Goal: Task Accomplishment & Management: Manage account settings

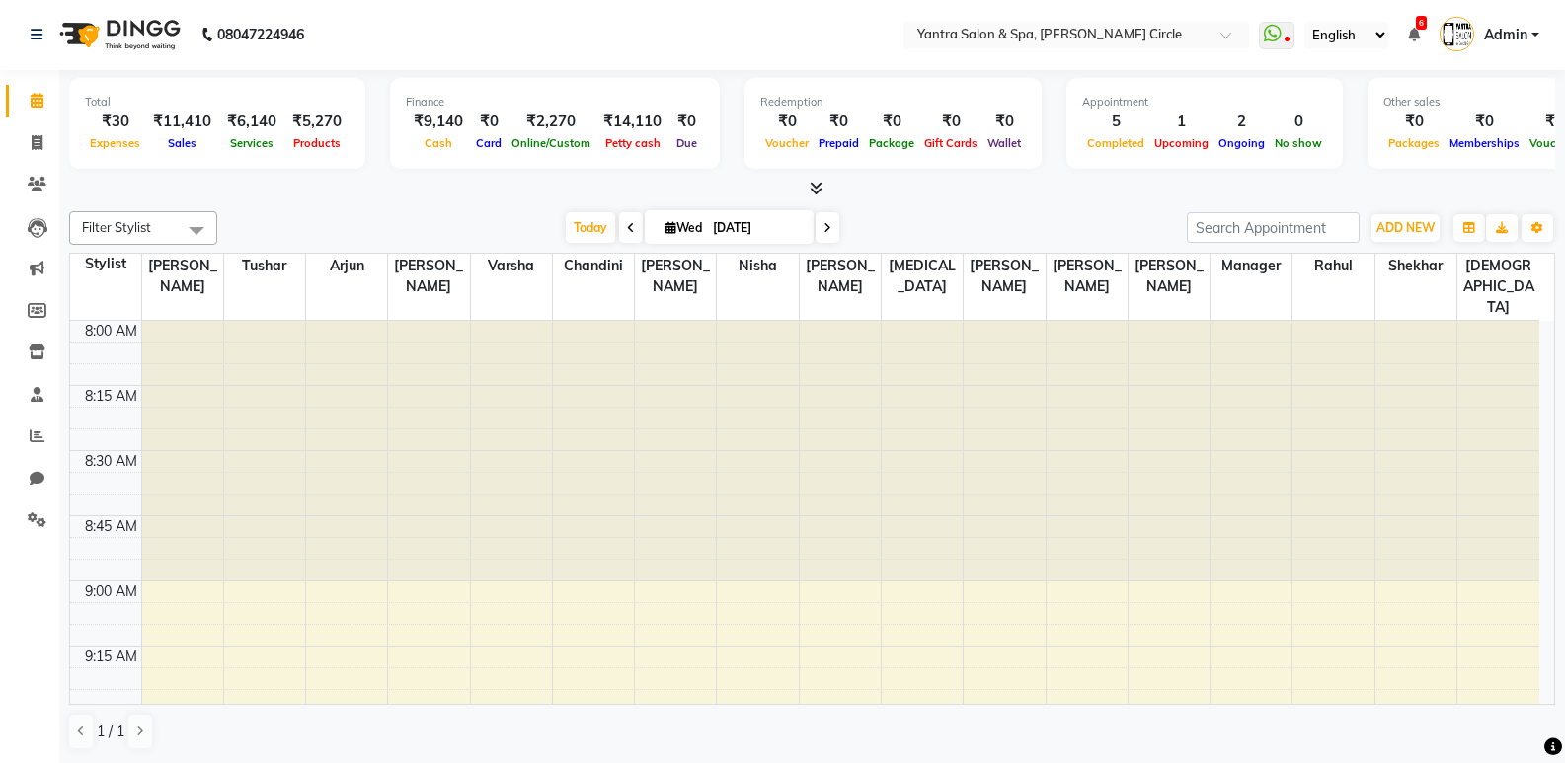
scroll to position [2608, 0]
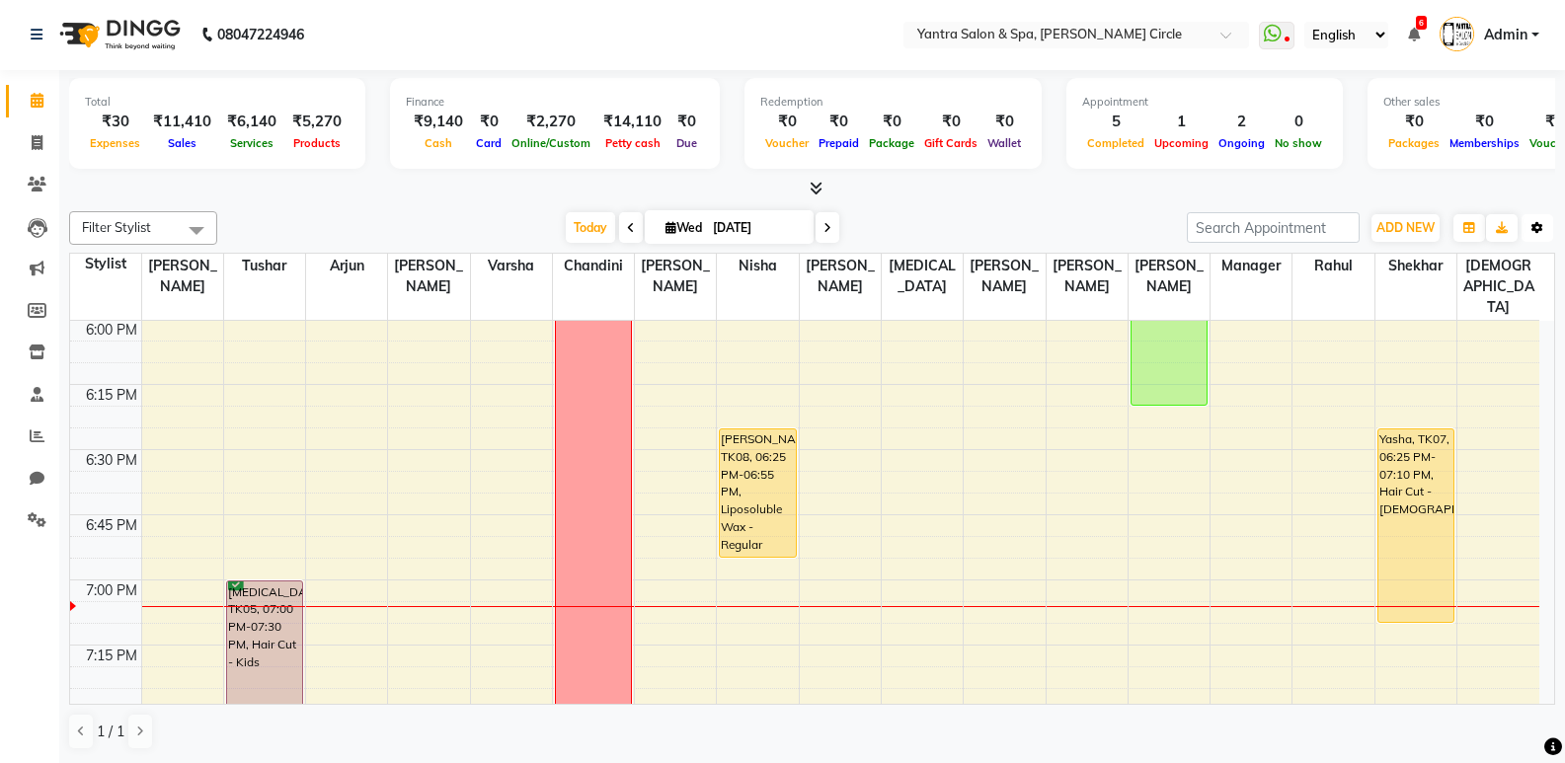
click at [1550, 231] on button "Toggle Dropdown" at bounding box center [1538, 228] width 32 height 28
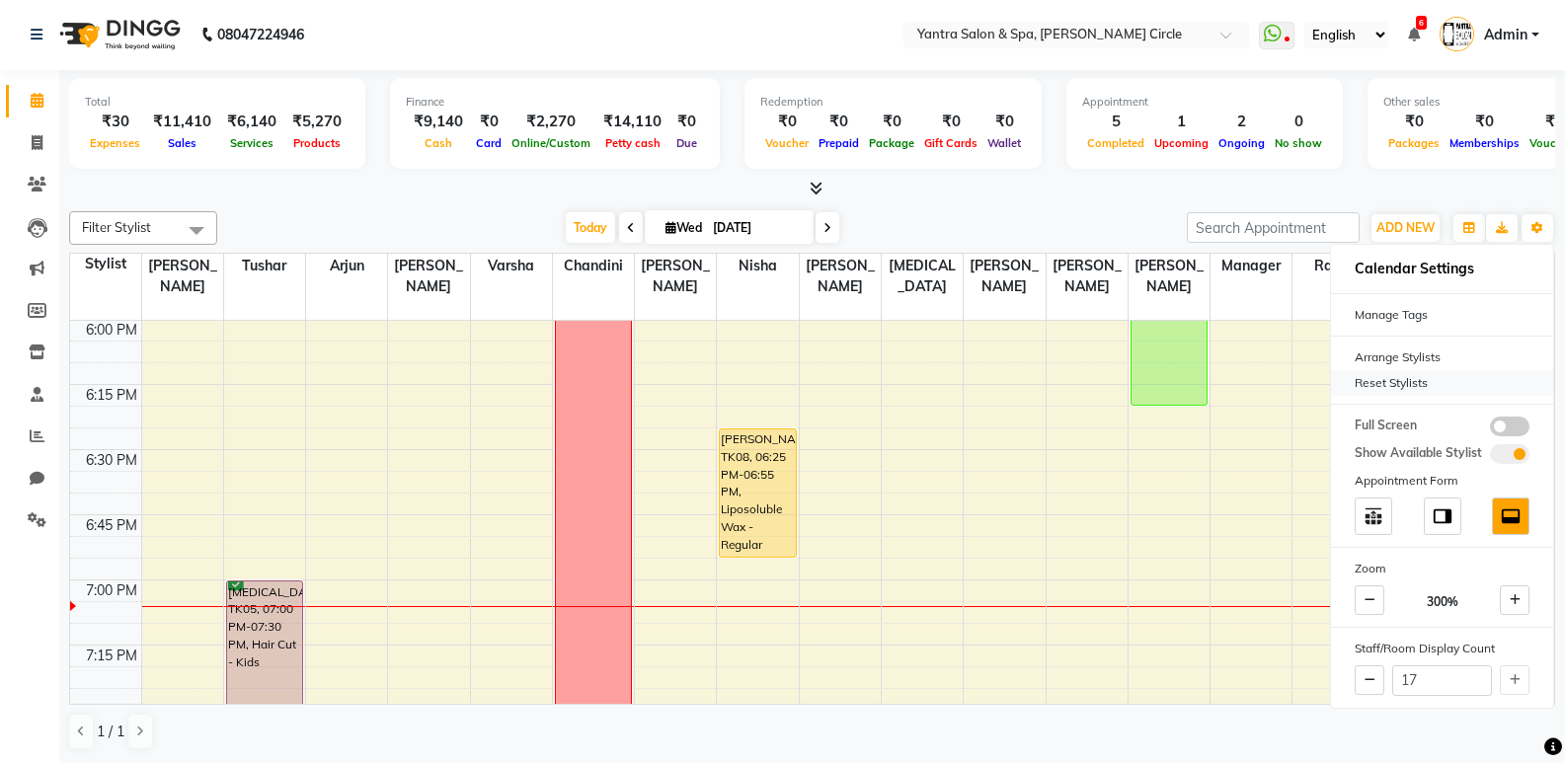
click at [1427, 386] on div "Reset Stylists" at bounding box center [1442, 383] width 222 height 26
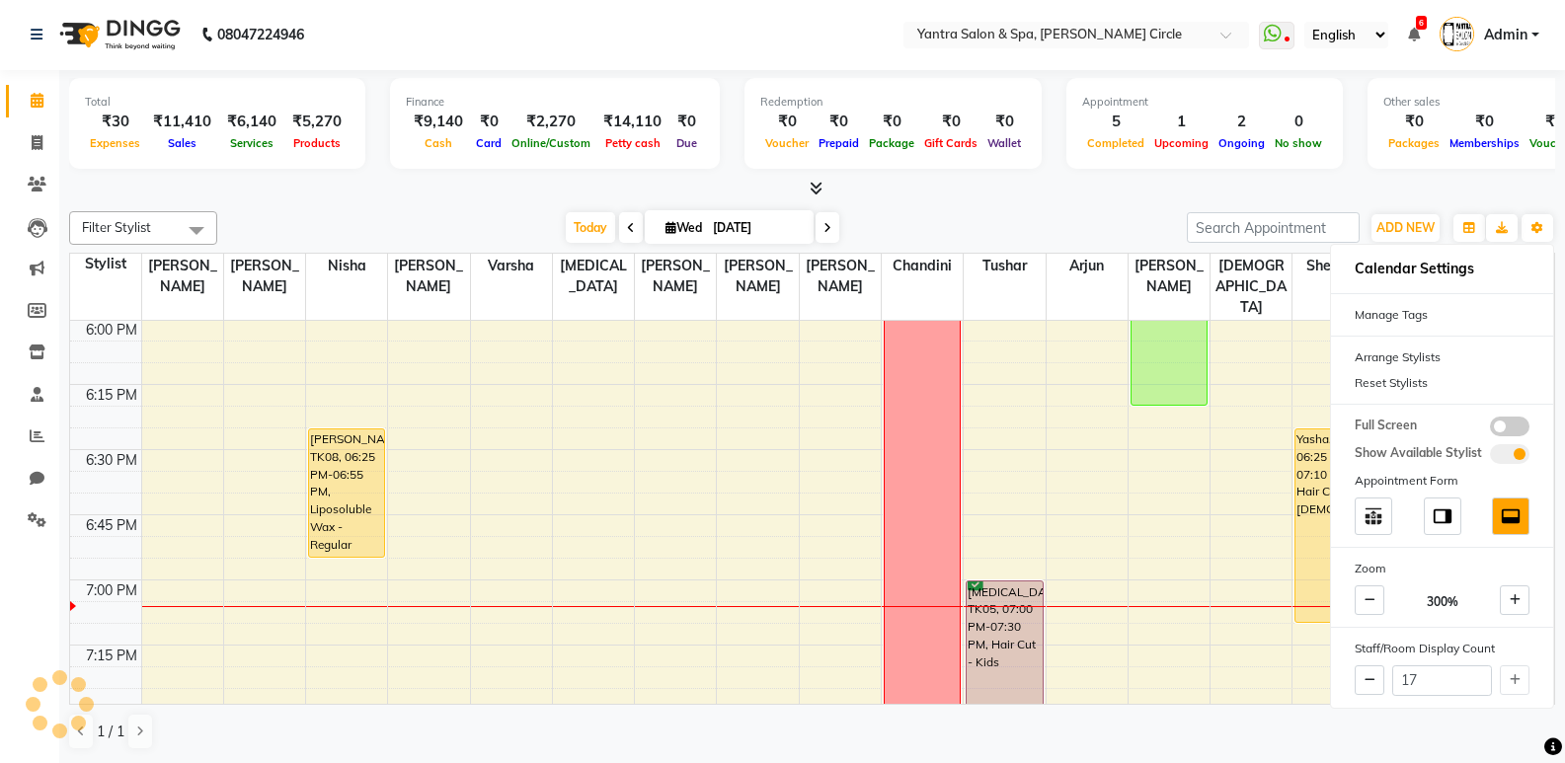
click at [1101, 205] on div "Filter Stylist Select All Anil Jaipal Arjun Bhawna Chandini Khushboo Soni Lalit…" at bounding box center [812, 480] width 1486 height 555
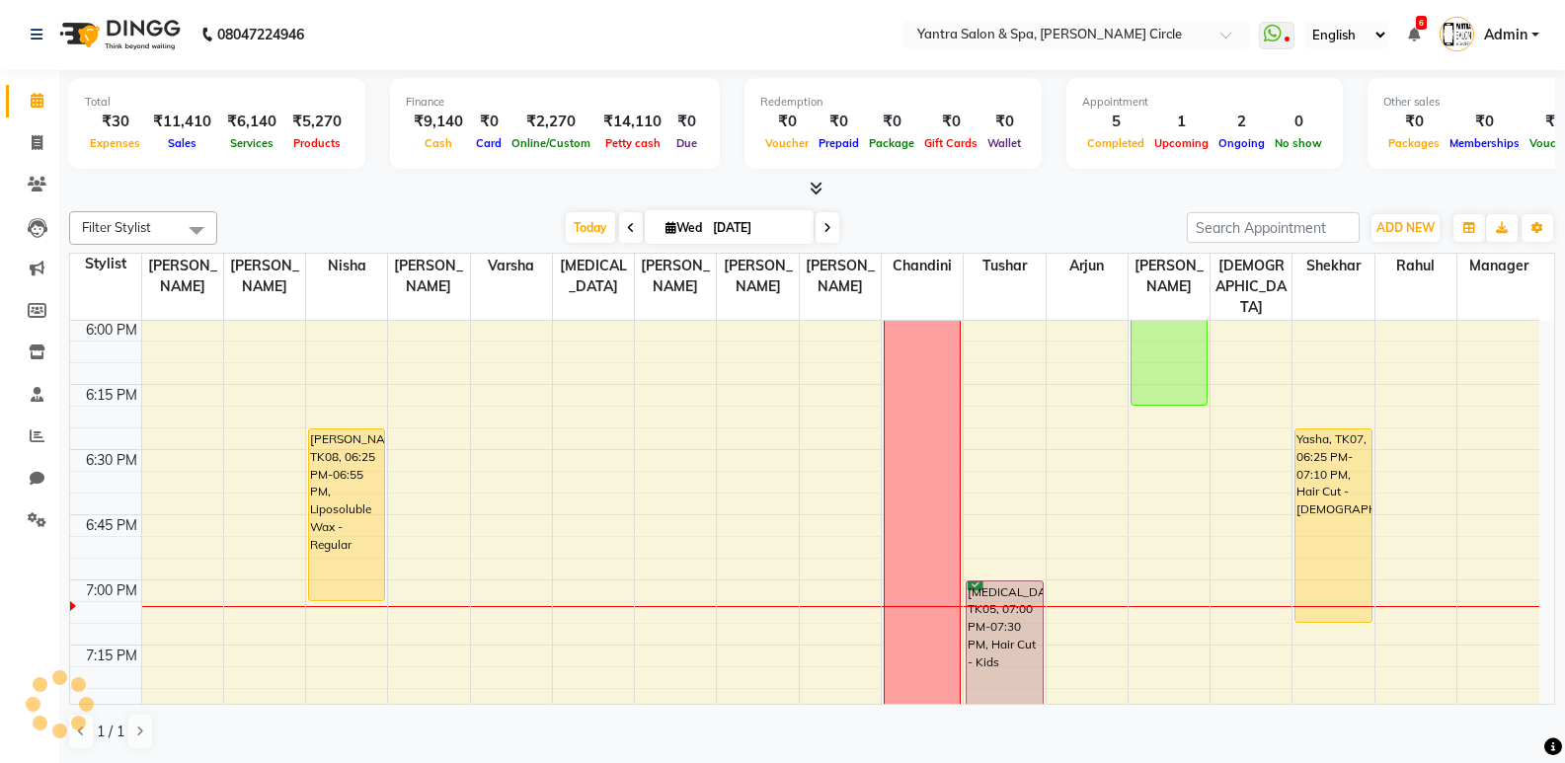
drag, startPoint x: 355, startPoint y: 535, endPoint x: 354, endPoint y: 578, distance: 42.5
click at [26, 142] on span at bounding box center [37, 143] width 35 height 23
select select "service"
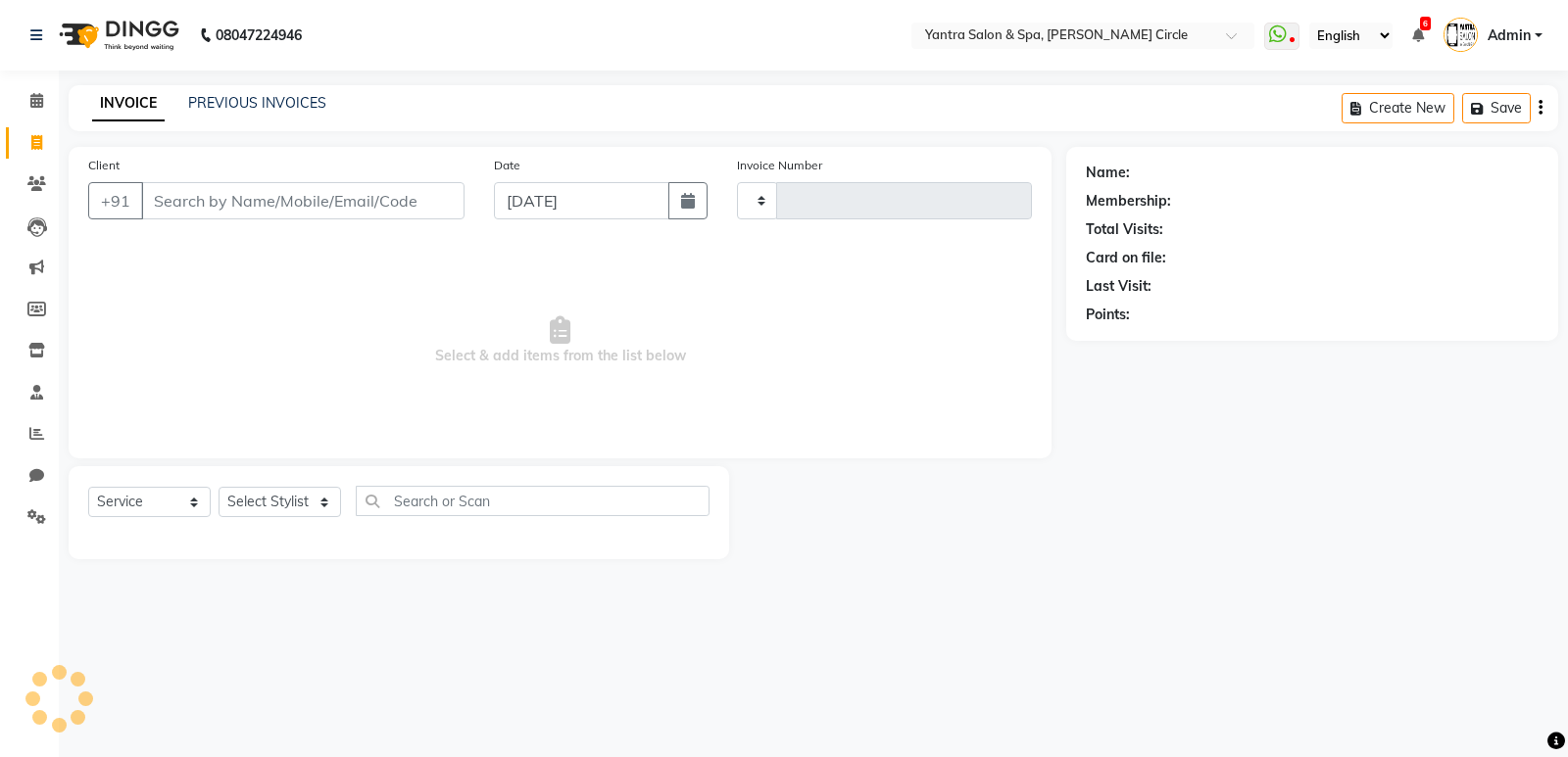
type input "3914"
select select "152"
click at [283, 189] on input "Client" at bounding box center [303, 201] width 324 height 38
click at [293, 182] on div "Client +91" at bounding box center [276, 194] width 406 height 80
click at [294, 203] on input "Client" at bounding box center [303, 201] width 324 height 38
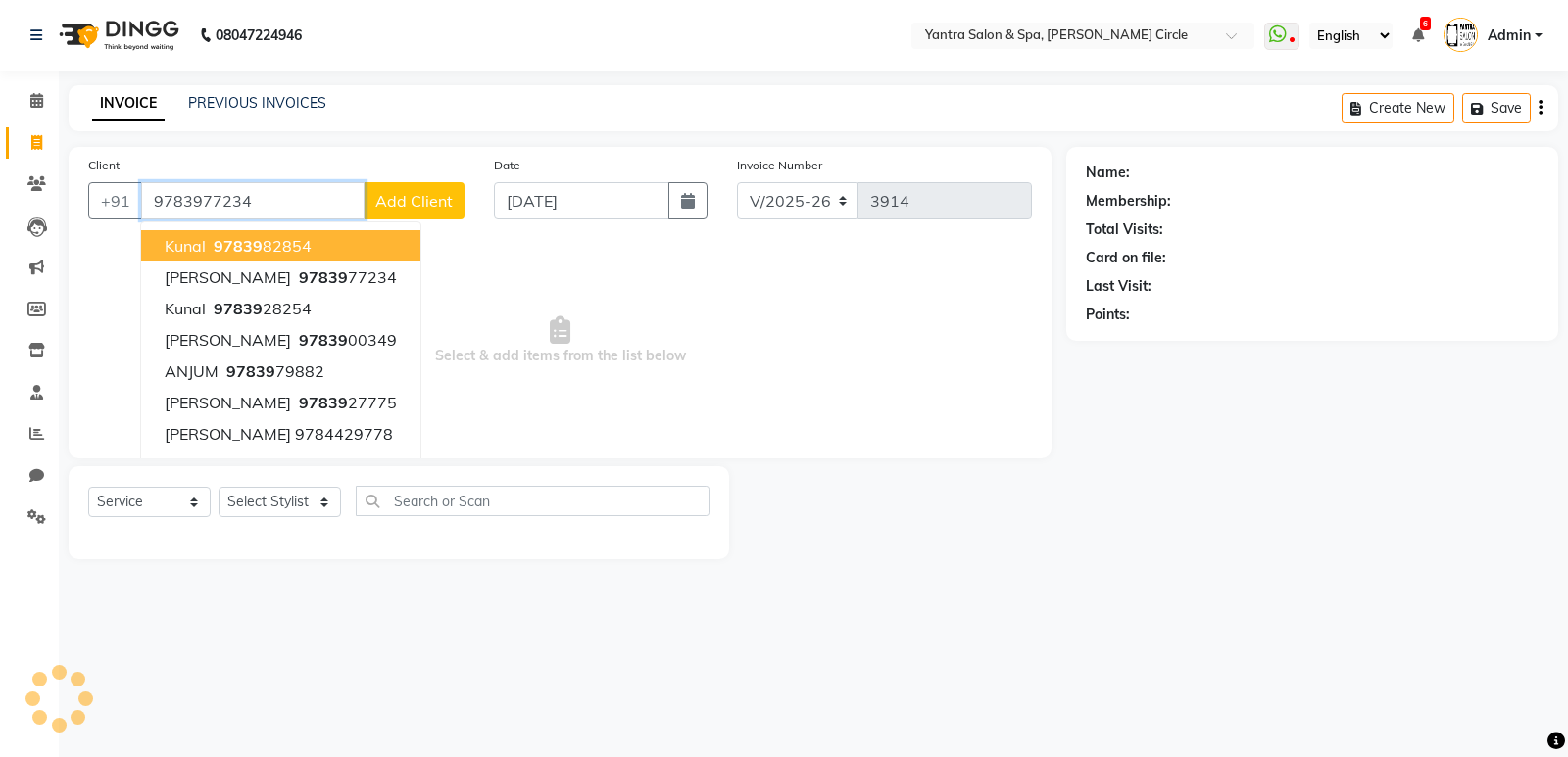
type input "9783977234"
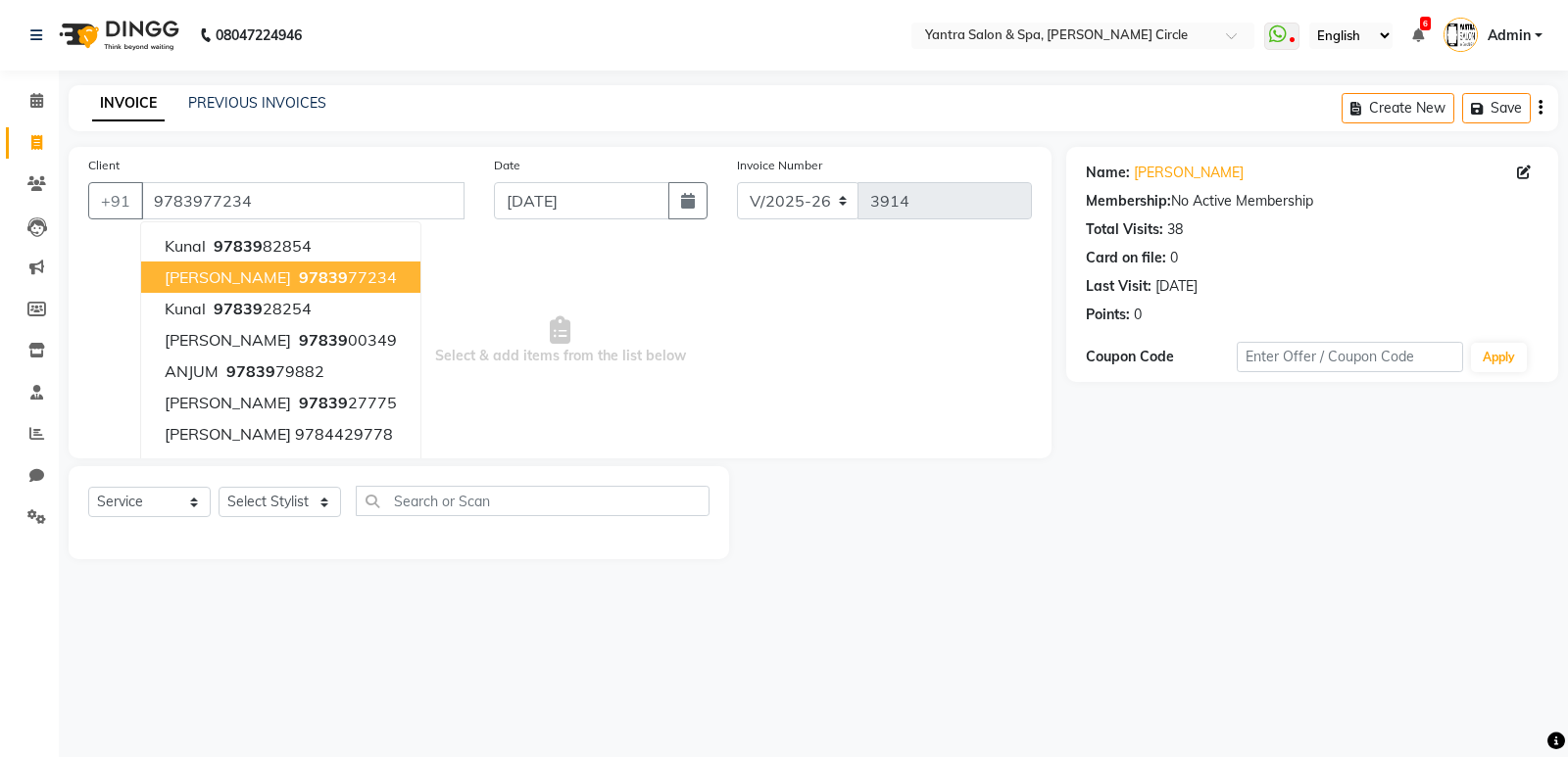
click at [383, 282] on ngb-highlight "97839 77234" at bounding box center [345, 278] width 102 height 20
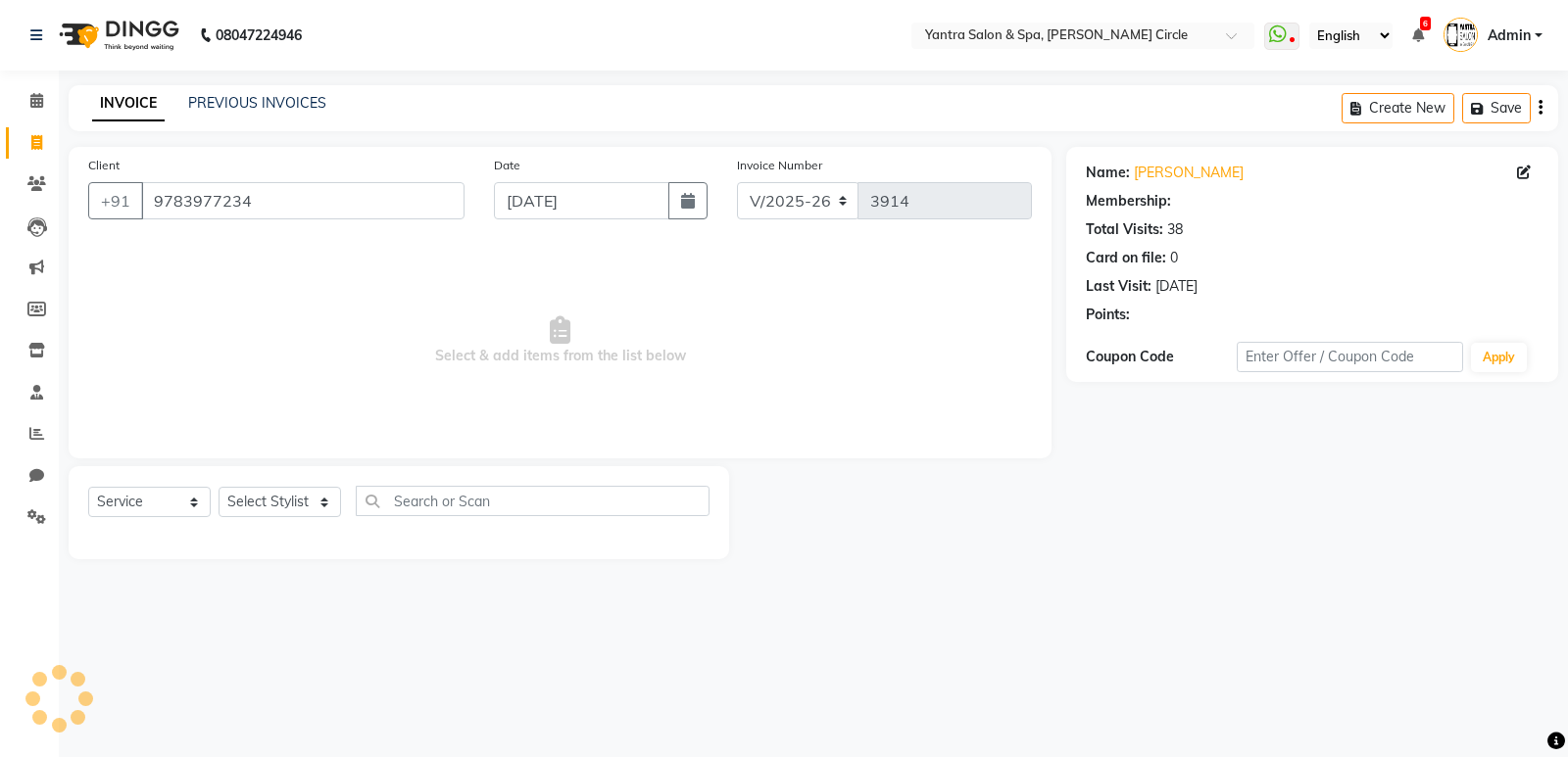
click at [283, 525] on div "Select Service Product Membership Package Voucher Prepaid Gift Card Select Styl…" at bounding box center [399, 509] width 621 height 46
click at [279, 512] on select "Select Stylist Anil Jaipal Arjun Bhawna Chandini Khushboo Soni Lalita Manager N…" at bounding box center [279, 502] width 122 height 31
select select "84063"
click at [218, 487] on select "Select Stylist Anil Jaipal Arjun Bhawna Chandini Khushboo Soni Lalita Manager N…" at bounding box center [279, 502] width 122 height 31
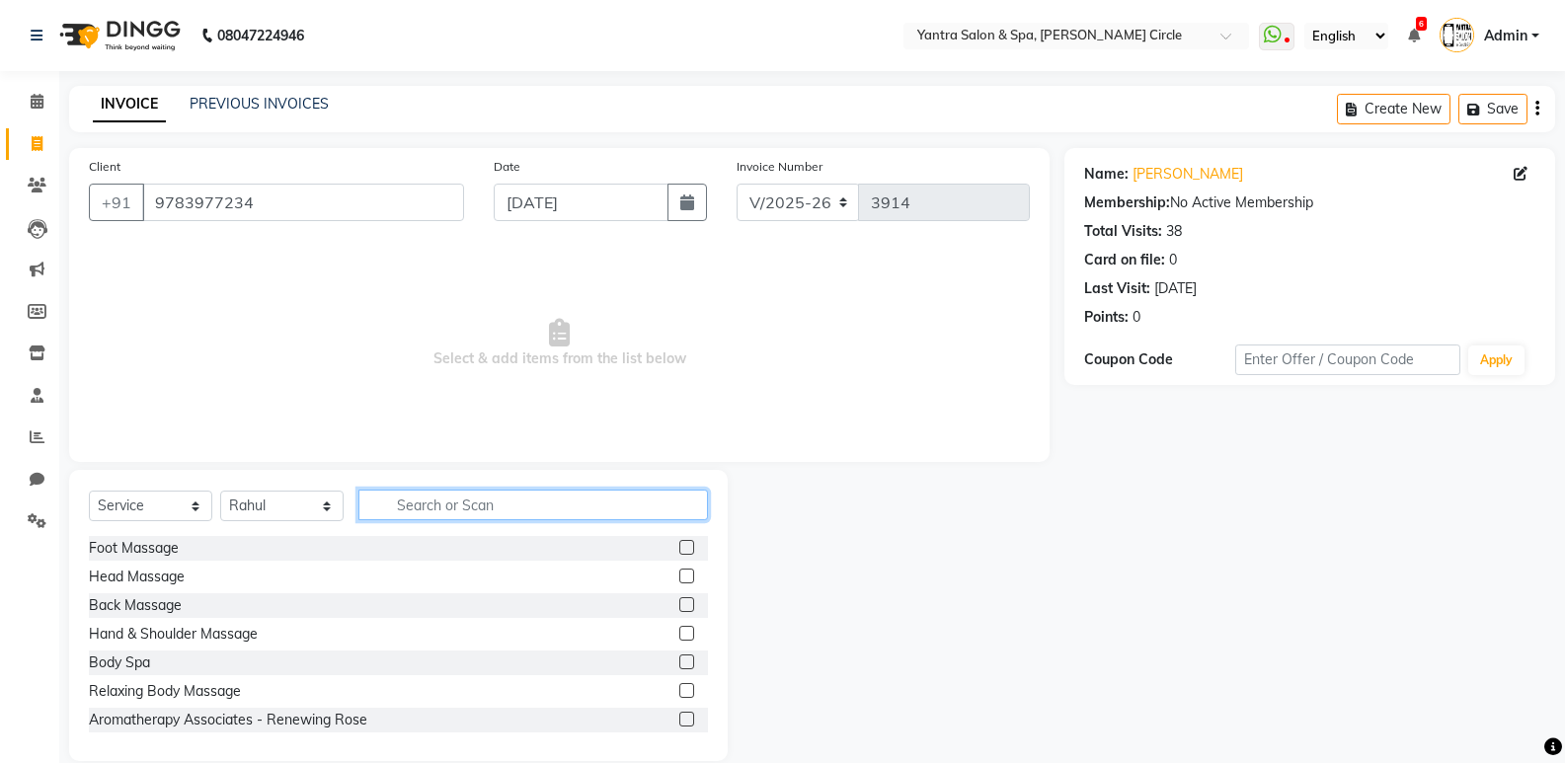
click at [514, 506] on input "text" at bounding box center [533, 505] width 350 height 31
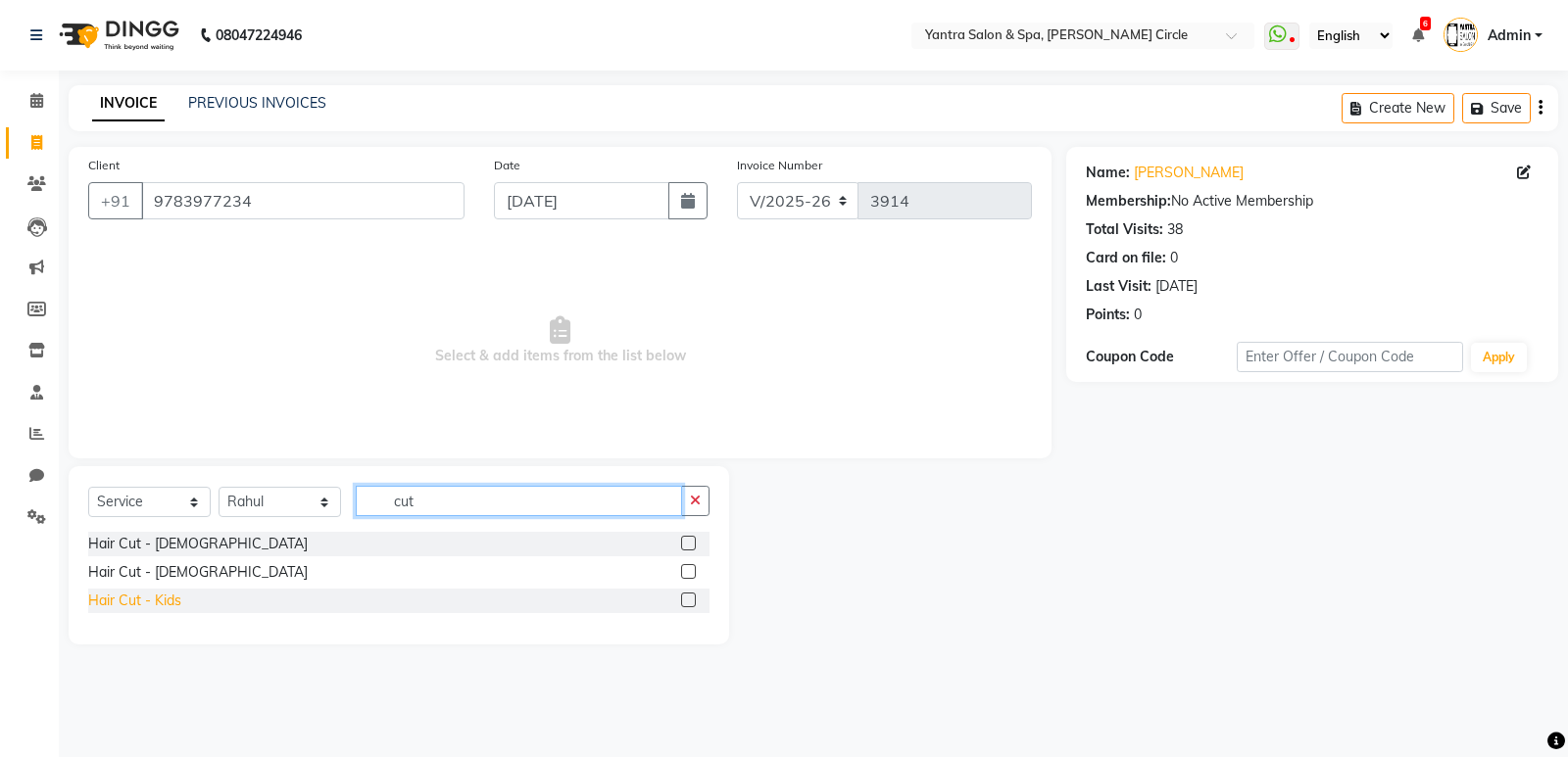
type input "cut"
click at [172, 594] on div "Hair Cut - Kids" at bounding box center [135, 601] width 93 height 21
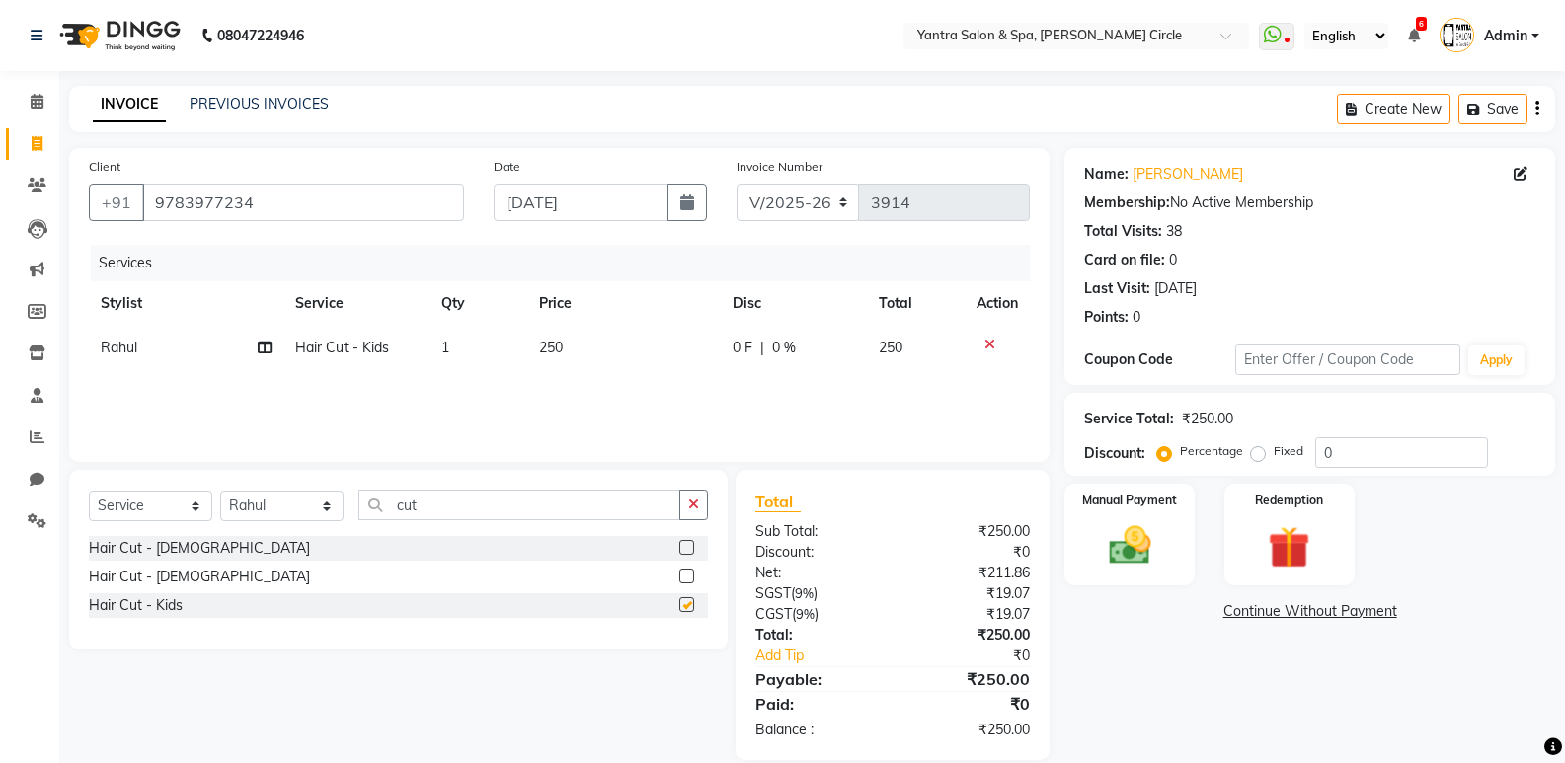
checkbox input "false"
click at [303, 512] on select "Select Stylist Anil Jaipal Arjun Bhawna Chandini Khushboo Soni Lalita Manager N…" at bounding box center [281, 506] width 123 height 31
select select "4350"
click at [220, 491] on select "Select Stylist Anil Jaipal Arjun Bhawna Chandini Khushboo Soni Lalita Manager N…" at bounding box center [281, 506] width 123 height 31
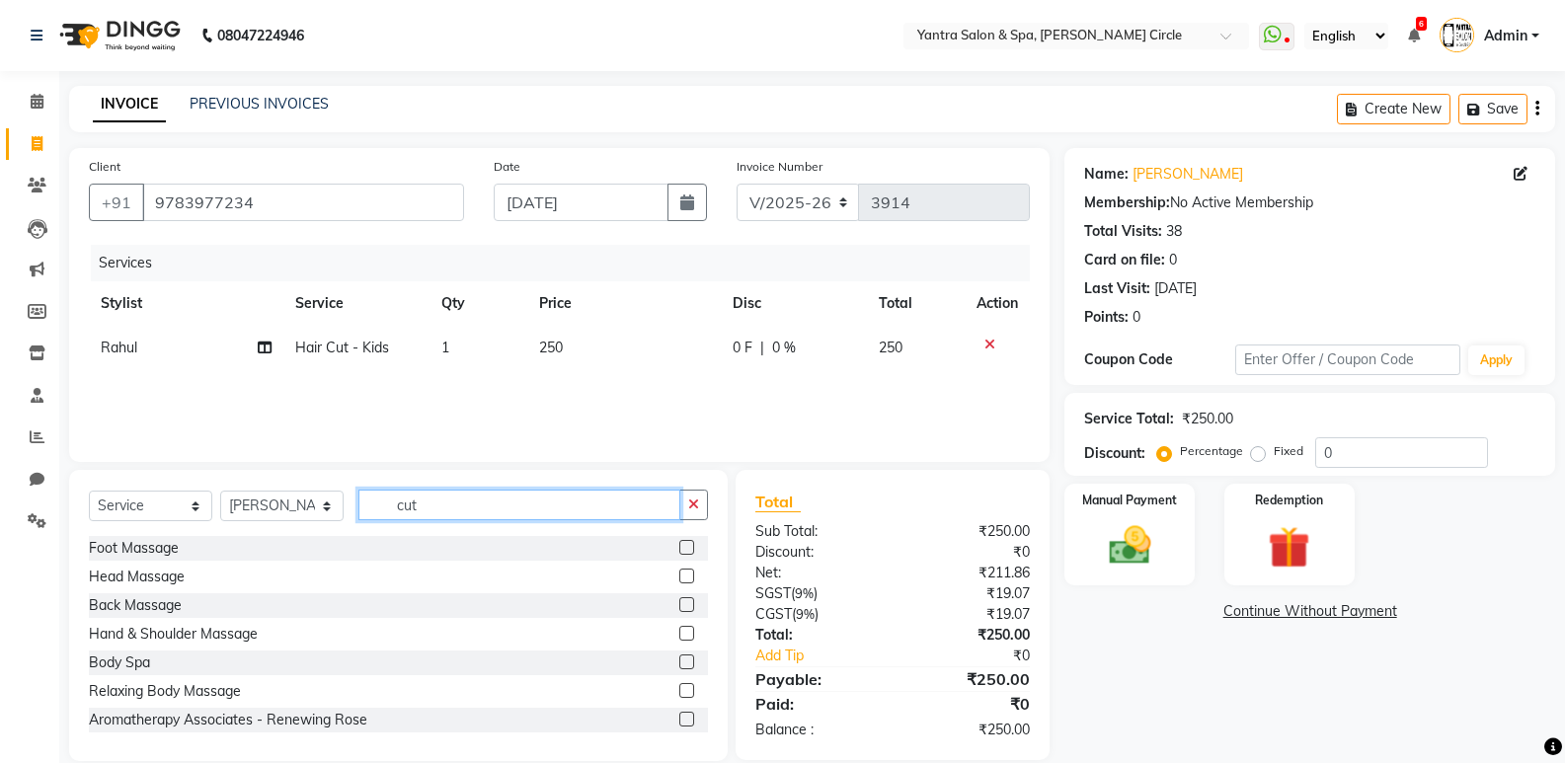
click at [446, 507] on input "cut" at bounding box center [519, 505] width 322 height 31
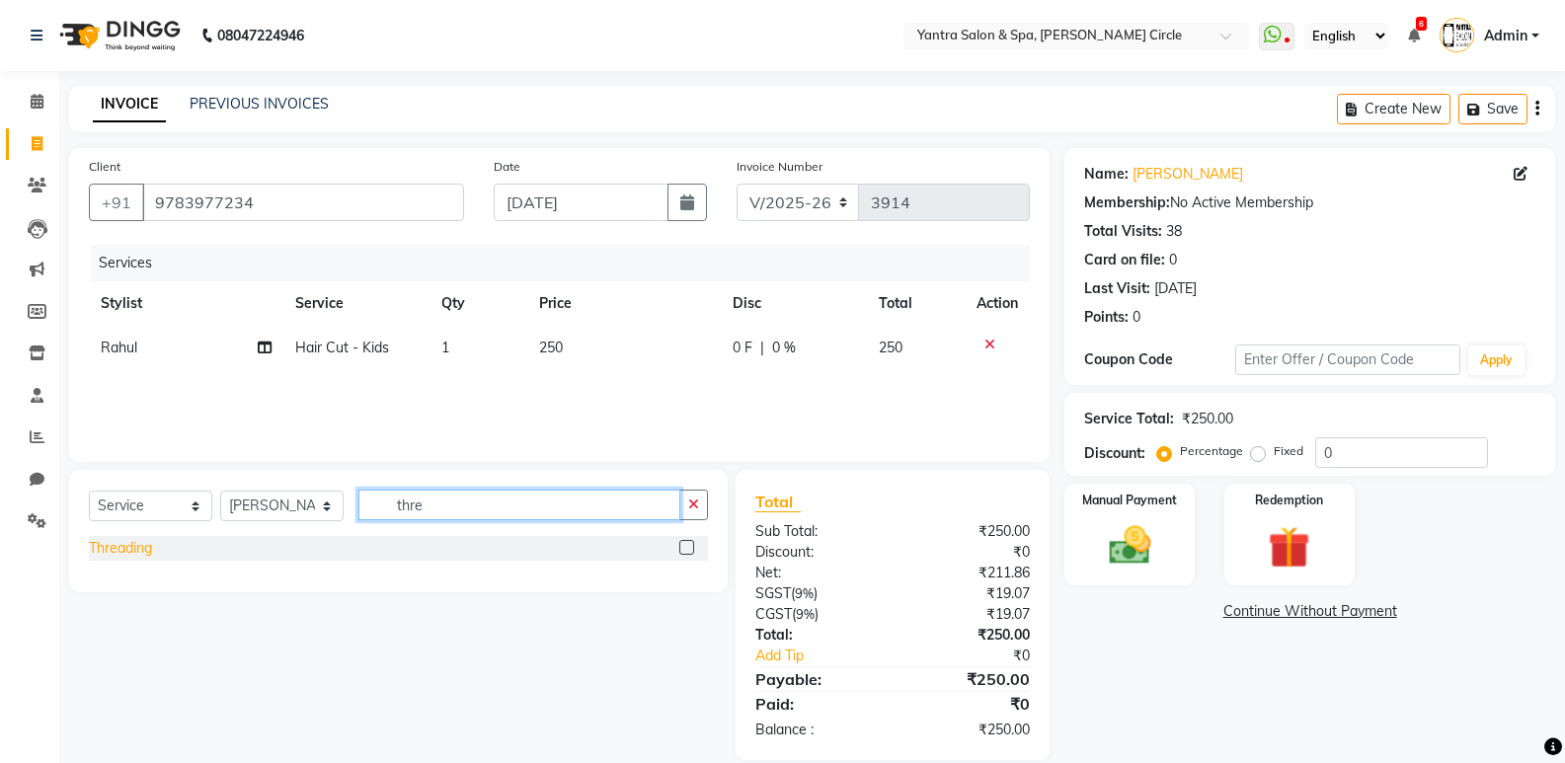
type input "thre"
click at [120, 544] on div "Threading" at bounding box center [120, 548] width 63 height 21
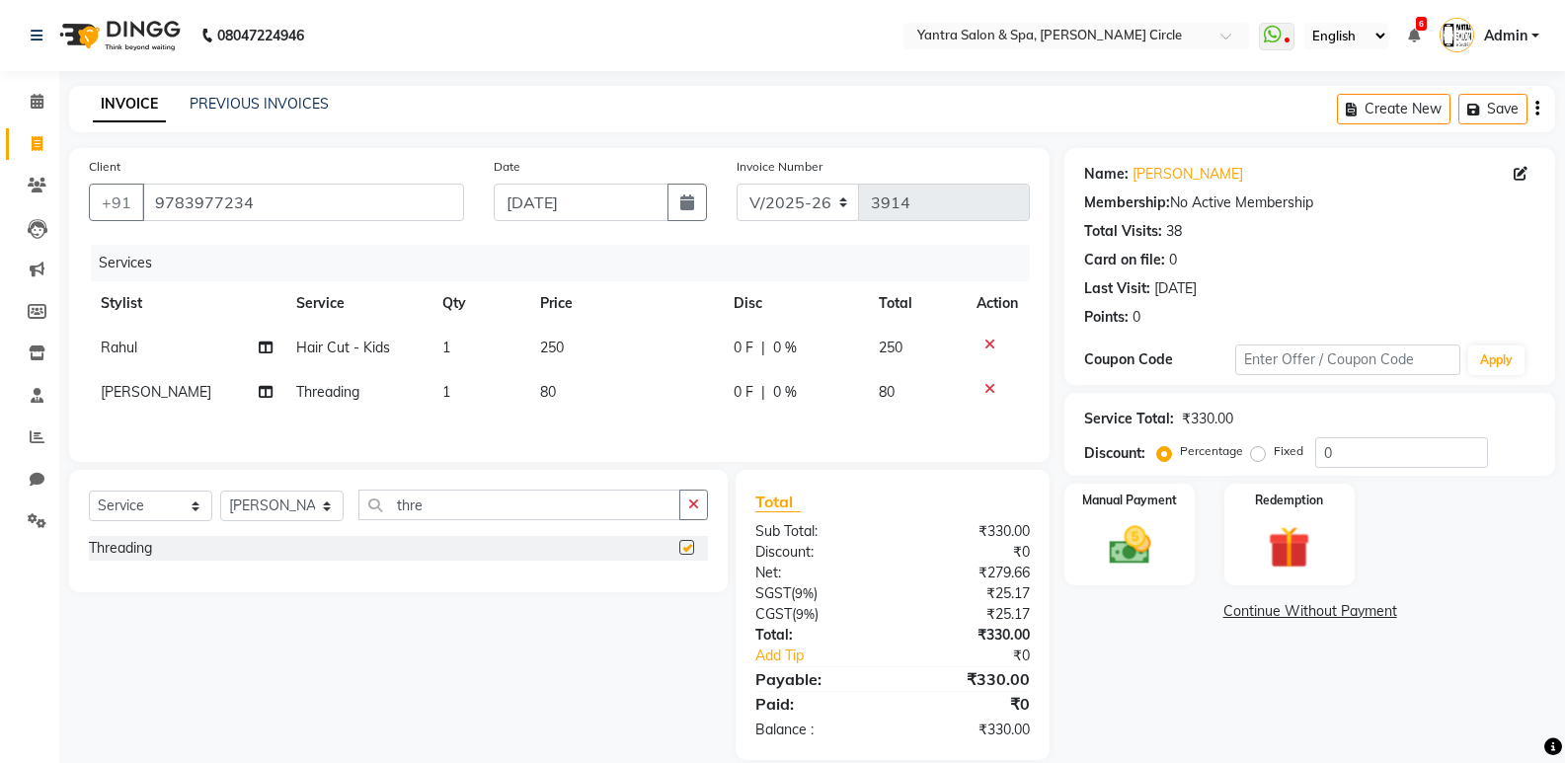
checkbox input "false"
click at [625, 381] on td "80" at bounding box center [625, 392] width 194 height 44
select select "4350"
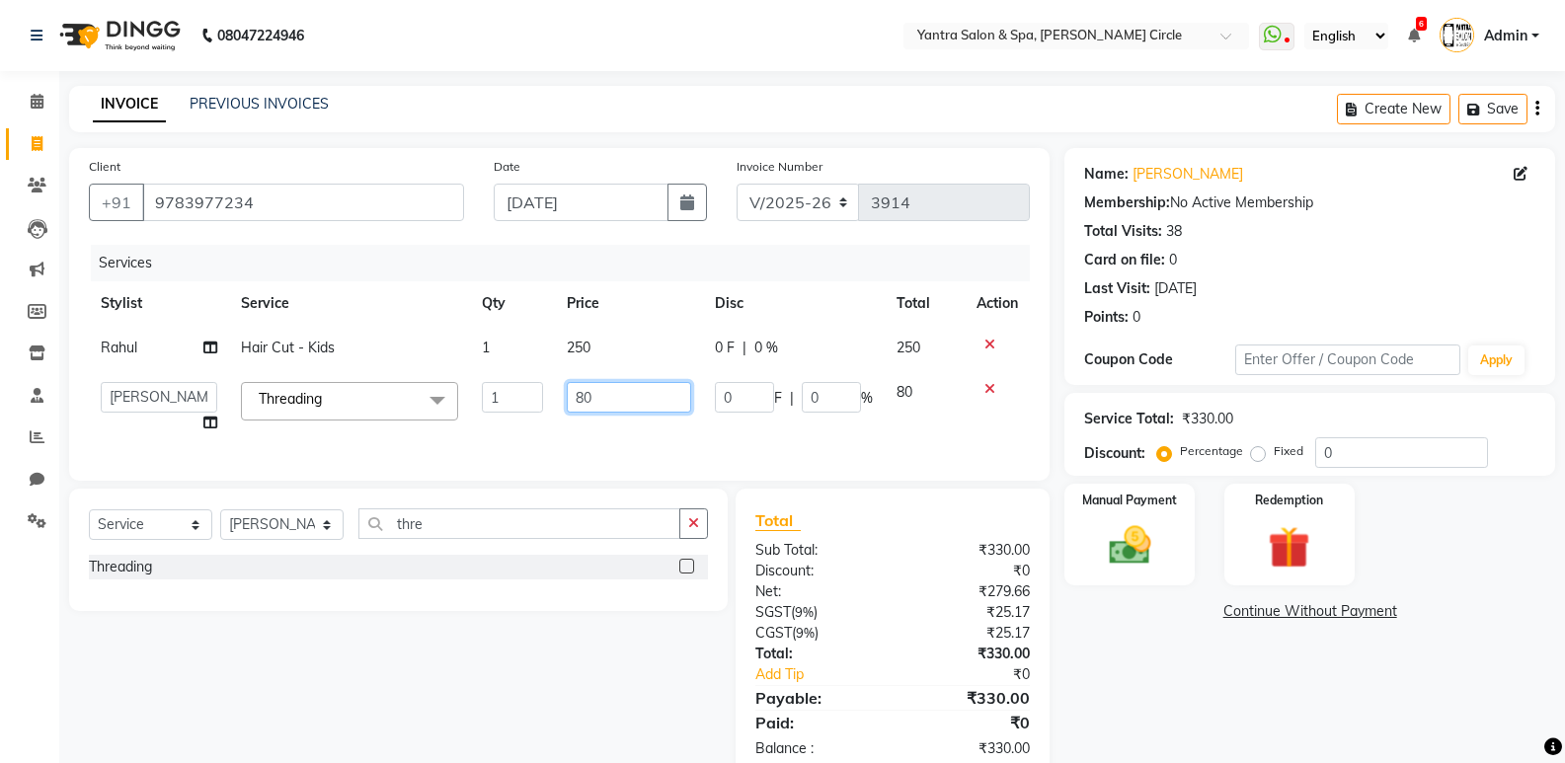
click at [588, 400] on input "80" at bounding box center [628, 397] width 123 height 31
click at [588, 400] on input "1" at bounding box center [628, 397] width 123 height 31
type input "12"
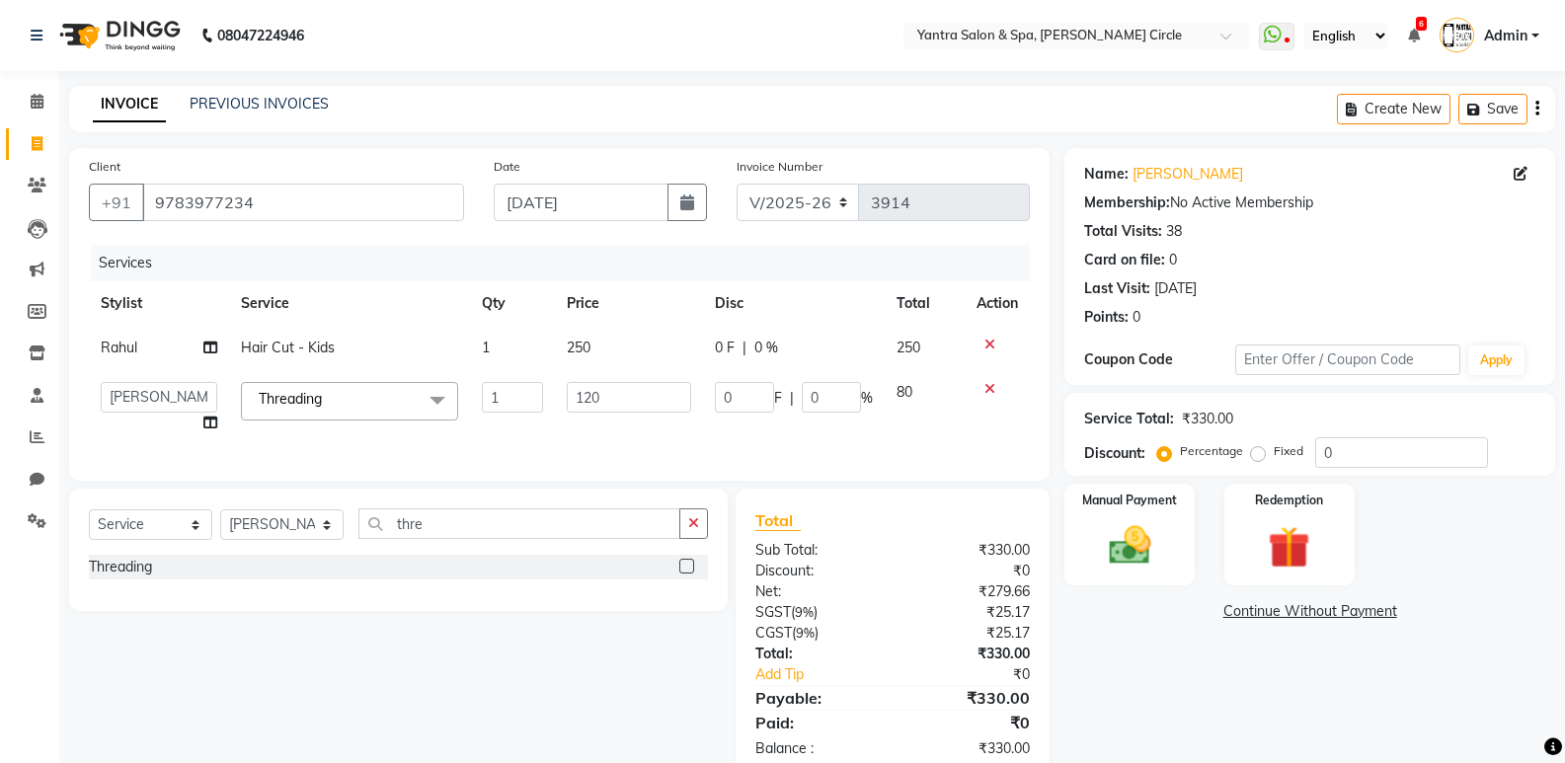
click at [608, 461] on div "Client +91 9783977234 Date 03-09-2025 Invoice Number V/2025 V/2025-26 3914 Serv…" at bounding box center [559, 314] width 981 height 333
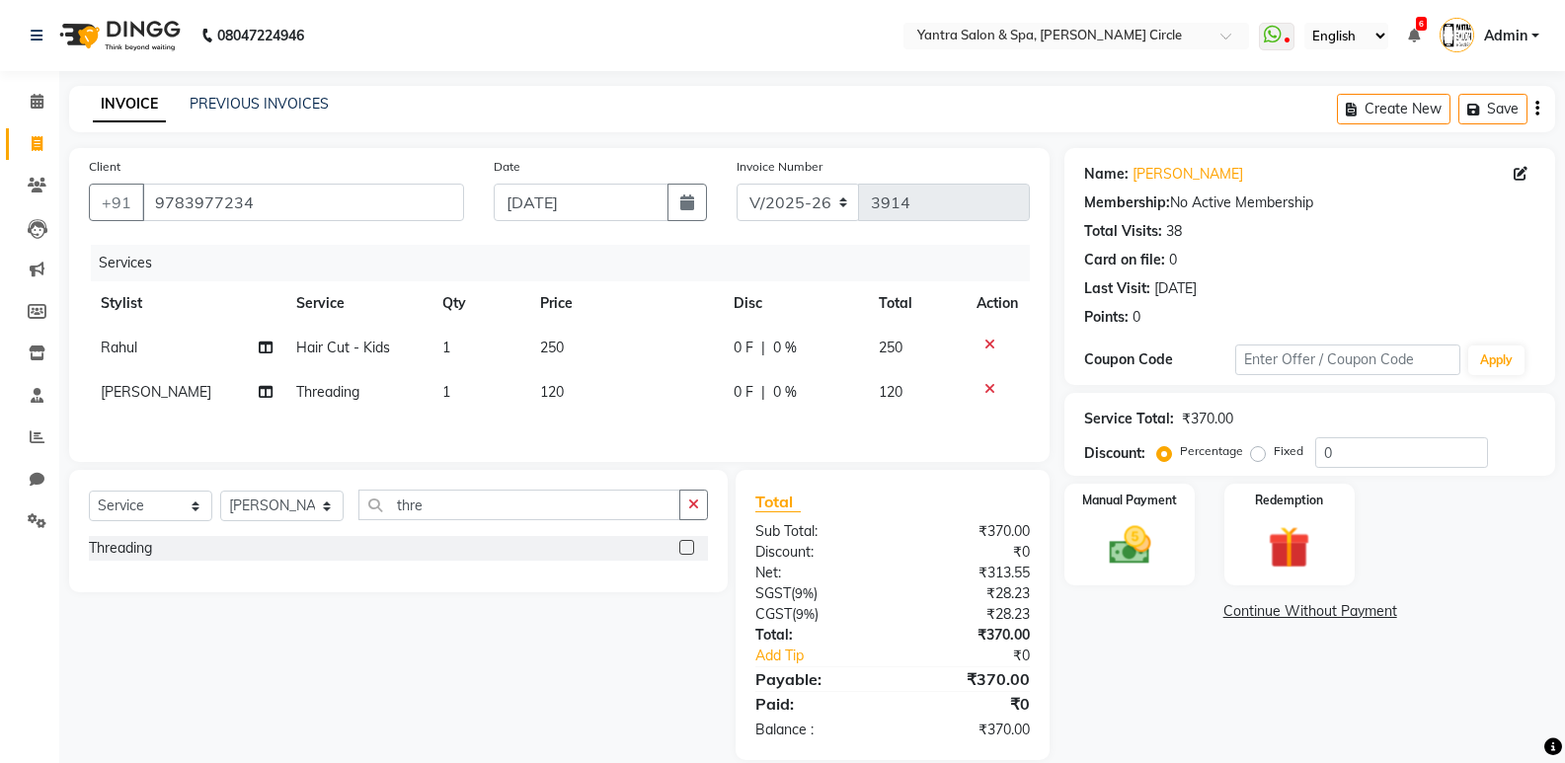
click at [1003, 548] on div "₹0" at bounding box center [969, 552] width 152 height 21
click at [1112, 515] on div "Manual Payment" at bounding box center [1130, 535] width 135 height 106
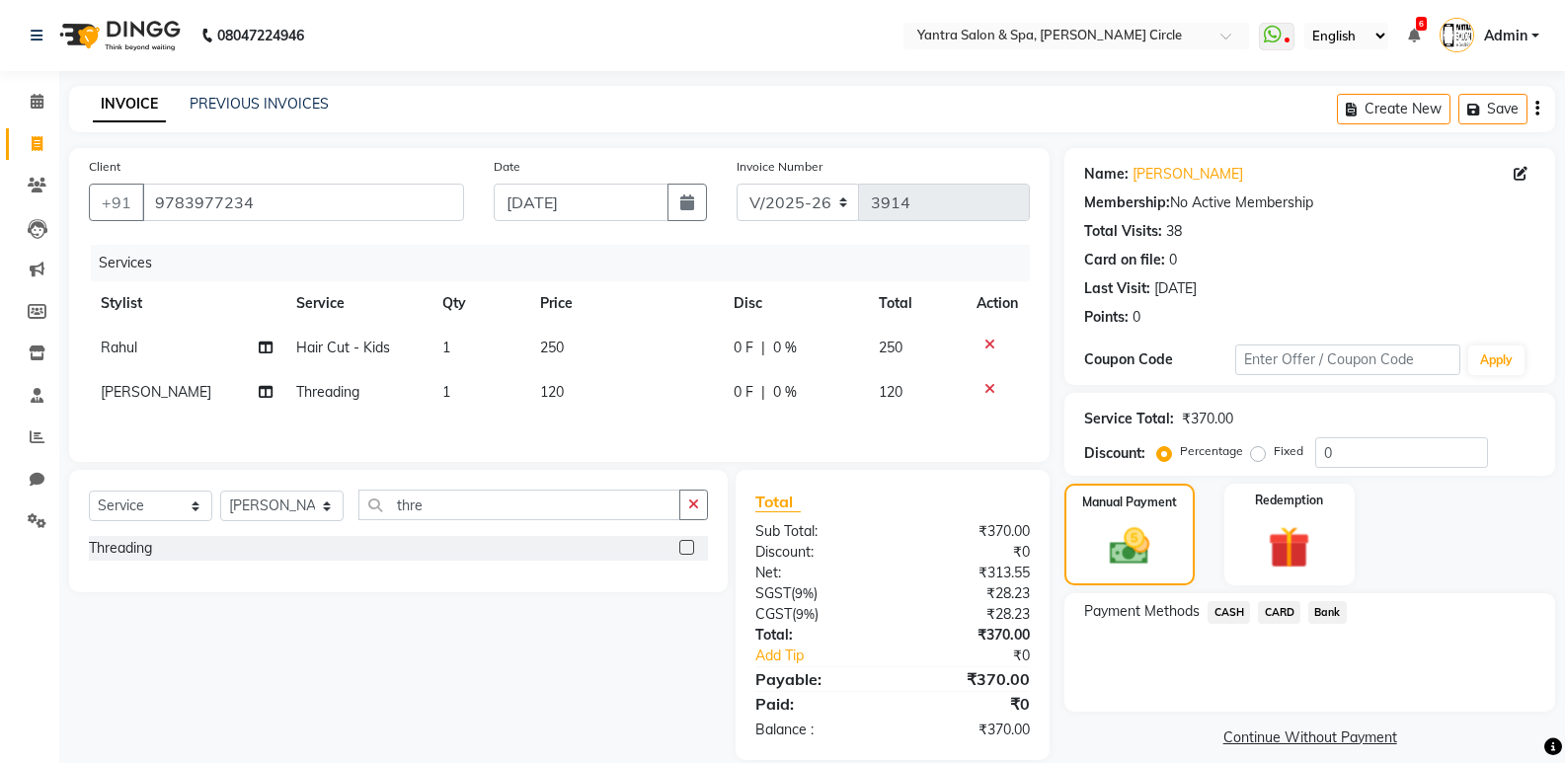
click at [1229, 614] on span "CASH" at bounding box center [1229, 612] width 42 height 23
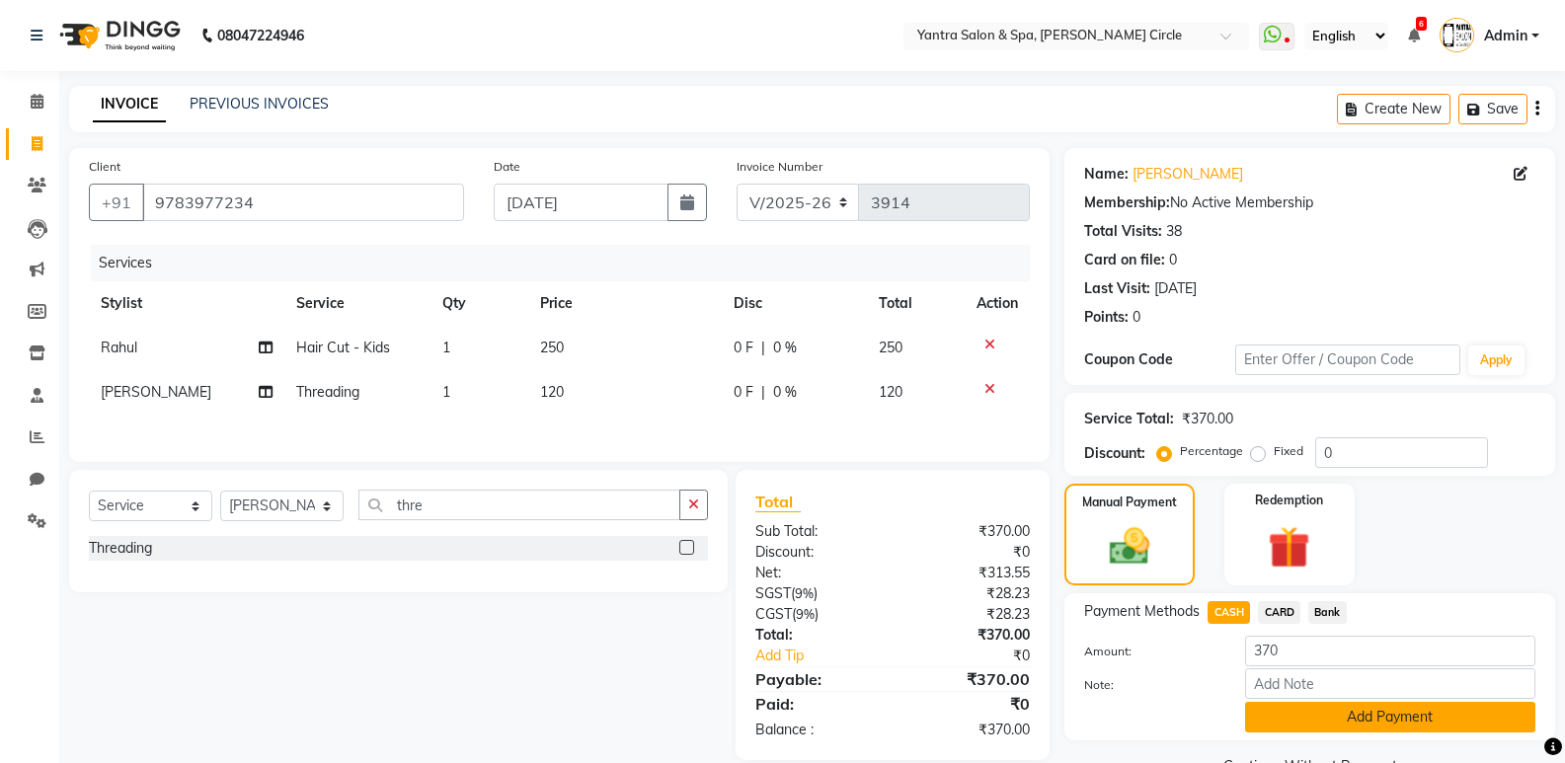
click at [1316, 717] on button "Add Payment" at bounding box center [1390, 717] width 290 height 31
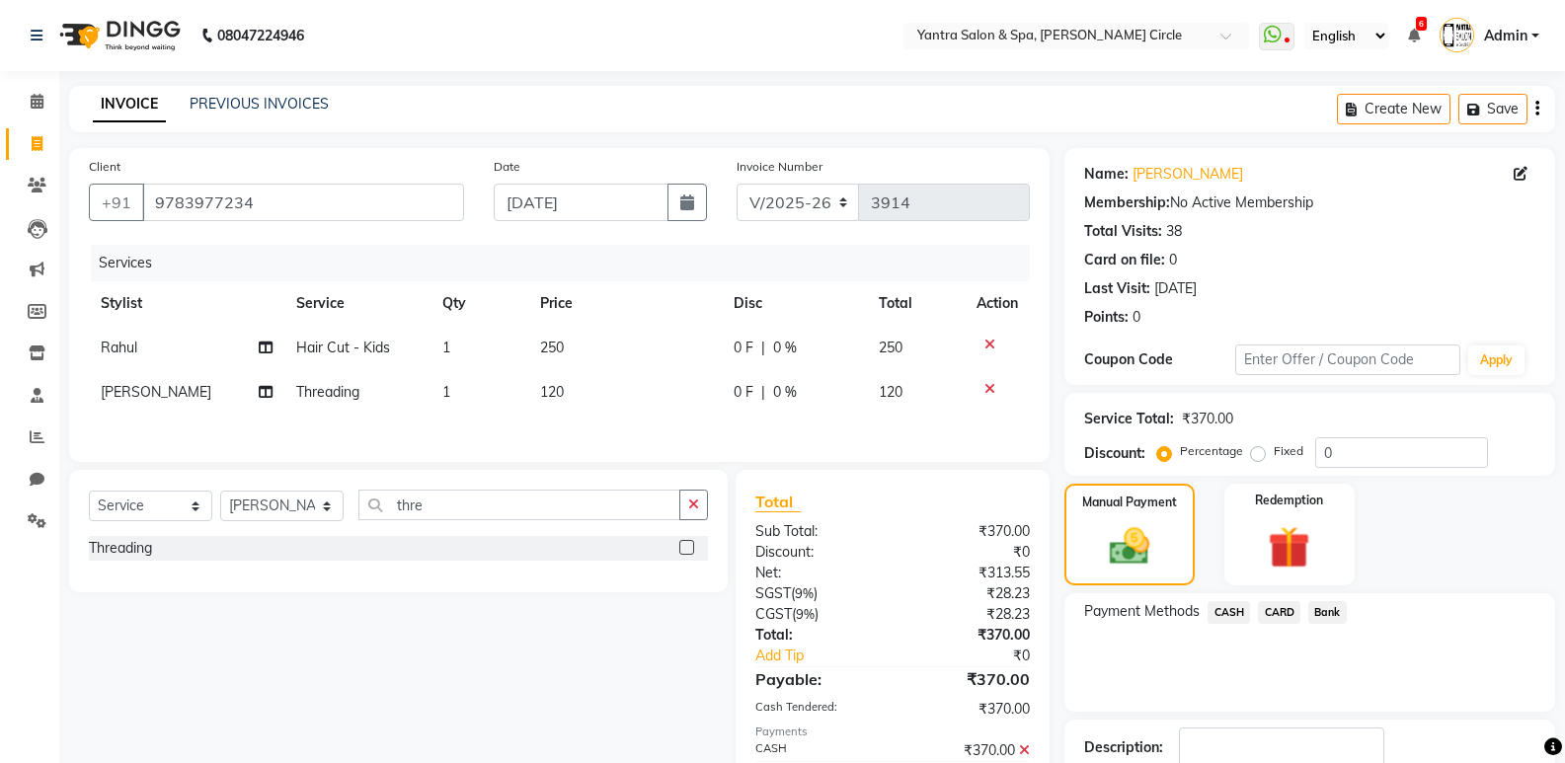
scroll to position [130, 0]
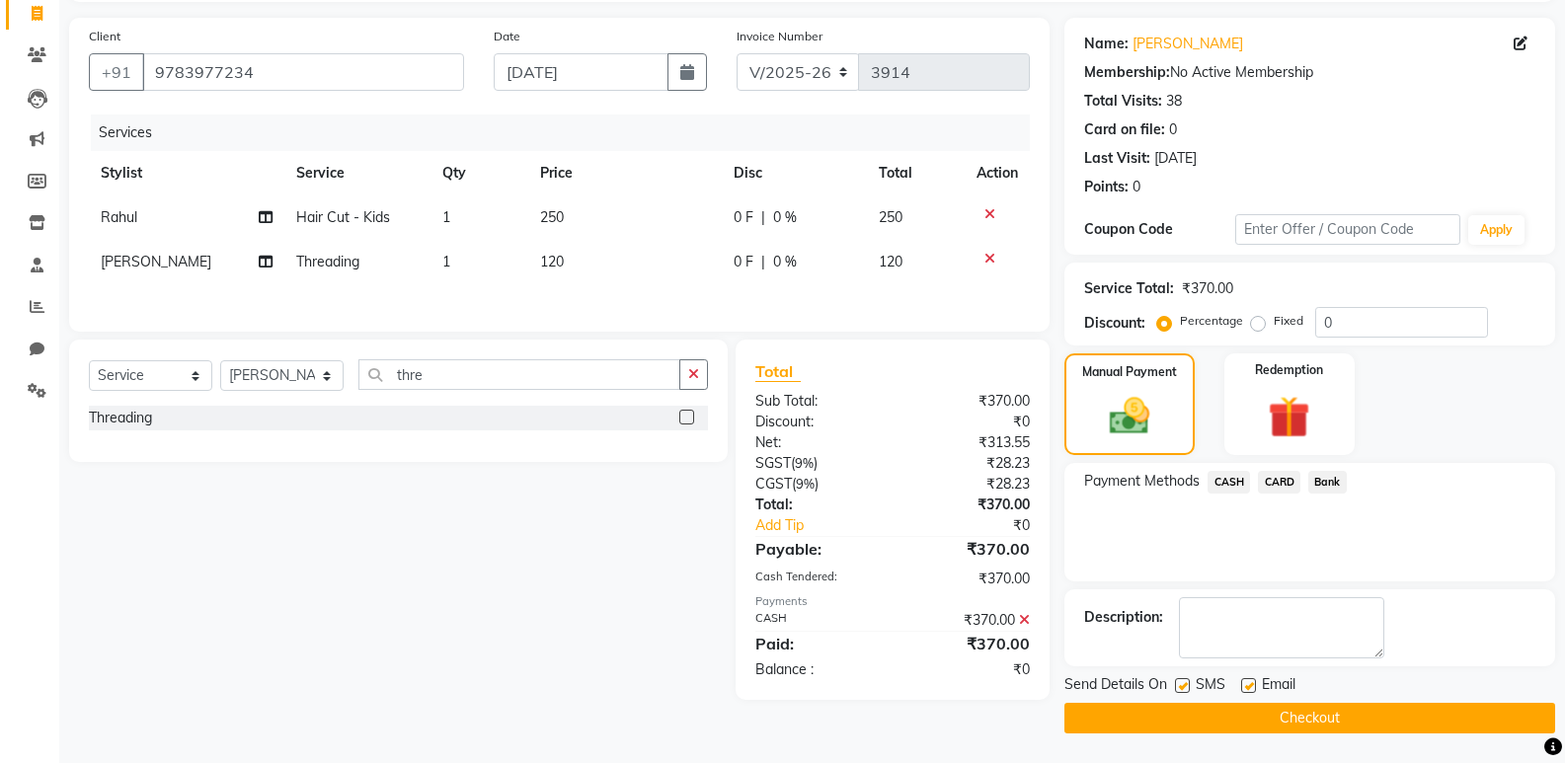
click at [1280, 719] on button "Checkout" at bounding box center [1310, 718] width 491 height 31
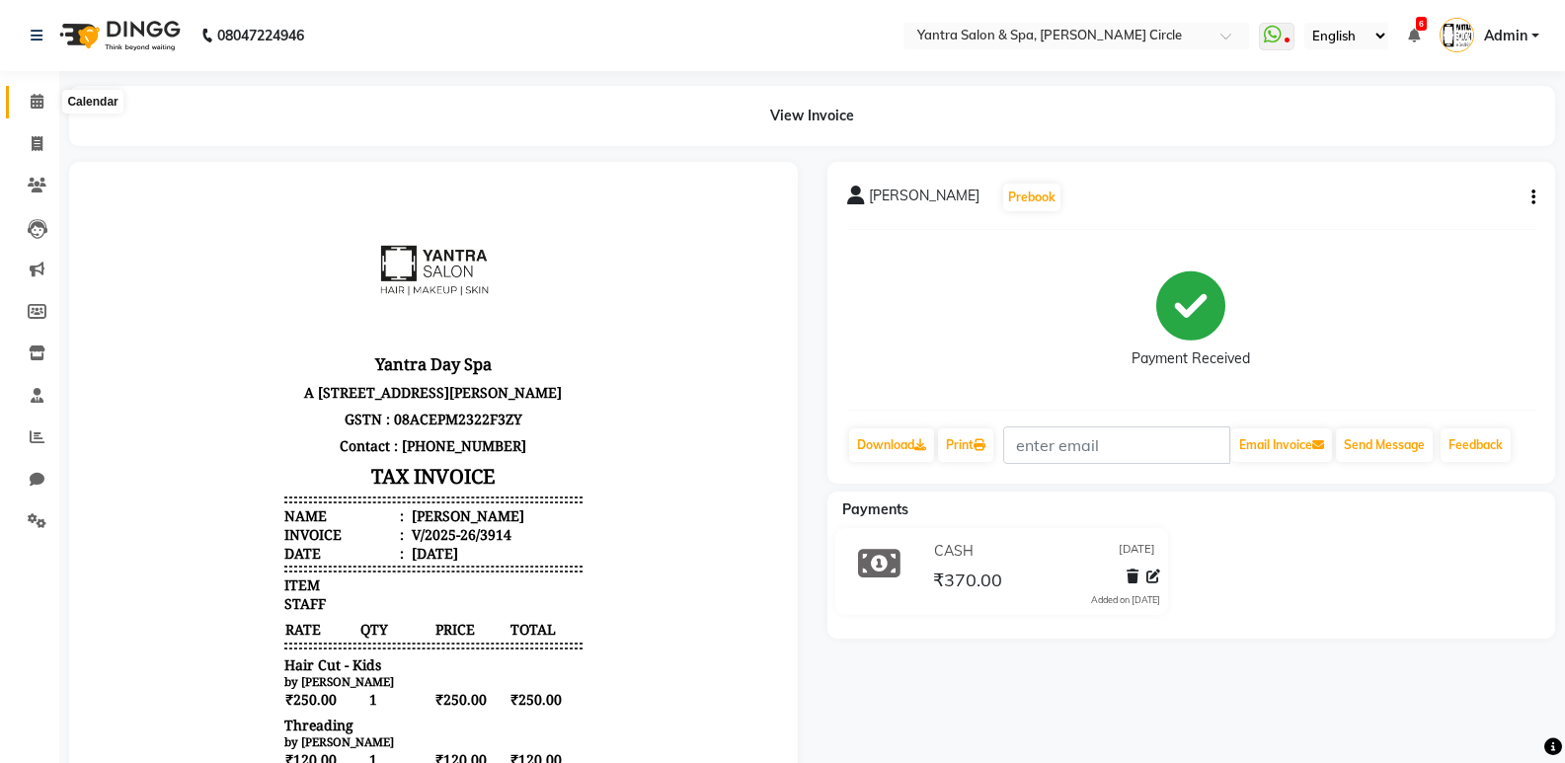
click at [40, 103] on icon at bounding box center [37, 101] width 13 height 15
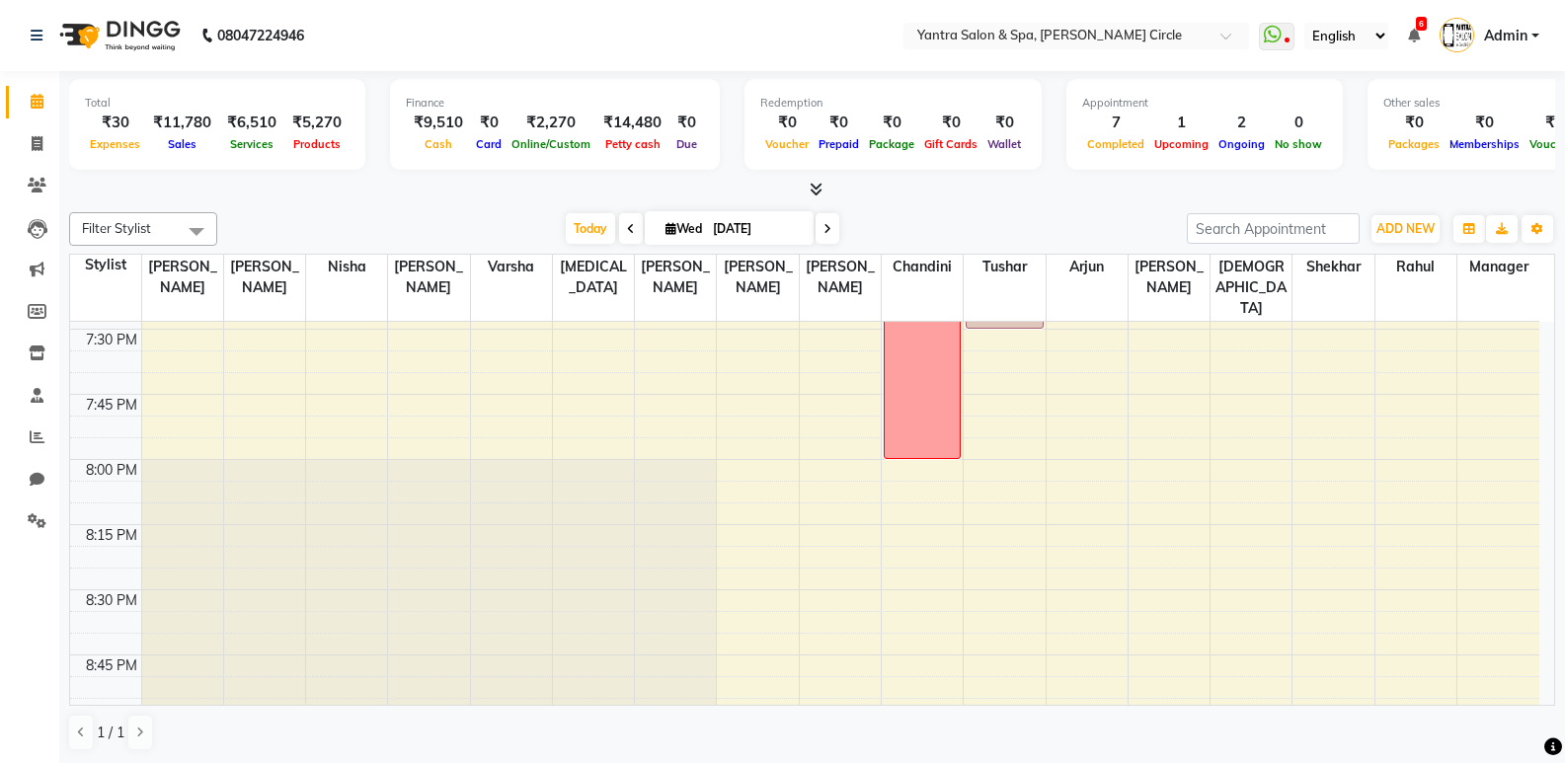
scroll to position [2765, 0]
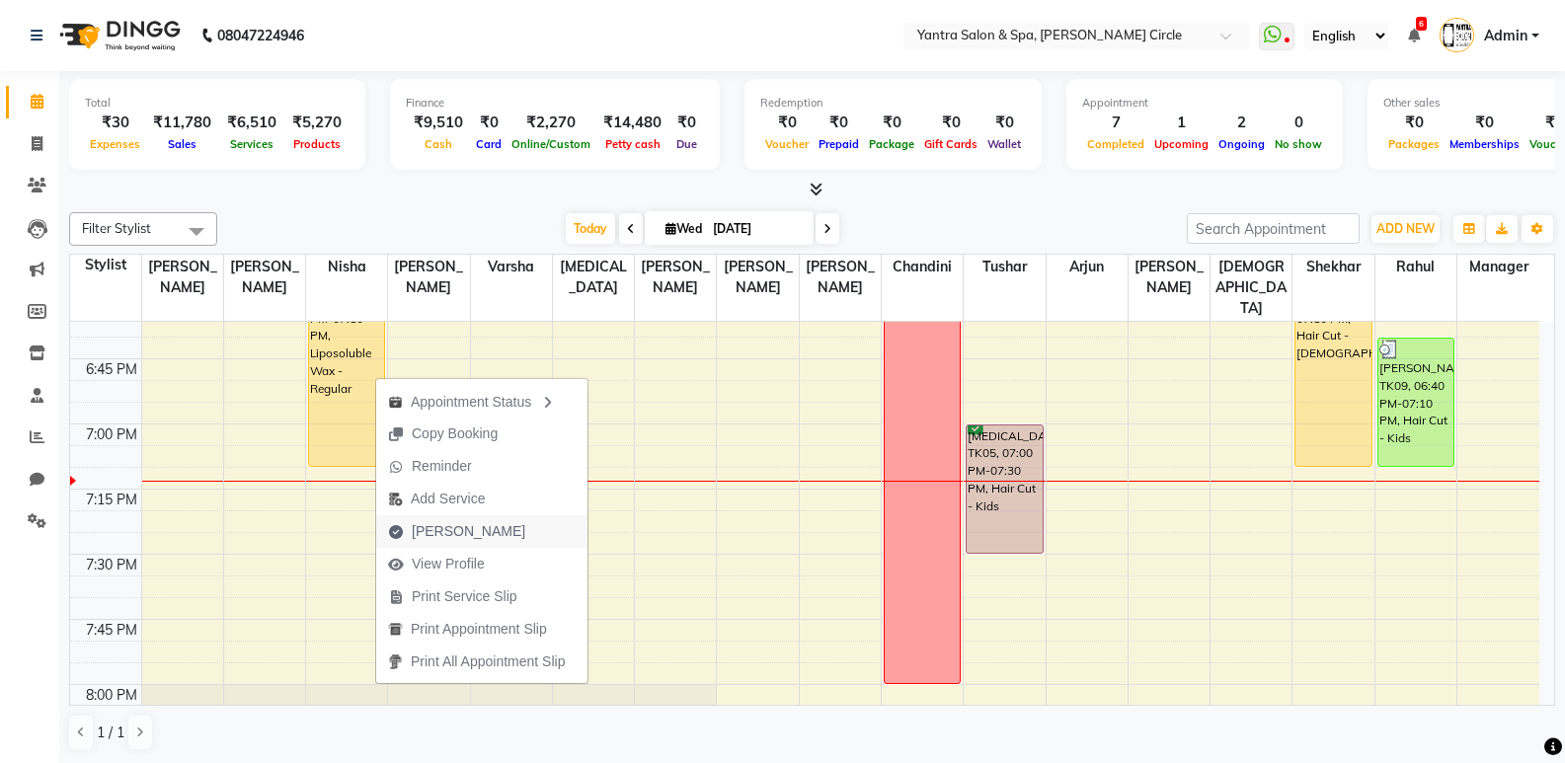
click at [447, 532] on span "Mark Done" at bounding box center [469, 531] width 114 height 21
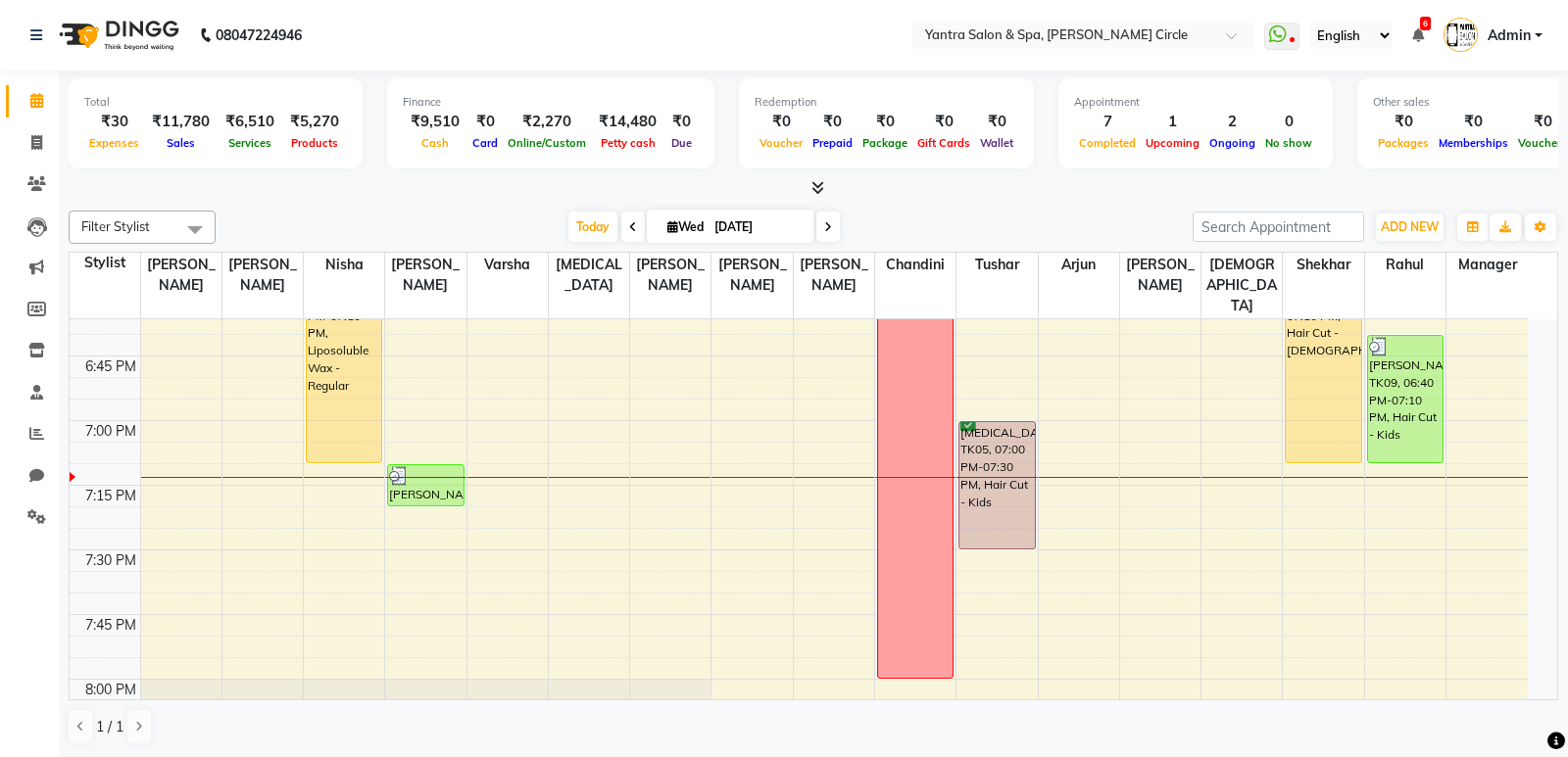
select select "service"
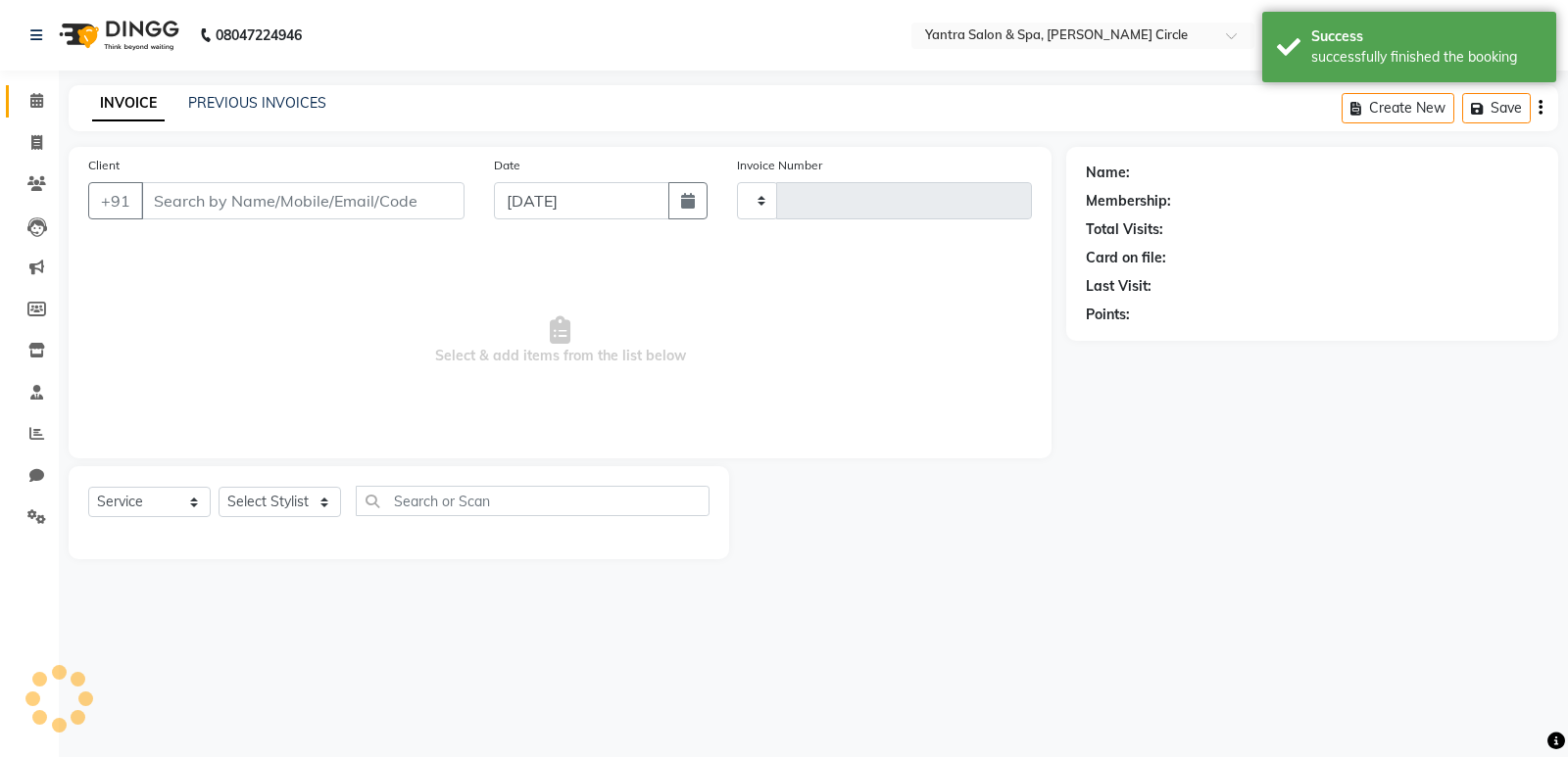
type input "3915"
select select "152"
type input "9829907700"
select select "4349"
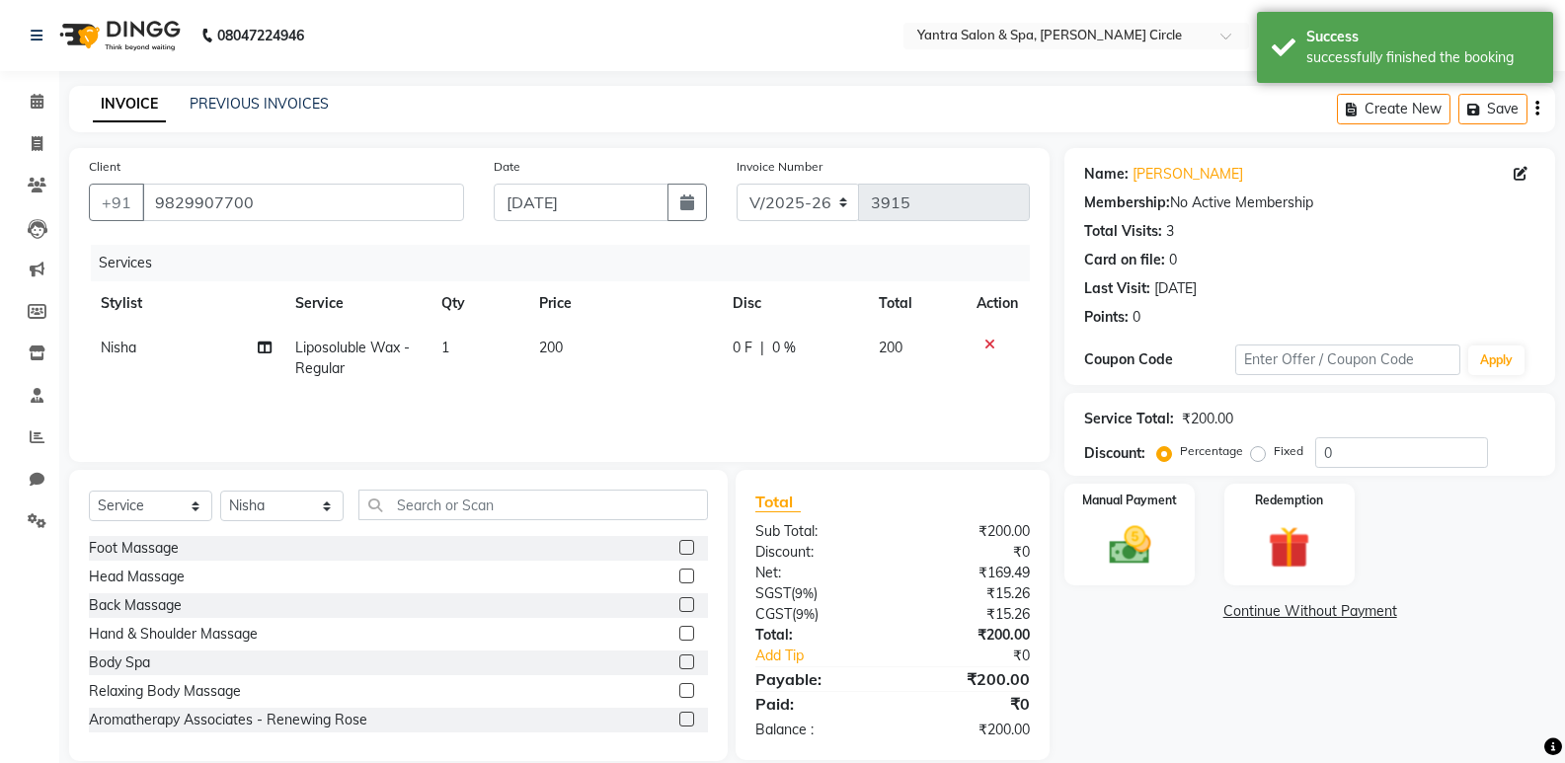
click at [597, 351] on td "200" at bounding box center [624, 358] width 195 height 65
select select "4349"
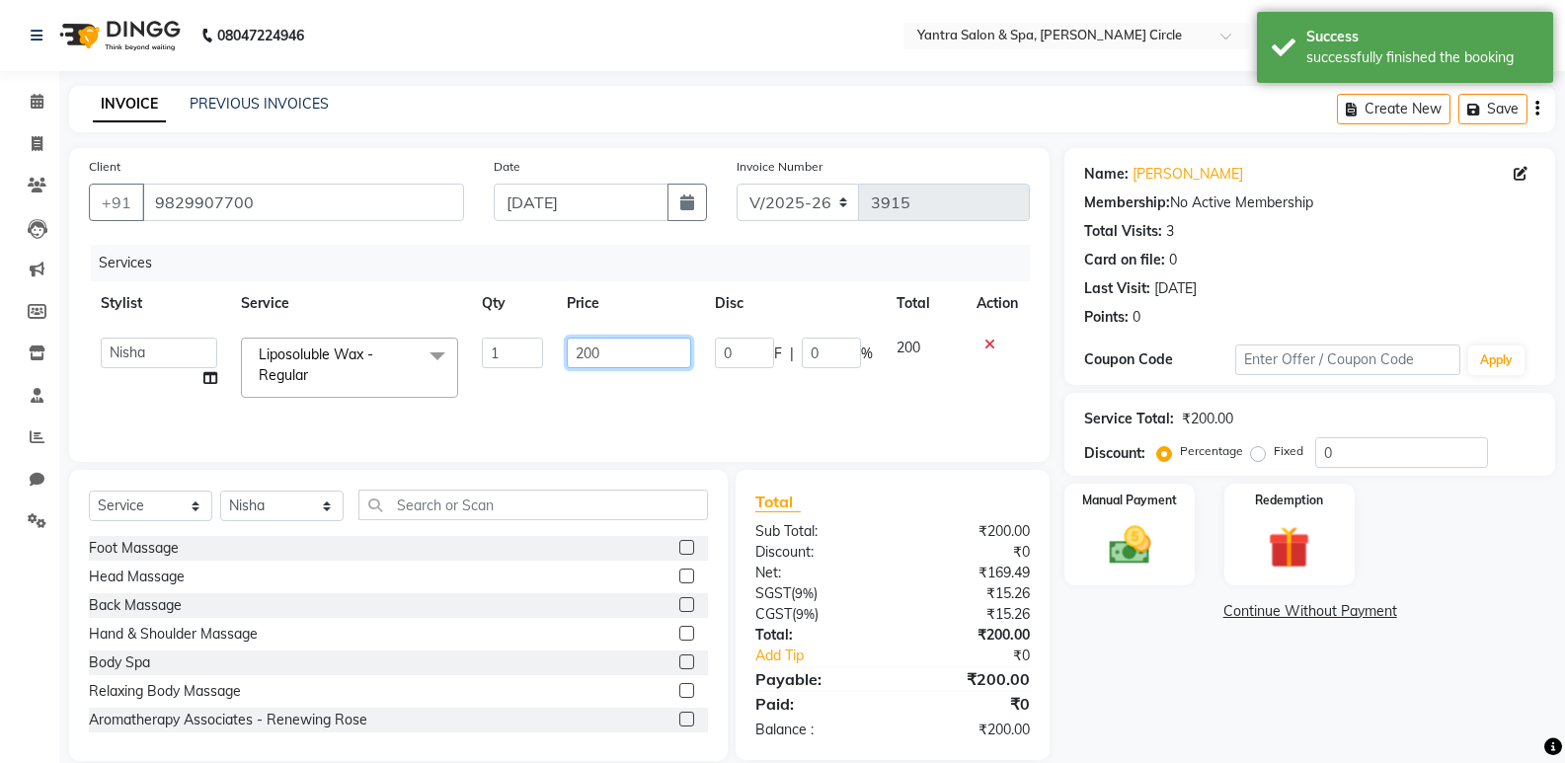
click at [597, 351] on input "200" at bounding box center [628, 353] width 123 height 31
drag, startPoint x: 597, startPoint y: 351, endPoint x: 578, endPoint y: 347, distance: 20.1
click at [585, 347] on input "200" at bounding box center [628, 353] width 123 height 31
type input "1400"
click at [908, 481] on div "Total Sub Total: ₹200.00 Discount: ₹0 Net: ₹169.49 SGST ( 9% ) ₹15.26 CGST ( 9%…" at bounding box center [893, 615] width 314 height 290
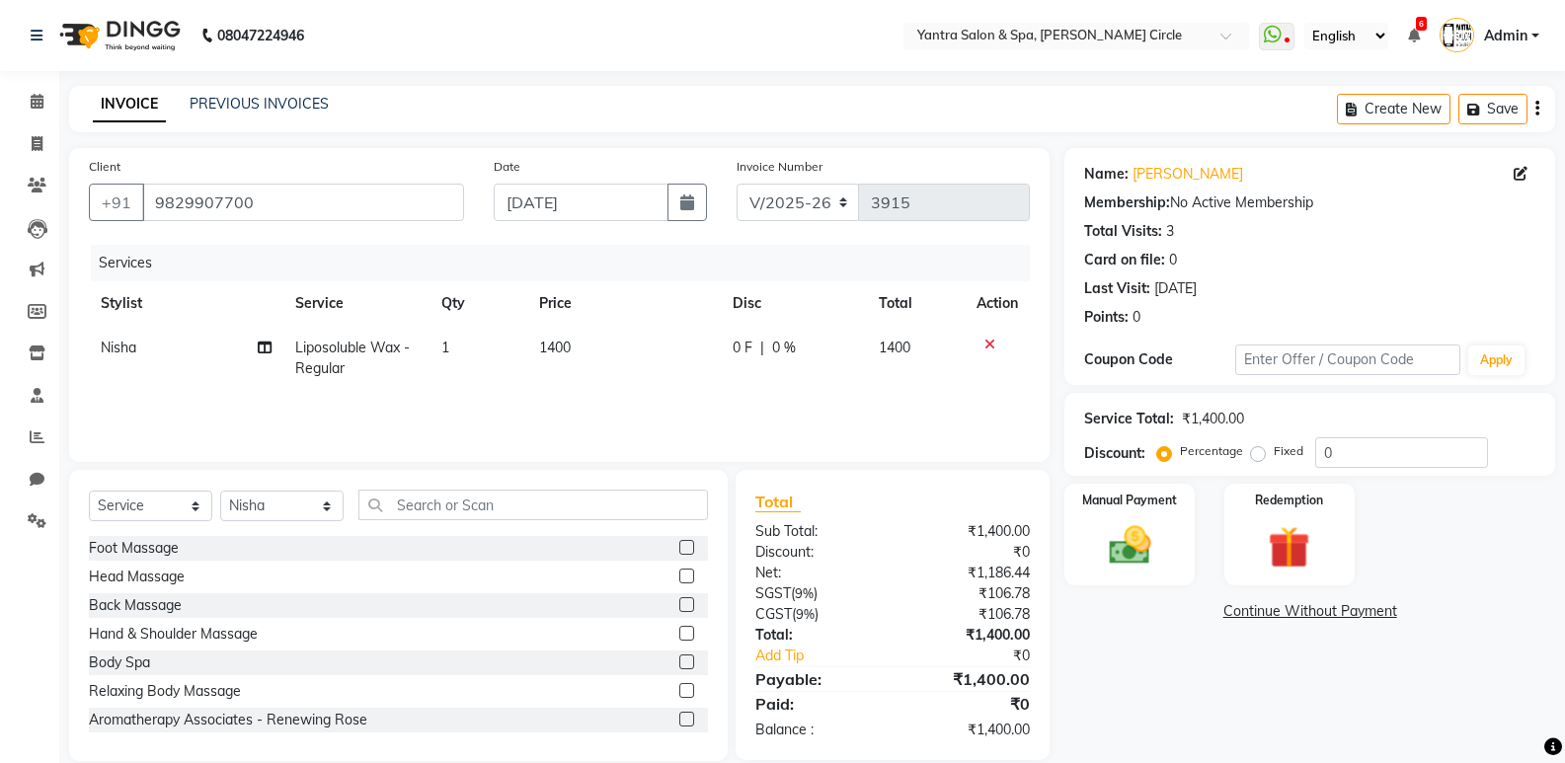
click at [418, 364] on td "Liposoluble Wax - Regular" at bounding box center [356, 358] width 146 height 65
select select "4349"
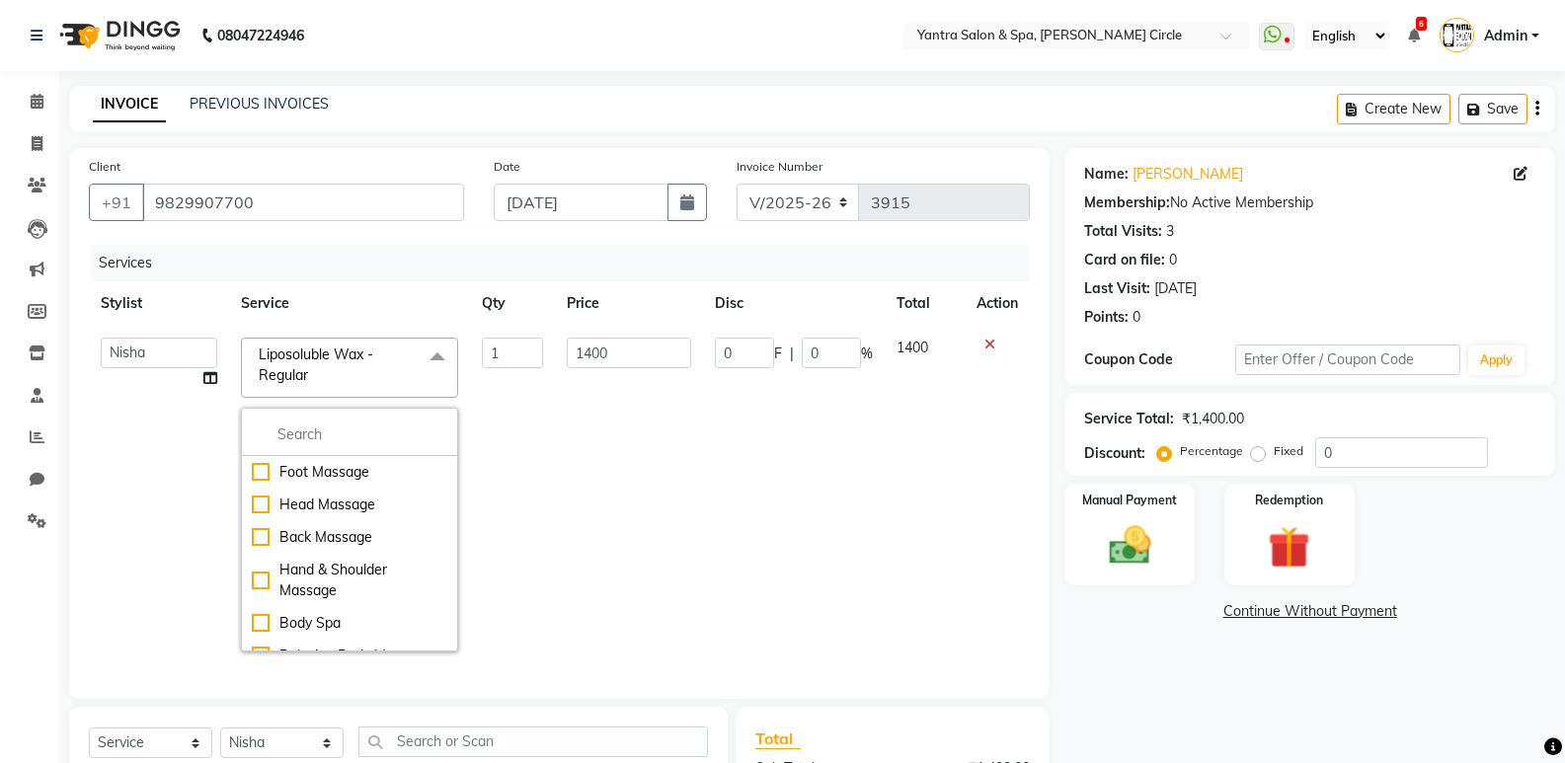
click at [418, 364] on span at bounding box center [438, 357] width 40 height 38
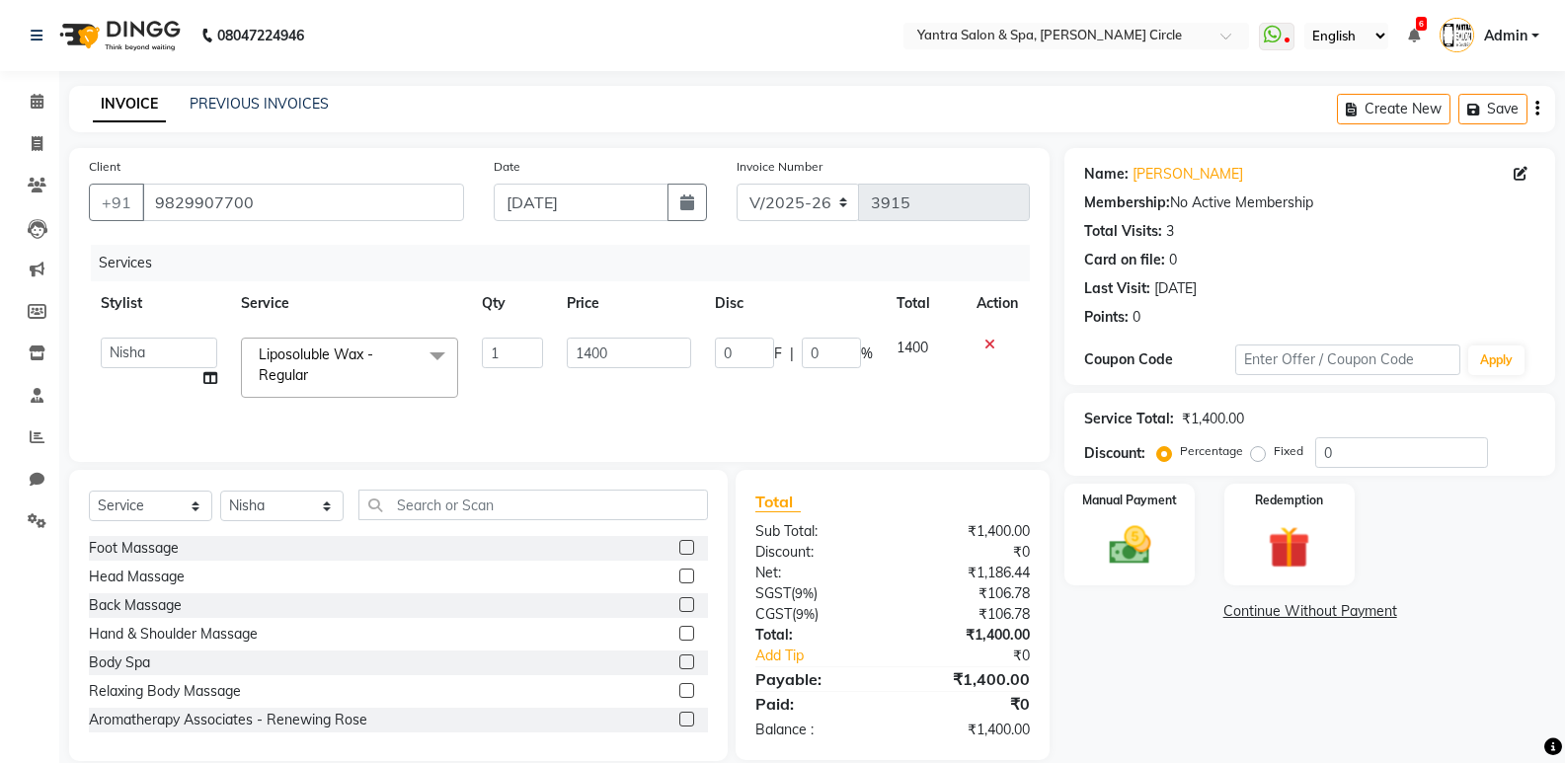
click at [410, 383] on span "Liposoluble Wax - Regular x" at bounding box center [341, 366] width 174 height 42
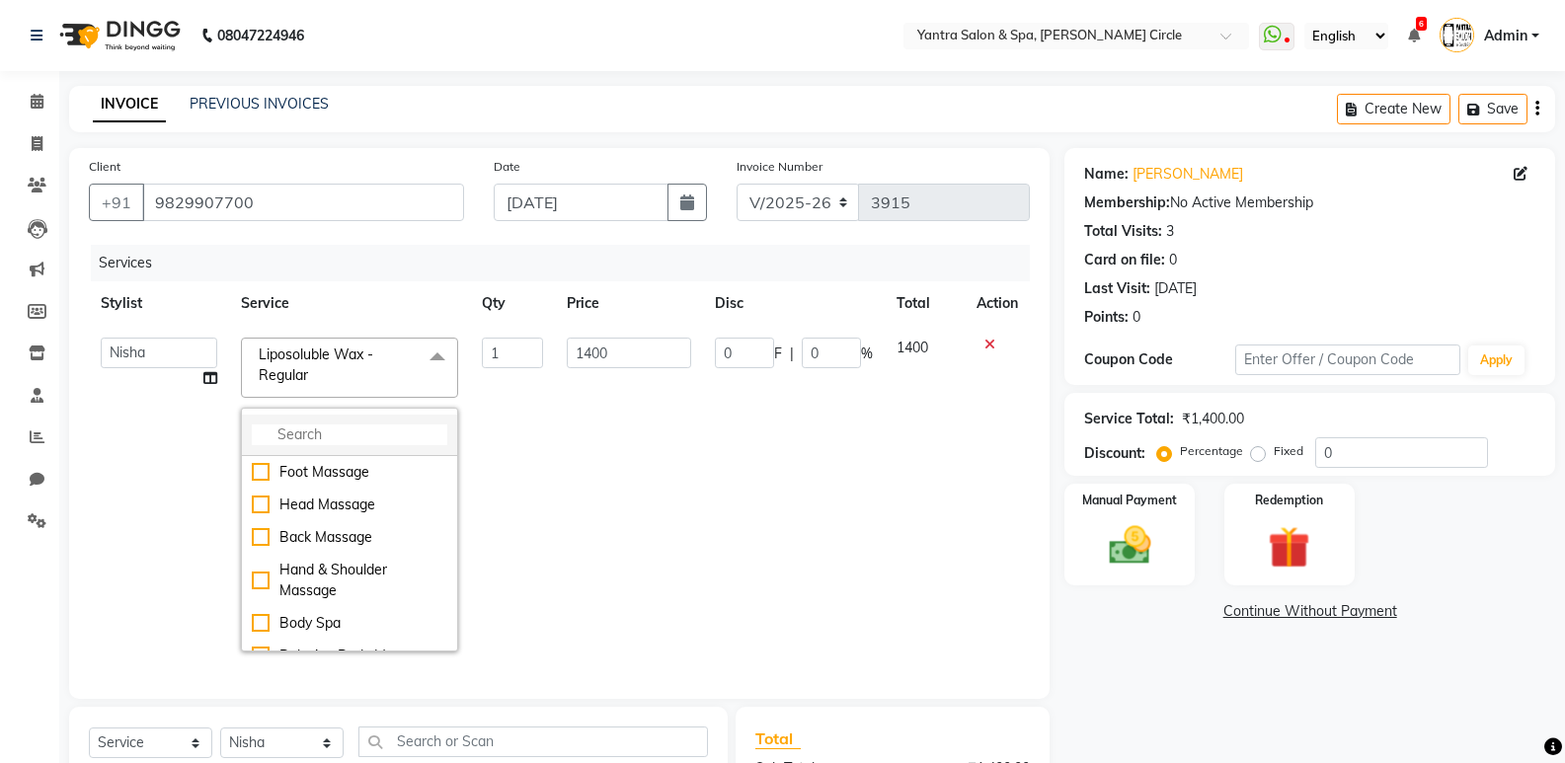
click at [371, 428] on input "multiselect-search" at bounding box center [350, 435] width 196 height 21
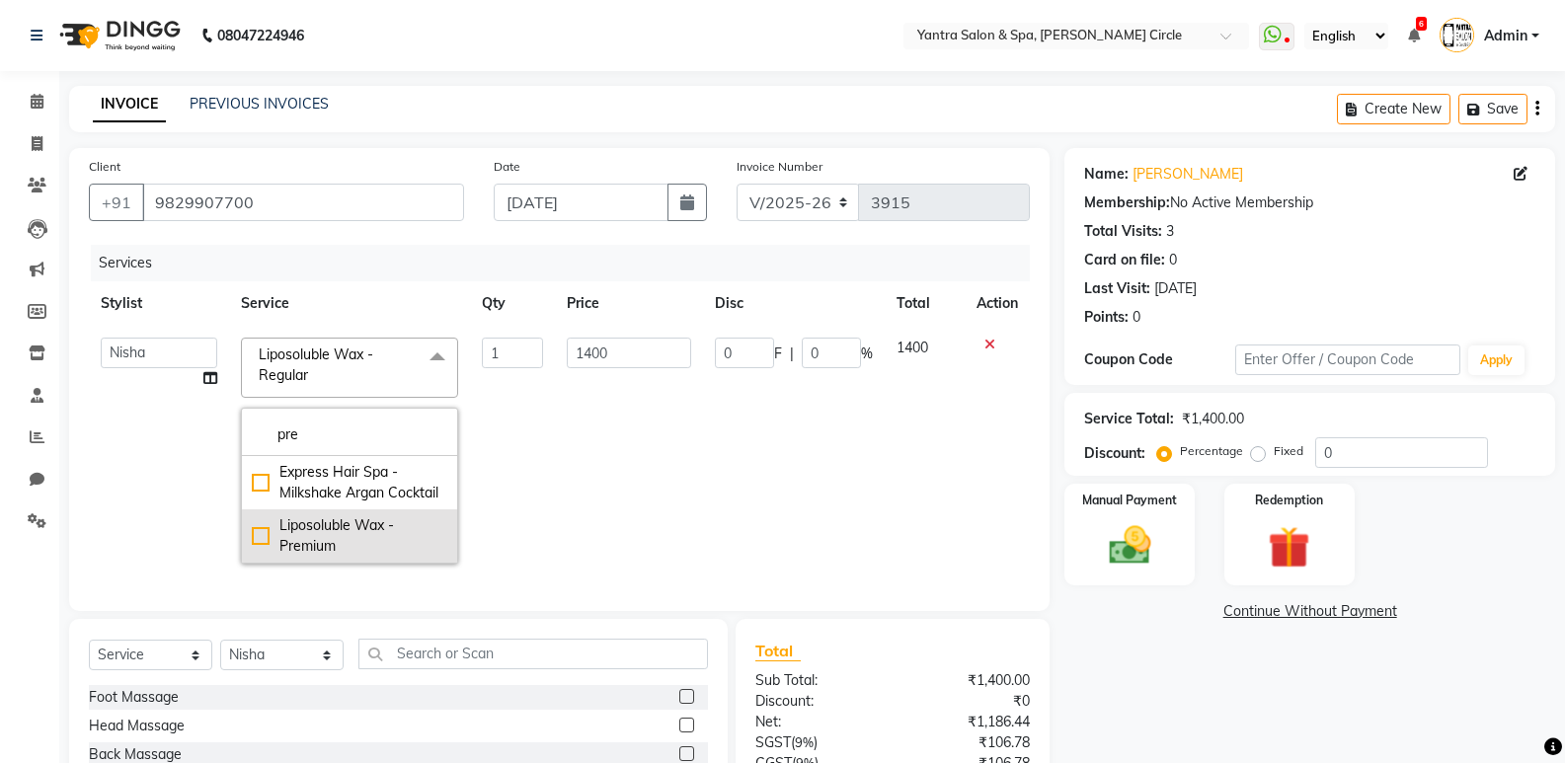
type input "pre"
click at [344, 527] on div "Liposoluble Wax - Premium" at bounding box center [350, 536] width 196 height 41
checkbox input "true"
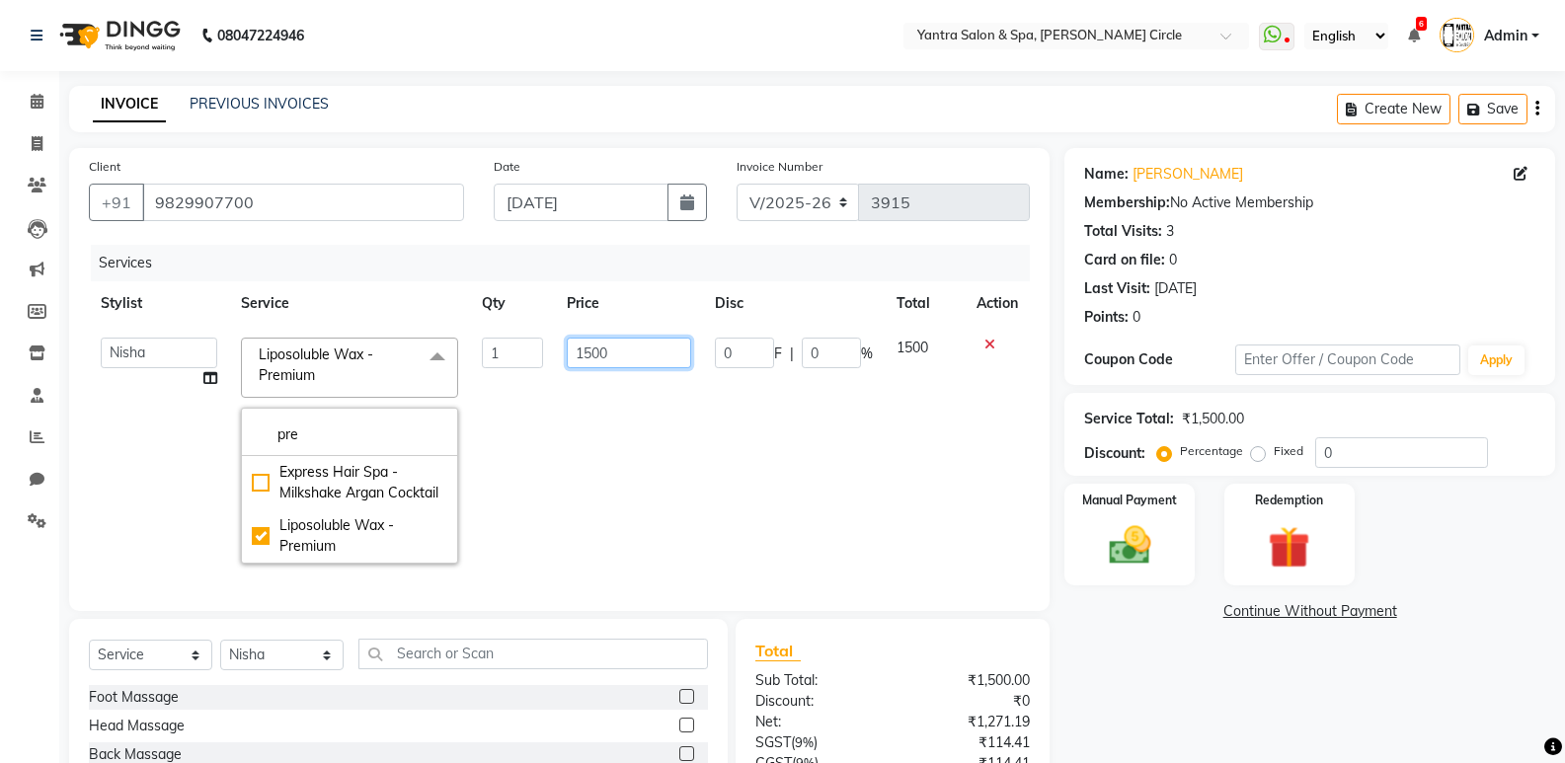
click at [596, 349] on input "1500" at bounding box center [628, 353] width 123 height 31
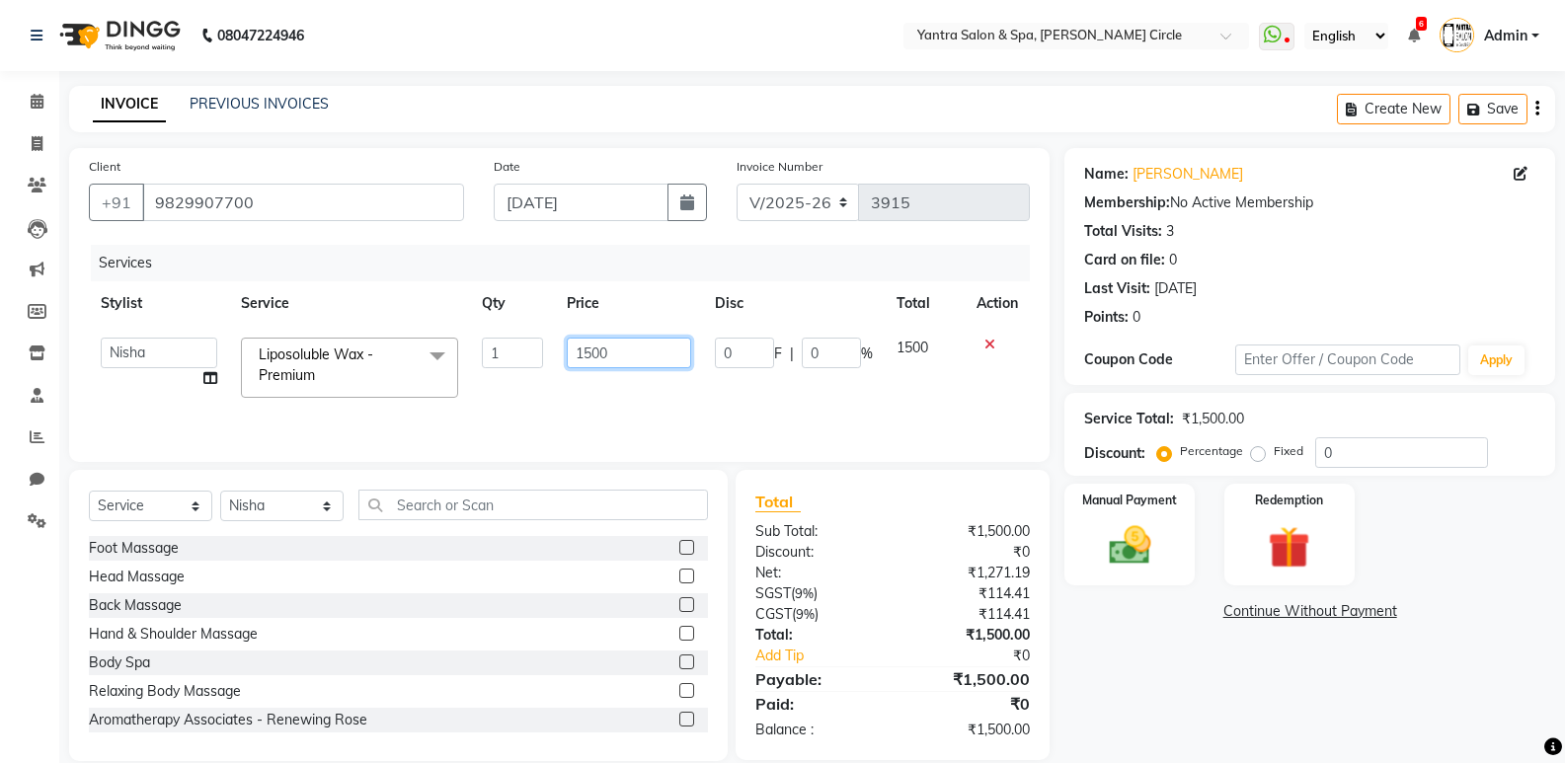
click at [596, 349] on input "1500" at bounding box center [628, 353] width 123 height 31
type input "1400"
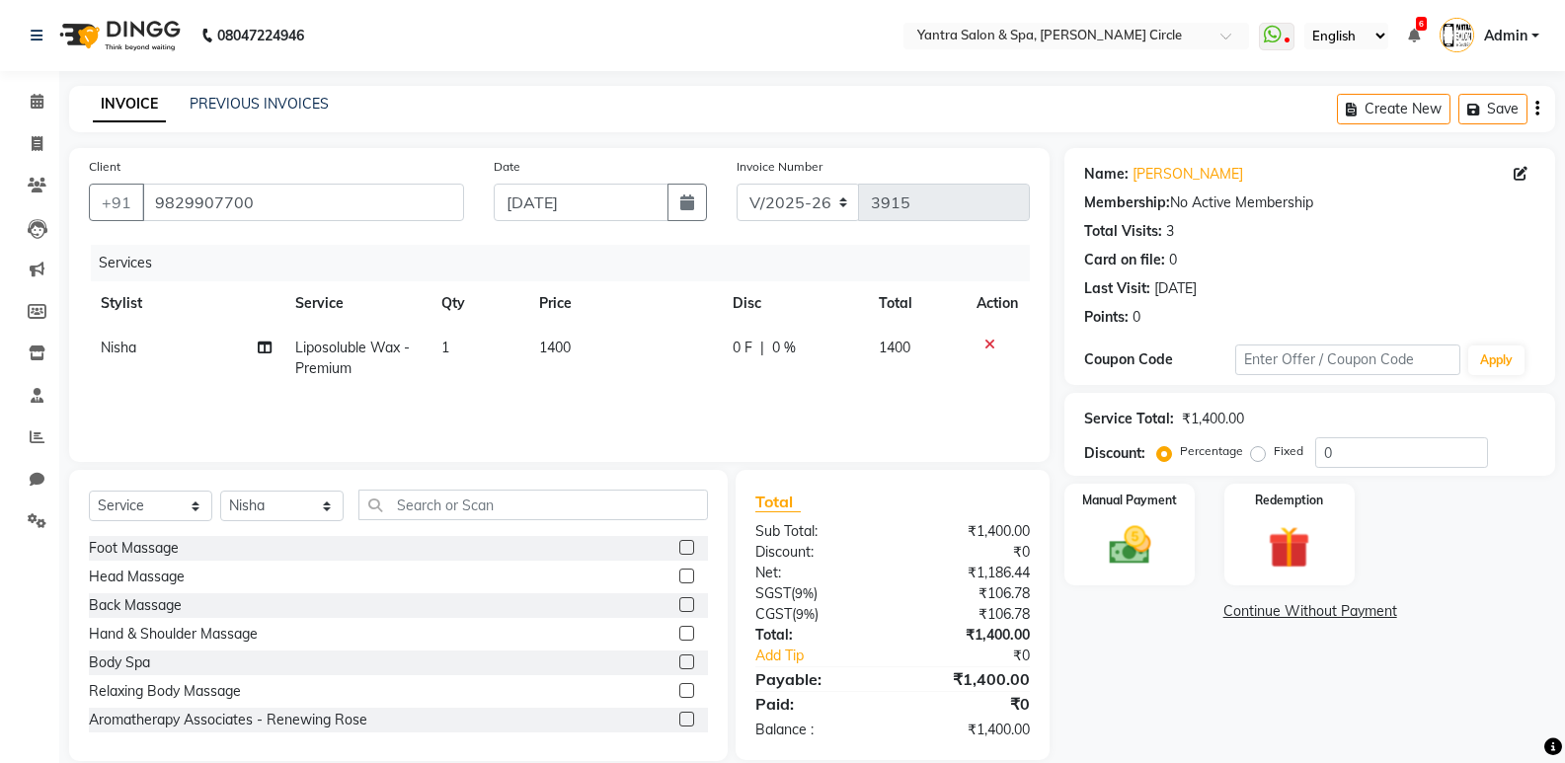
click at [959, 476] on div "Total Sub Total: ₹1,400.00 Discount: ₹0 Net: ₹1,186.44 SGST ( 9% ) ₹106.78 CGST…" at bounding box center [893, 615] width 314 height 290
click at [1169, 512] on div "Manual Payment" at bounding box center [1130, 535] width 135 height 106
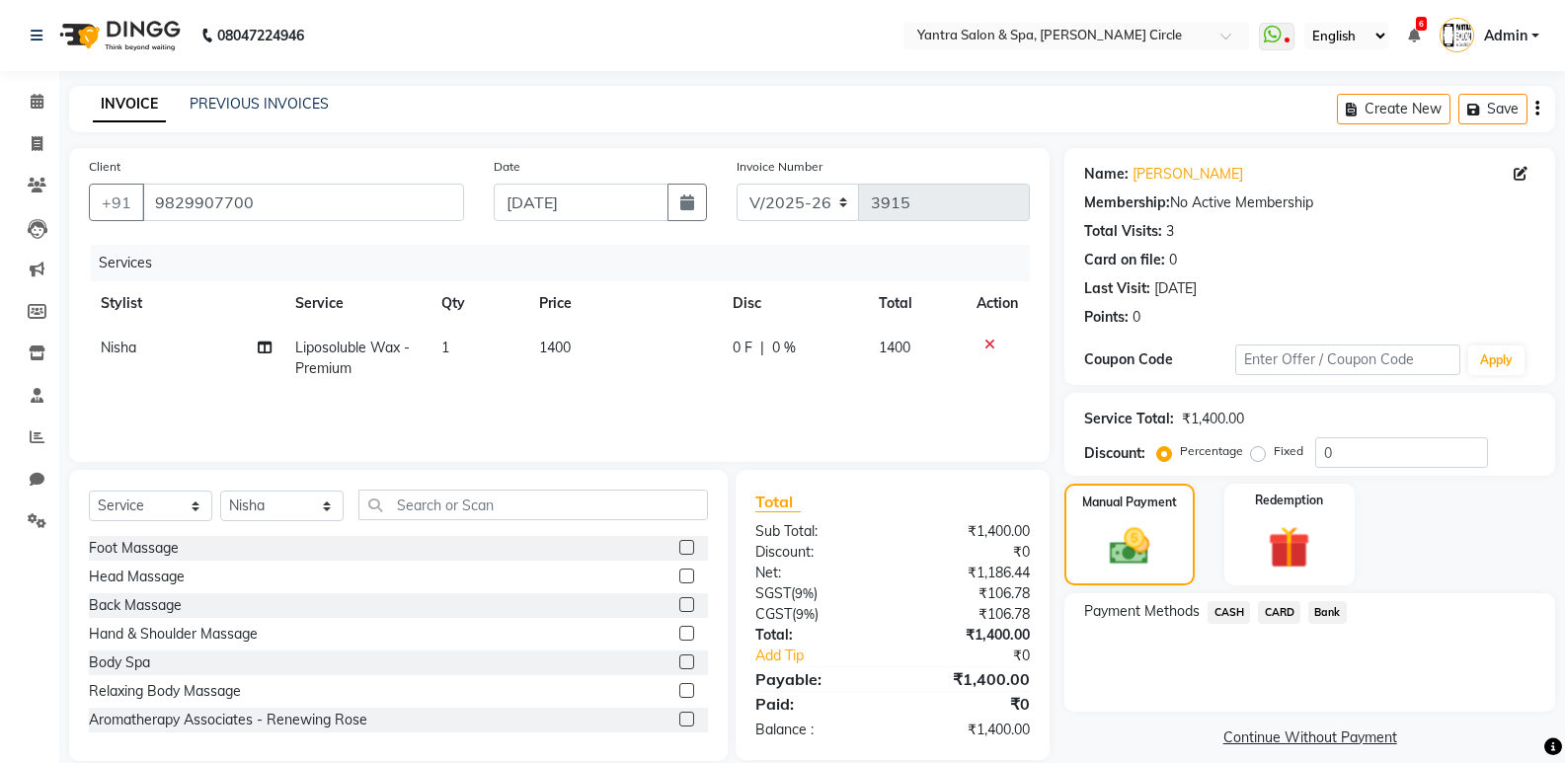
click at [1218, 602] on span "CASH" at bounding box center [1229, 612] width 42 height 23
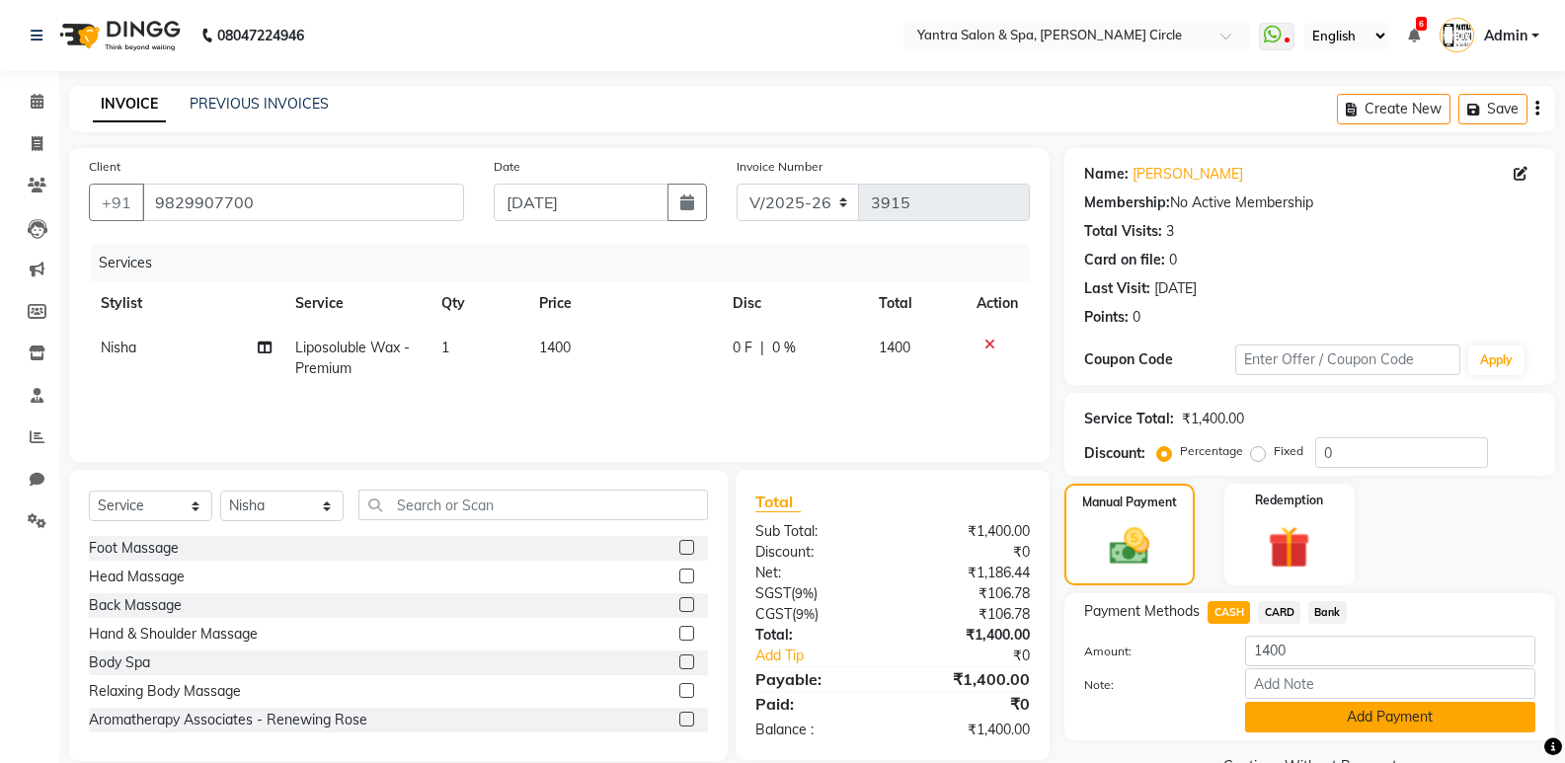
click at [1277, 732] on button "Add Payment" at bounding box center [1390, 717] width 290 height 31
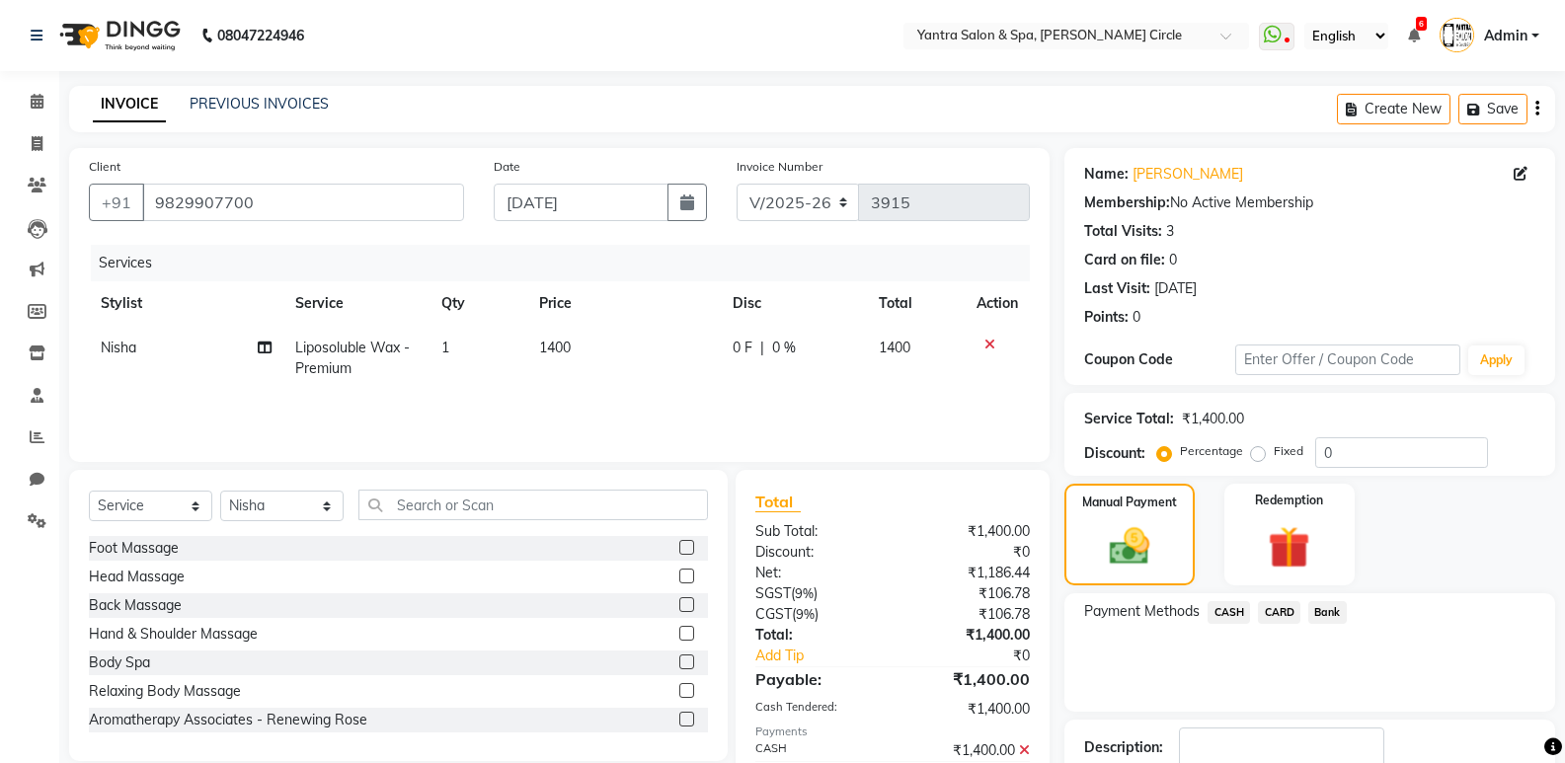
scroll to position [130, 0]
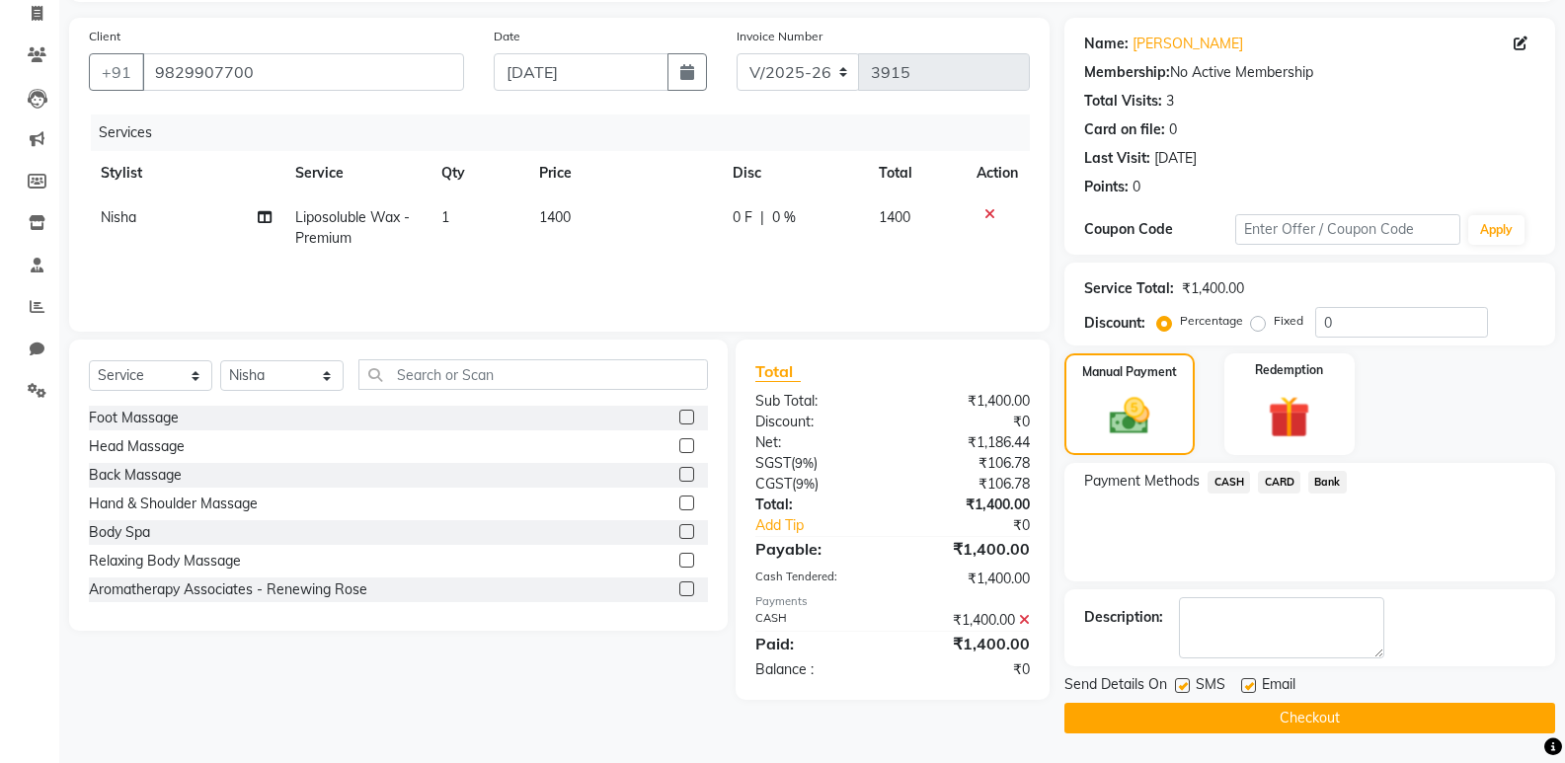
click at [1278, 727] on button "Checkout" at bounding box center [1310, 718] width 491 height 31
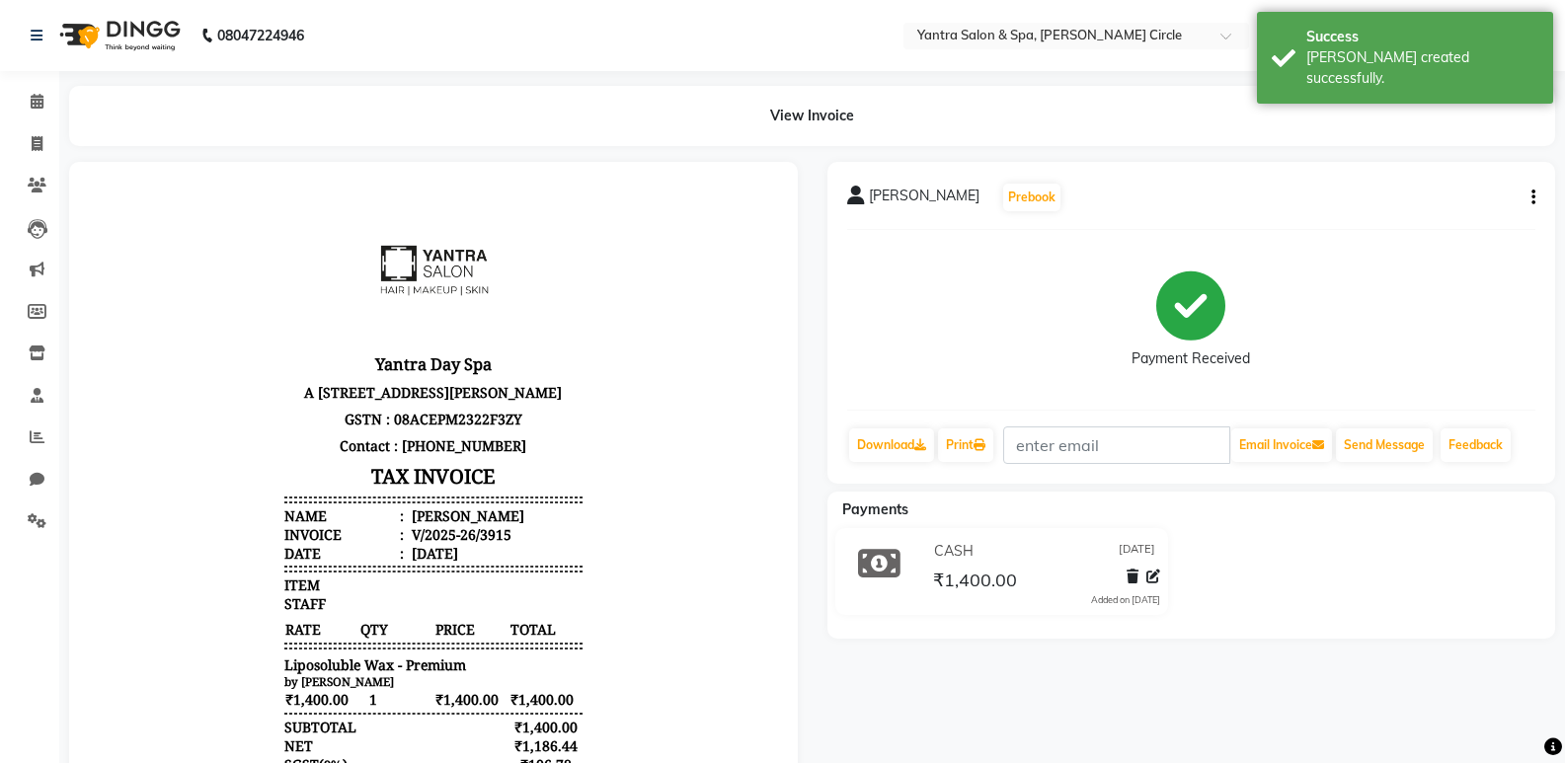
click at [1525, 193] on button "button" at bounding box center [1530, 198] width 12 height 21
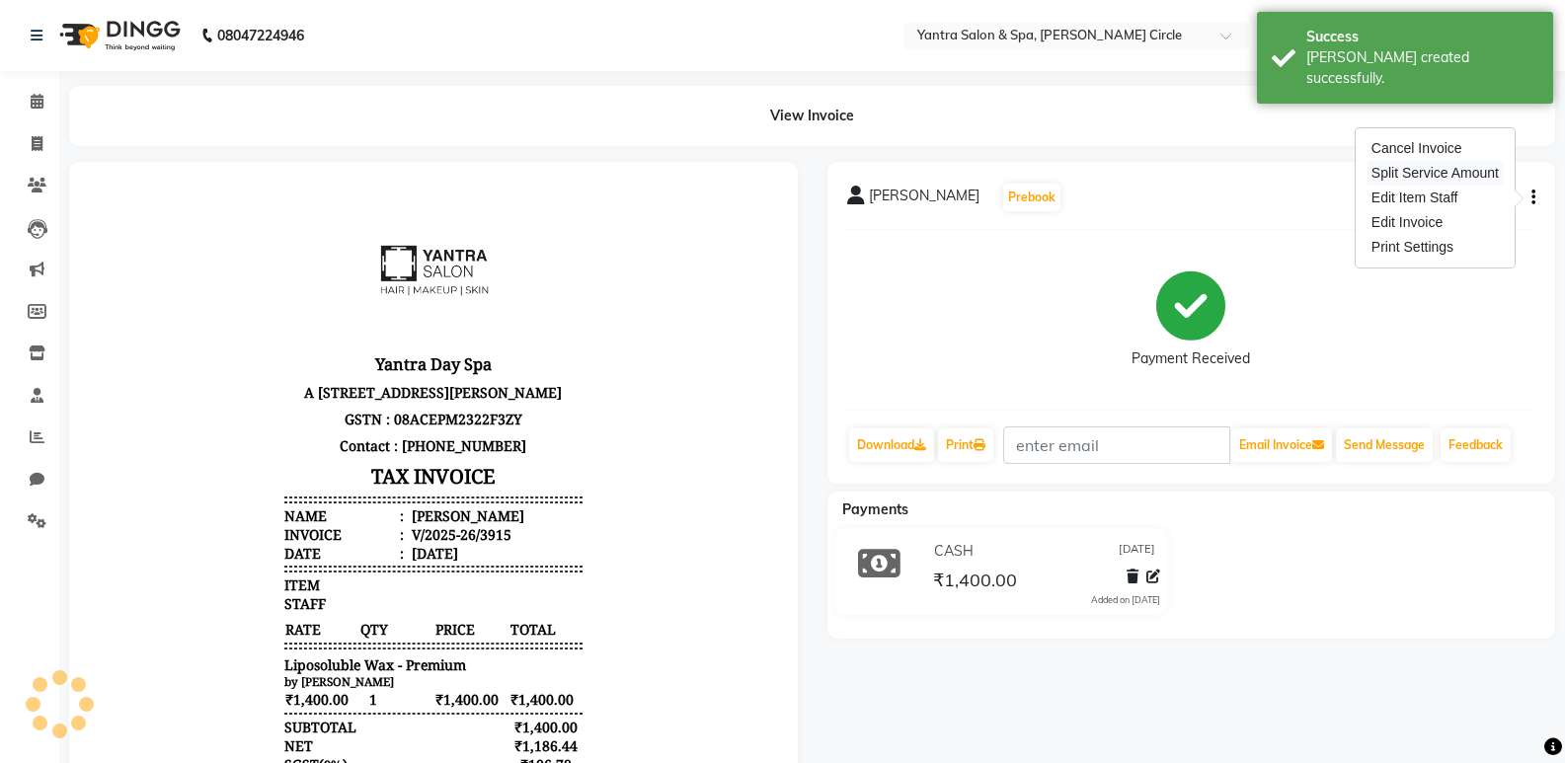
drag, startPoint x: 1435, startPoint y: 172, endPoint x: 1408, endPoint y: 181, distance: 28.1
click at [1432, 172] on div "Split Service Amount" at bounding box center [1435, 173] width 135 height 25
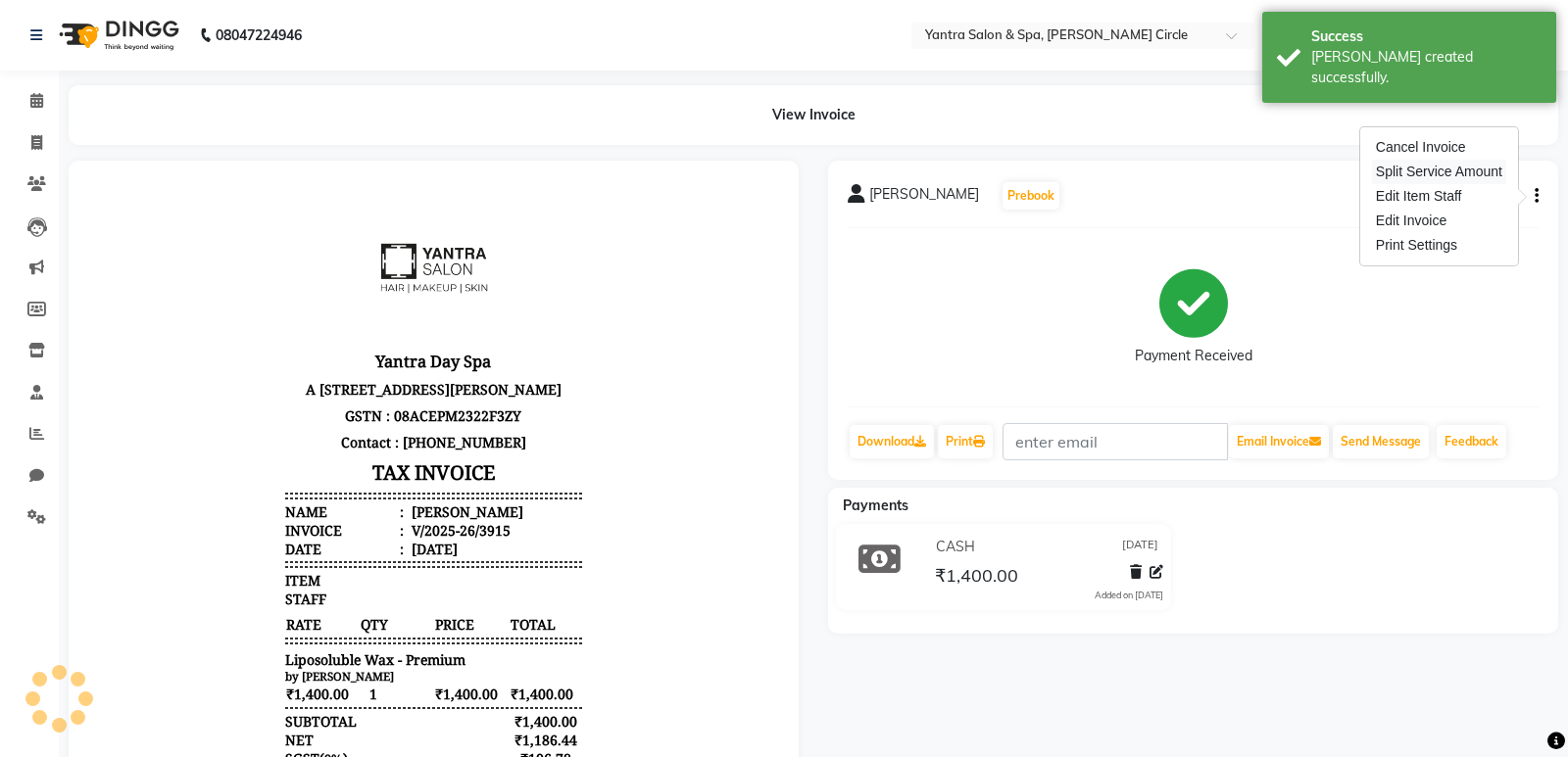
select select "4349"
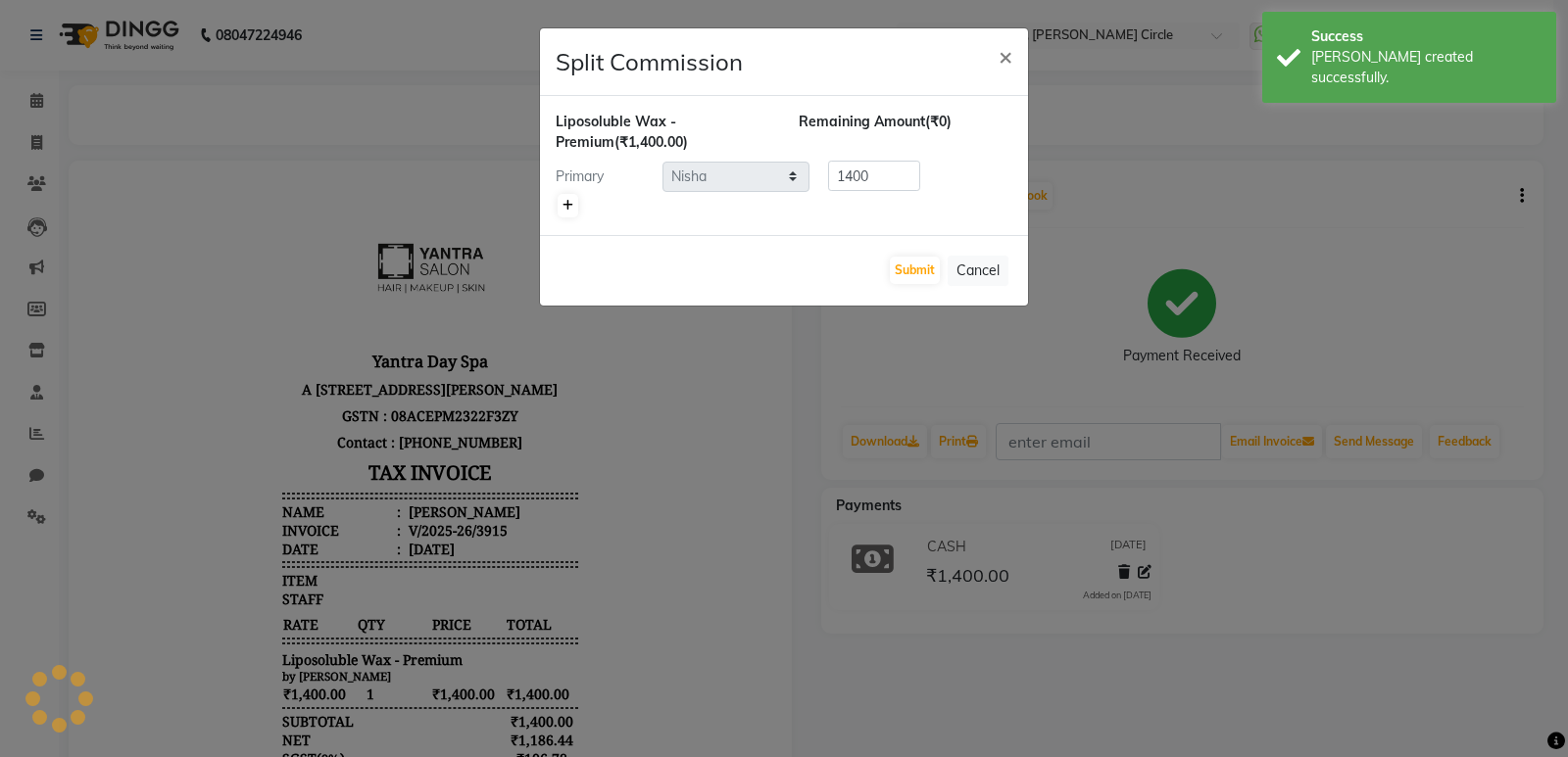
click at [563, 197] on link at bounding box center [568, 206] width 21 height 24
type input "700"
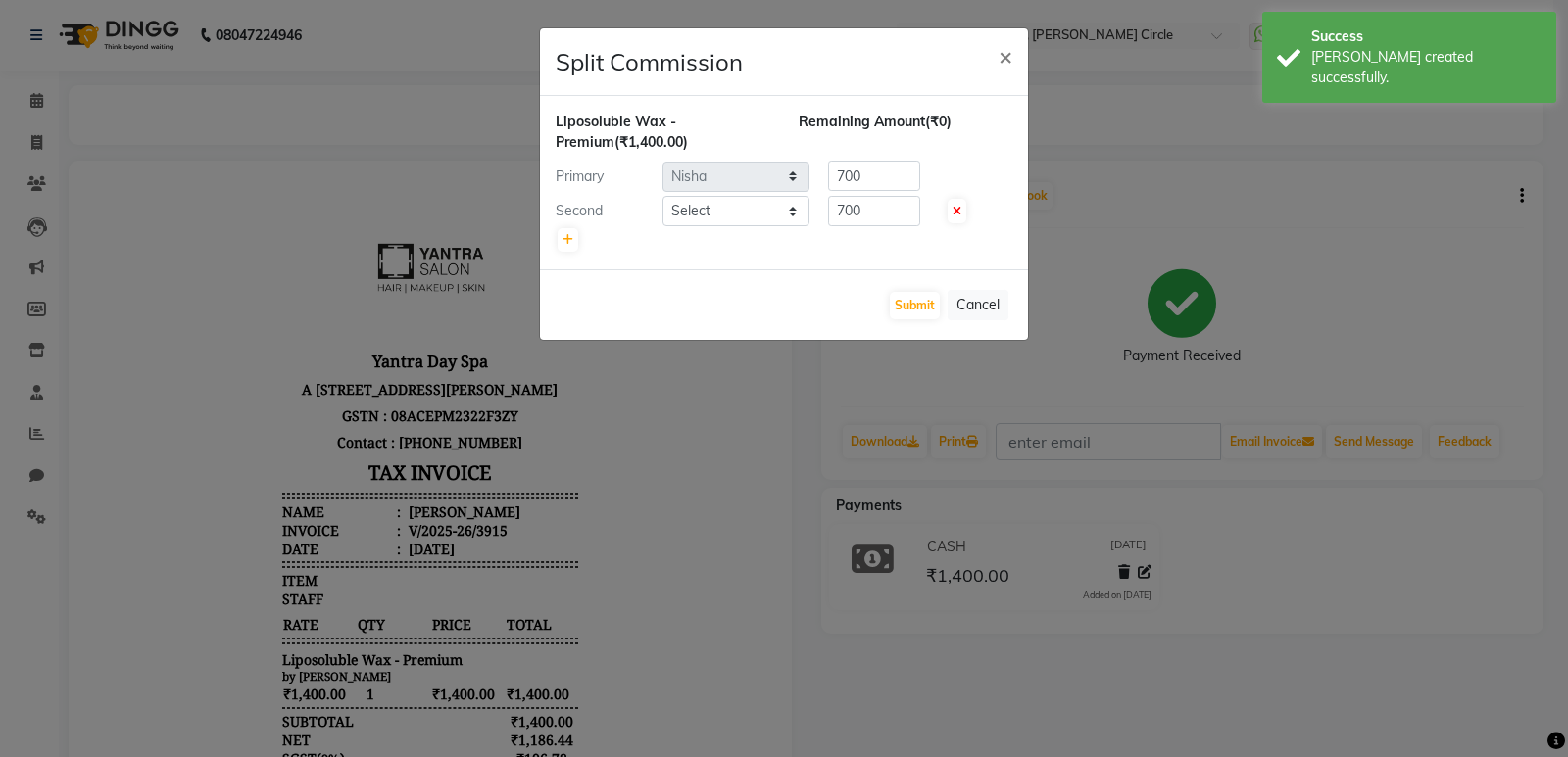
click at [721, 226] on div at bounding box center [784, 240] width 457 height 28
drag, startPoint x: 729, startPoint y: 209, endPoint x: 730, endPoint y: 223, distance: 14.0
click at [729, 209] on select "Select Anil Jaipal Arjun Bhawna Chandini Khushboo Soni Lalita Manager Nasrin Ni…" at bounding box center [736, 211] width 147 height 31
select select "7538"
click at [663, 196] on select "Select Anil Jaipal Arjun Bhawna Chandini Khushboo Soni Lalita Manager Nasrin Ni…" at bounding box center [736, 211] width 147 height 31
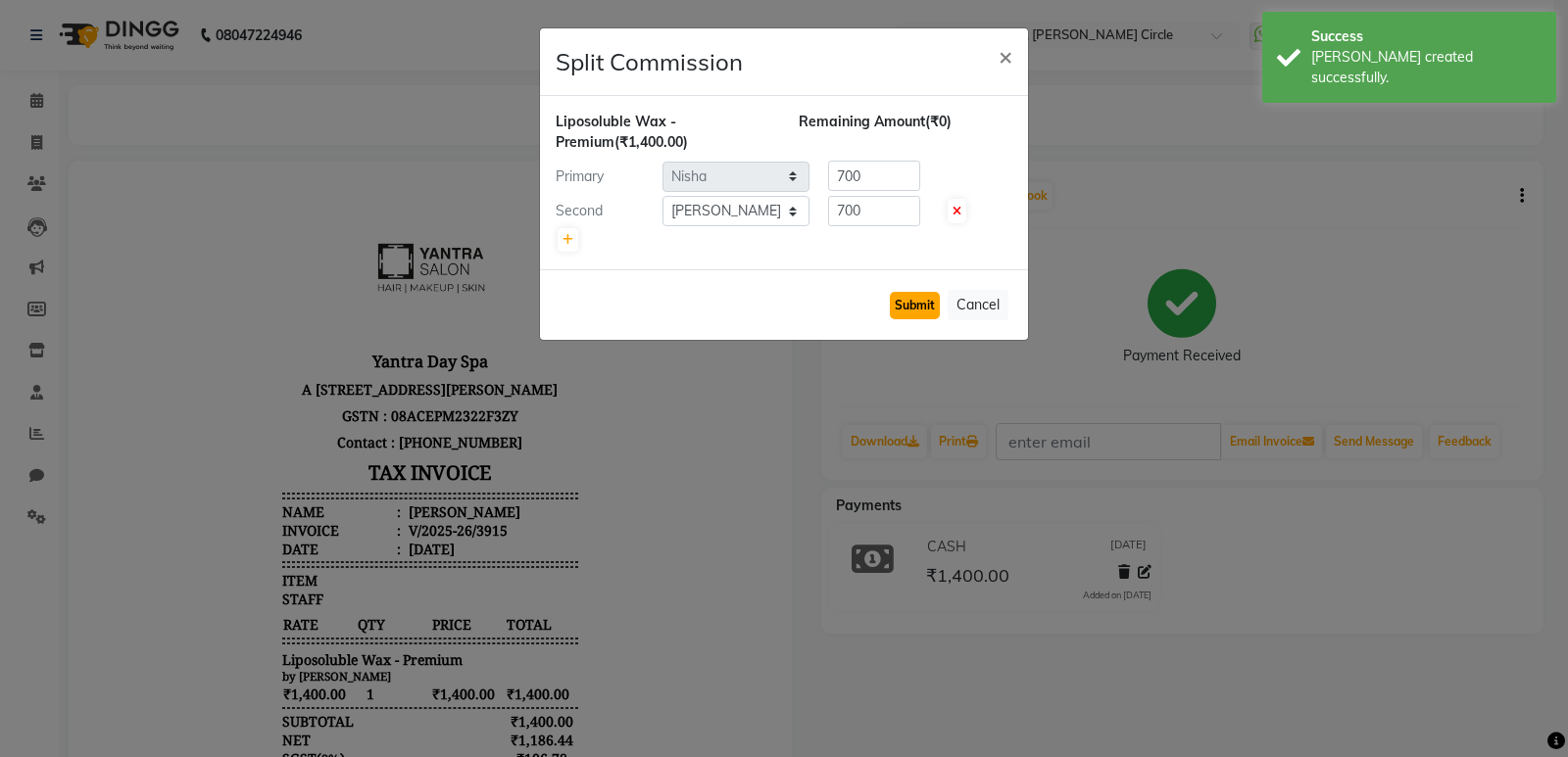
click at [914, 299] on button "Submit" at bounding box center [915, 306] width 50 height 28
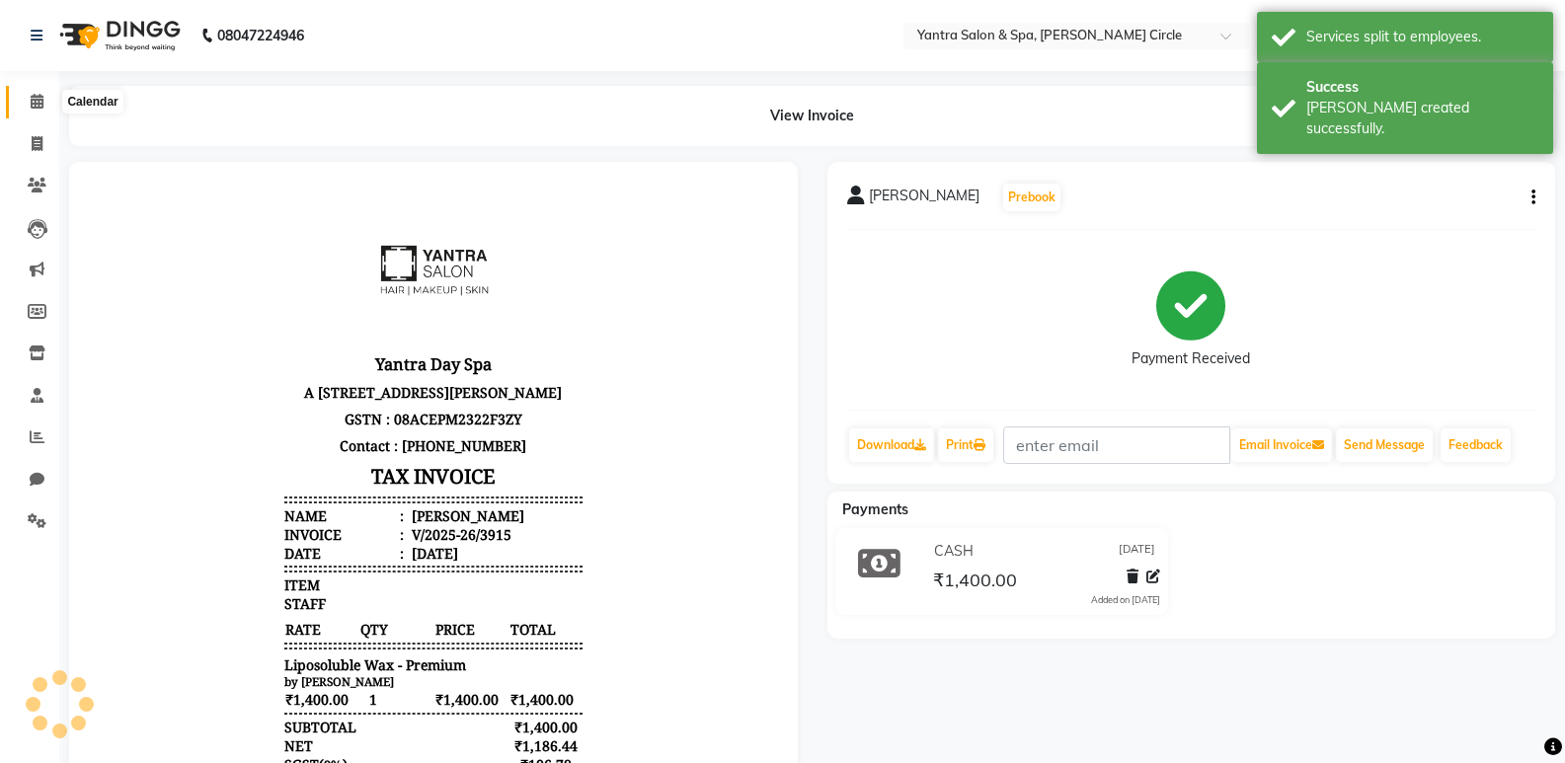
click at [38, 105] on icon at bounding box center [37, 101] width 13 height 15
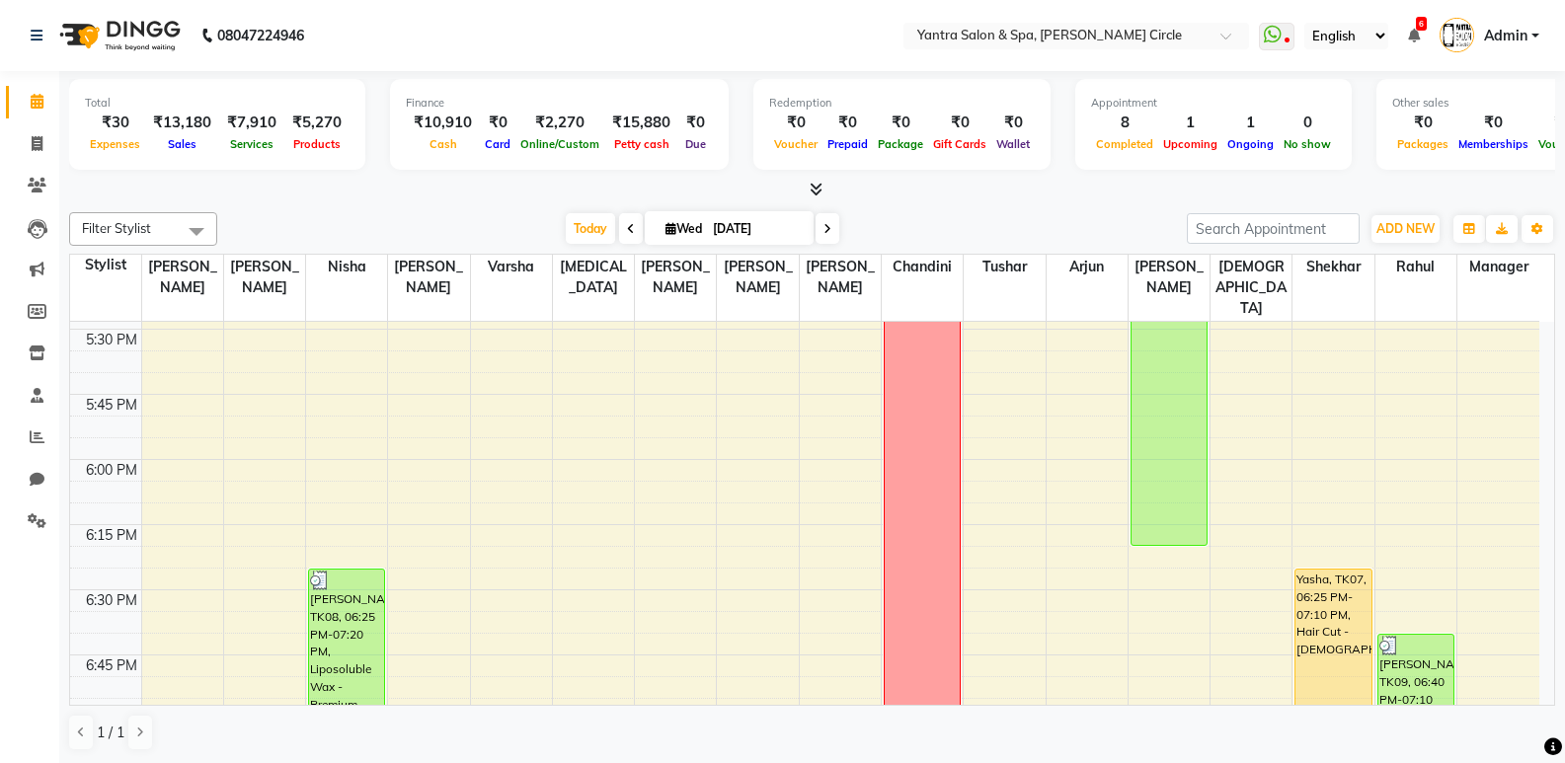
scroll to position [2765, 0]
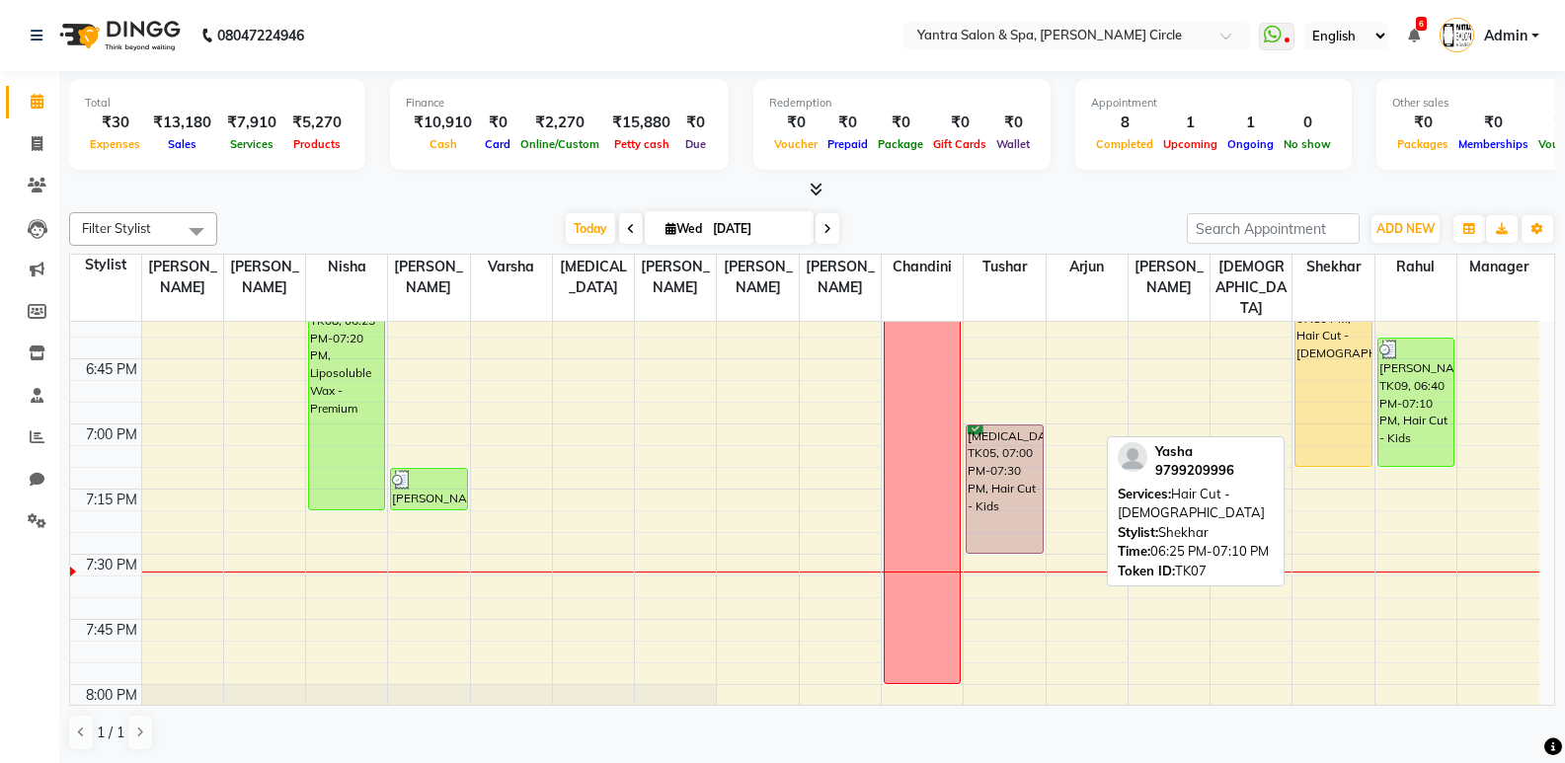
click at [1332, 365] on div "Yasha, TK07, 06:25 PM-07:10 PM, Hair Cut - Female" at bounding box center [1333, 370] width 75 height 193
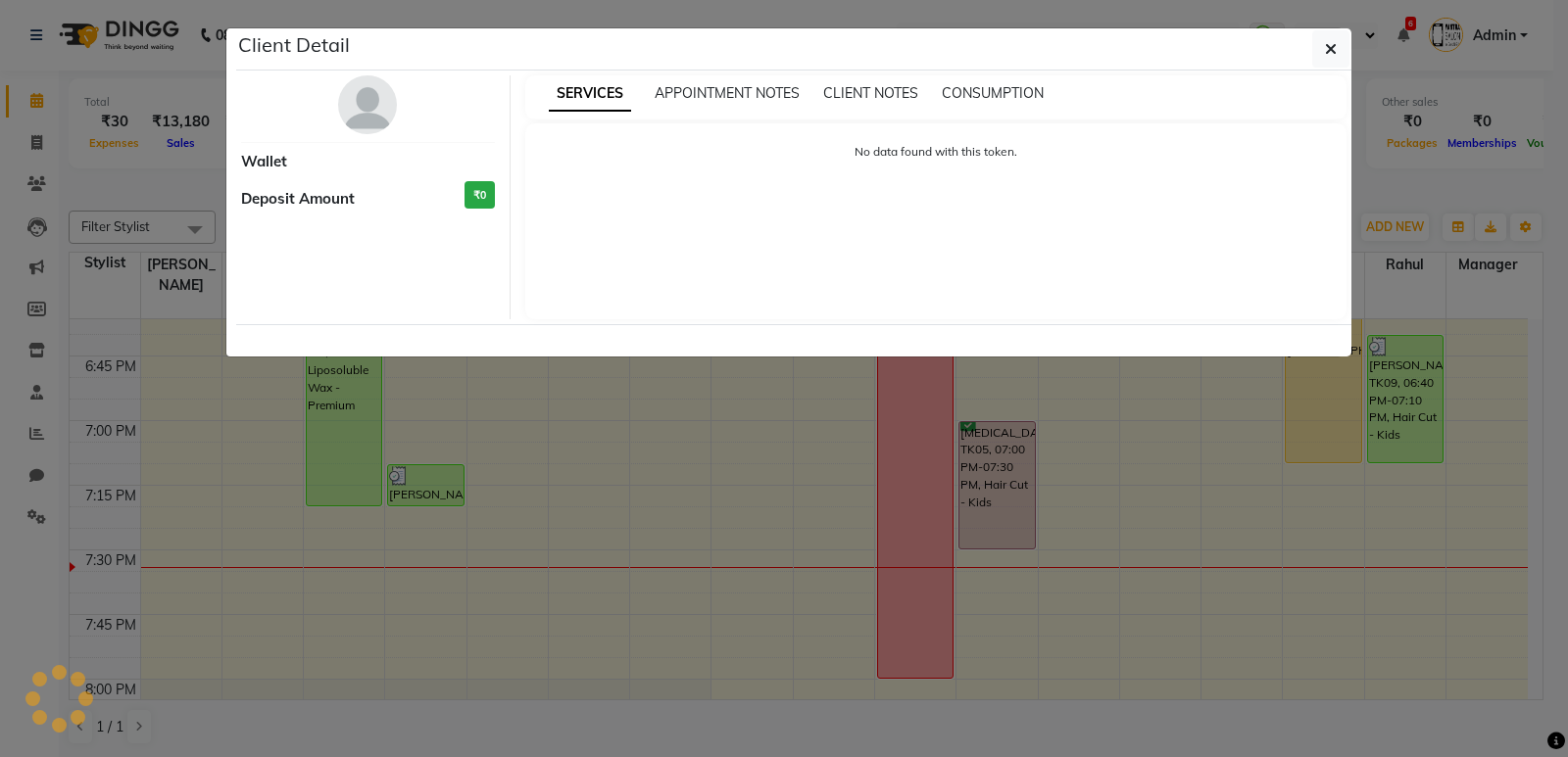
select select "1"
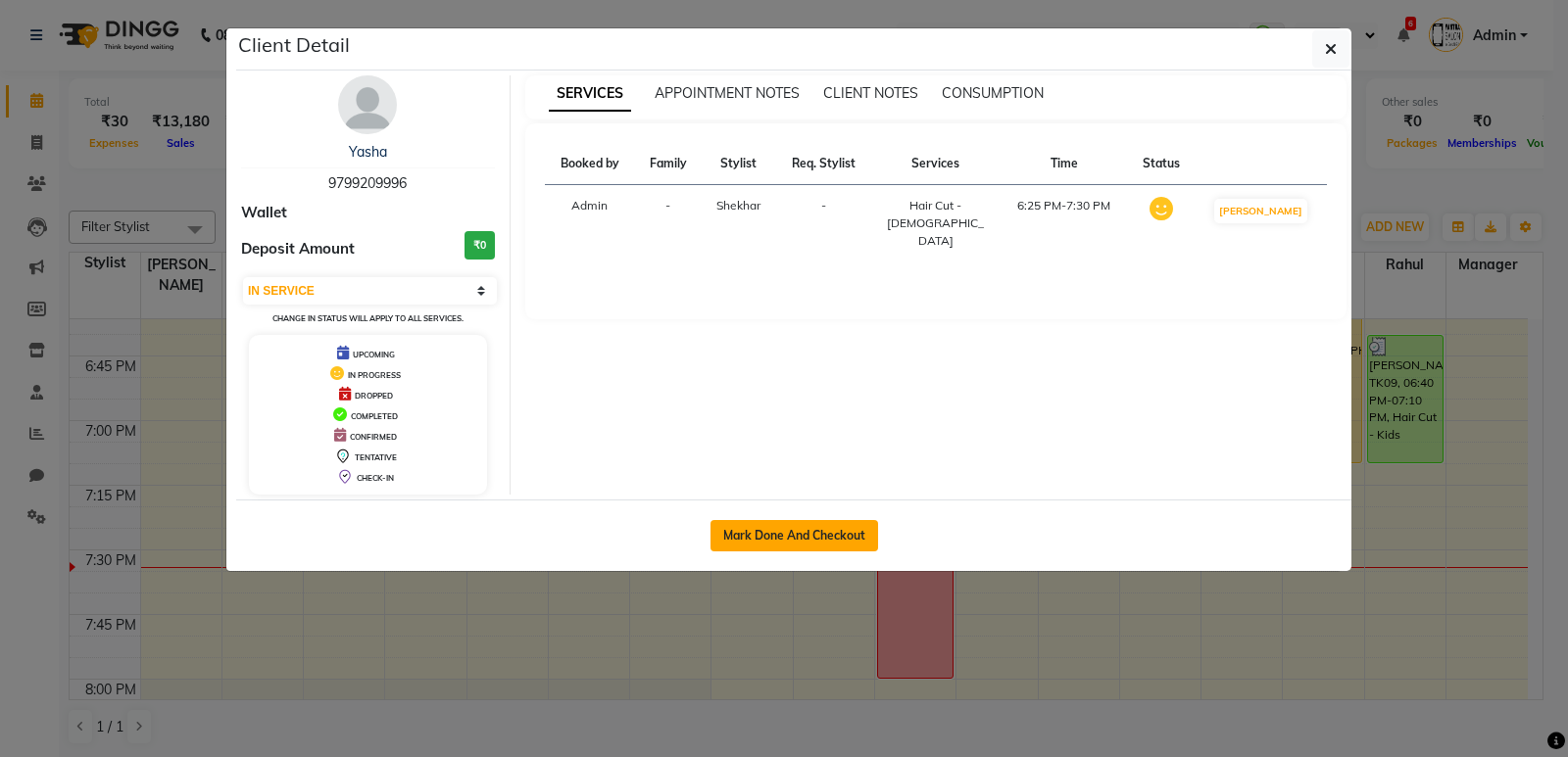
click at [803, 538] on button "Mark Done And Checkout" at bounding box center [794, 536] width 168 height 32
select select "service"
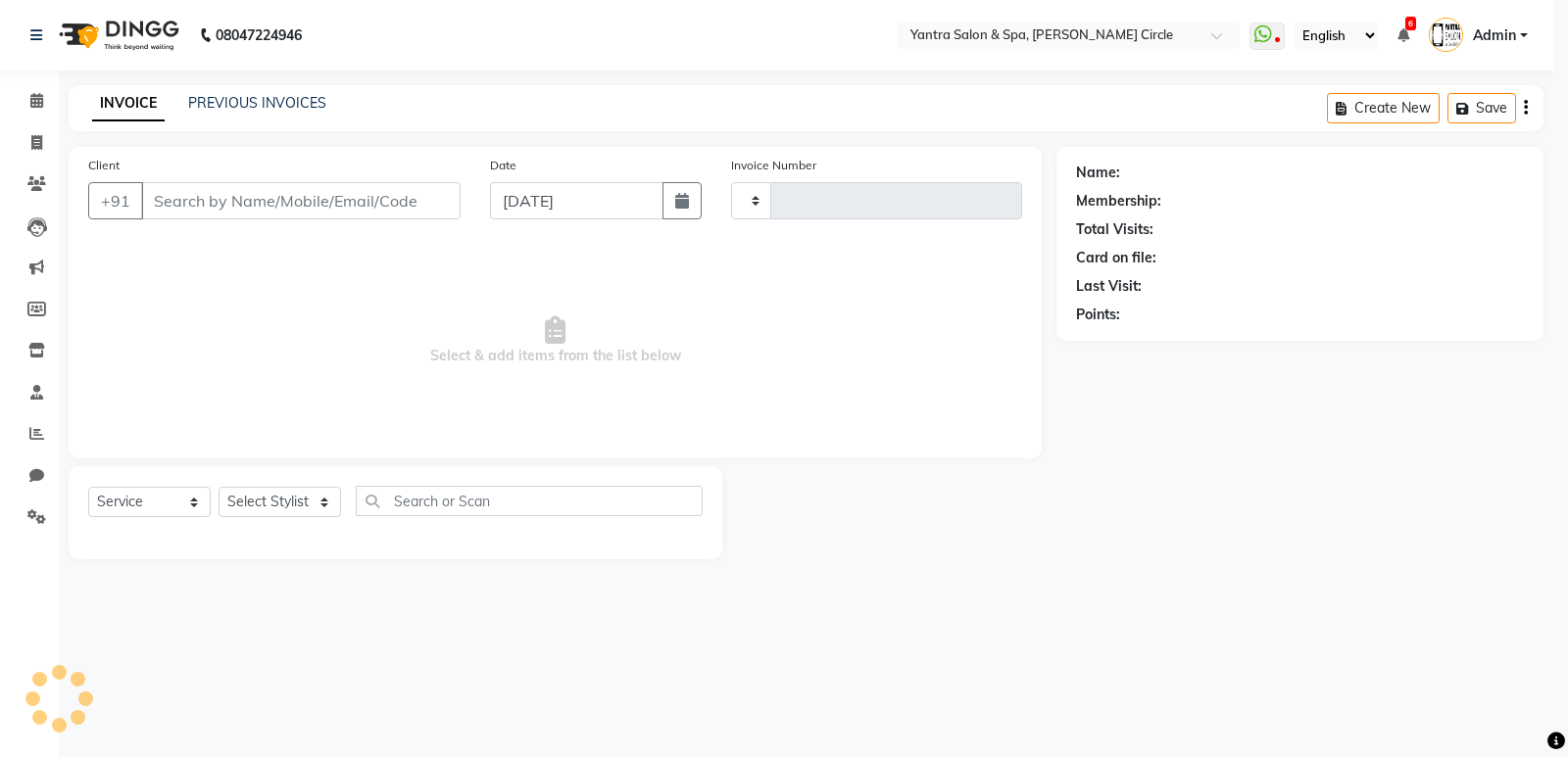
type input "3916"
select select "152"
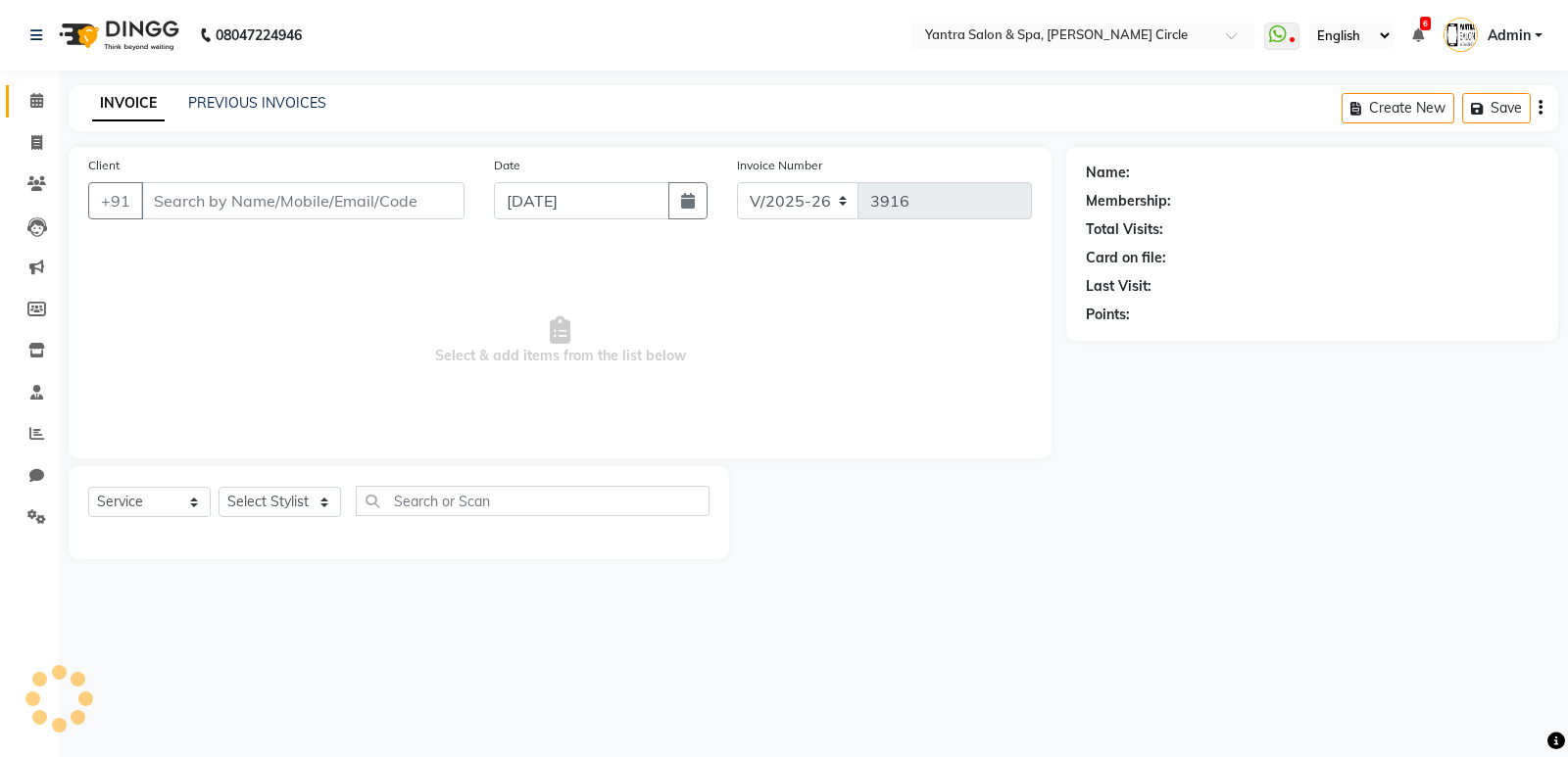
type input "9799209996"
select select "72571"
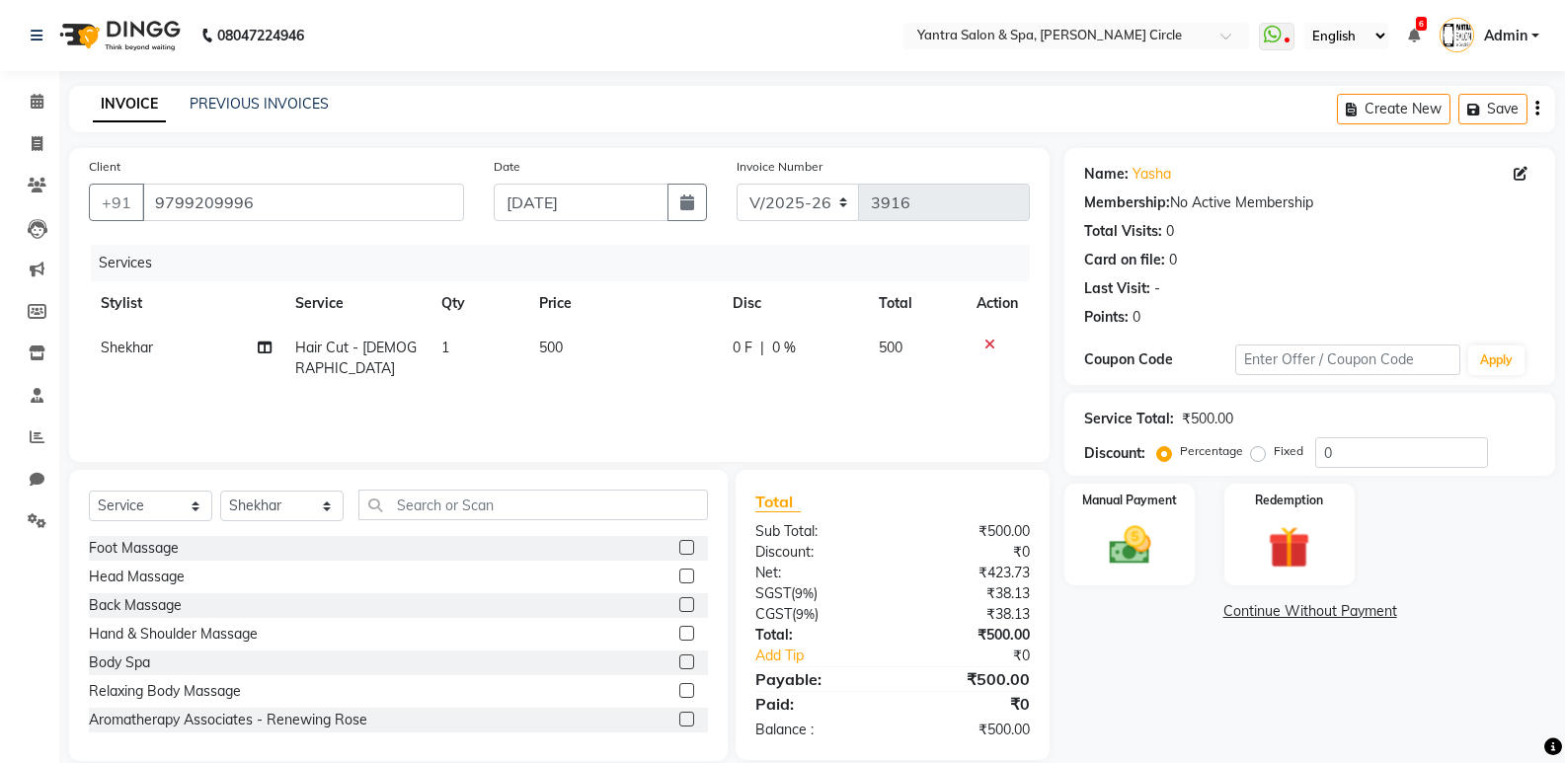
click at [602, 342] on td "500" at bounding box center [624, 358] width 195 height 65
select select "72571"
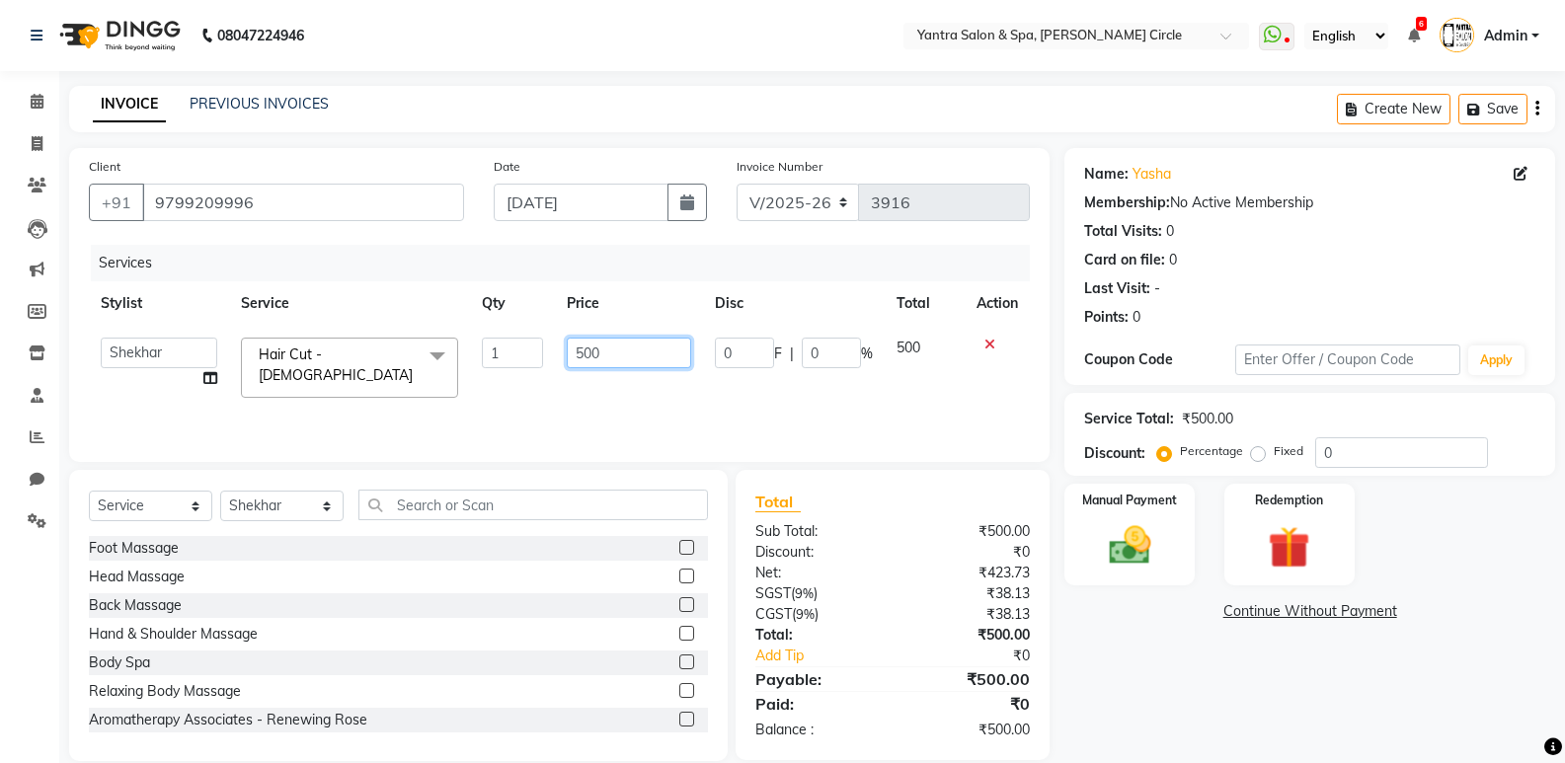
click at [633, 346] on input "500" at bounding box center [628, 353] width 123 height 31
type input "5"
type input "600"
click at [483, 497] on input "text" at bounding box center [533, 505] width 350 height 31
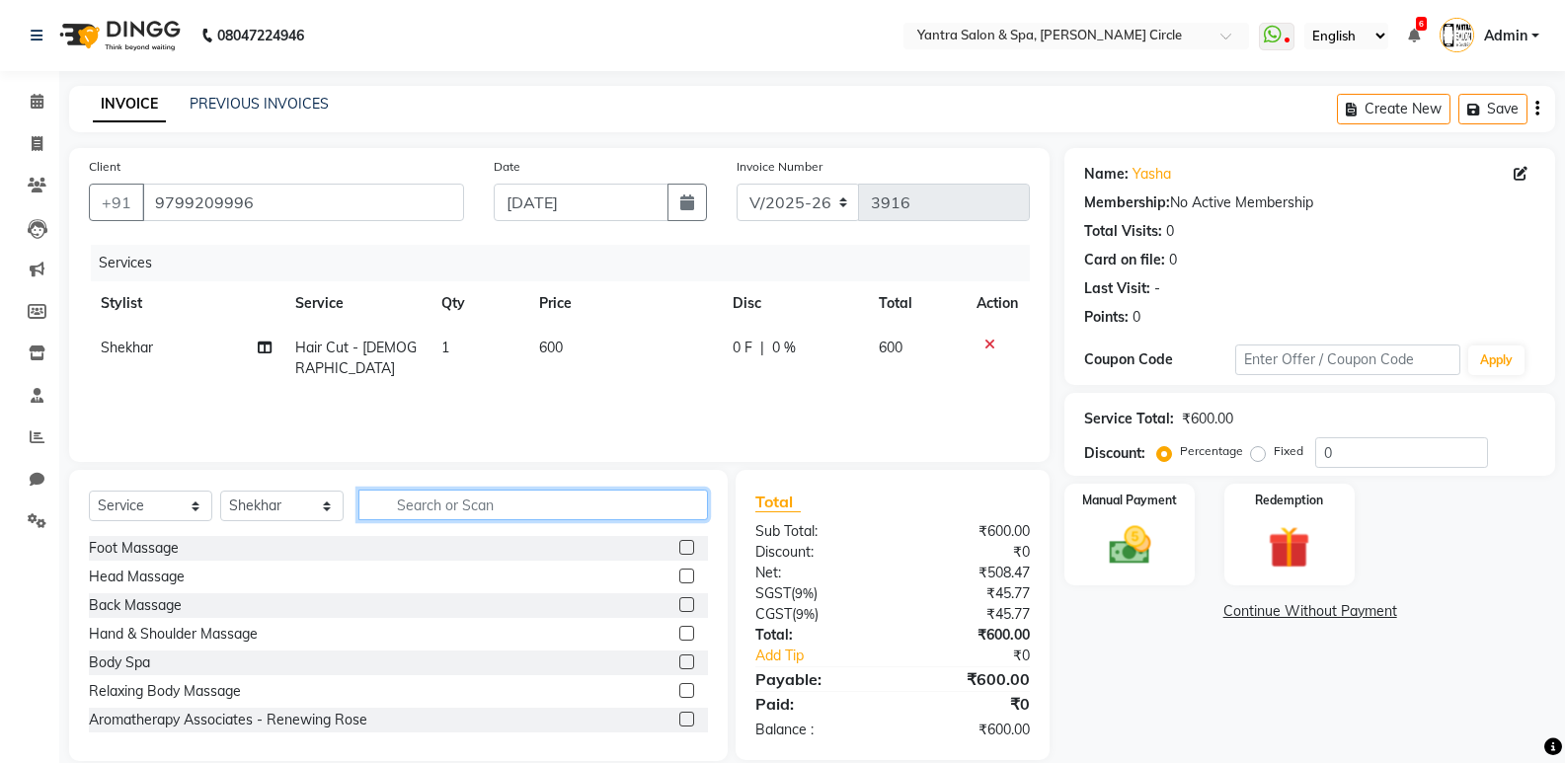
click at [483, 497] on input "text" at bounding box center [533, 505] width 350 height 31
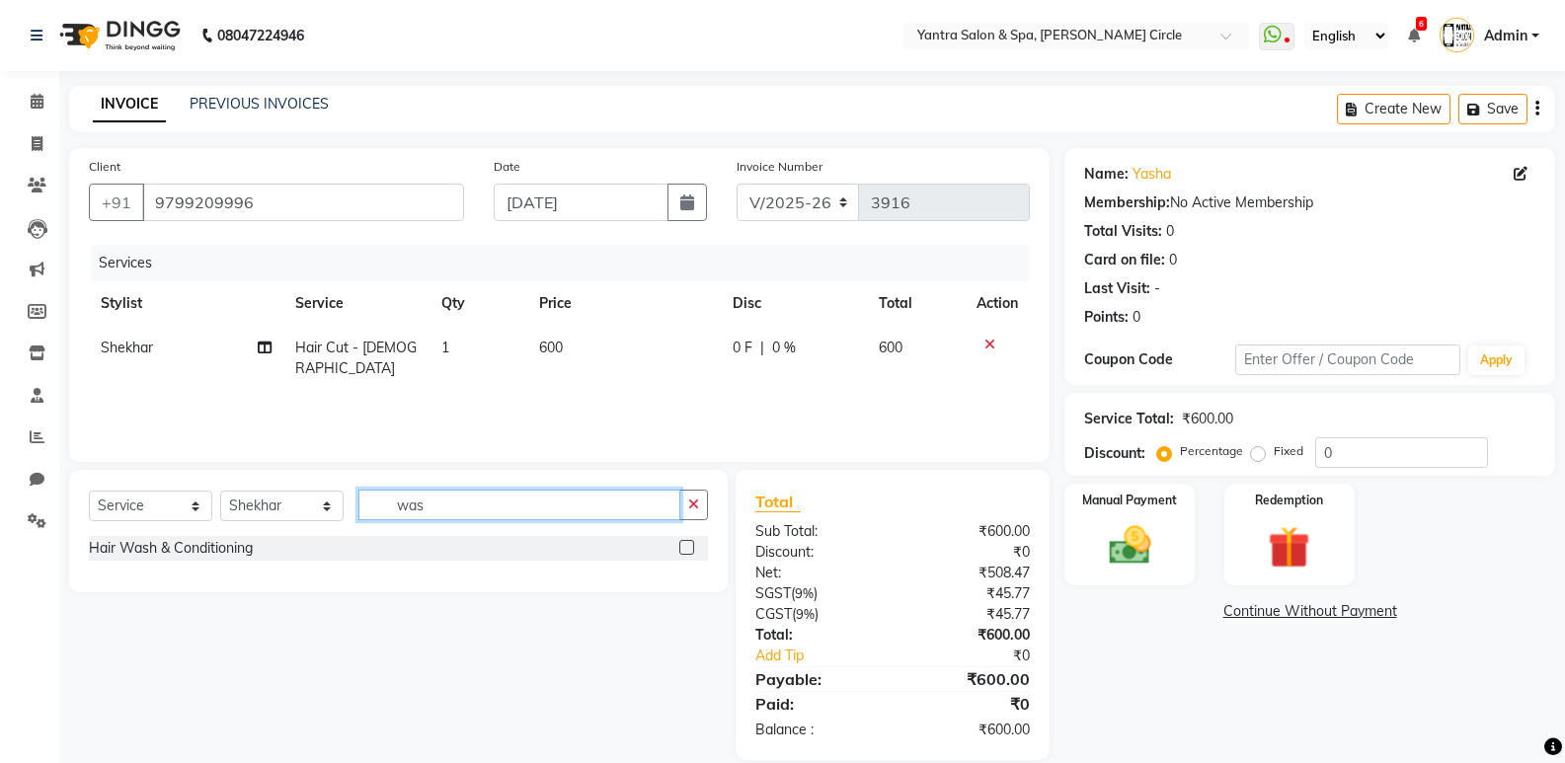
type input "was"
click at [688, 548] on label at bounding box center [686, 547] width 15 height 15
click at [688, 548] on input "checkbox" at bounding box center [685, 548] width 13 height 13
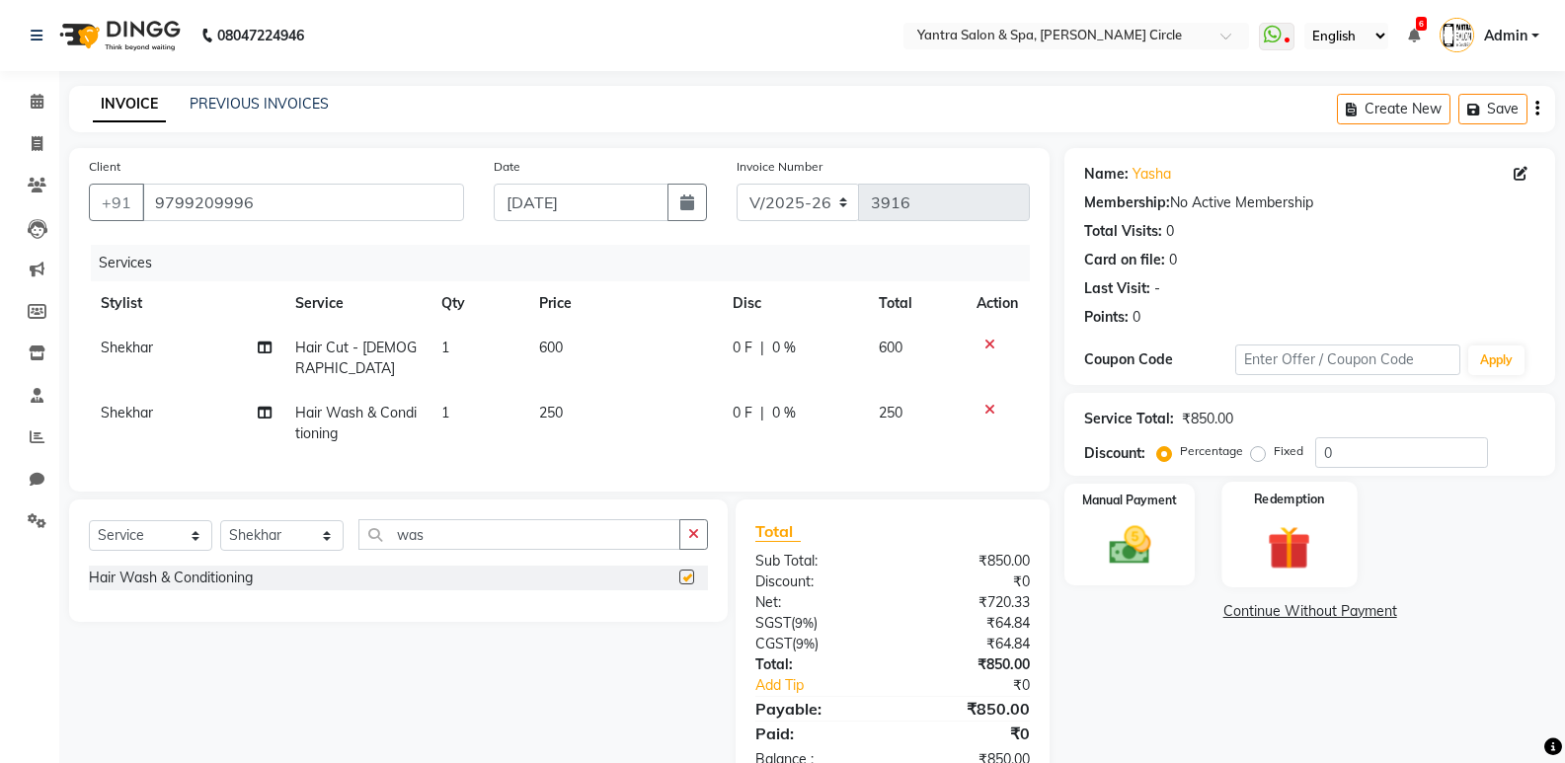
checkbox input "false"
click at [1140, 535] on img at bounding box center [1129, 545] width 70 height 50
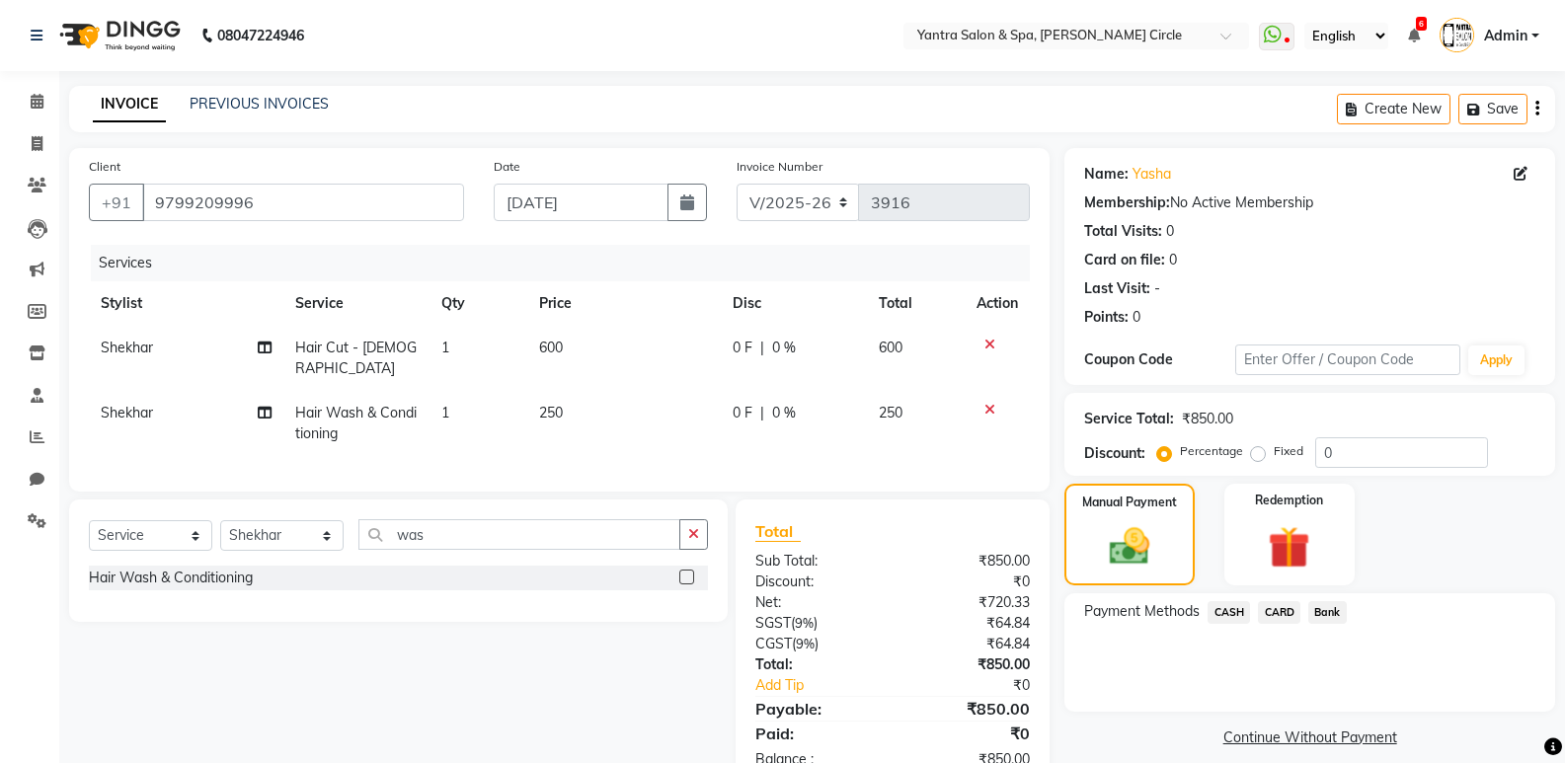
click at [1272, 611] on span "CARD" at bounding box center [1279, 612] width 42 height 23
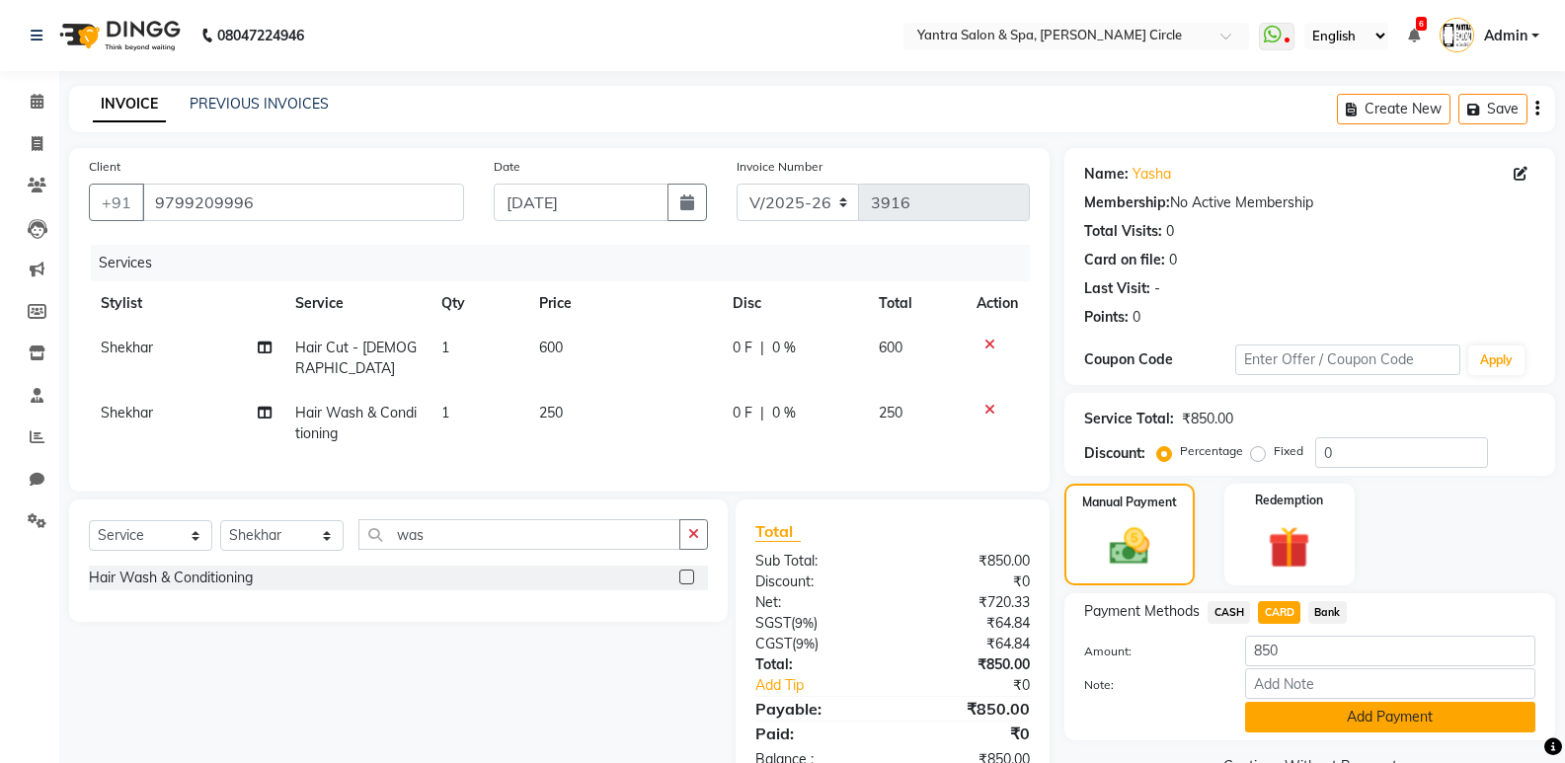
click at [1392, 727] on button "Add Payment" at bounding box center [1390, 717] width 290 height 31
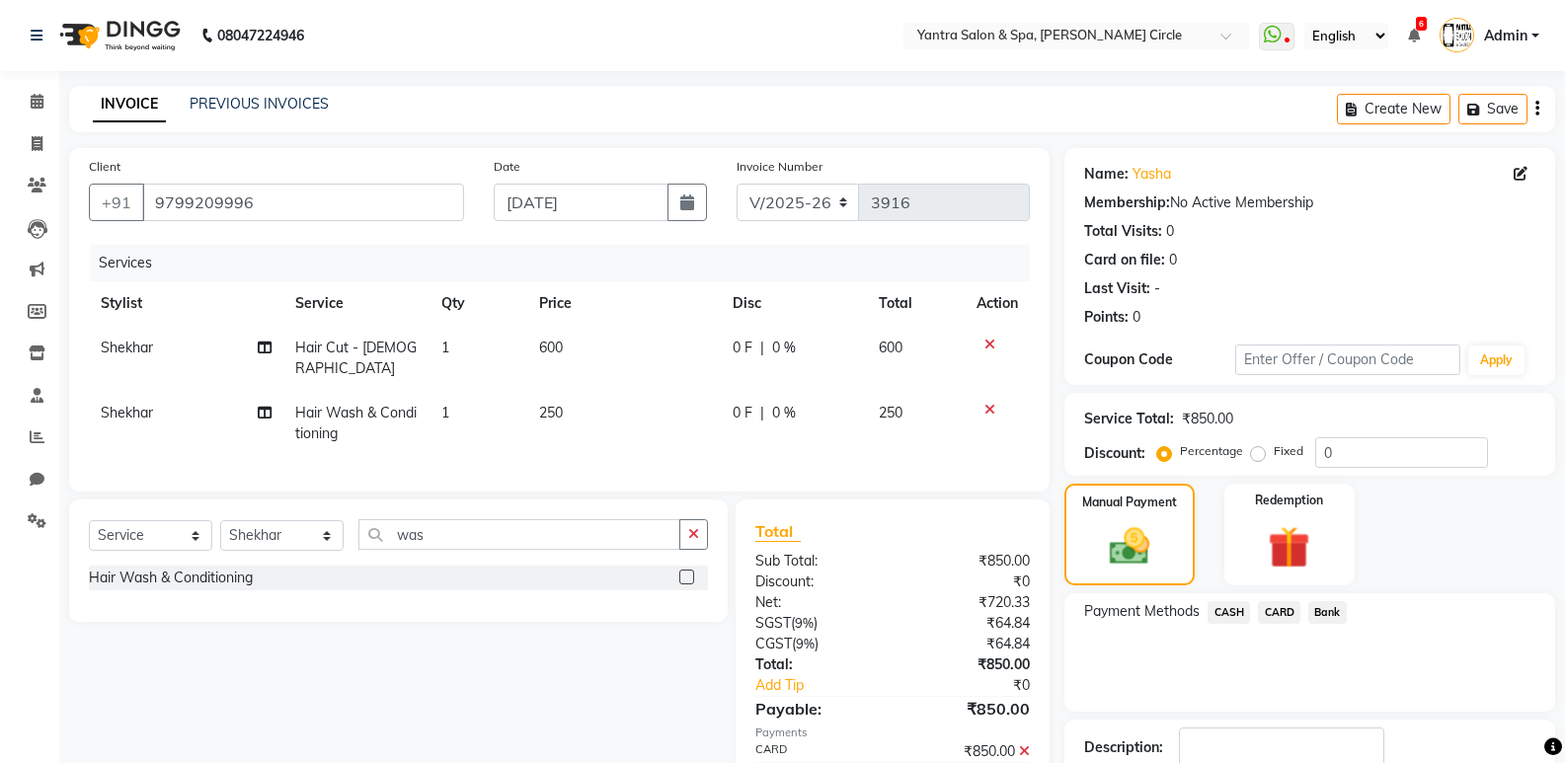
scroll to position [130, 0]
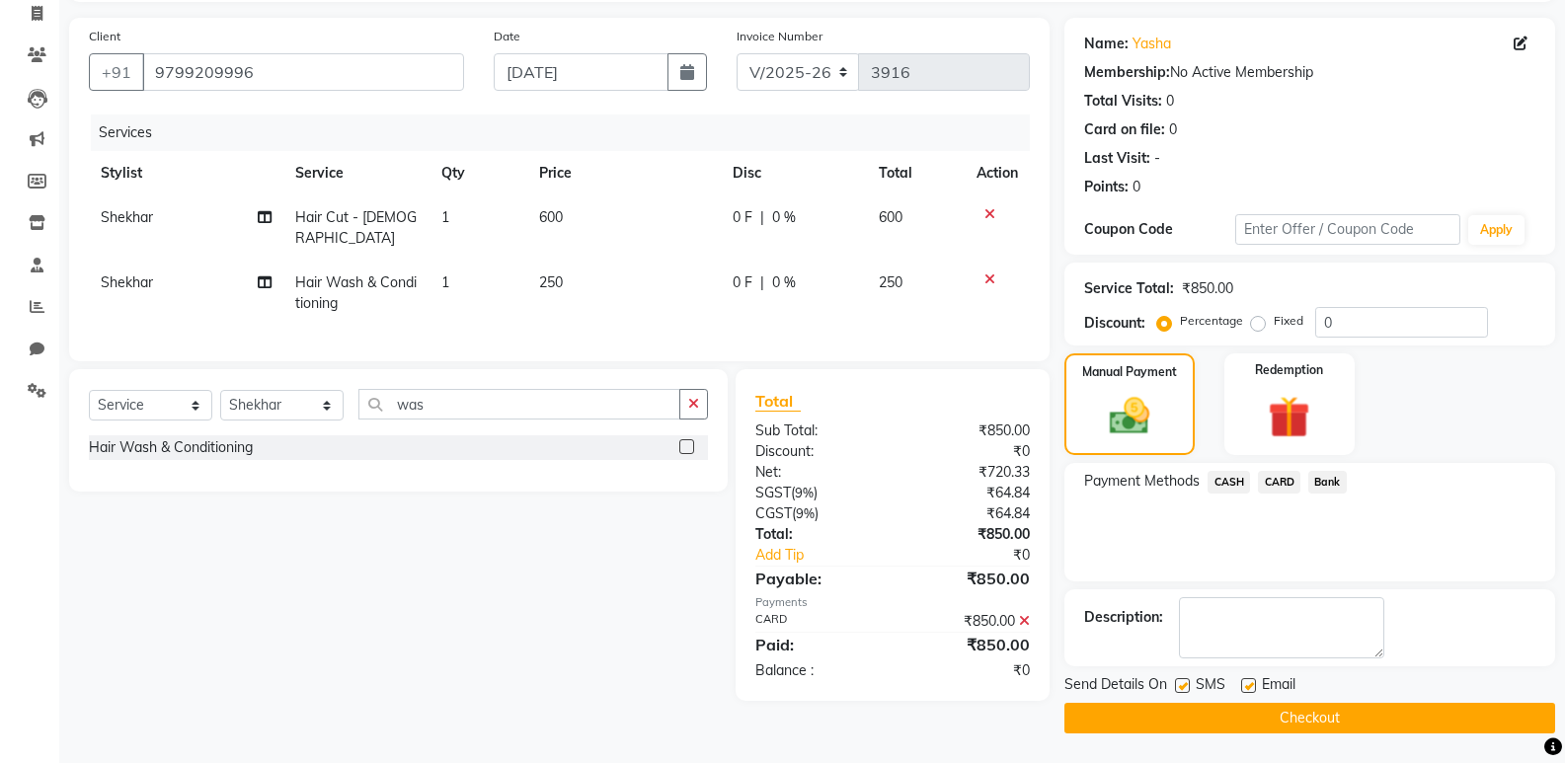
click at [1282, 715] on button "Checkout" at bounding box center [1310, 718] width 491 height 31
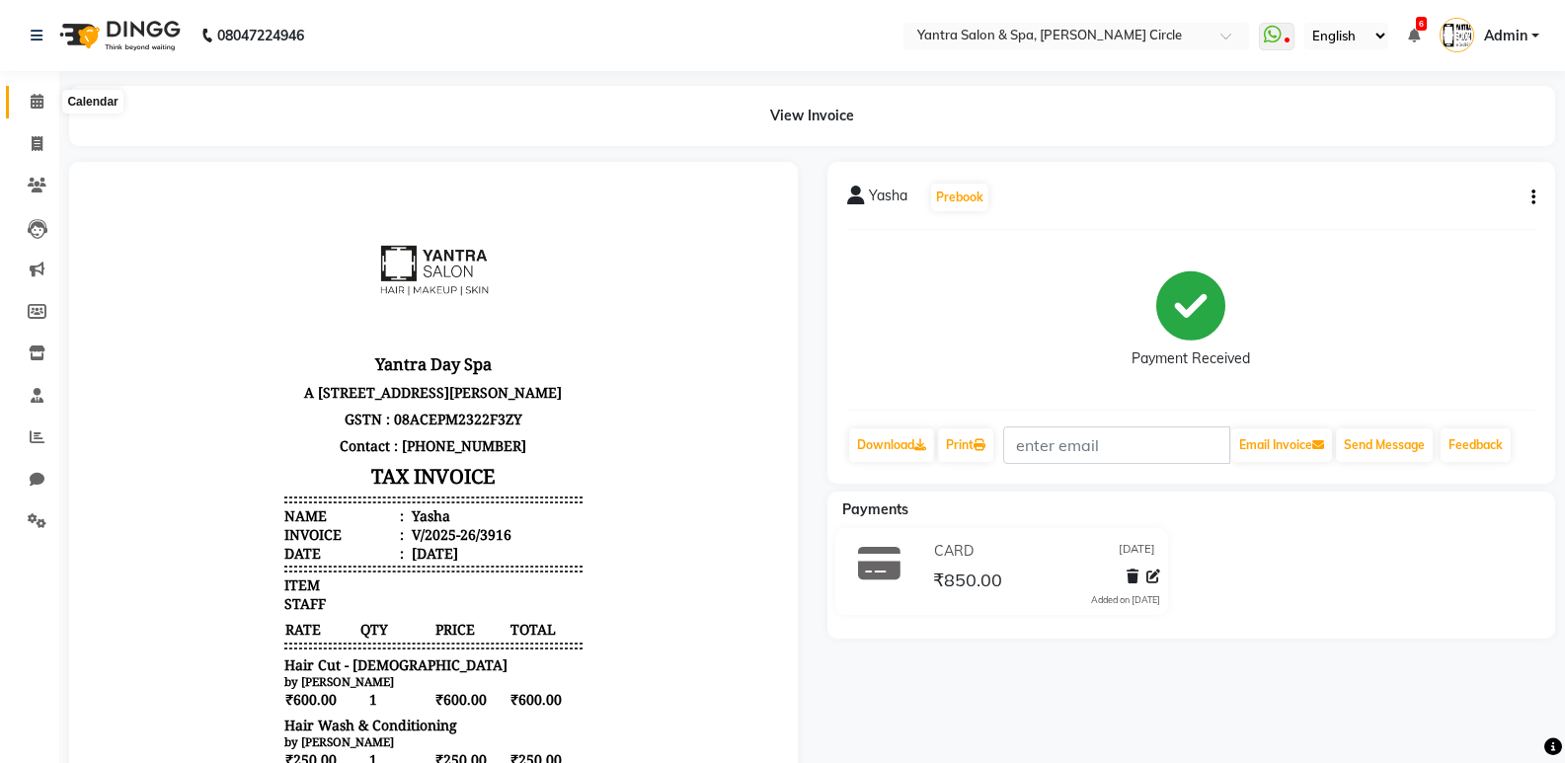
click at [27, 103] on span at bounding box center [37, 102] width 35 height 23
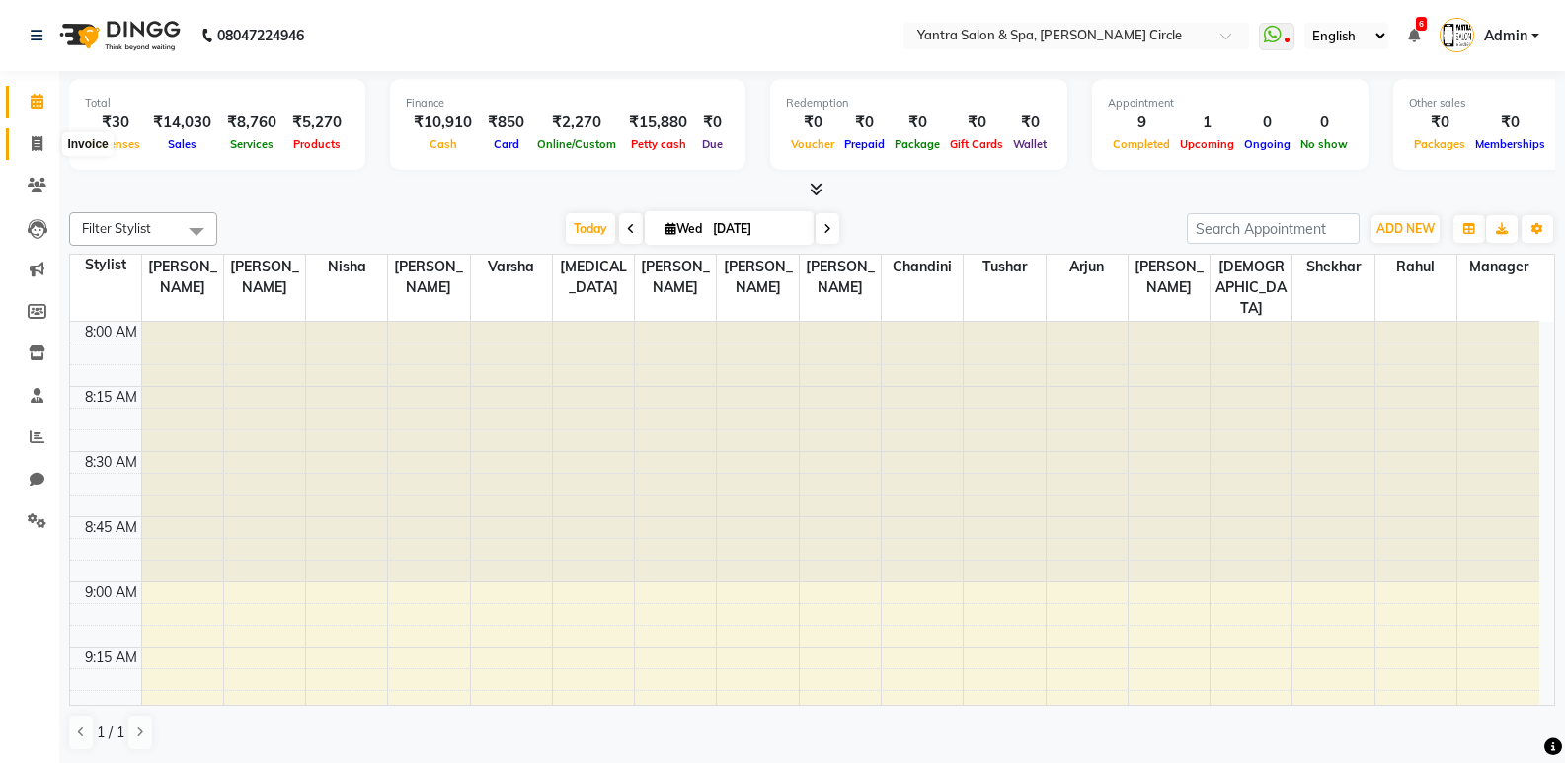
click at [37, 138] on icon at bounding box center [37, 143] width 11 height 15
select select "service"
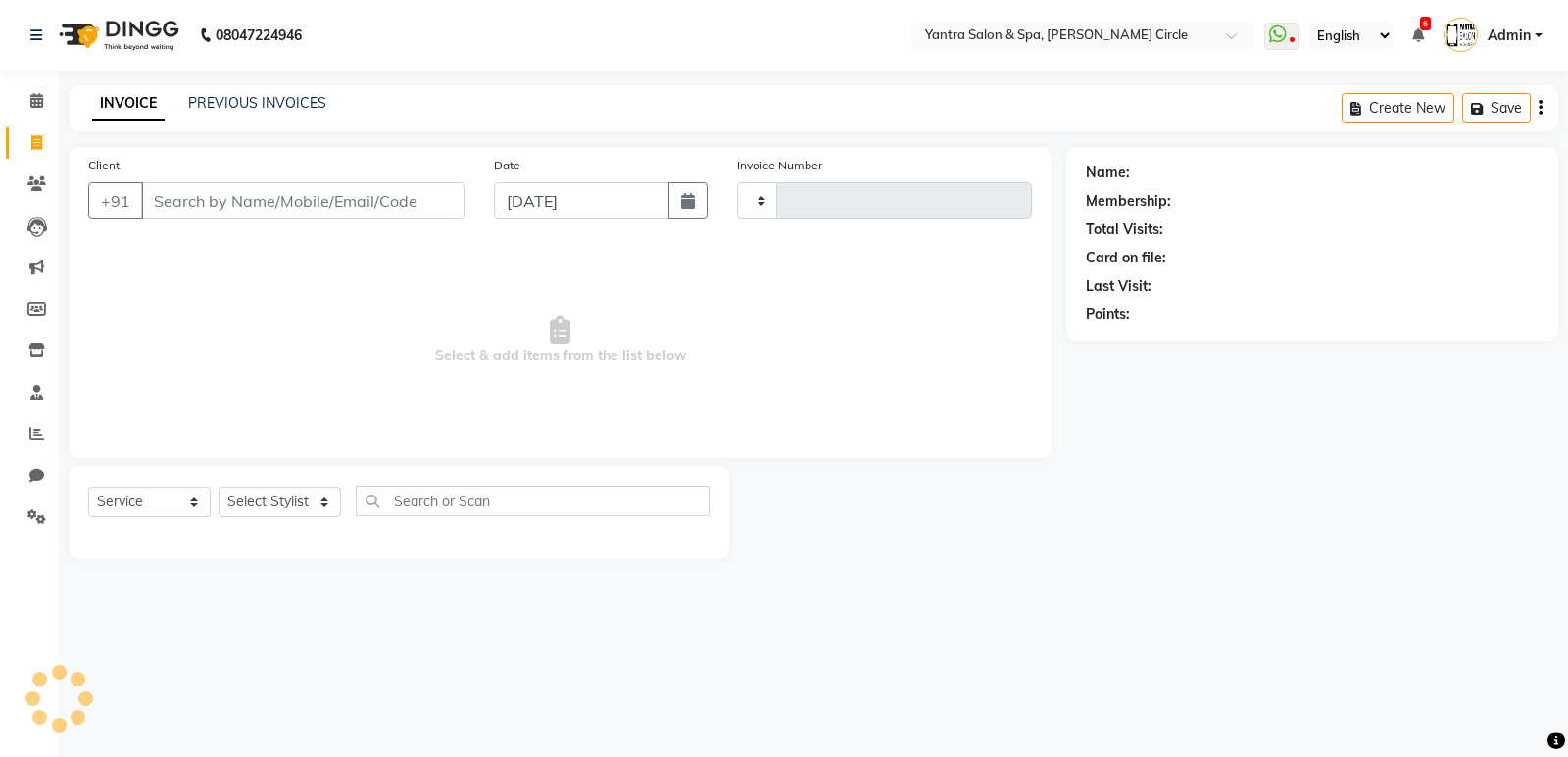
type input "3917"
select select "152"
click at [273, 501] on select "Select Stylist Anil Jaipal Arjun Bhawna Chandini Khushboo Soni Lalita Manager N…" at bounding box center [279, 502] width 122 height 31
select select "4352"
click at [218, 487] on select "Select Stylist Anil Jaipal Arjun Bhawna Chandini Khushboo Soni Lalita Manager N…" at bounding box center [279, 502] width 122 height 31
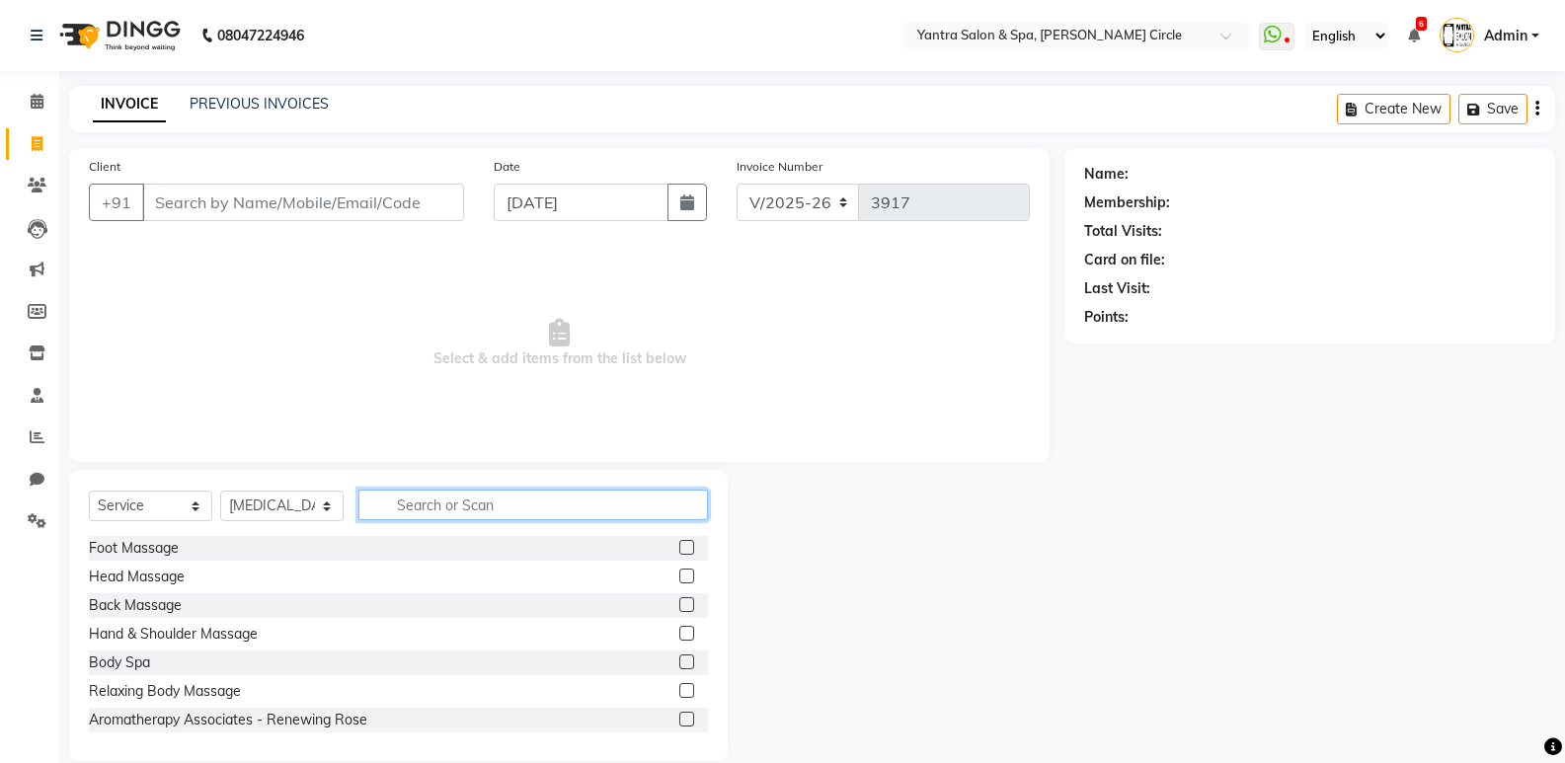
click at [424, 501] on input "text" at bounding box center [533, 505] width 350 height 31
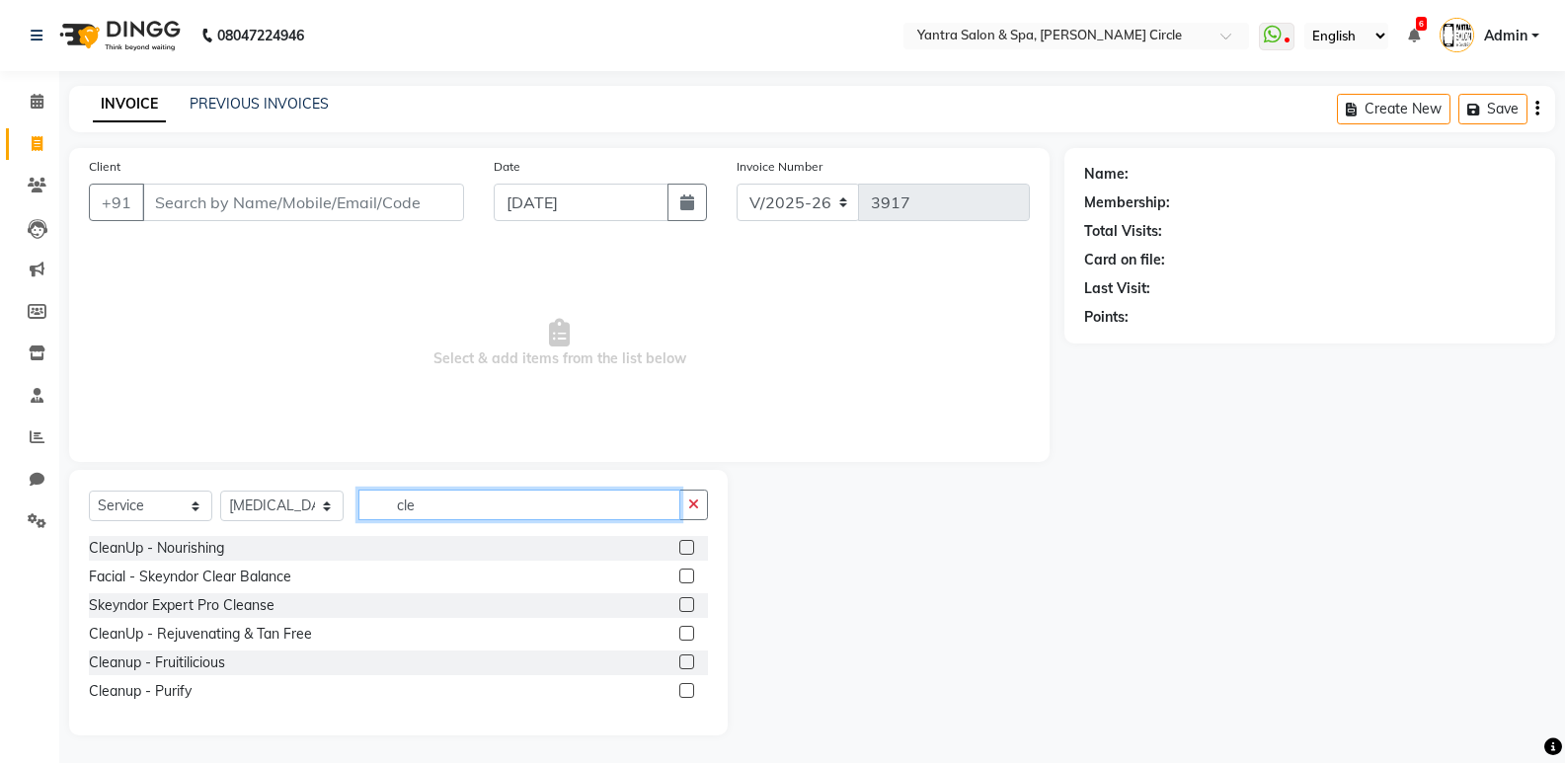
type input "cle"
click at [686, 605] on label at bounding box center [686, 604] width 15 height 15
click at [686, 605] on input "checkbox" at bounding box center [685, 605] width 13 height 13
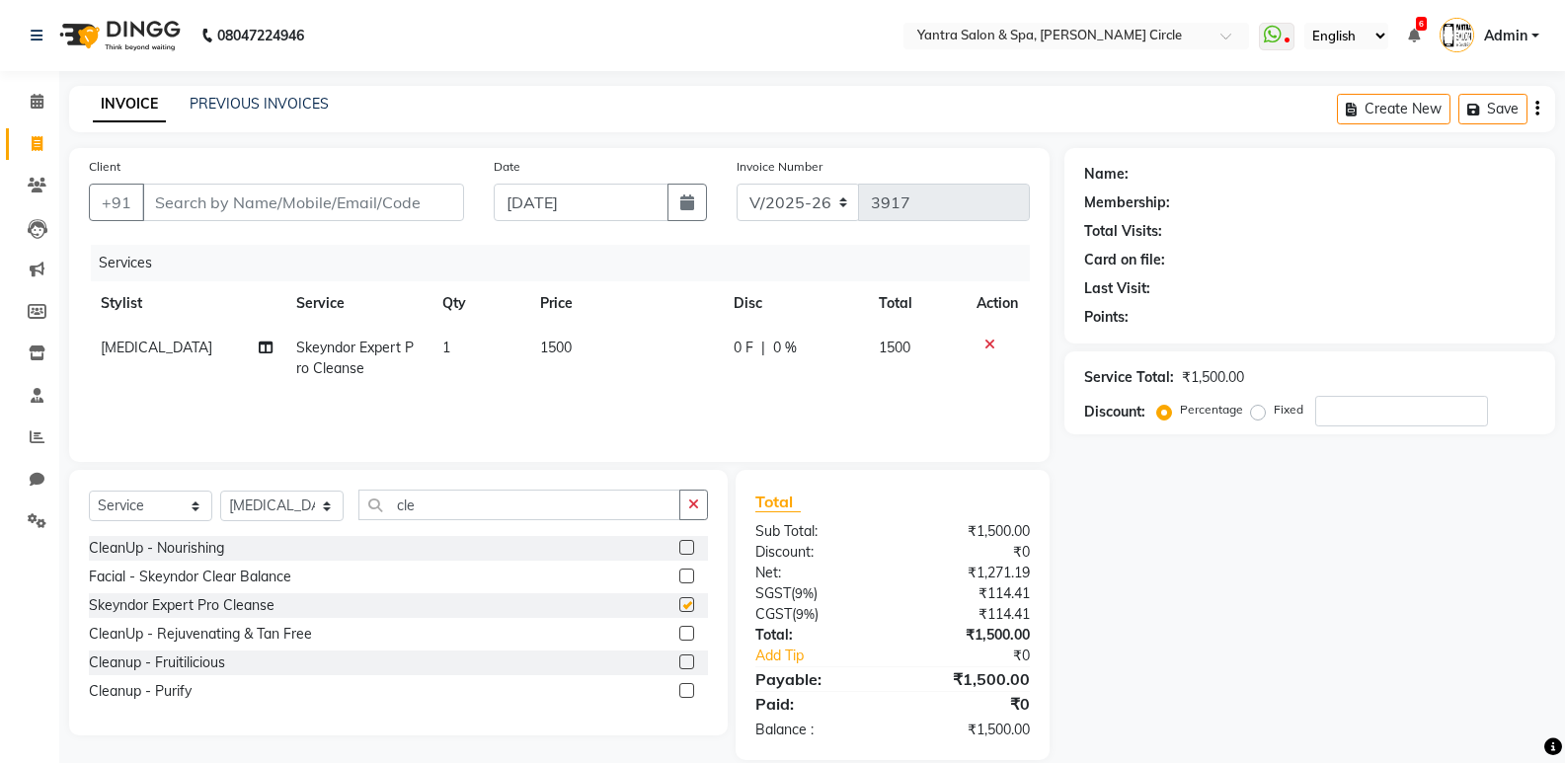
checkbox input "false"
click at [437, 505] on input "cle" at bounding box center [519, 505] width 322 height 31
type input "c"
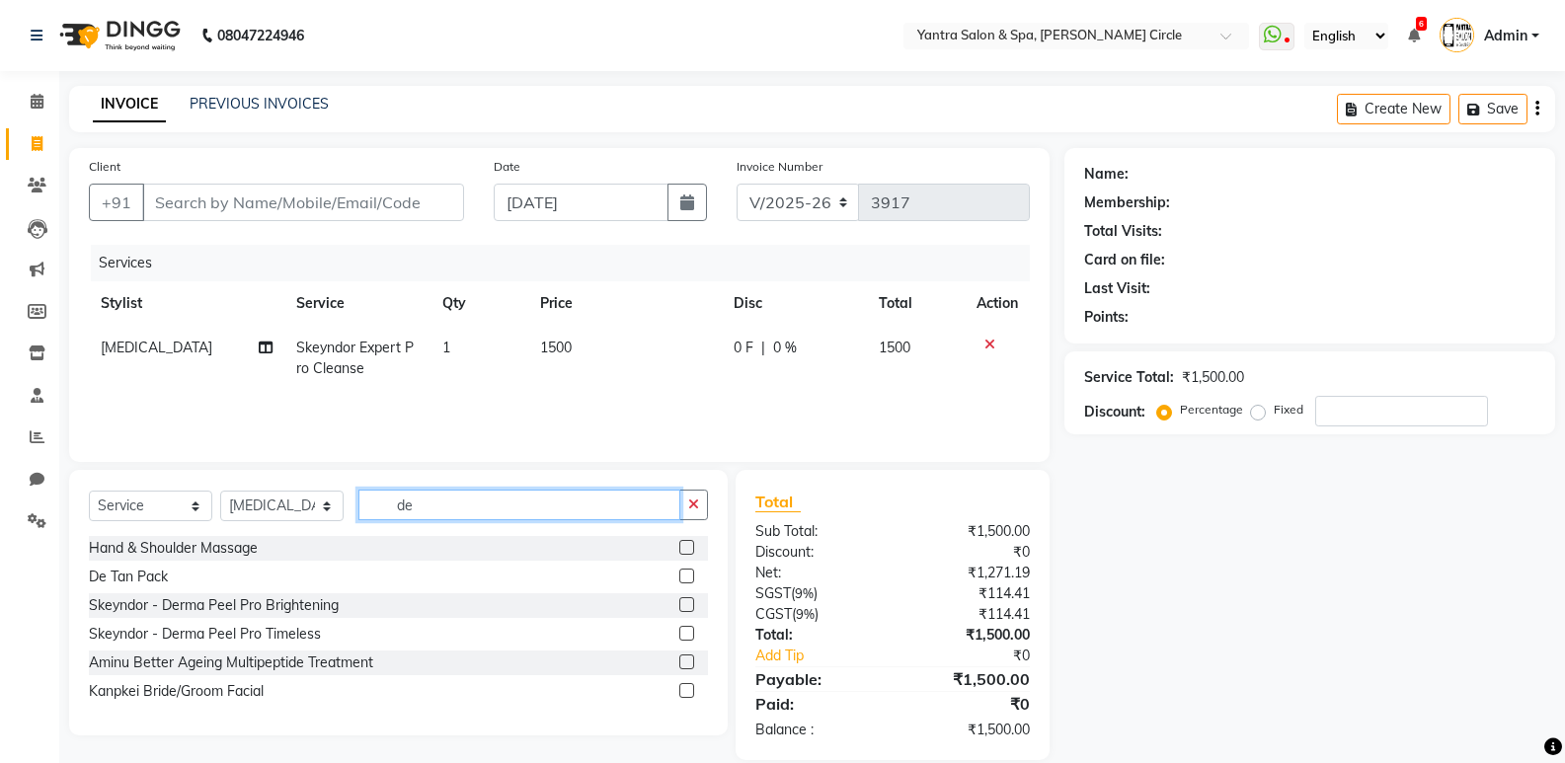
type input "de"
click at [687, 576] on label at bounding box center [686, 576] width 15 height 15
click at [687, 576] on input "checkbox" at bounding box center [685, 577] width 13 height 13
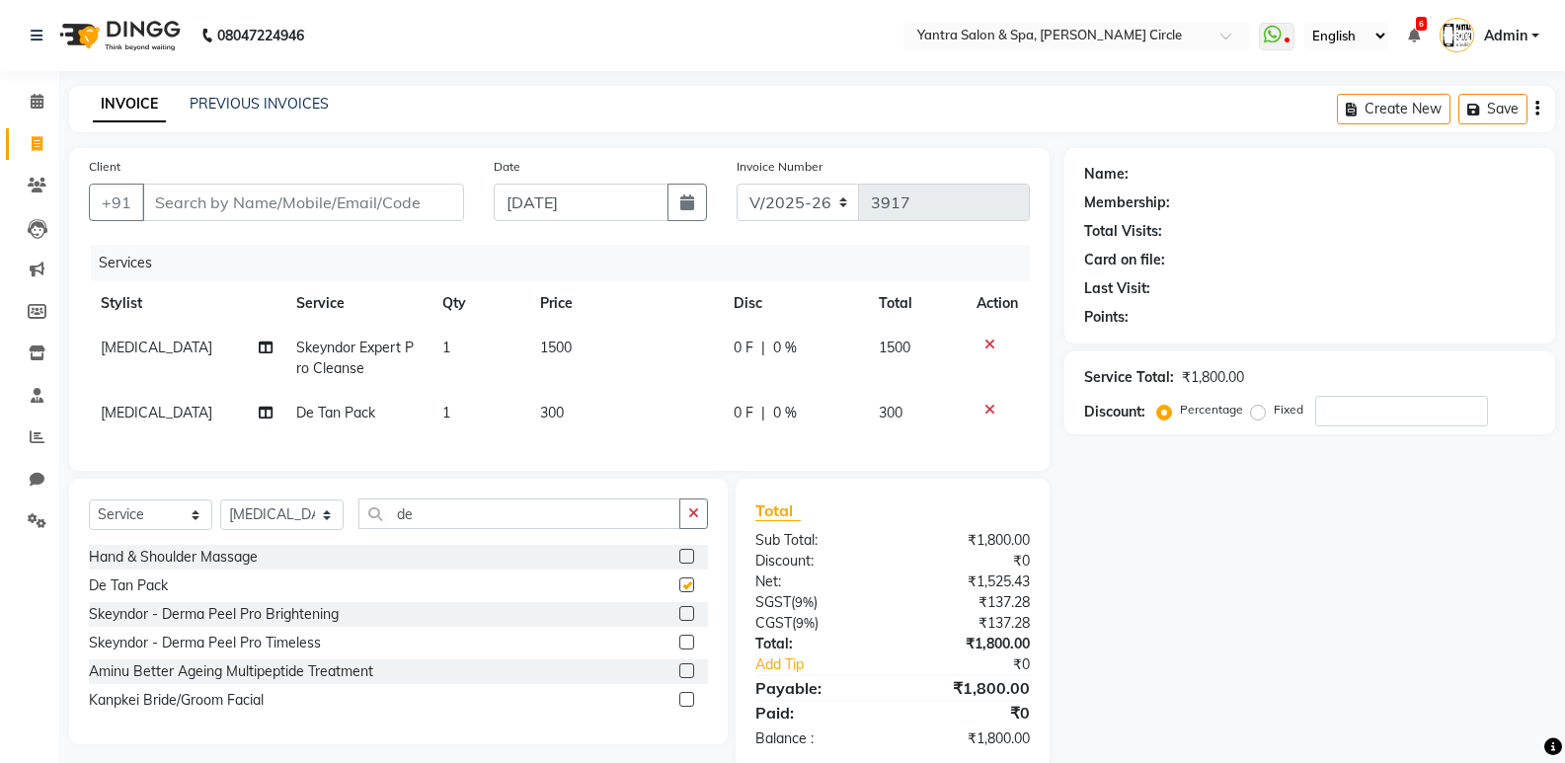
checkbox input "false"
click at [244, 192] on input "Client" at bounding box center [303, 203] width 322 height 38
type input "8"
type input "0"
type input "8949493582"
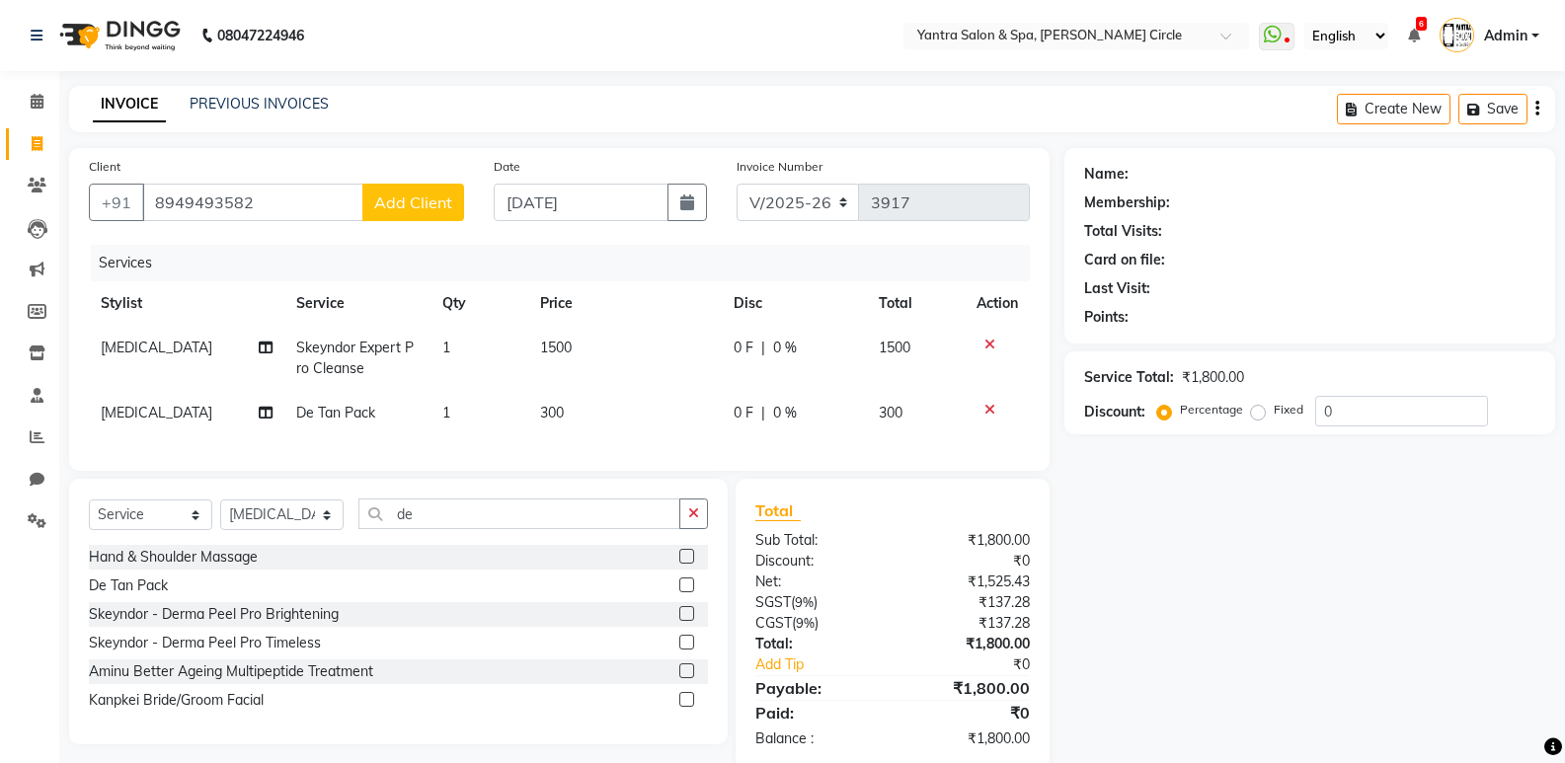
click at [431, 207] on span "Add Client" at bounding box center [413, 203] width 78 height 20
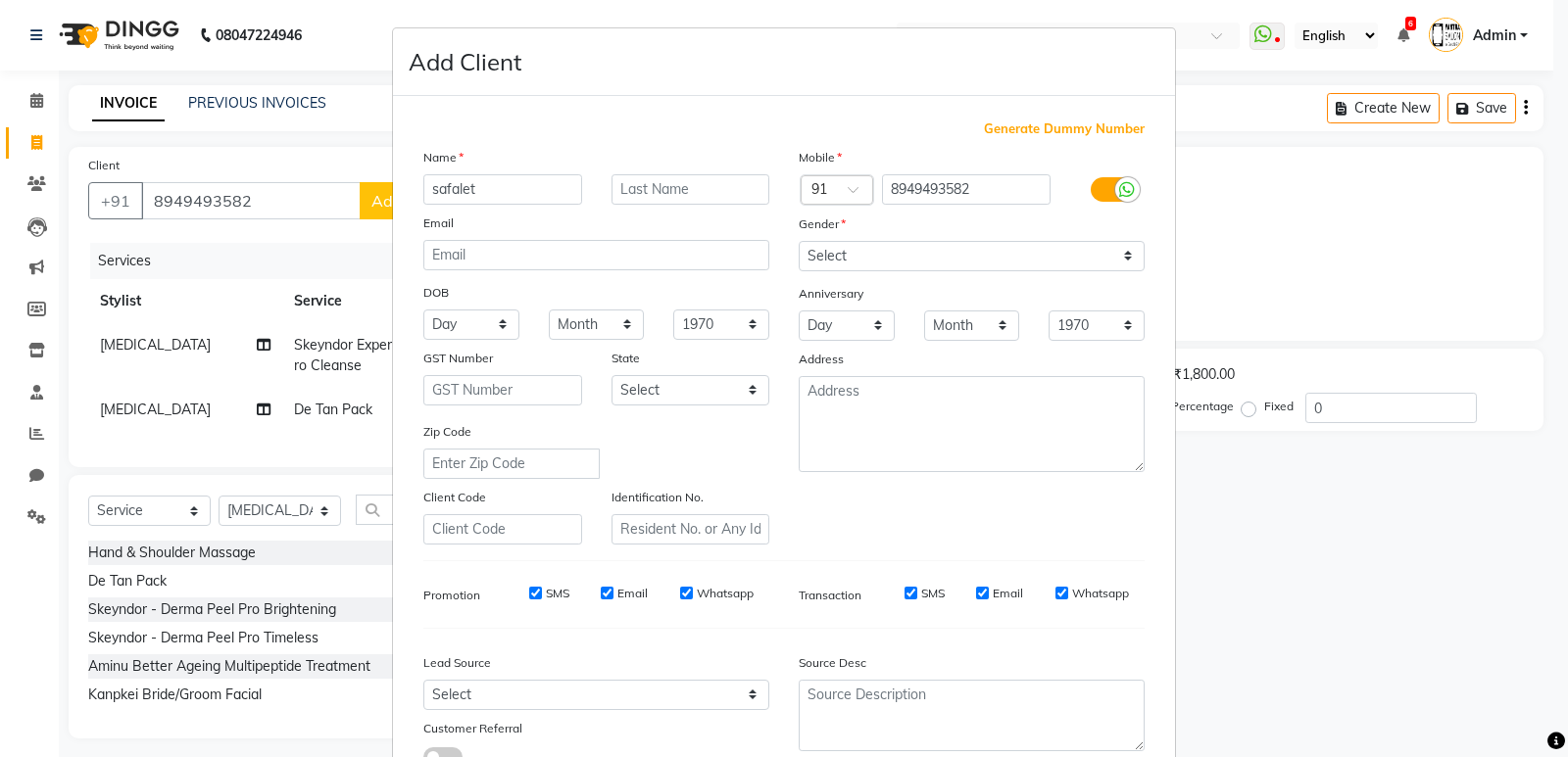
type input "safalet"
click at [964, 262] on select "Select Male Female Other Prefer Not To Say" at bounding box center [972, 256] width 346 height 31
select select "female"
click at [799, 241] on select "Select Male Female Other Prefer Not To Say" at bounding box center [972, 256] width 346 height 31
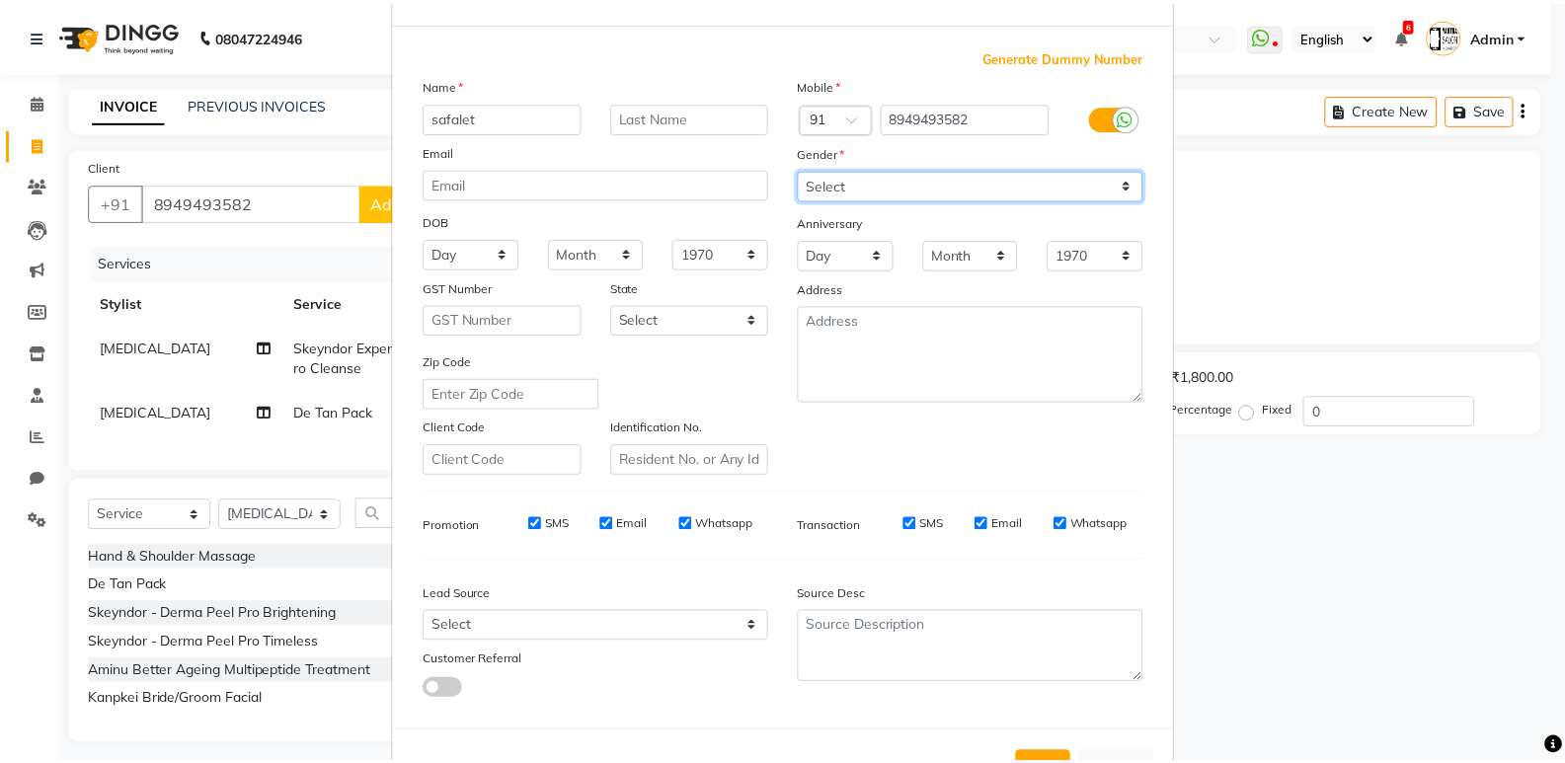
scroll to position [148, 0]
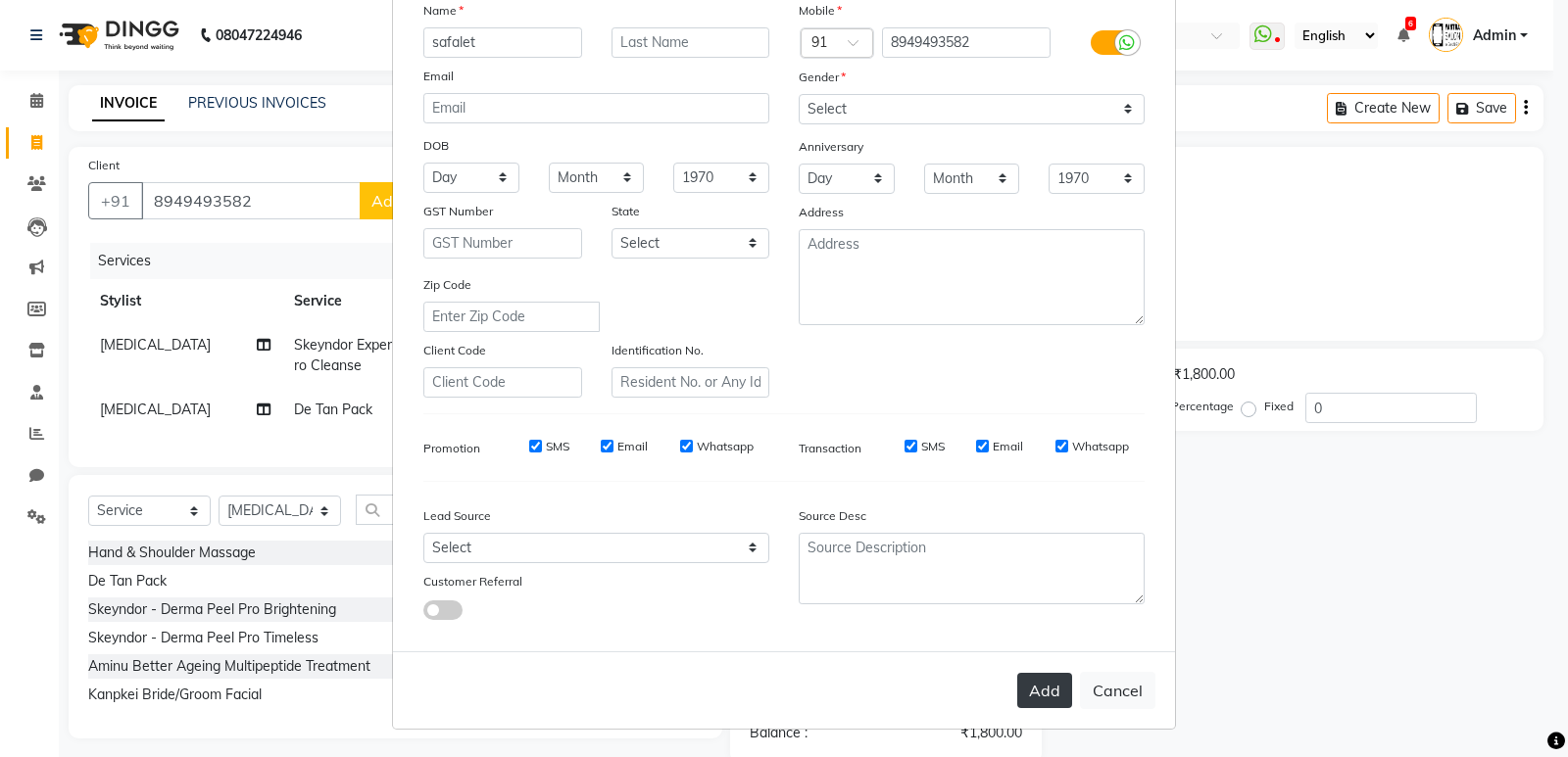
click at [1024, 689] on button "Add" at bounding box center [1044, 691] width 55 height 36
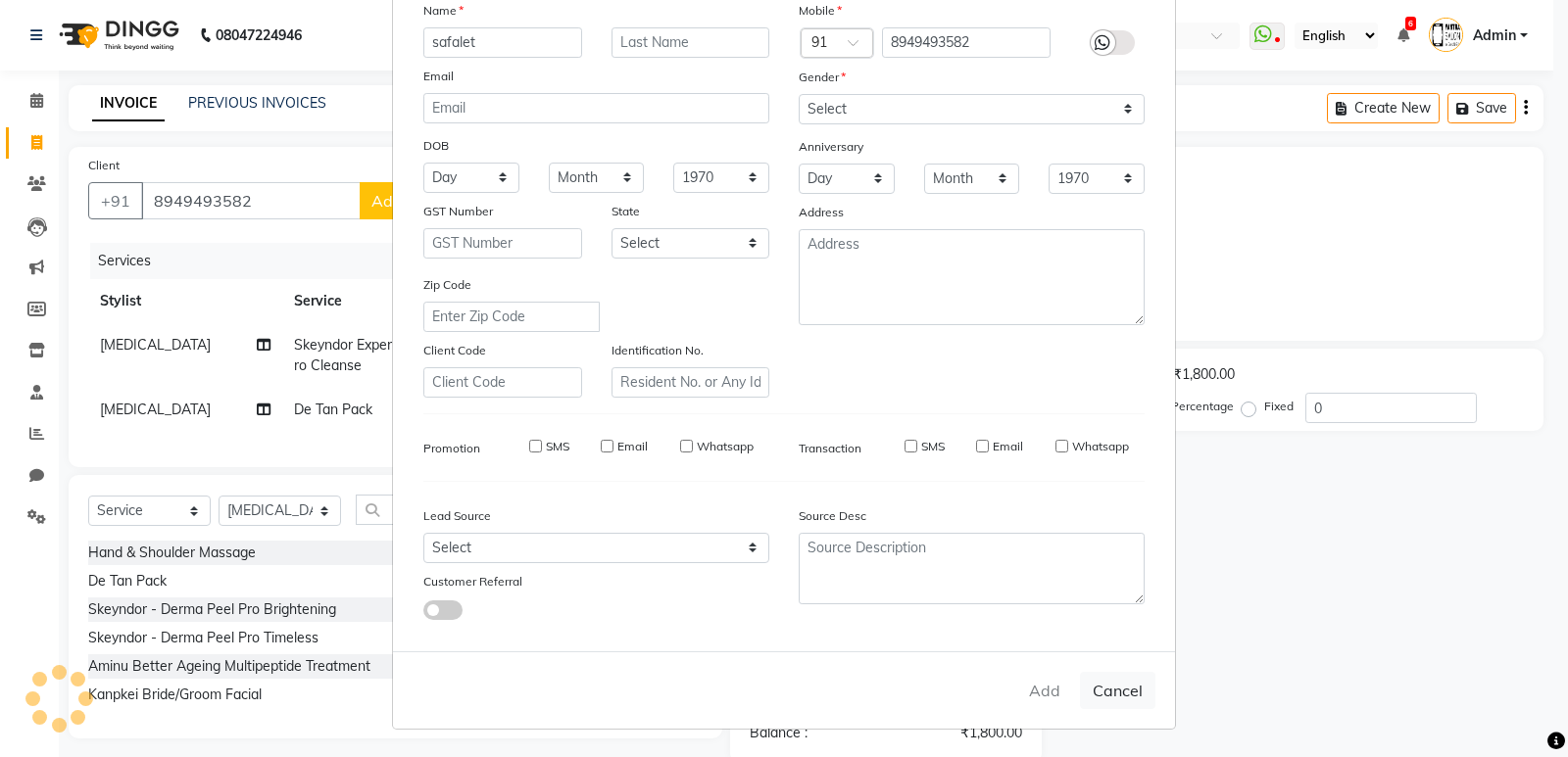
select select
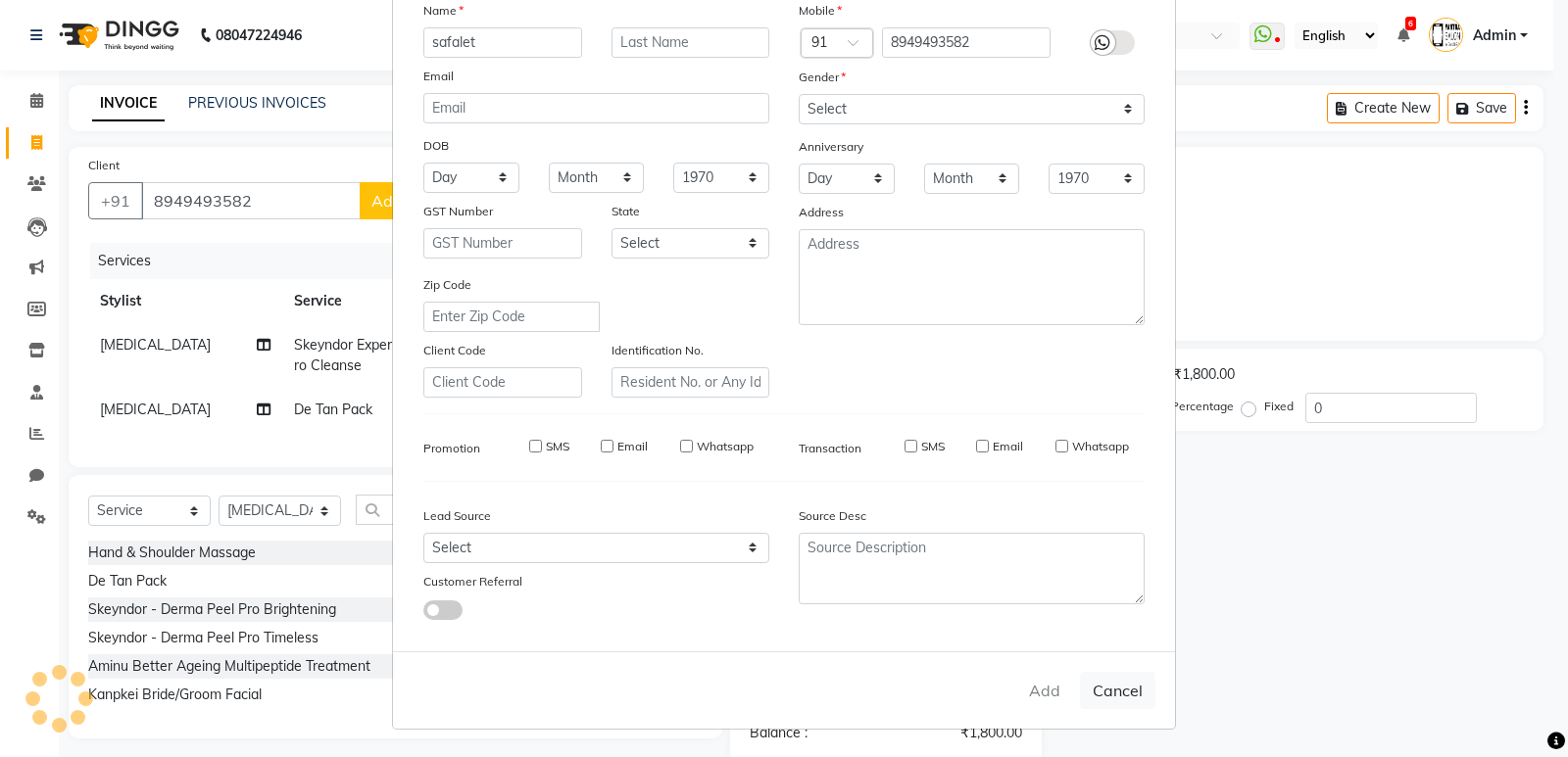
select select
checkbox input "false"
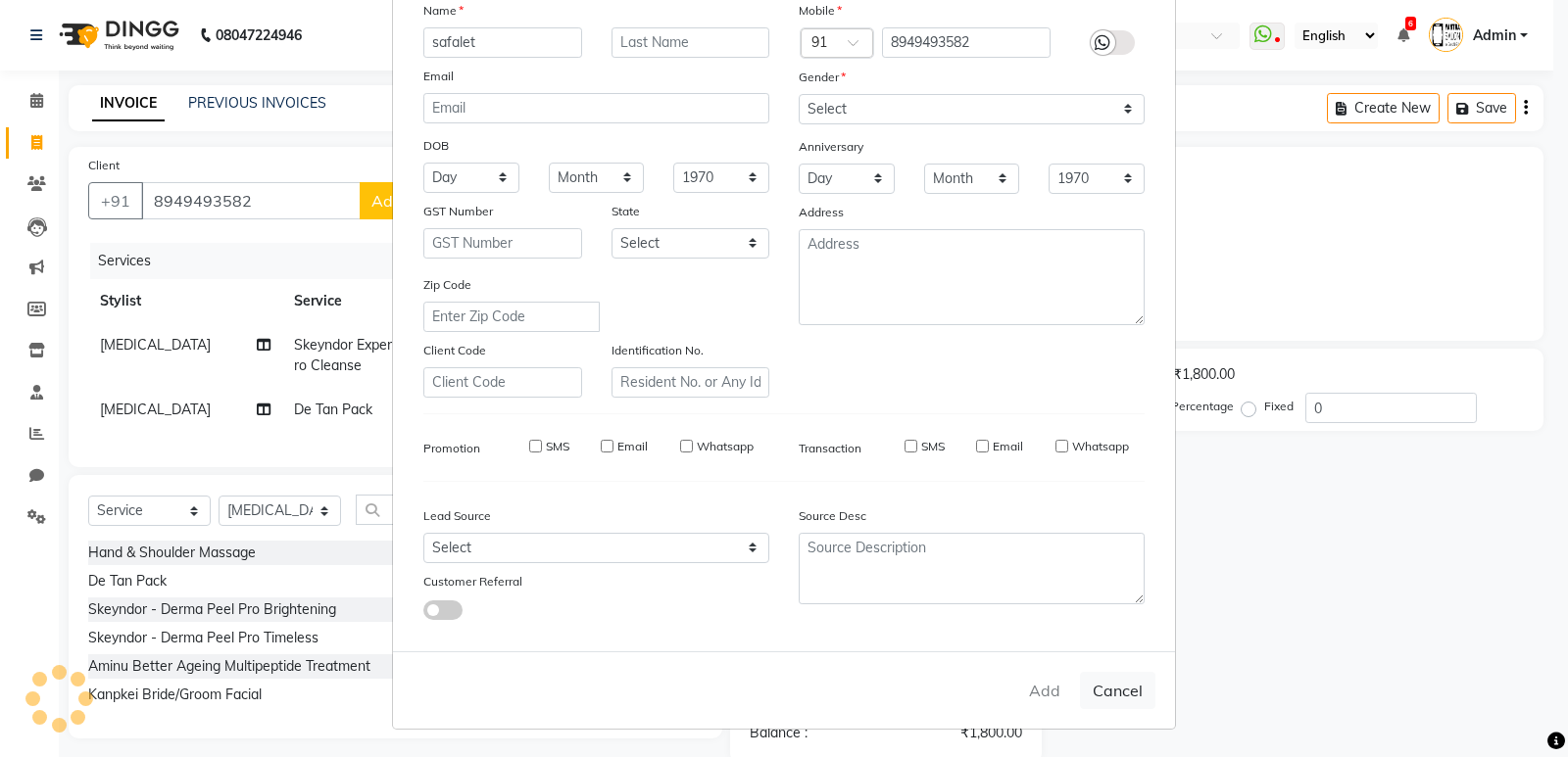
checkbox input "false"
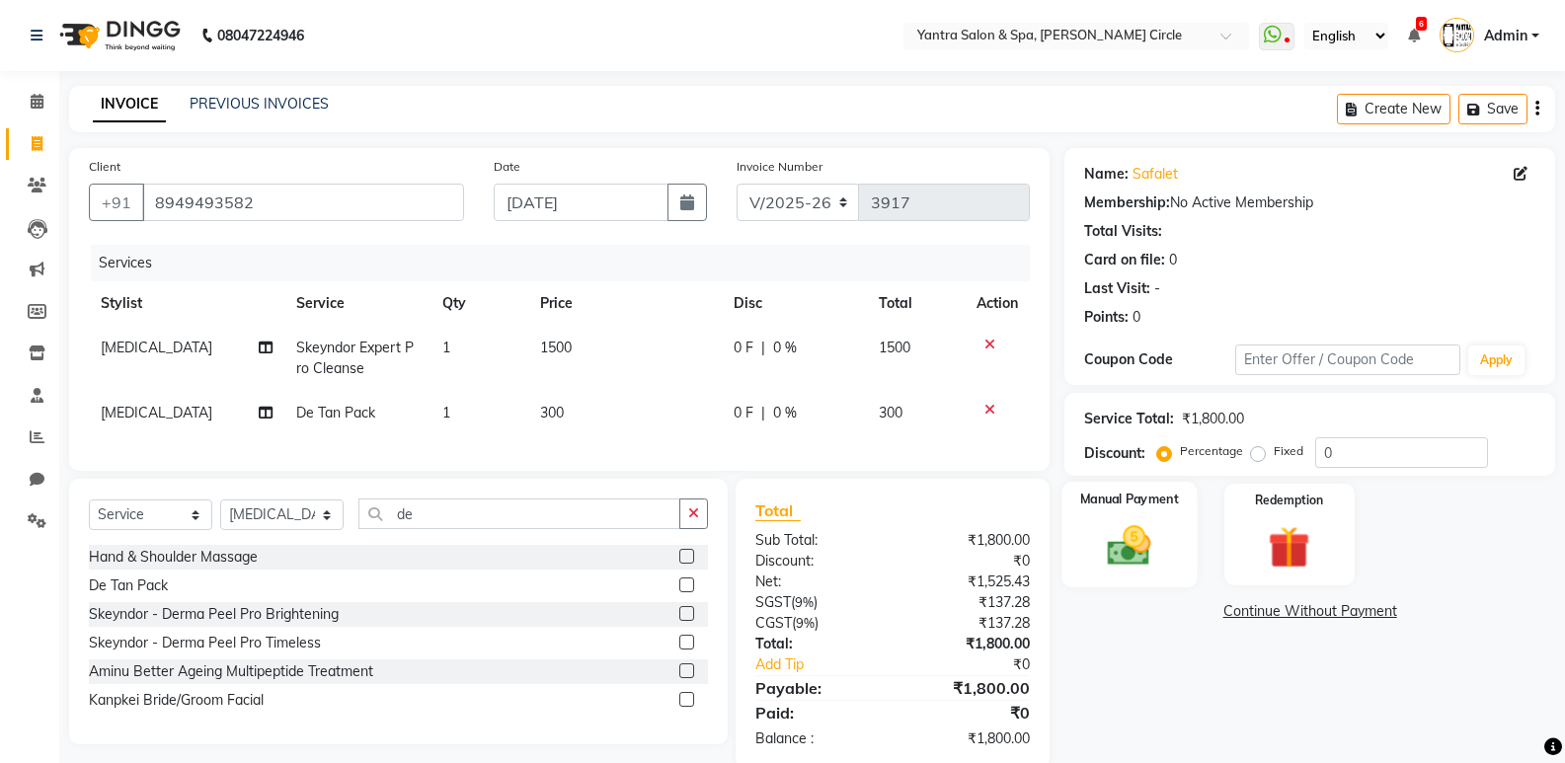
click at [1131, 540] on img at bounding box center [1129, 545] width 70 height 50
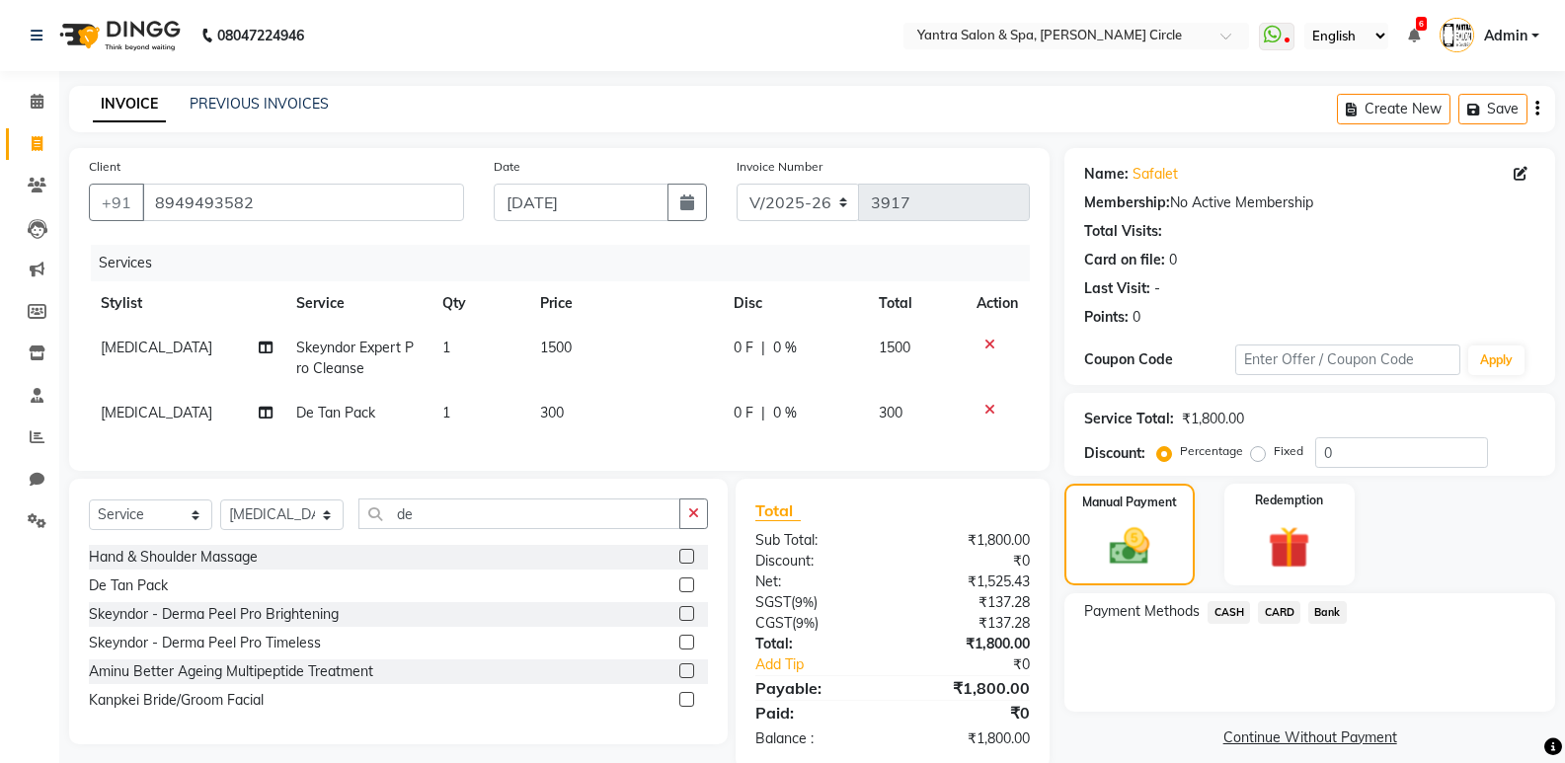
click at [1222, 613] on span "CASH" at bounding box center [1229, 612] width 42 height 23
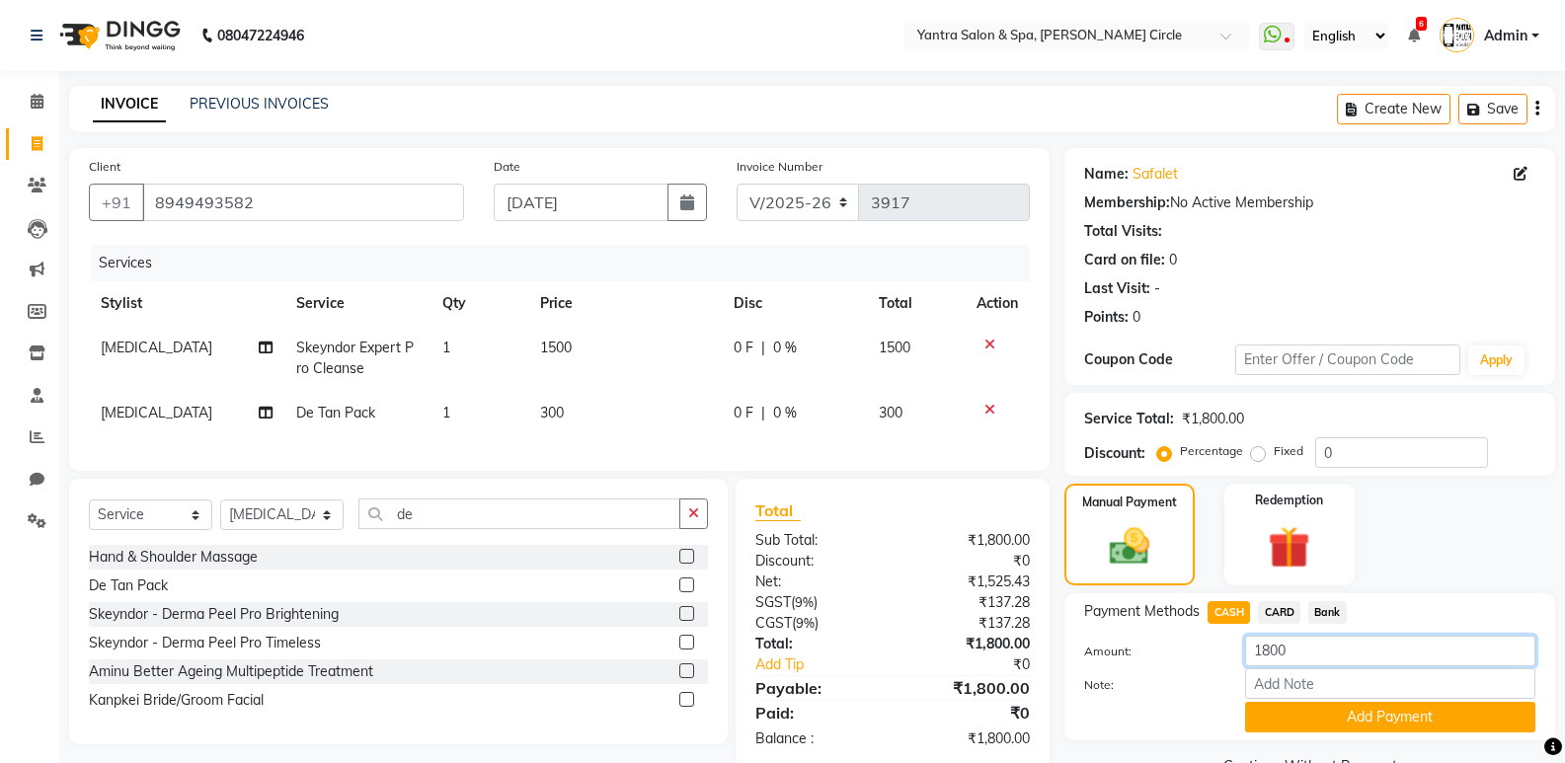
click at [1303, 650] on input "1800" at bounding box center [1390, 651] width 290 height 31
type input "1500"
click at [1322, 715] on button "Add Payment" at bounding box center [1390, 717] width 290 height 31
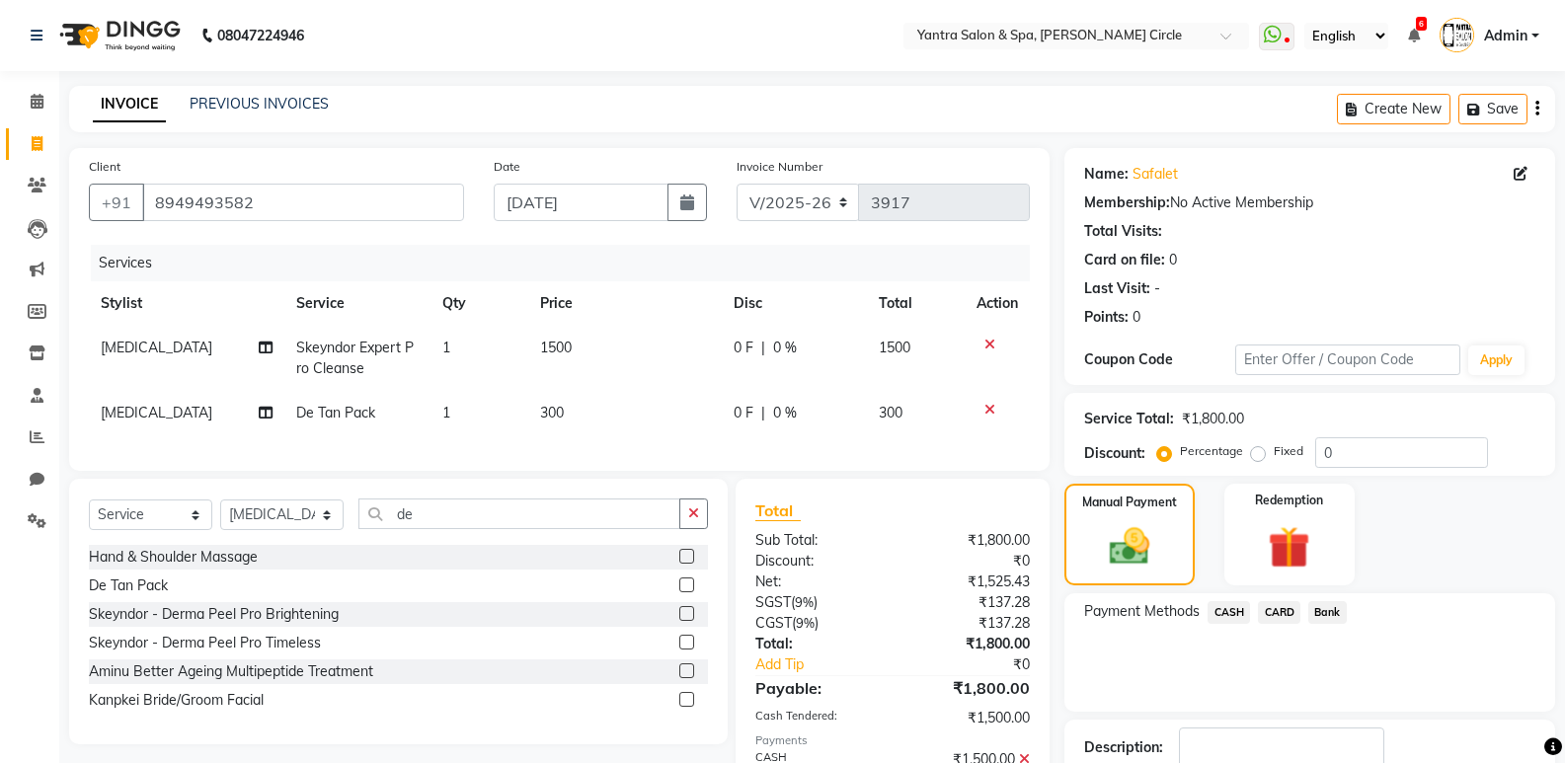
click at [1338, 614] on span "Bank" at bounding box center [1328, 612] width 39 height 23
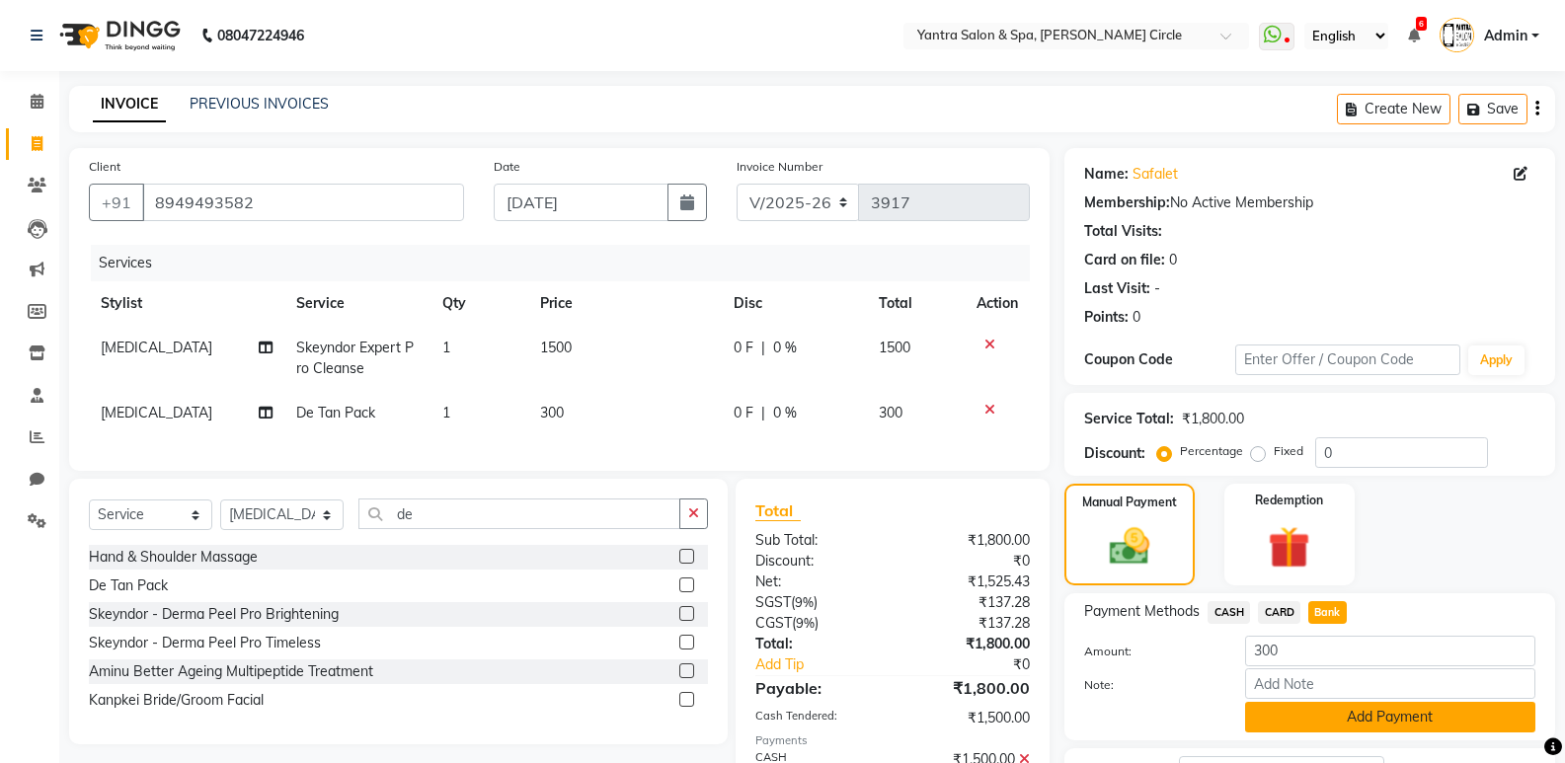
click at [1304, 730] on button "Add Payment" at bounding box center [1390, 717] width 290 height 31
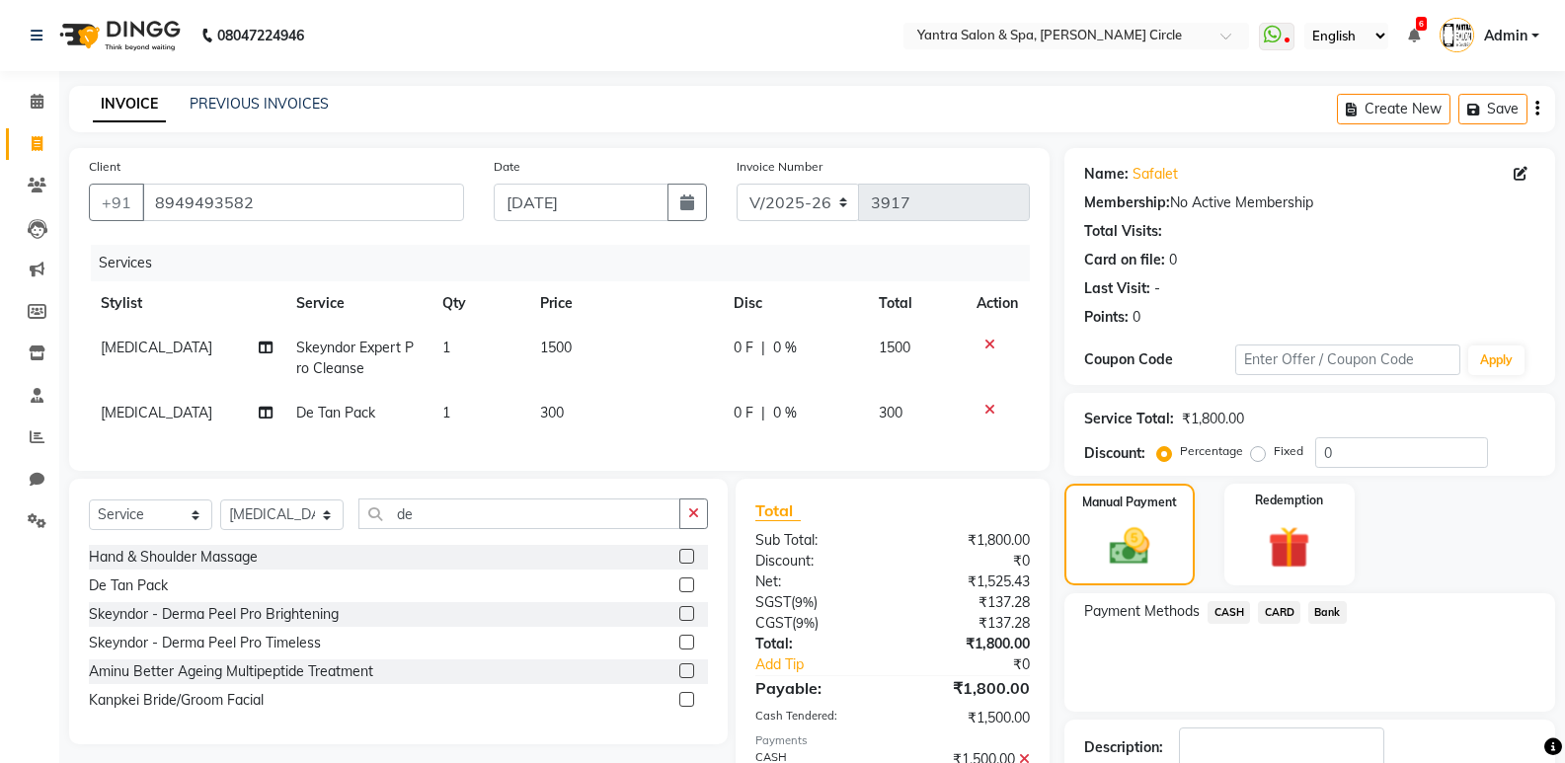
scroll to position [141, 0]
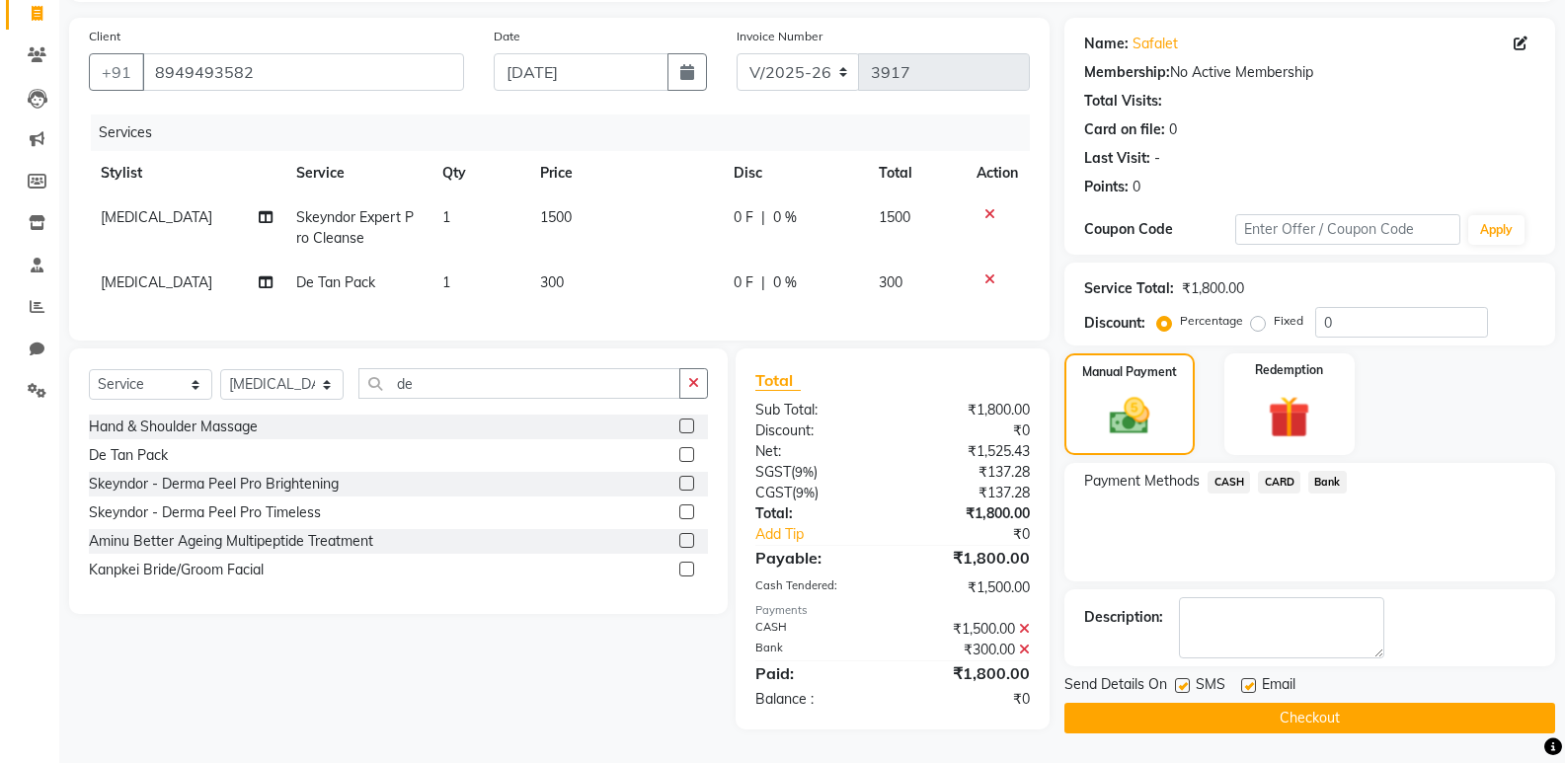
click at [1304, 719] on button "Checkout" at bounding box center [1310, 718] width 491 height 31
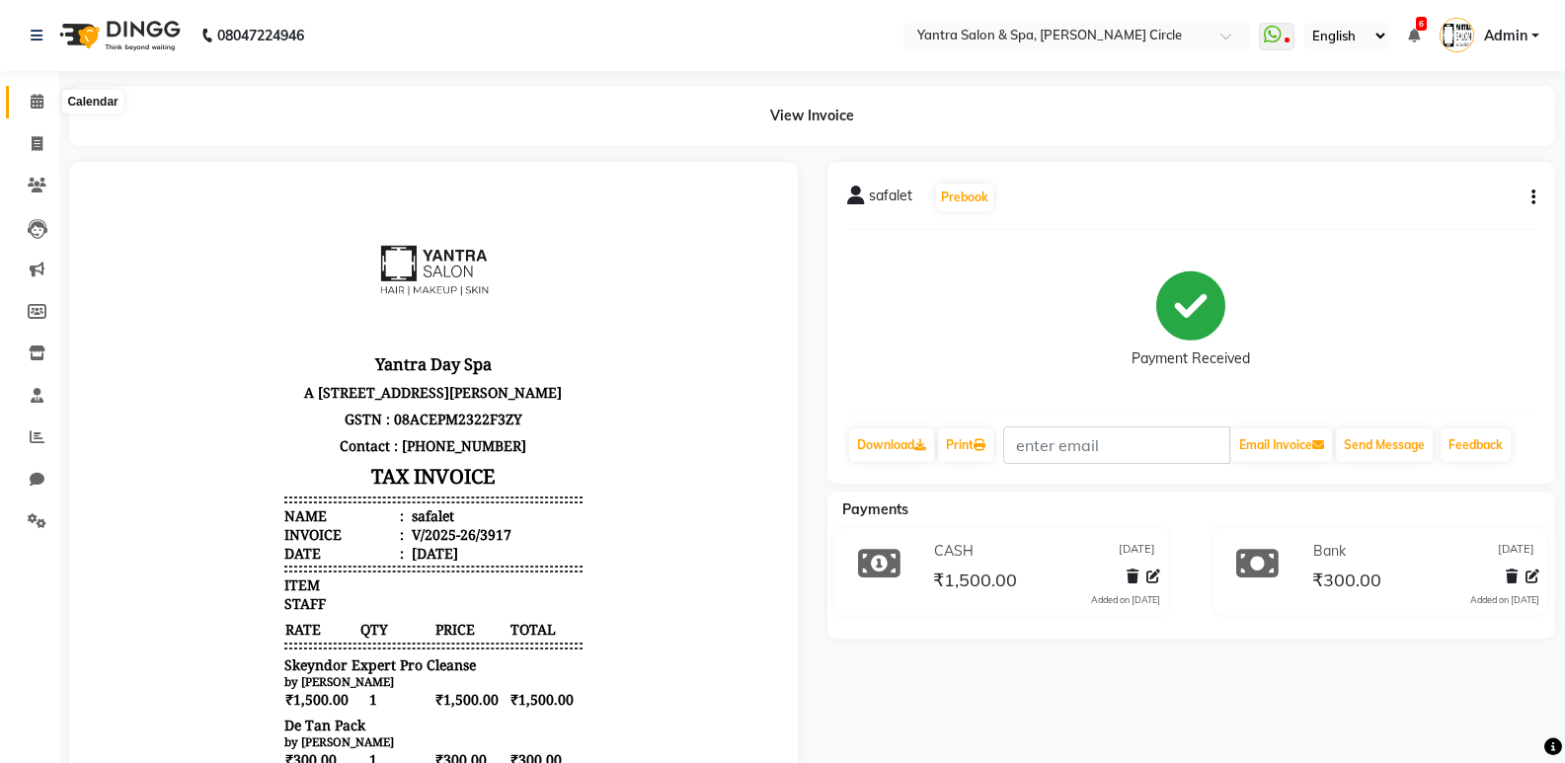
click at [48, 100] on span at bounding box center [37, 102] width 35 height 23
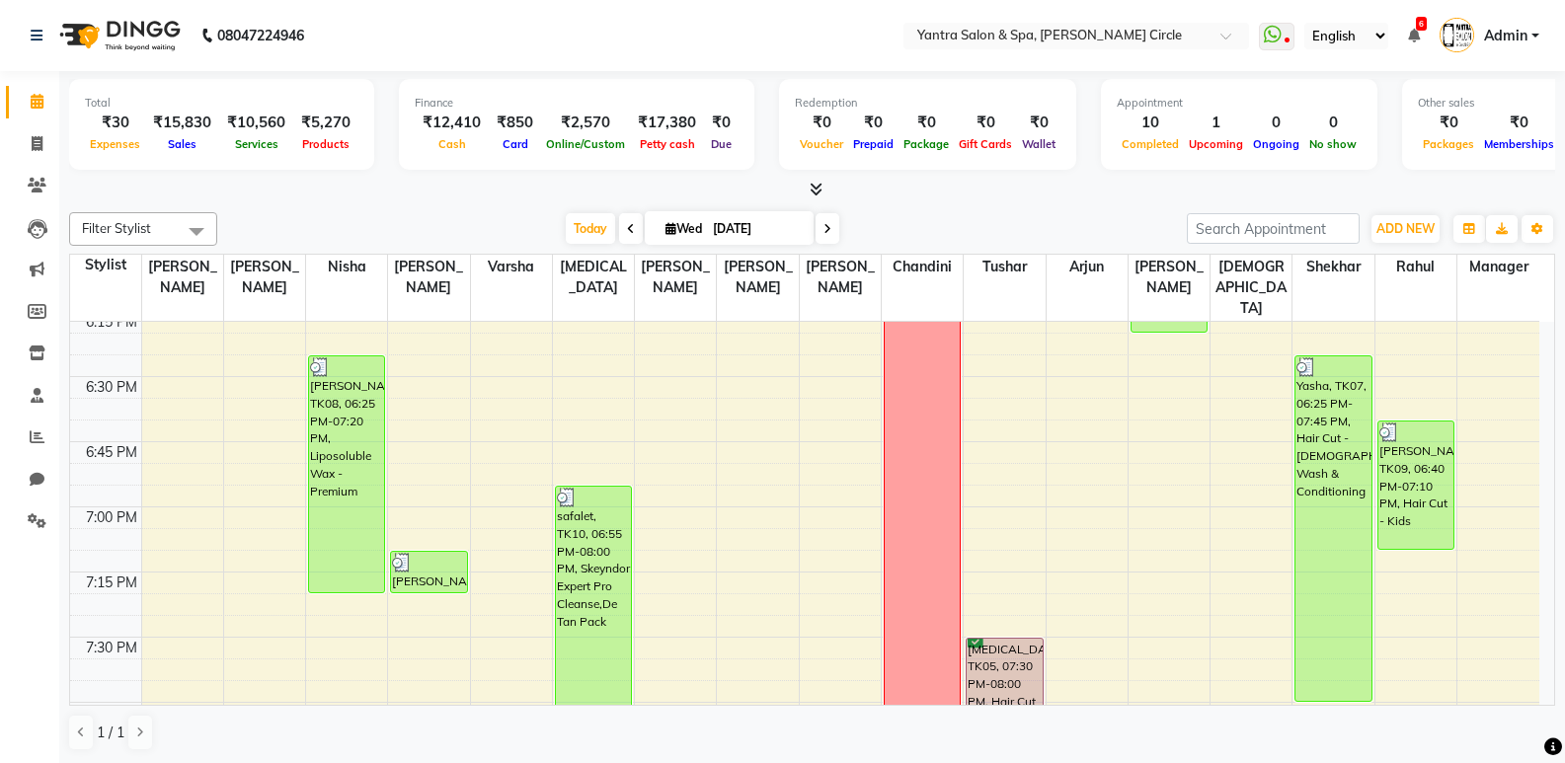
scroll to position [2653, 0]
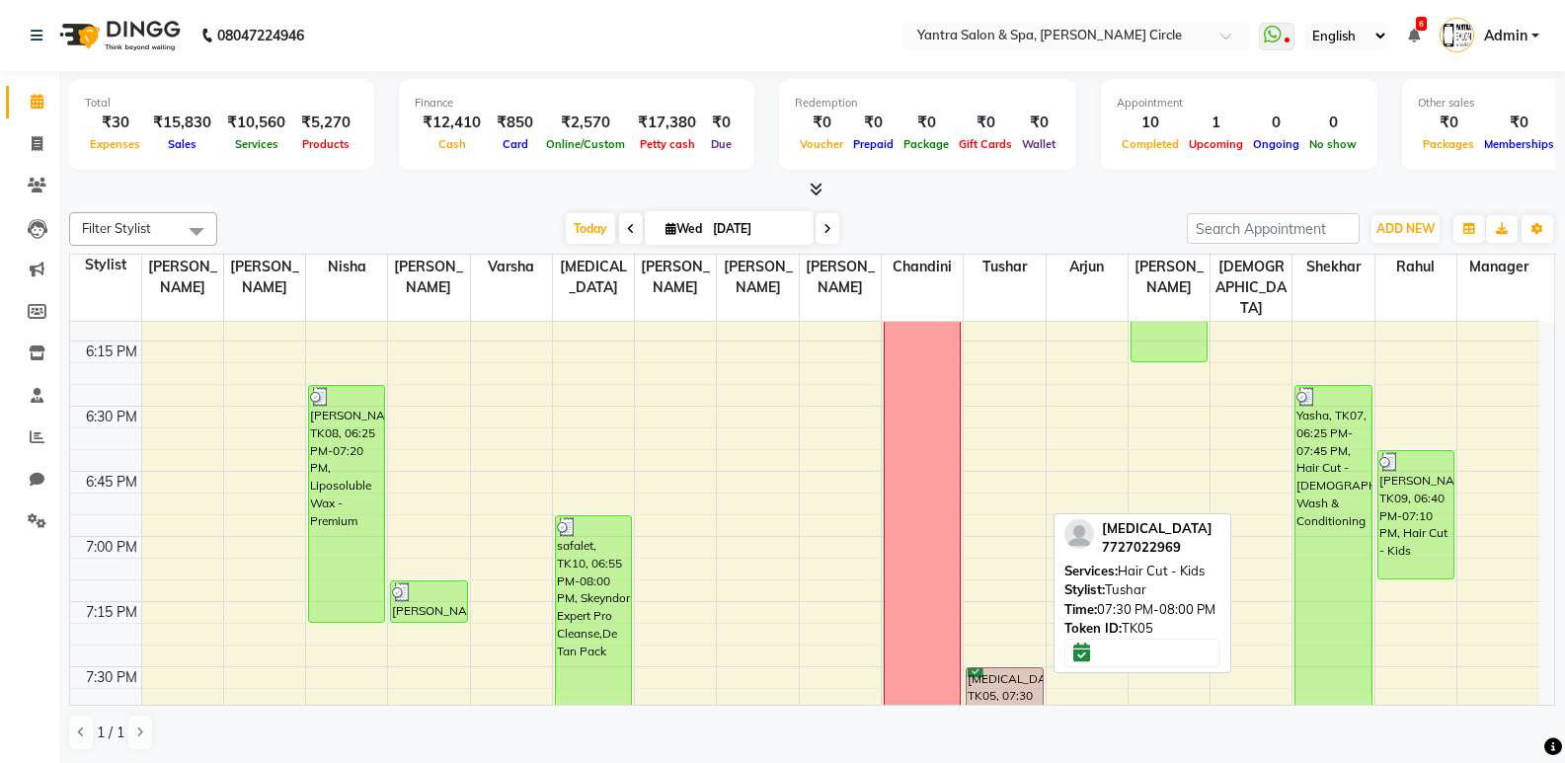
click at [1023, 676] on div "[MEDICAL_DATA], TK05, 07:30 PM-08:00 PM, Hair Cut - Kids" at bounding box center [1004, 732] width 75 height 127
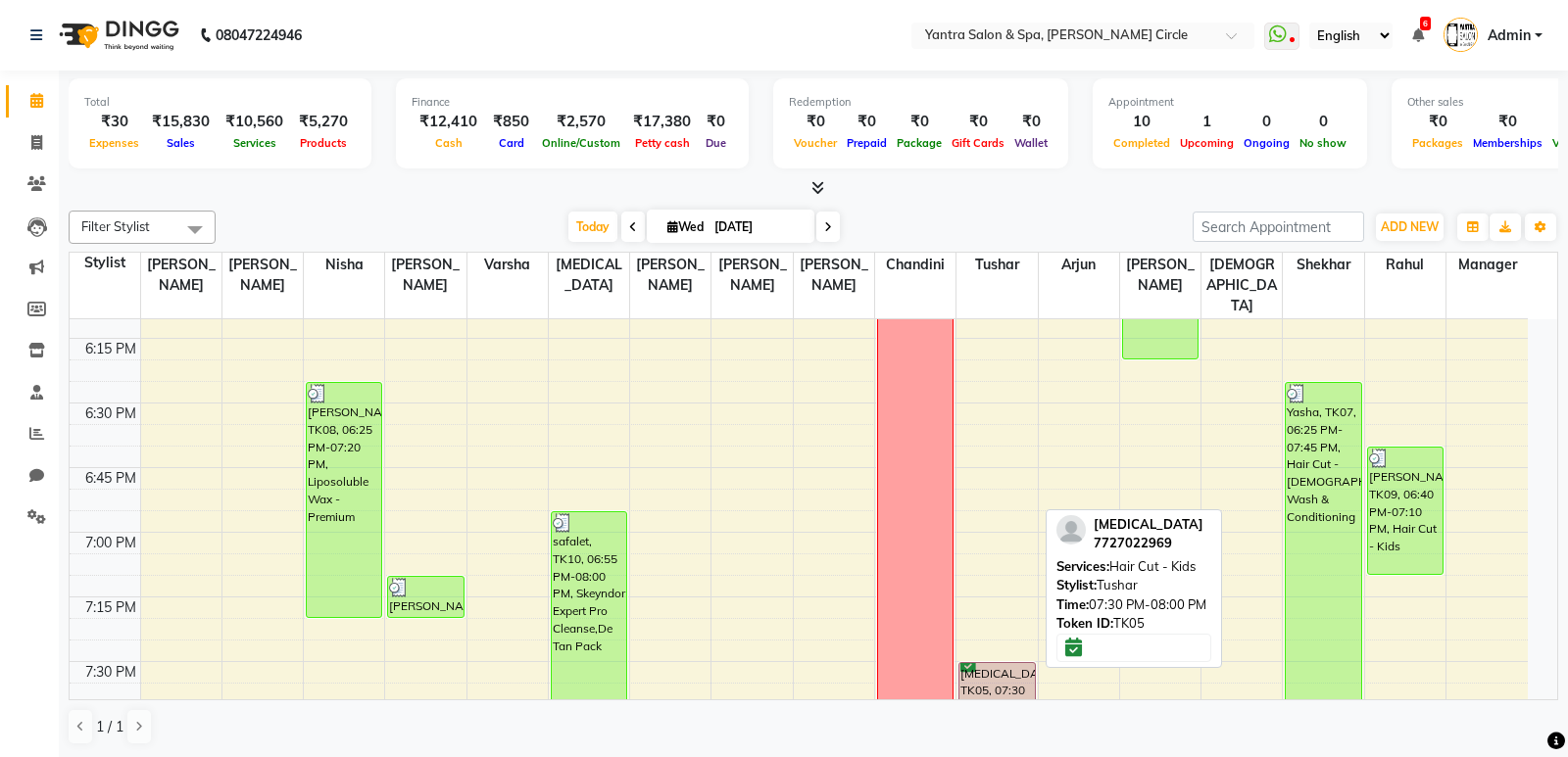
select select "6"
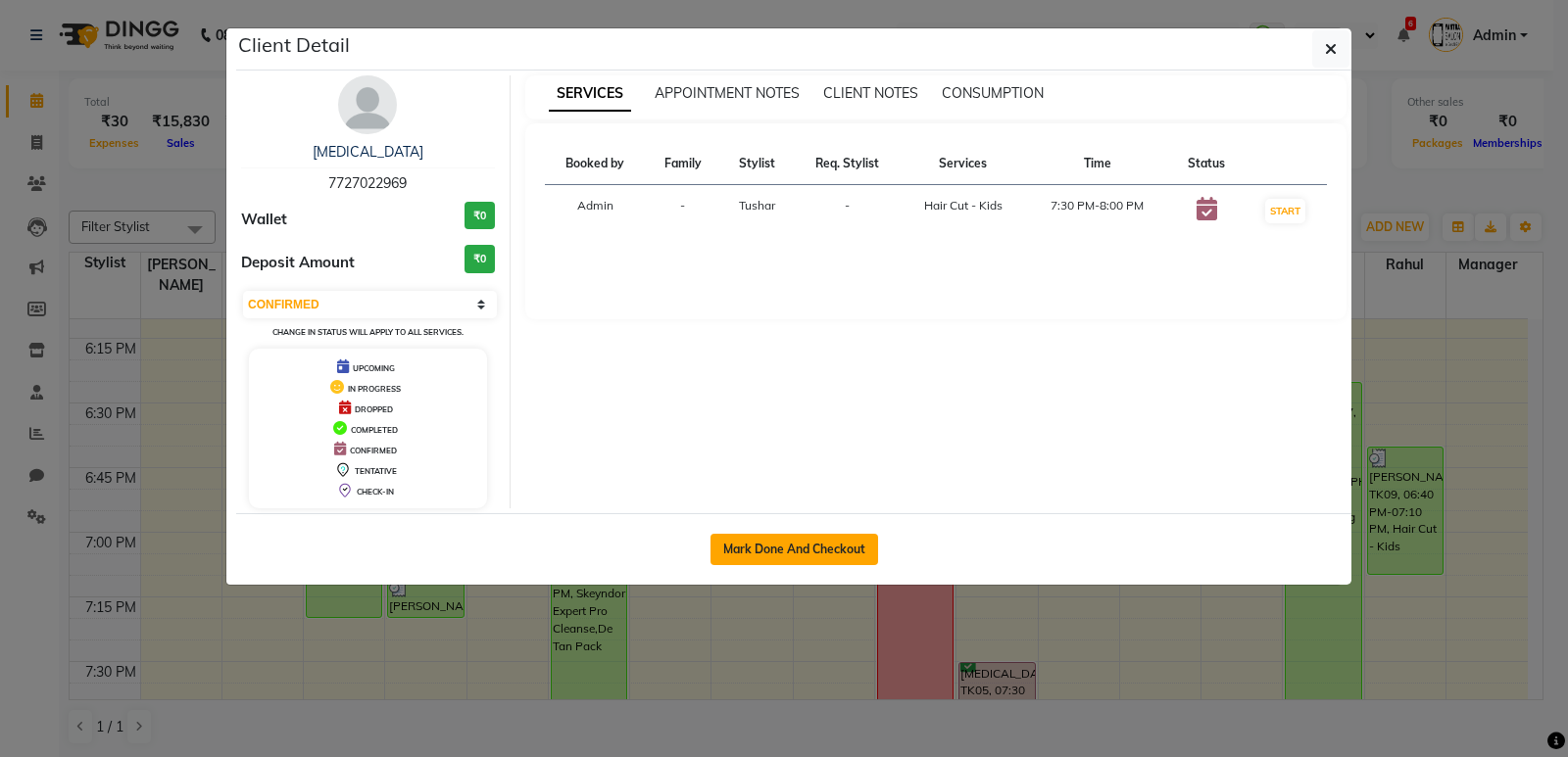
click at [808, 539] on button "Mark Done And Checkout" at bounding box center [794, 550] width 168 height 32
select select "service"
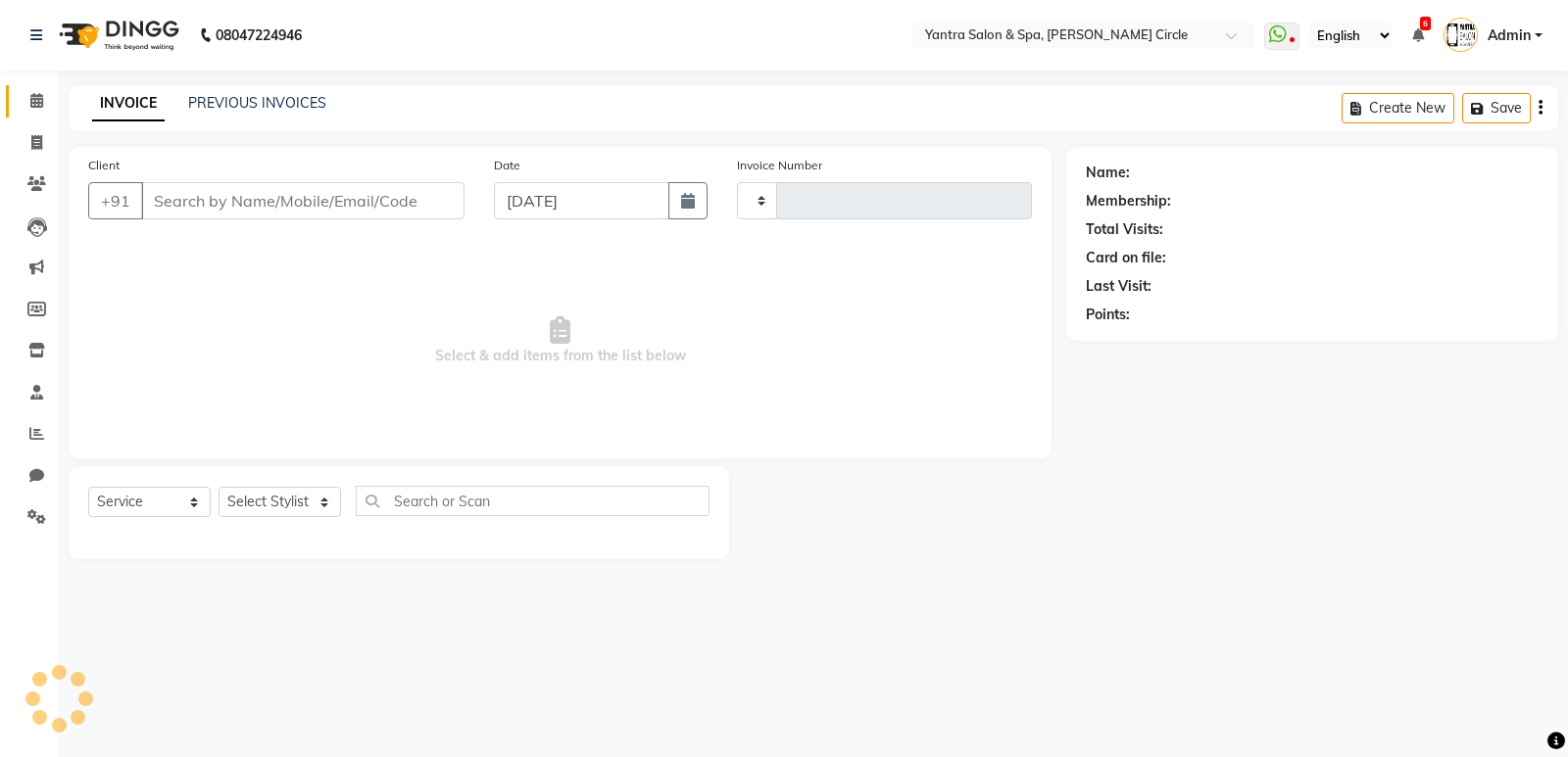
type input "3918"
select select "152"
type input "7727022969"
select select "18094"
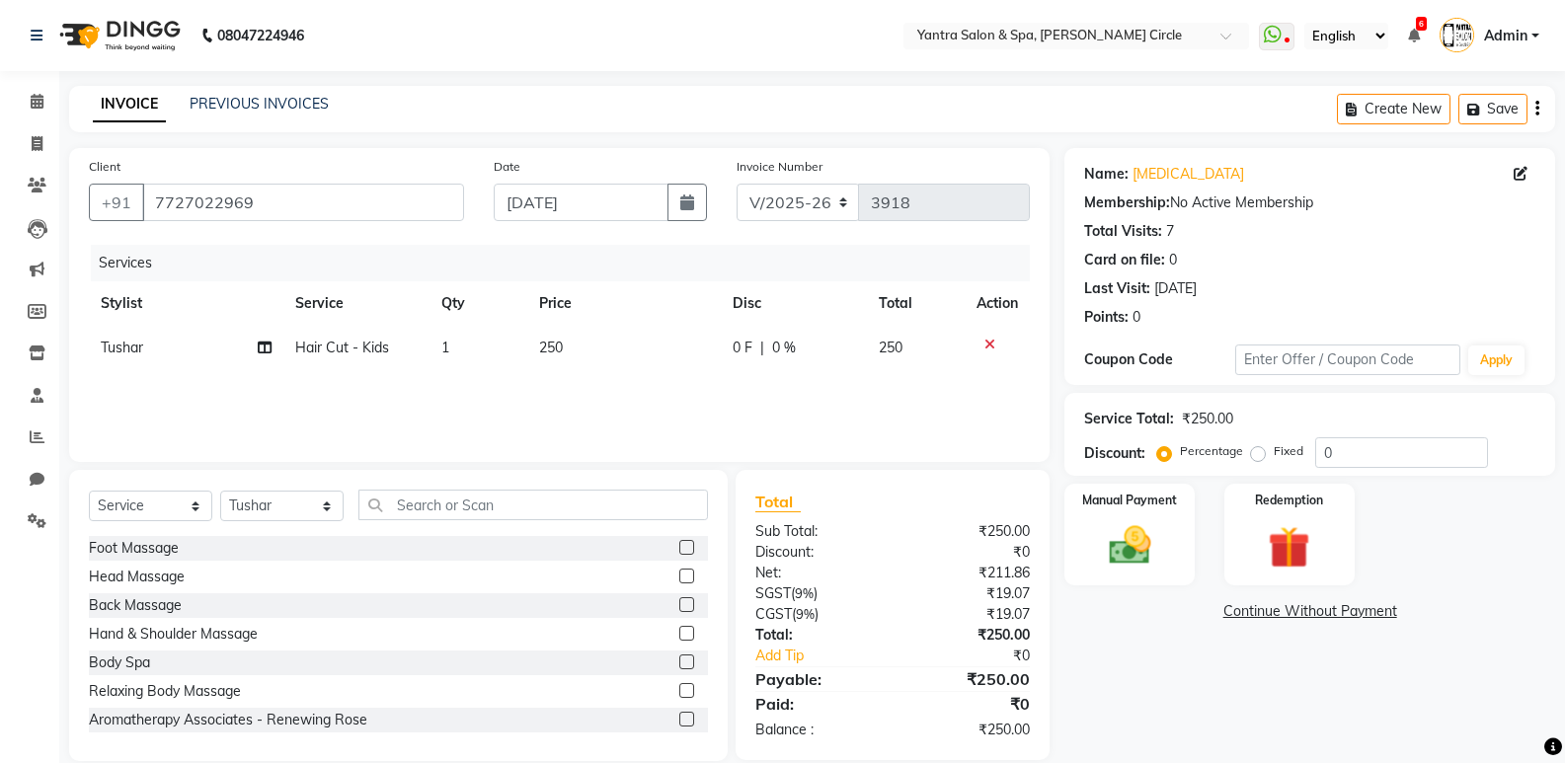
click at [589, 355] on td "250" at bounding box center [624, 348] width 195 height 44
select select "18094"
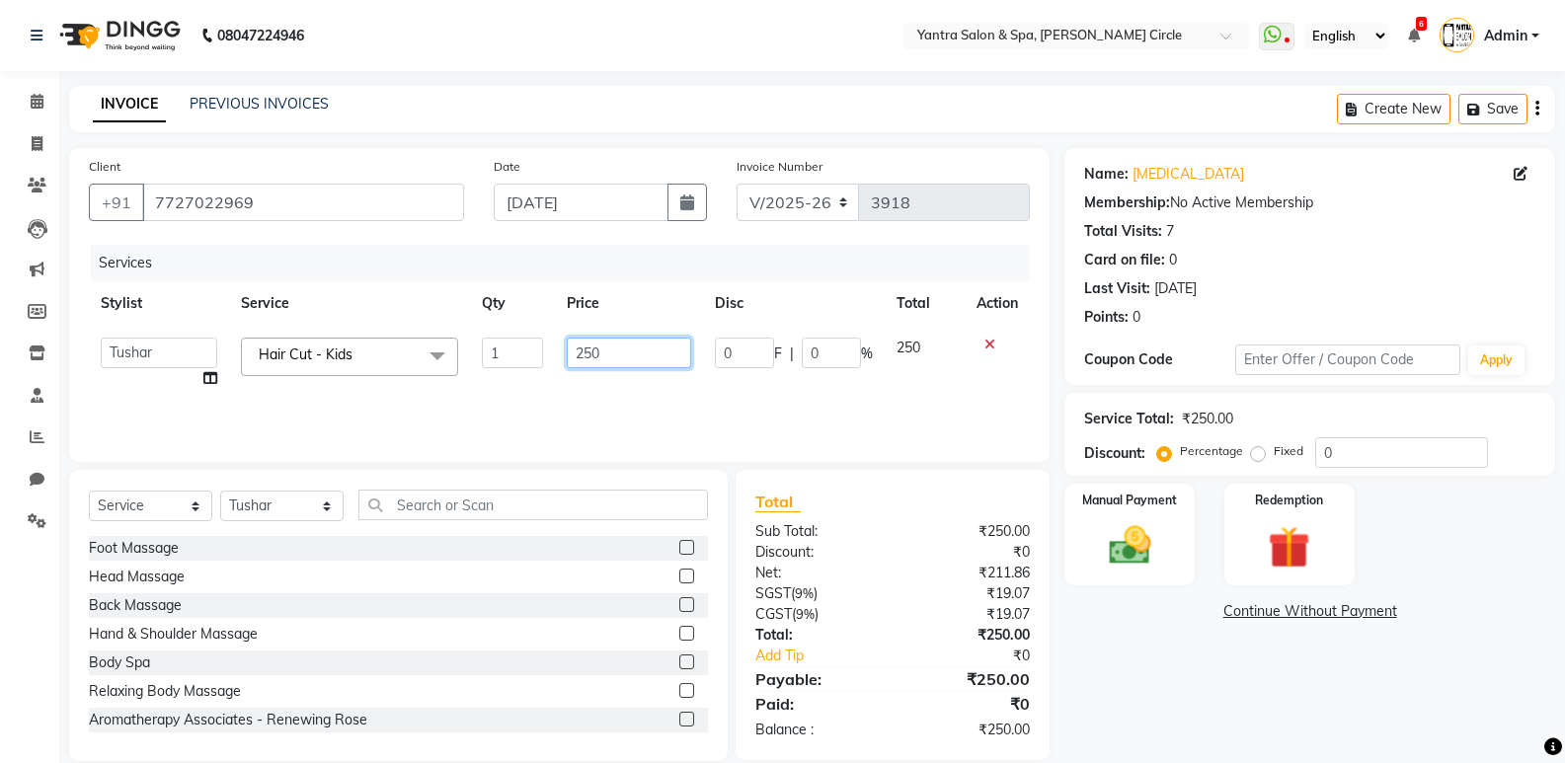
click at [613, 345] on input "250" at bounding box center [628, 353] width 123 height 31
type input "2"
type input "300"
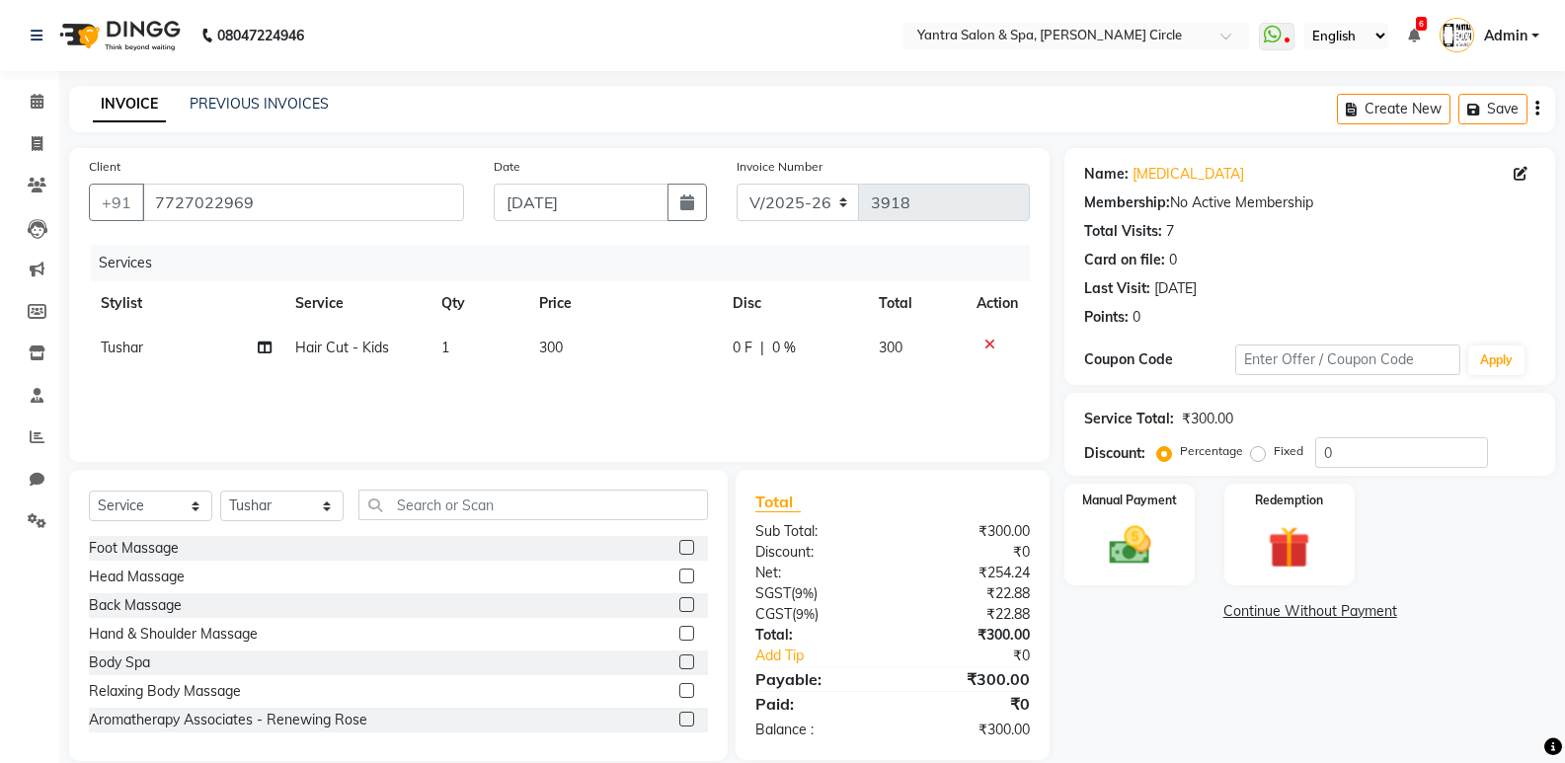
click at [677, 393] on div "Services Stylist Service Qty Price Disc Total Action Tushar Hair Cut - Kids 1 3…" at bounding box center [559, 344] width 941 height 198
click at [1104, 516] on div "Manual Payment" at bounding box center [1130, 535] width 135 height 106
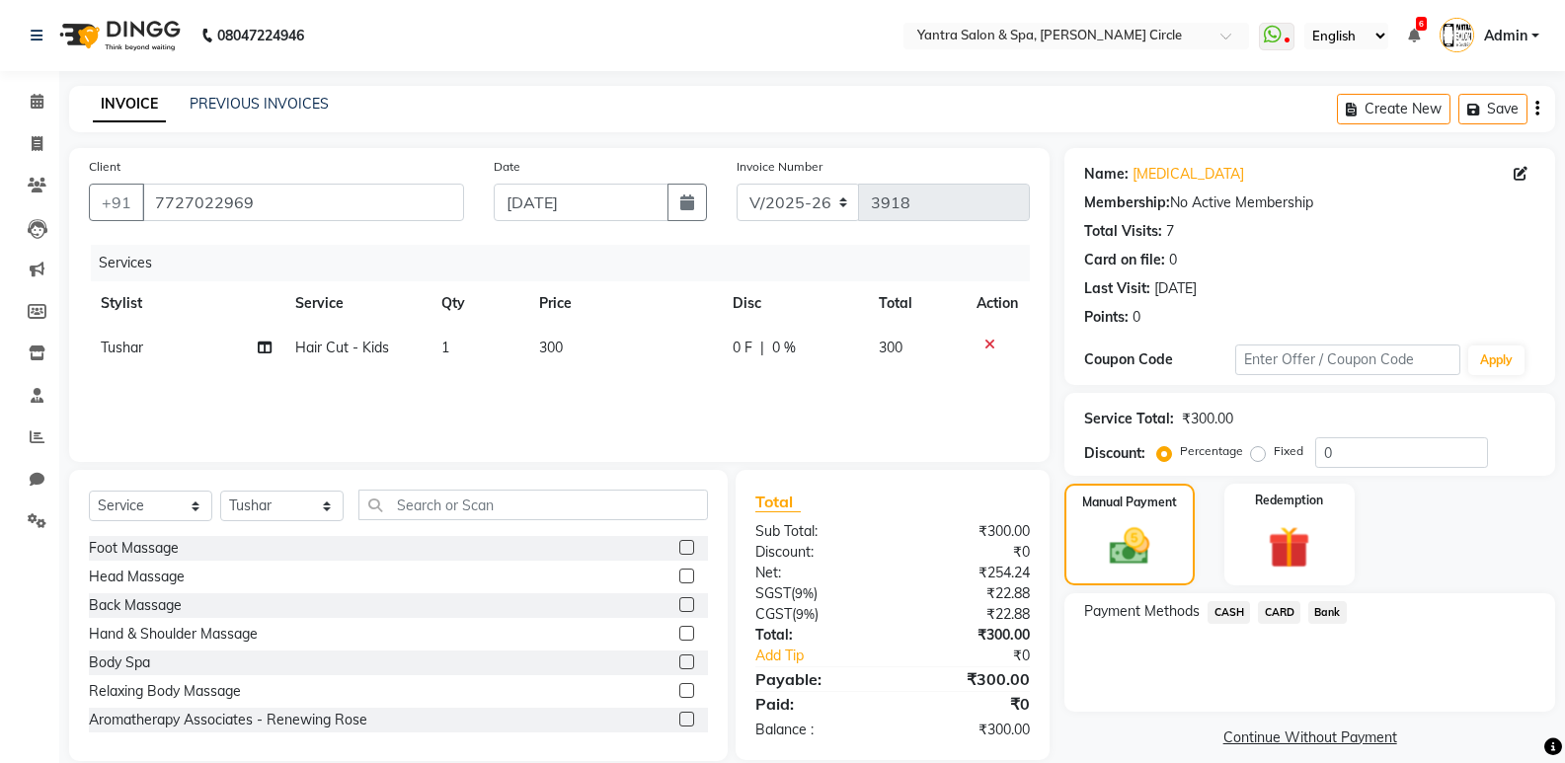
click at [1342, 609] on span "Bank" at bounding box center [1328, 612] width 39 height 23
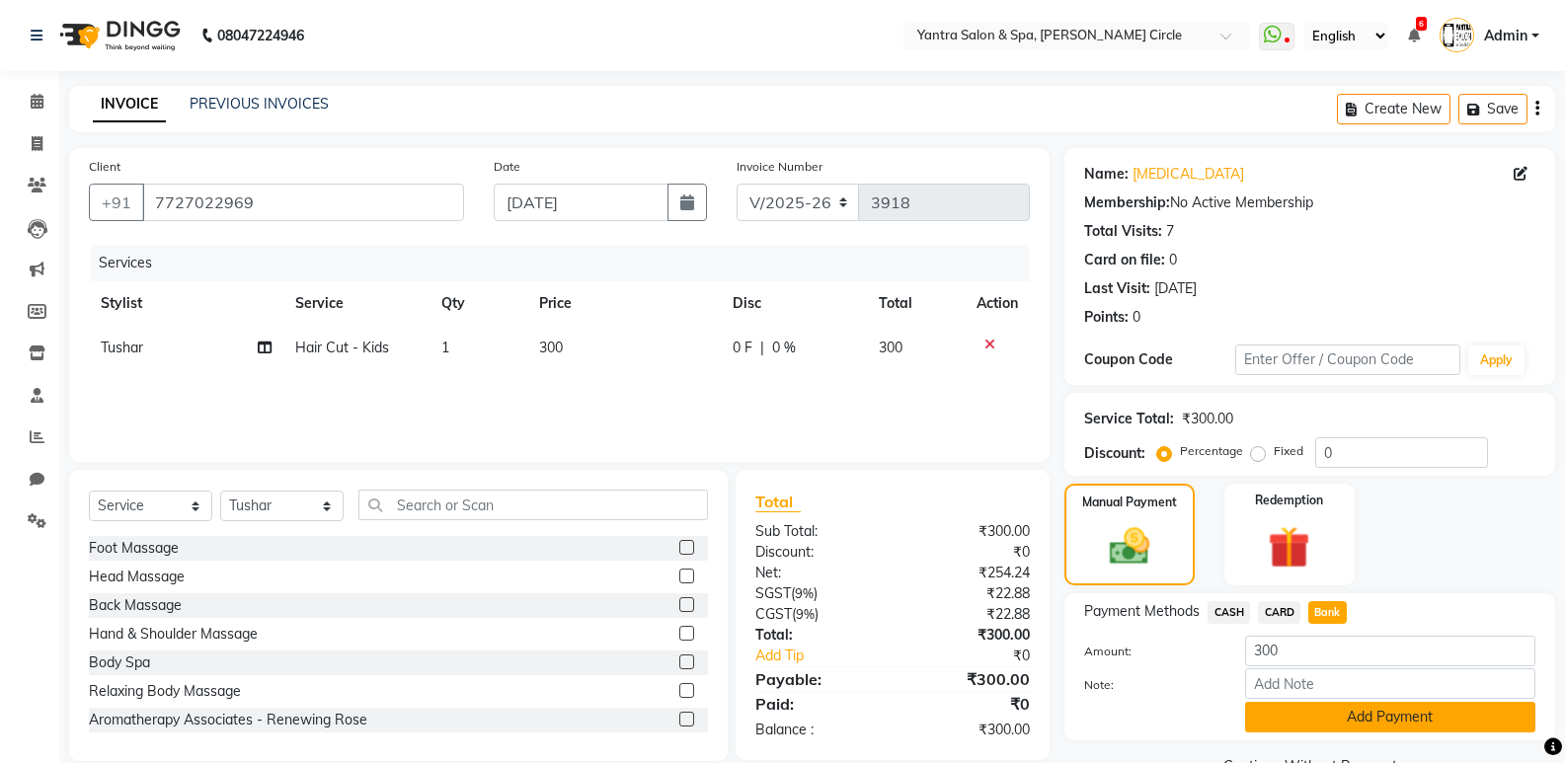
click at [1335, 711] on button "Add Payment" at bounding box center [1390, 717] width 290 height 31
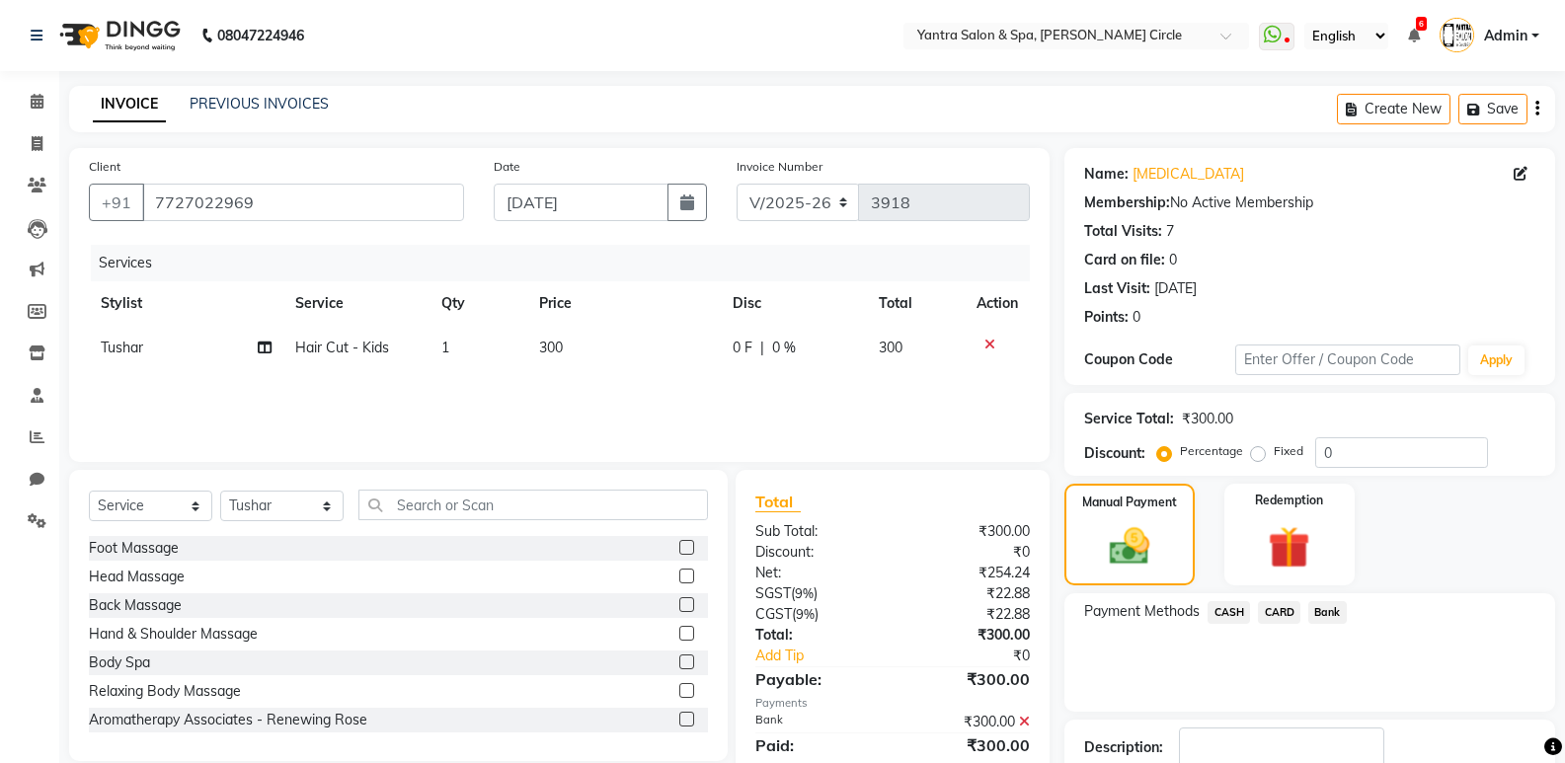
scroll to position [130, 0]
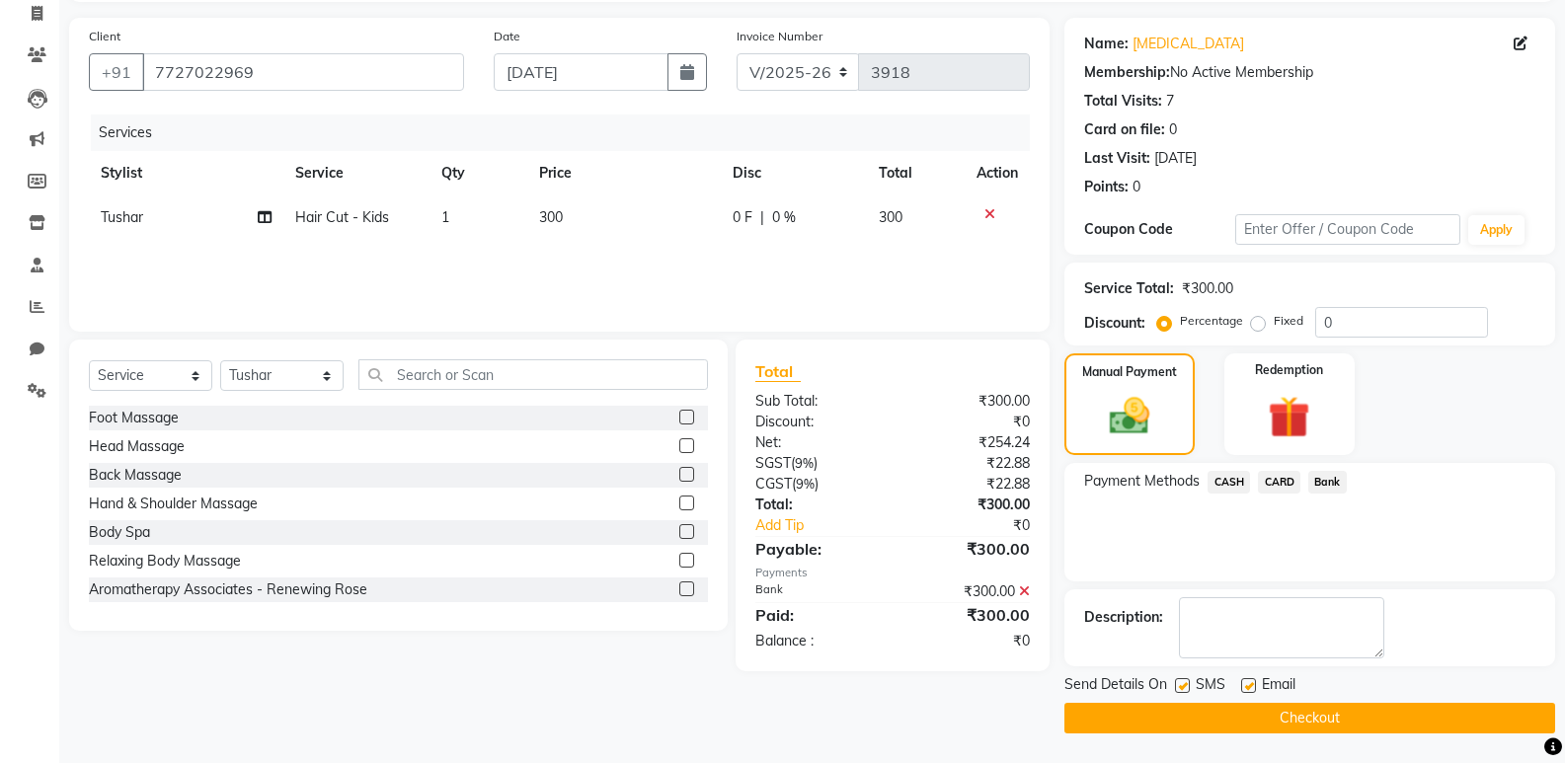
click at [1326, 712] on button "Checkout" at bounding box center [1310, 718] width 491 height 31
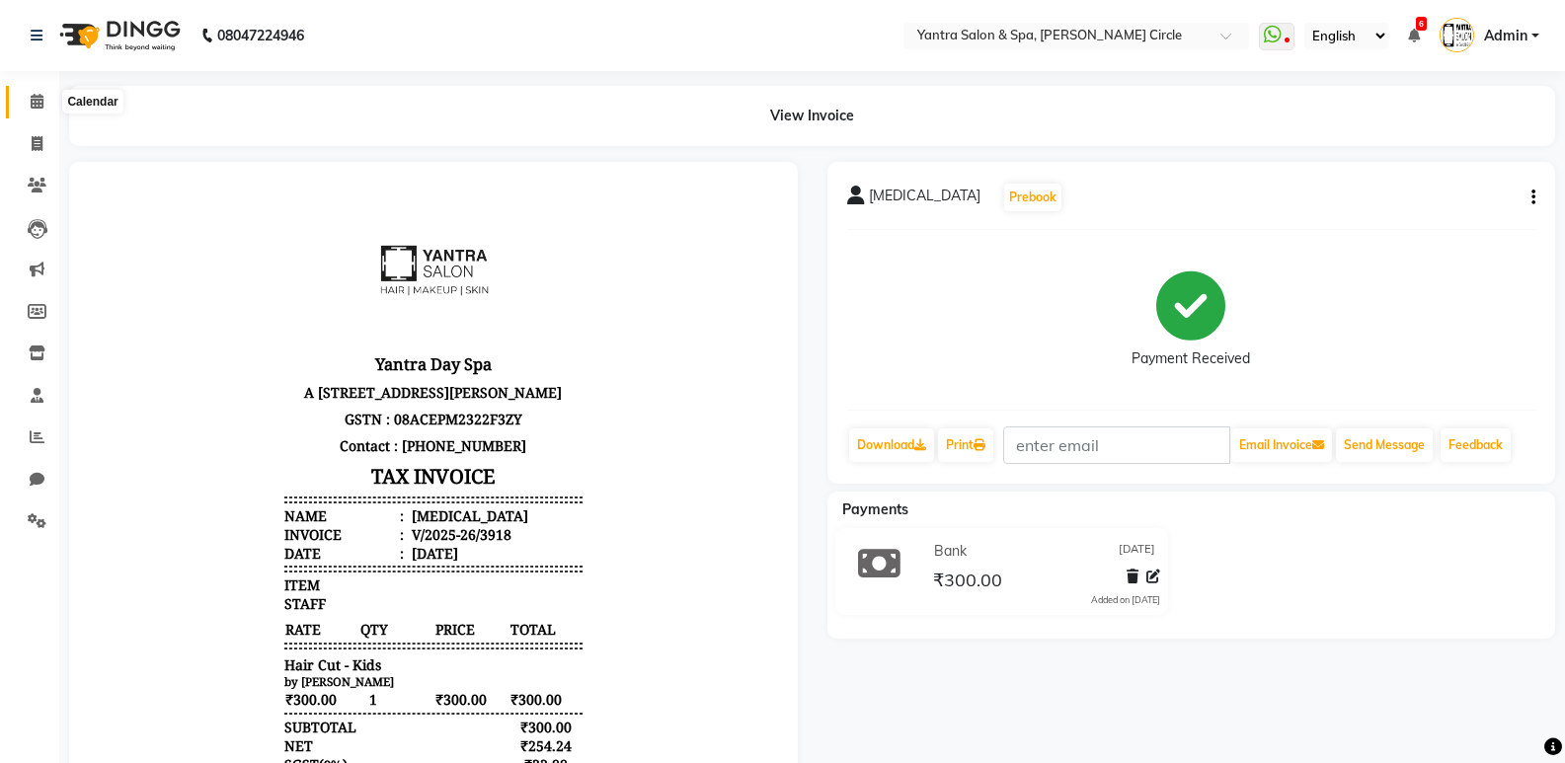
drag, startPoint x: 36, startPoint y: 97, endPoint x: 52, endPoint y: 87, distance: 19.5
click at [36, 96] on icon at bounding box center [37, 101] width 13 height 15
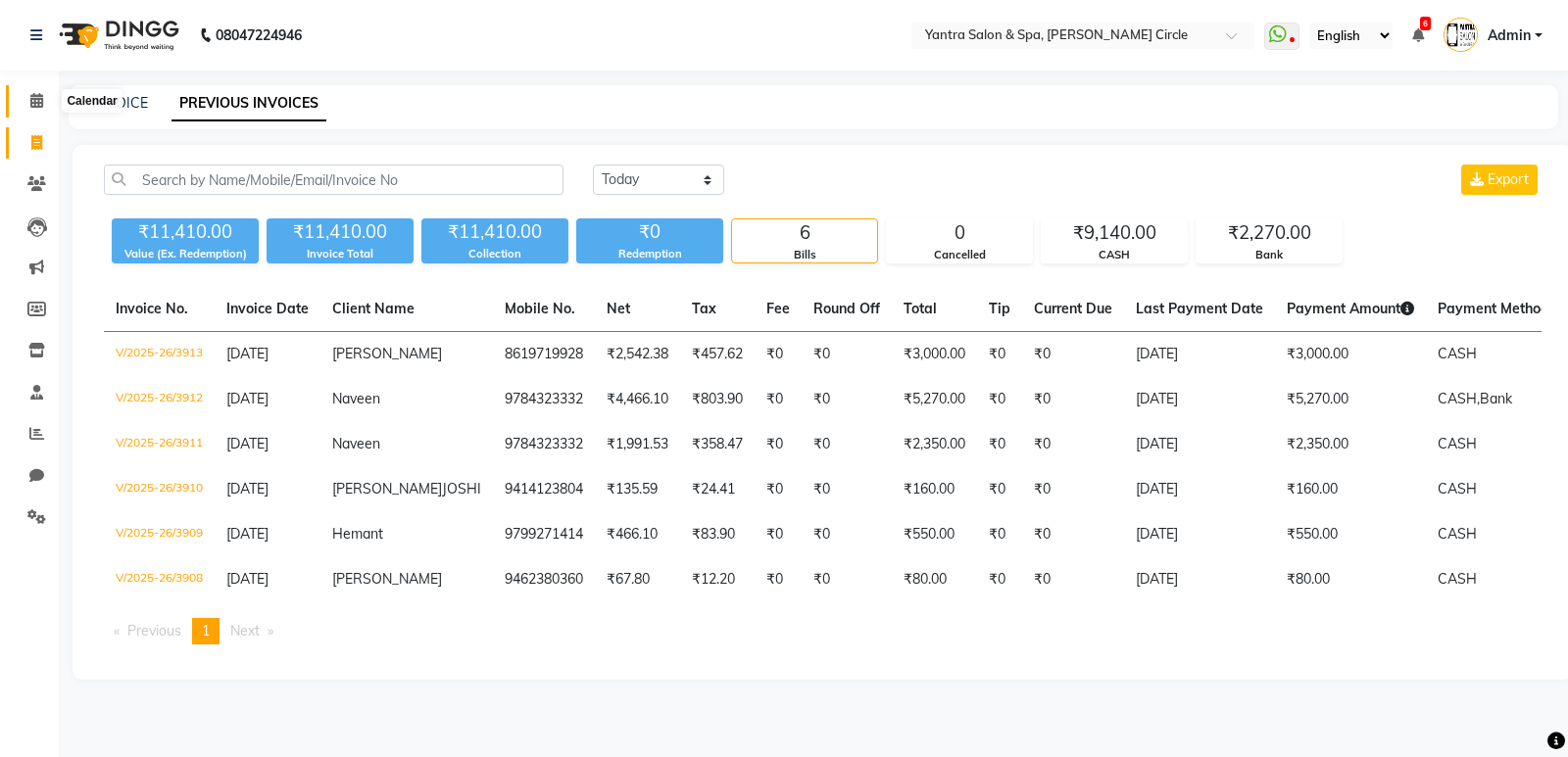
click at [26, 99] on span at bounding box center [37, 101] width 35 height 23
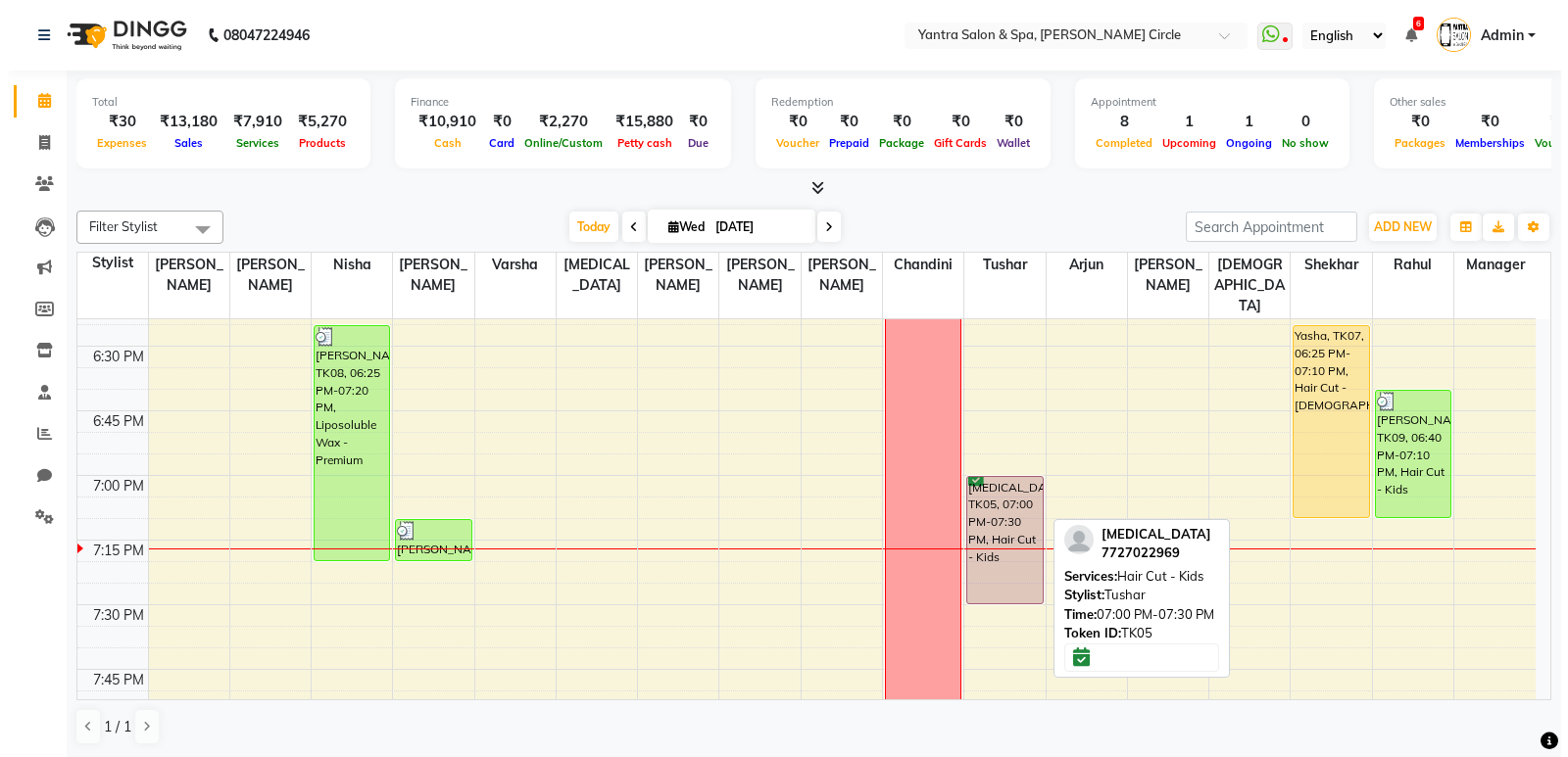
scroll to position [2645, 0]
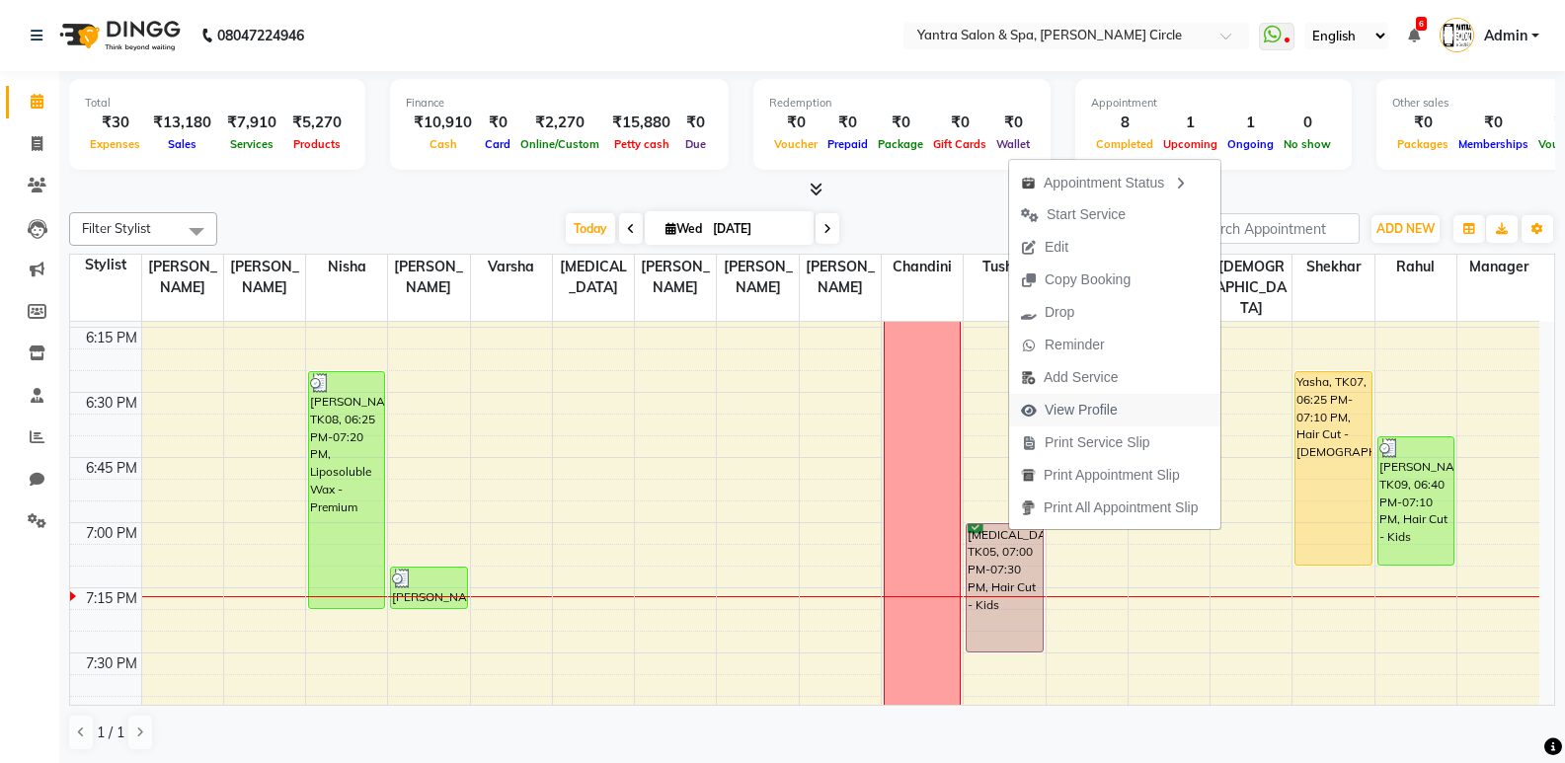
click at [1088, 413] on span "View Profile" at bounding box center [1081, 410] width 73 height 21
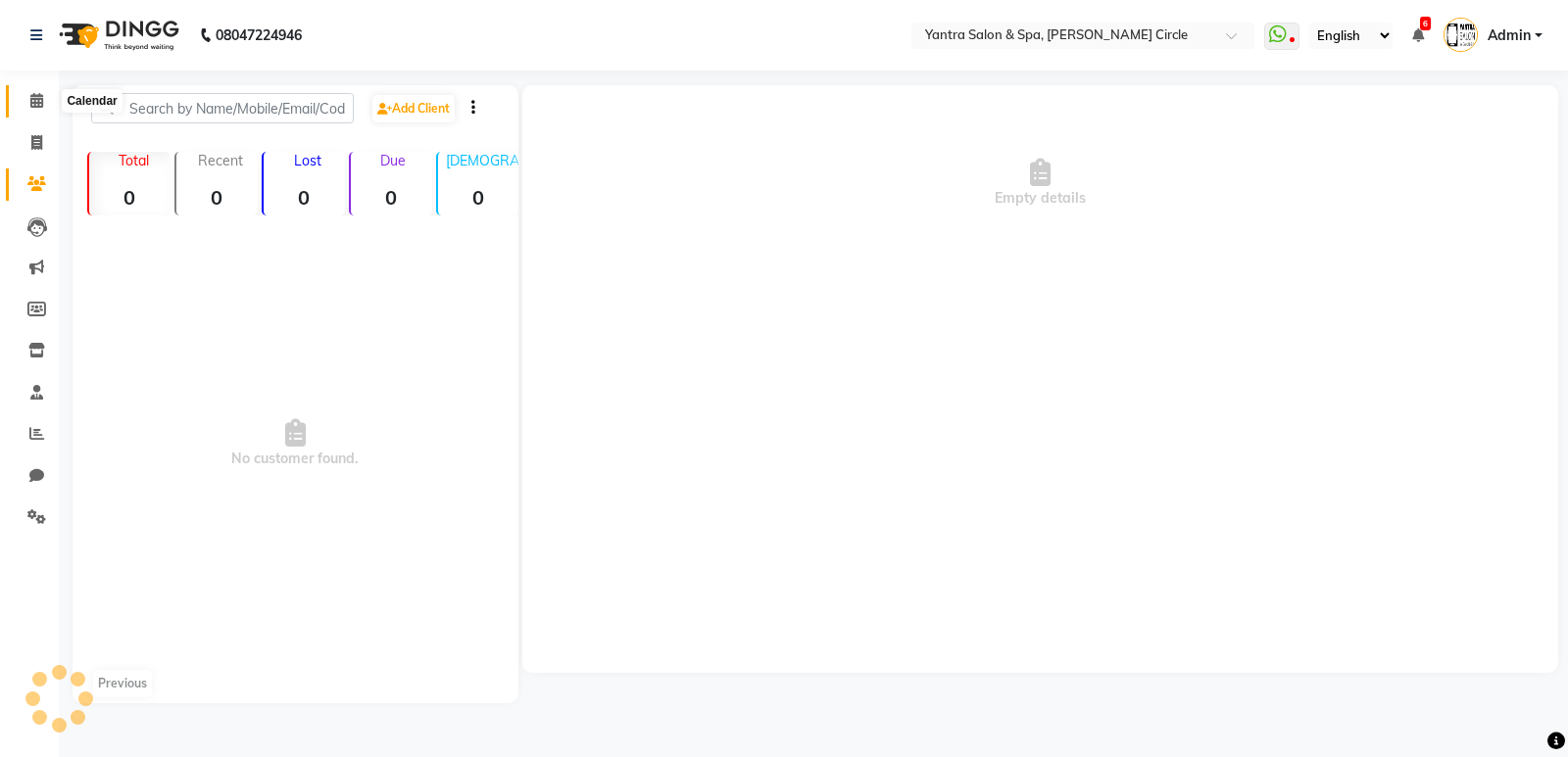
click at [30, 92] on span at bounding box center [37, 101] width 35 height 23
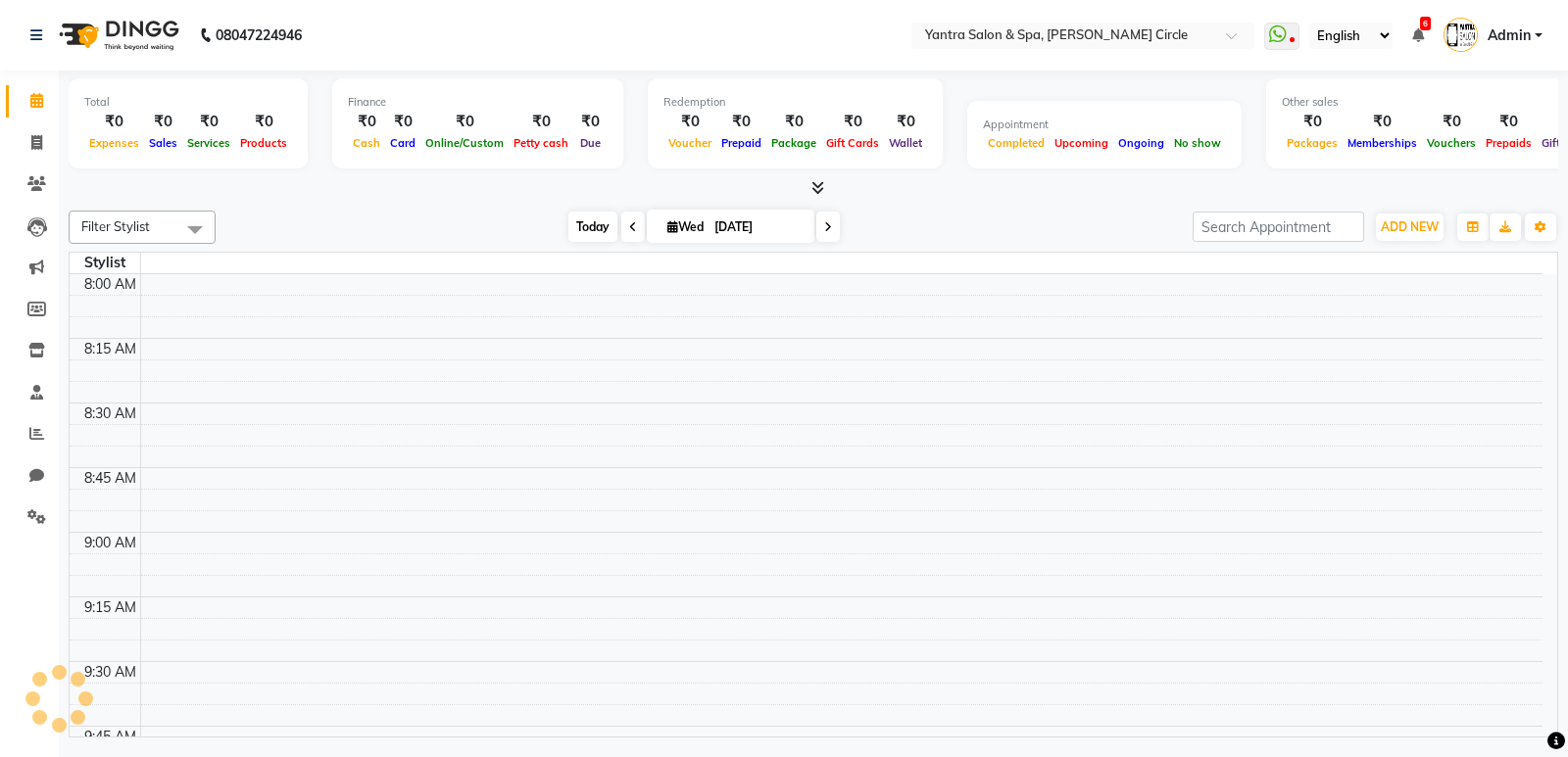
click at [589, 223] on span "Today" at bounding box center [592, 226] width 49 height 31
click at [597, 237] on span "Today" at bounding box center [592, 226] width 49 height 31
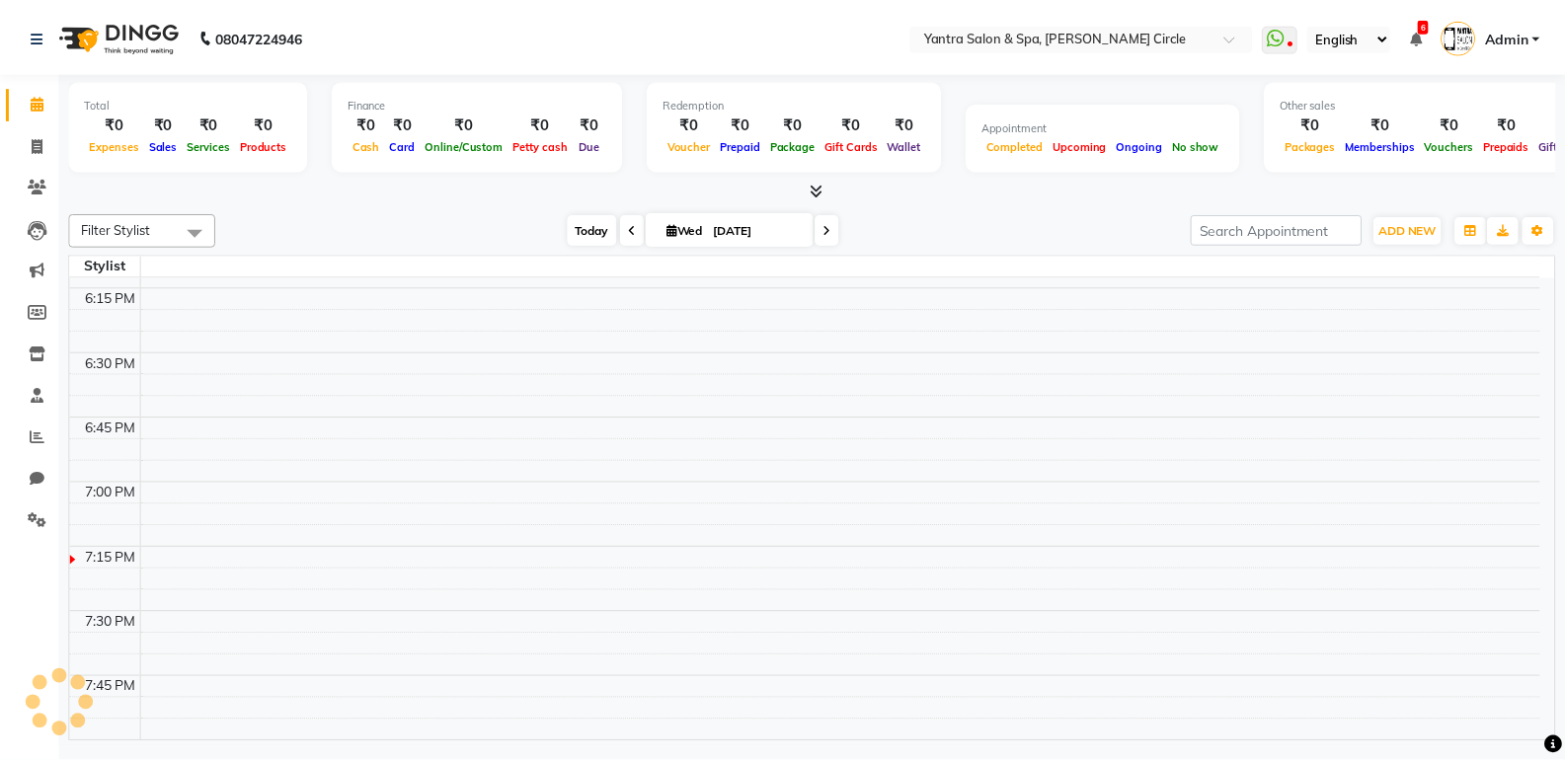
scroll to position [0, 0]
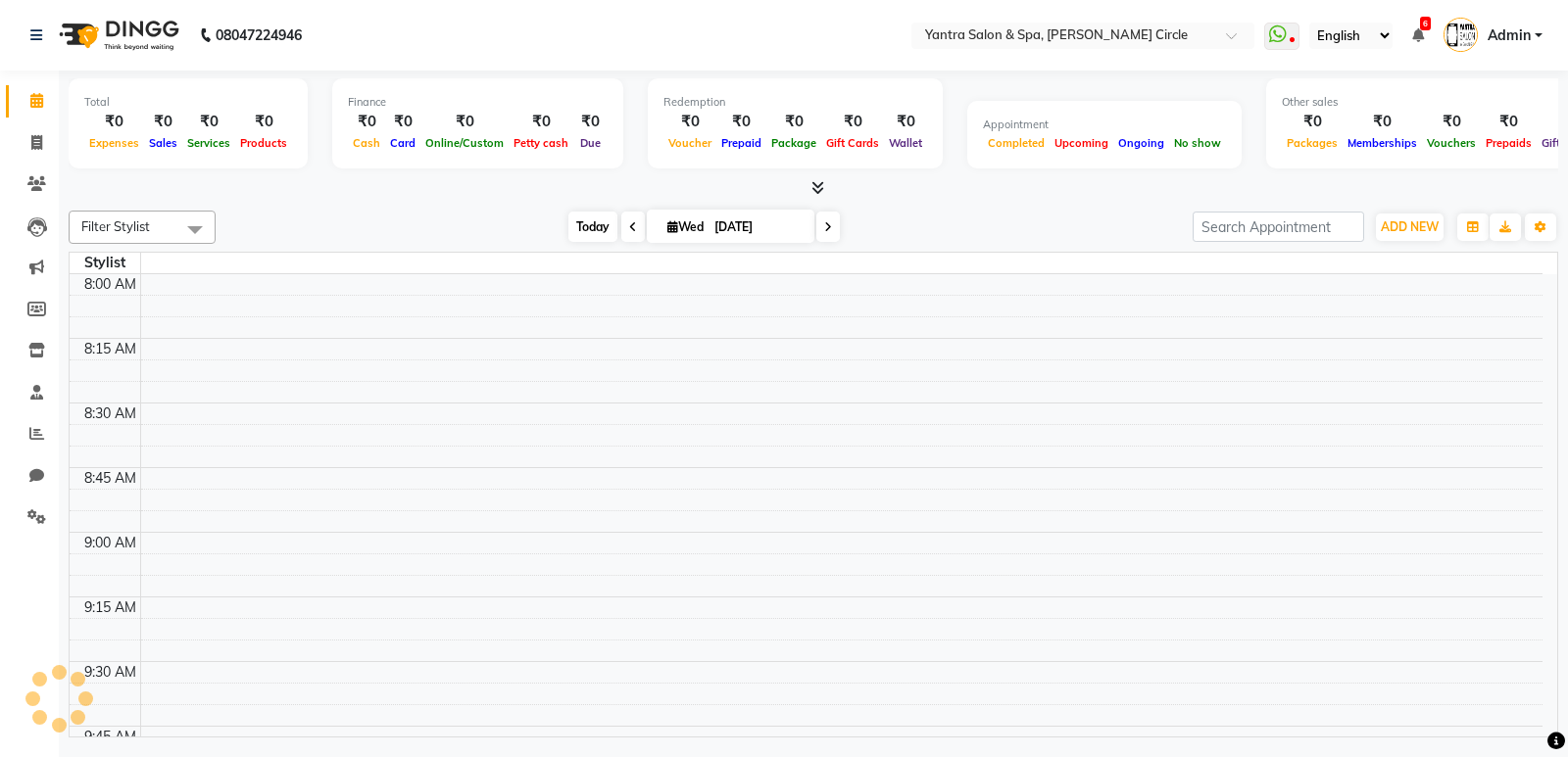
click at [577, 220] on span "Today" at bounding box center [592, 226] width 49 height 31
click at [584, 219] on span "Today" at bounding box center [592, 226] width 49 height 31
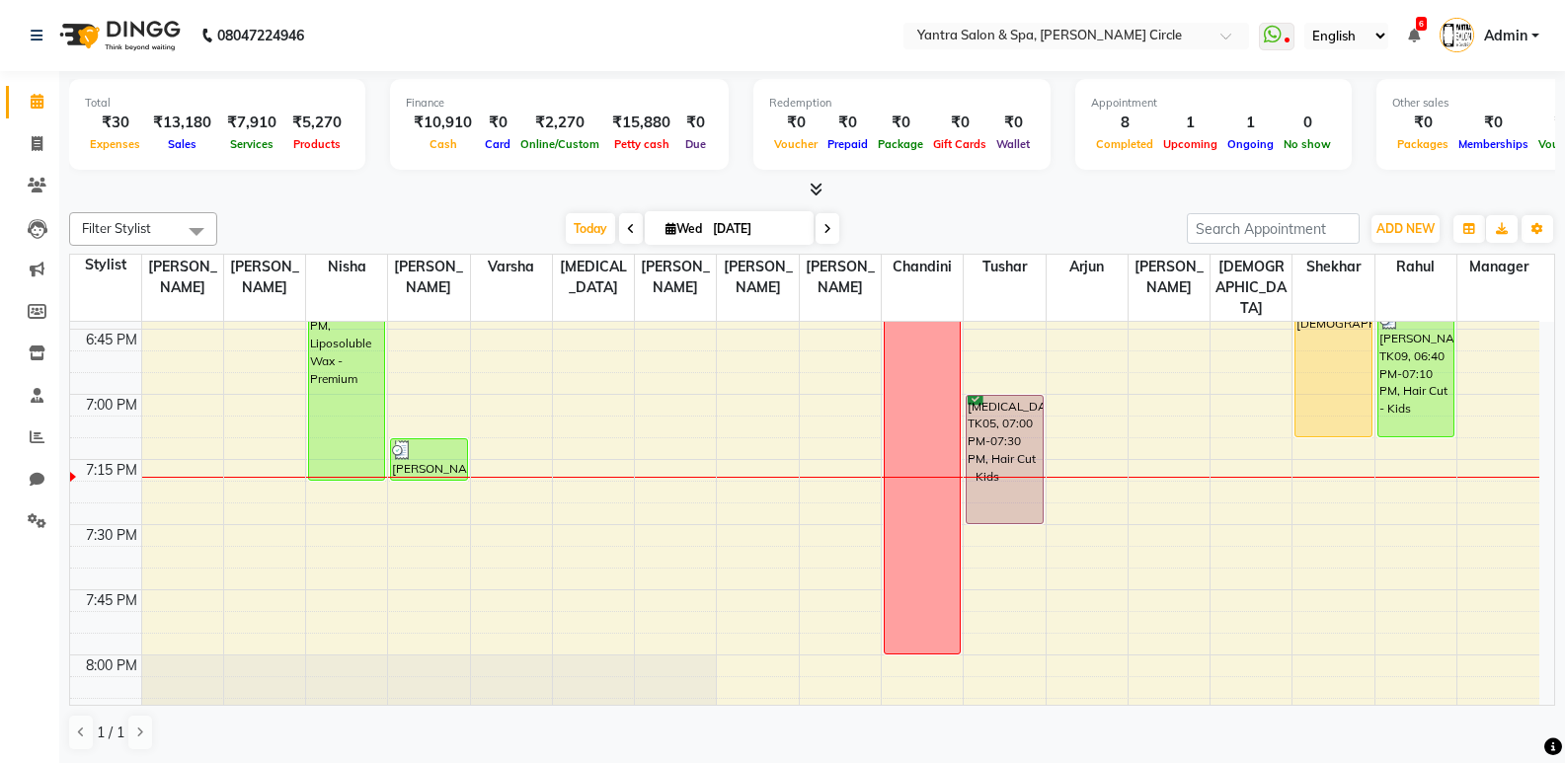
scroll to position [2671, 0]
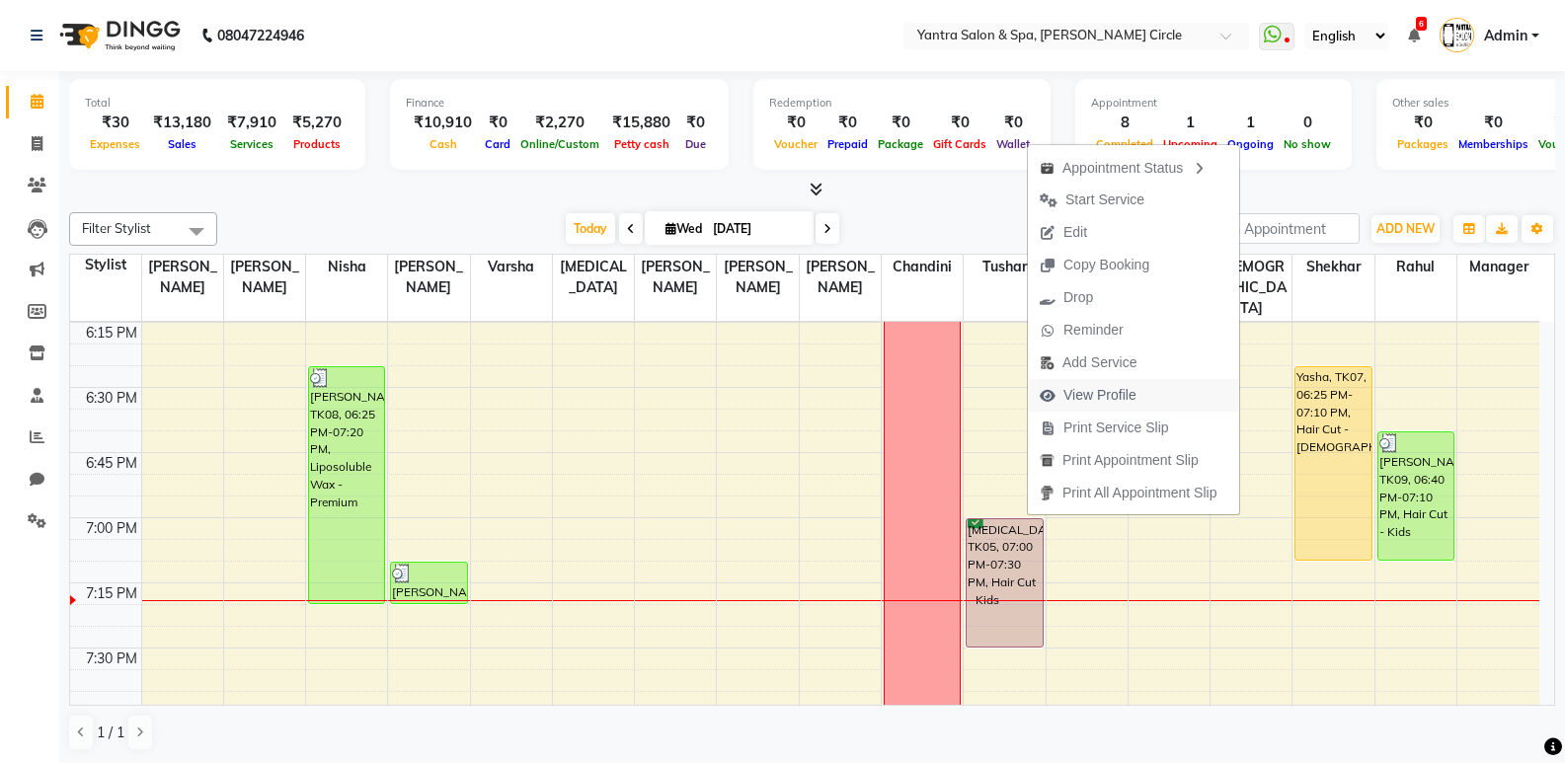
click at [1068, 402] on span "View Profile" at bounding box center [1100, 395] width 73 height 21
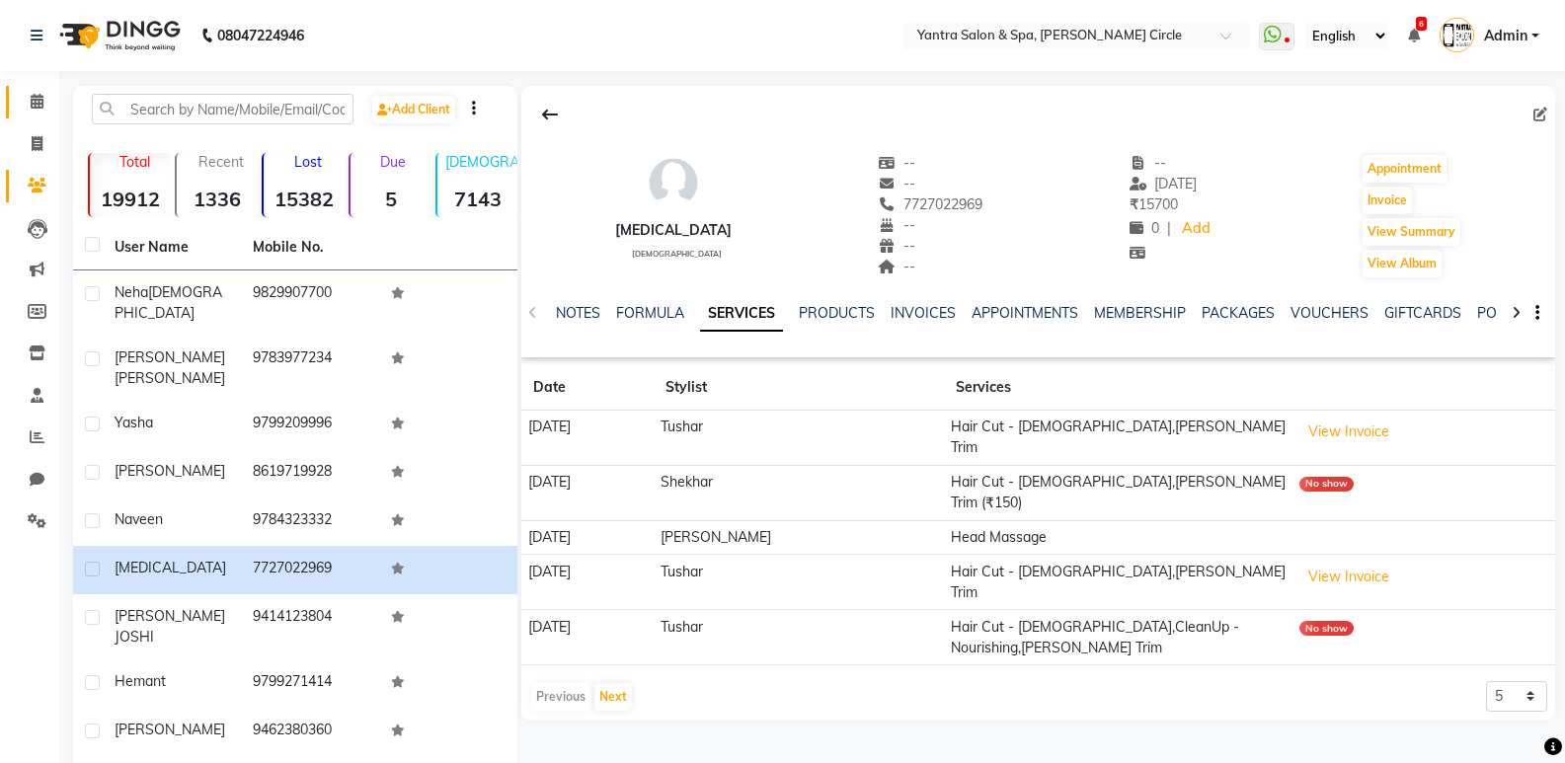
scroll to position [76, 0]
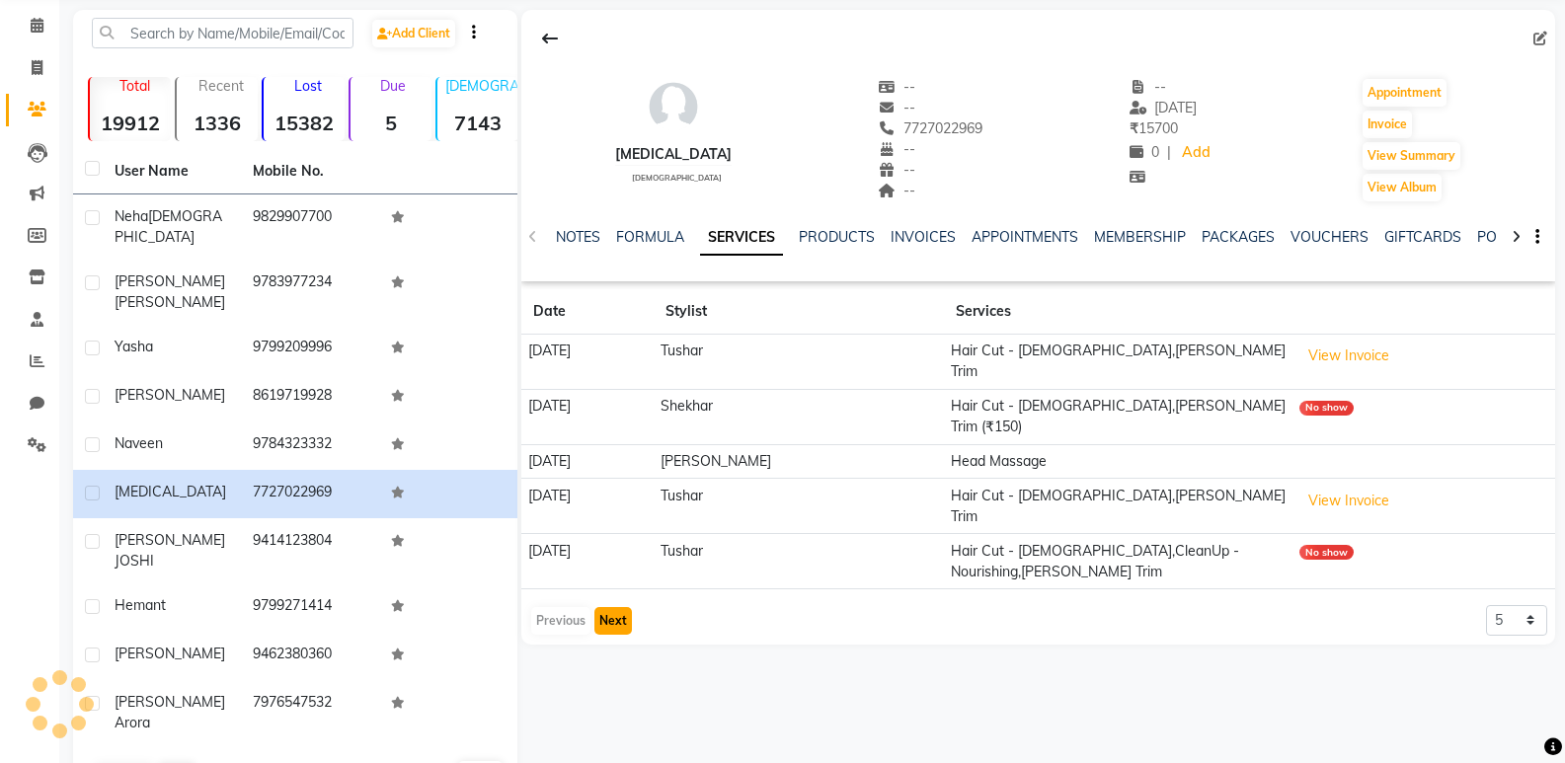
click at [622, 607] on button "Next" at bounding box center [614, 621] width 38 height 28
click at [617, 607] on button "Next" at bounding box center [614, 621] width 38 height 28
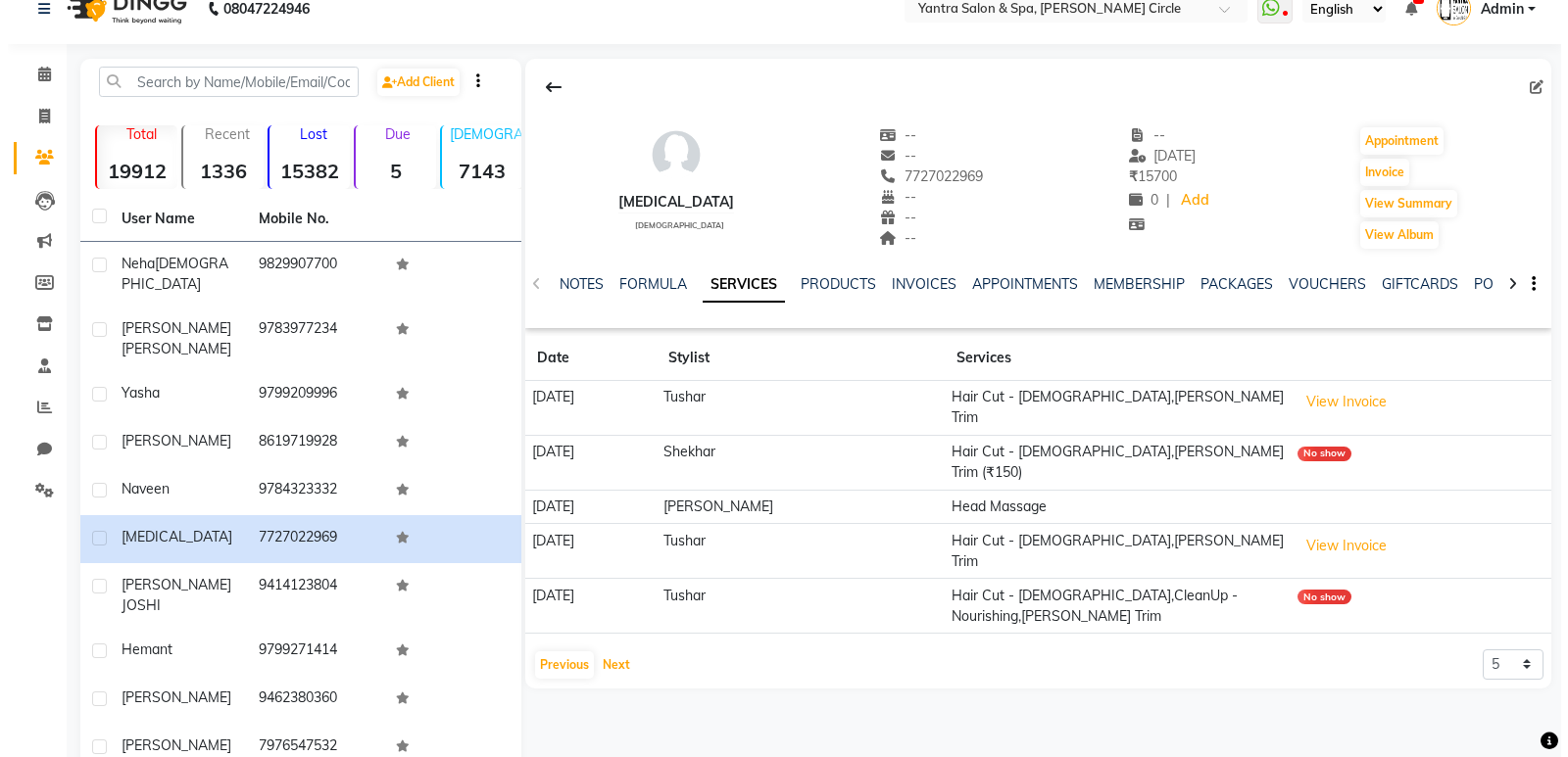
scroll to position [0, 0]
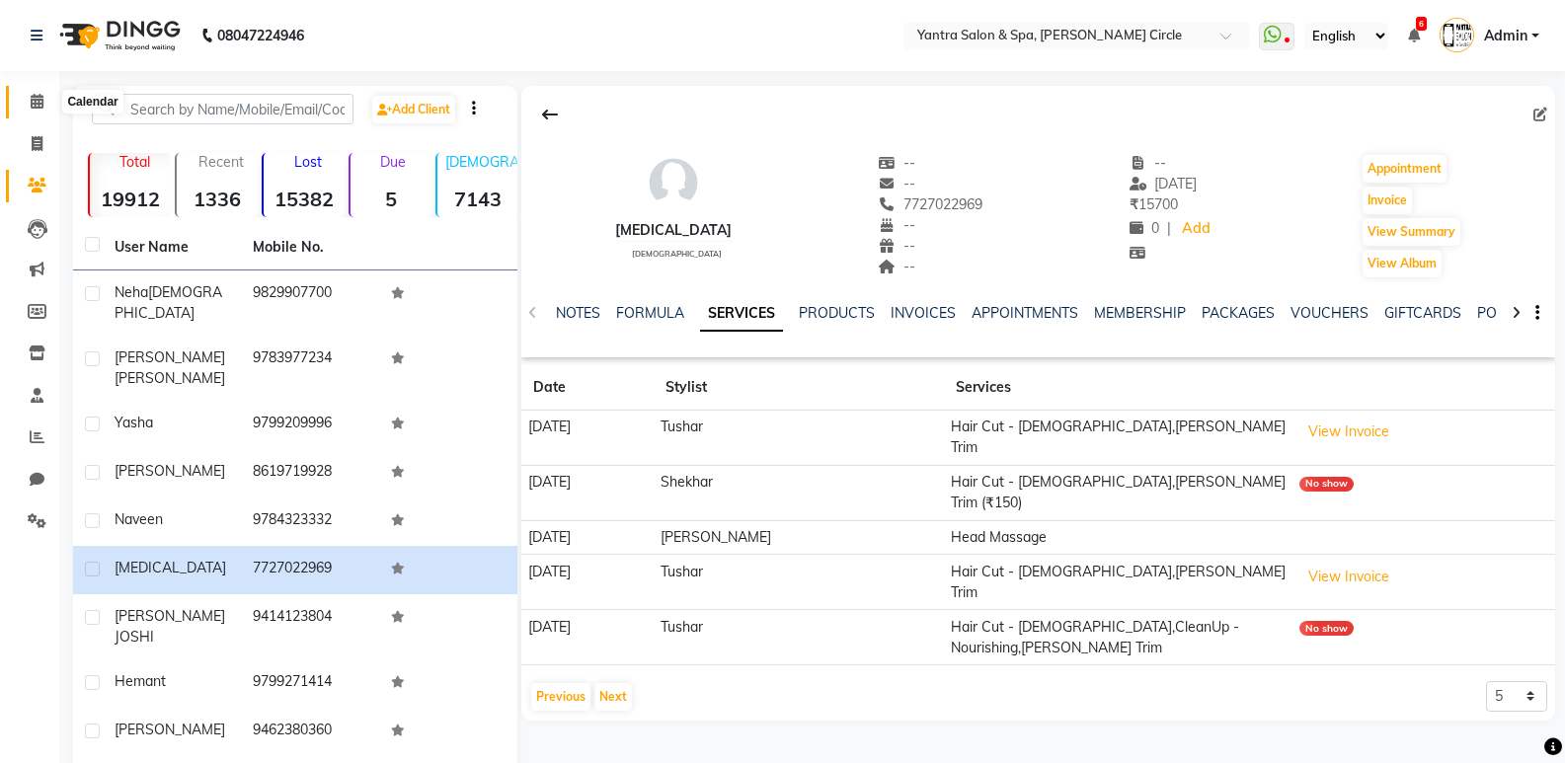
click at [33, 106] on icon at bounding box center [37, 101] width 13 height 15
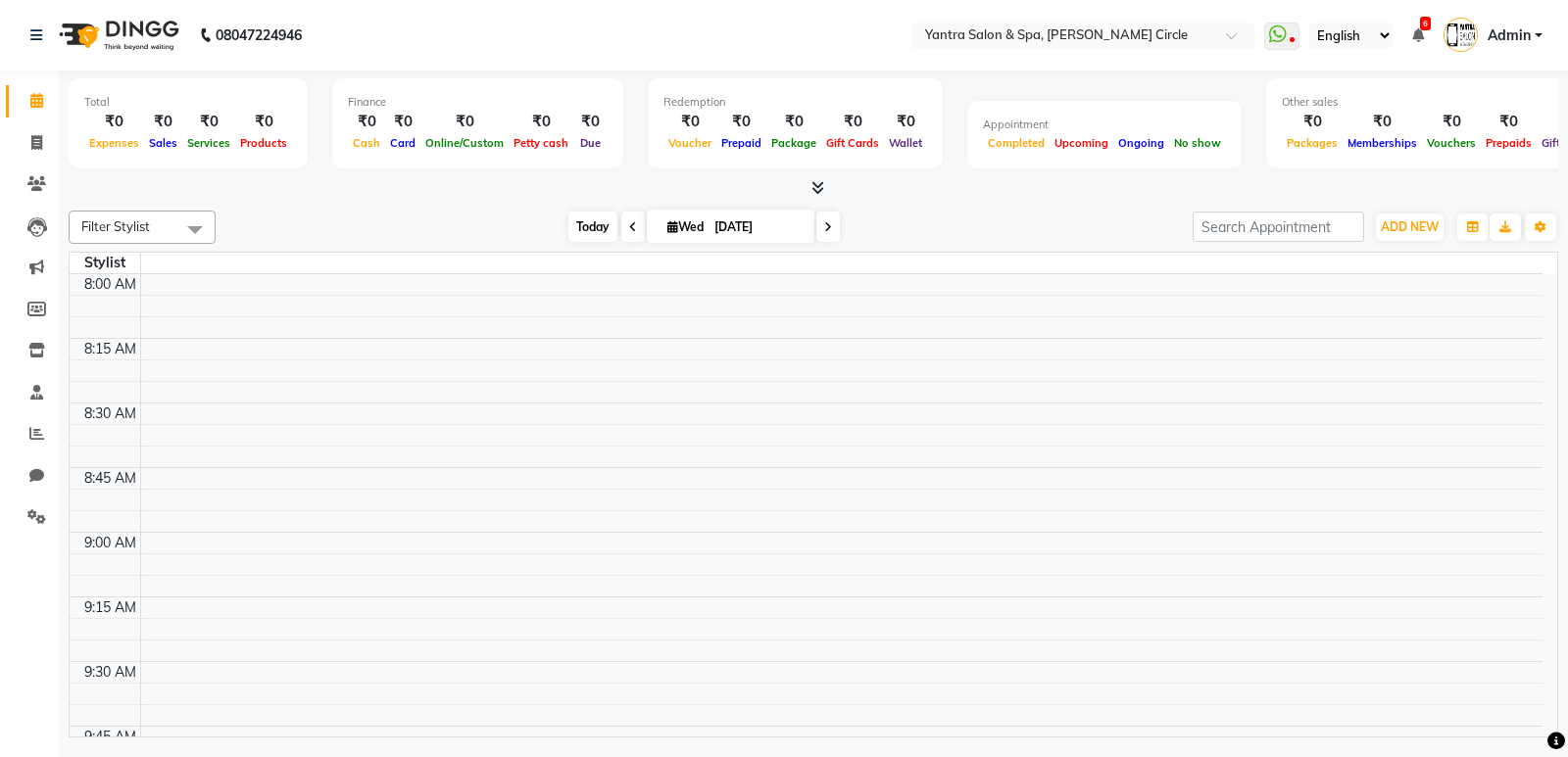
click at [591, 229] on span "Today" at bounding box center [592, 226] width 49 height 31
click at [593, 223] on span "Today" at bounding box center [592, 226] width 49 height 31
drag, startPoint x: 1042, startPoint y: 214, endPoint x: 1060, endPoint y: 251, distance: 41.1
click at [1042, 214] on div "Today Wed 03-09-2025" at bounding box center [704, 227] width 958 height 30
drag, startPoint x: 982, startPoint y: 223, endPoint x: 851, endPoint y: 251, distance: 134.0
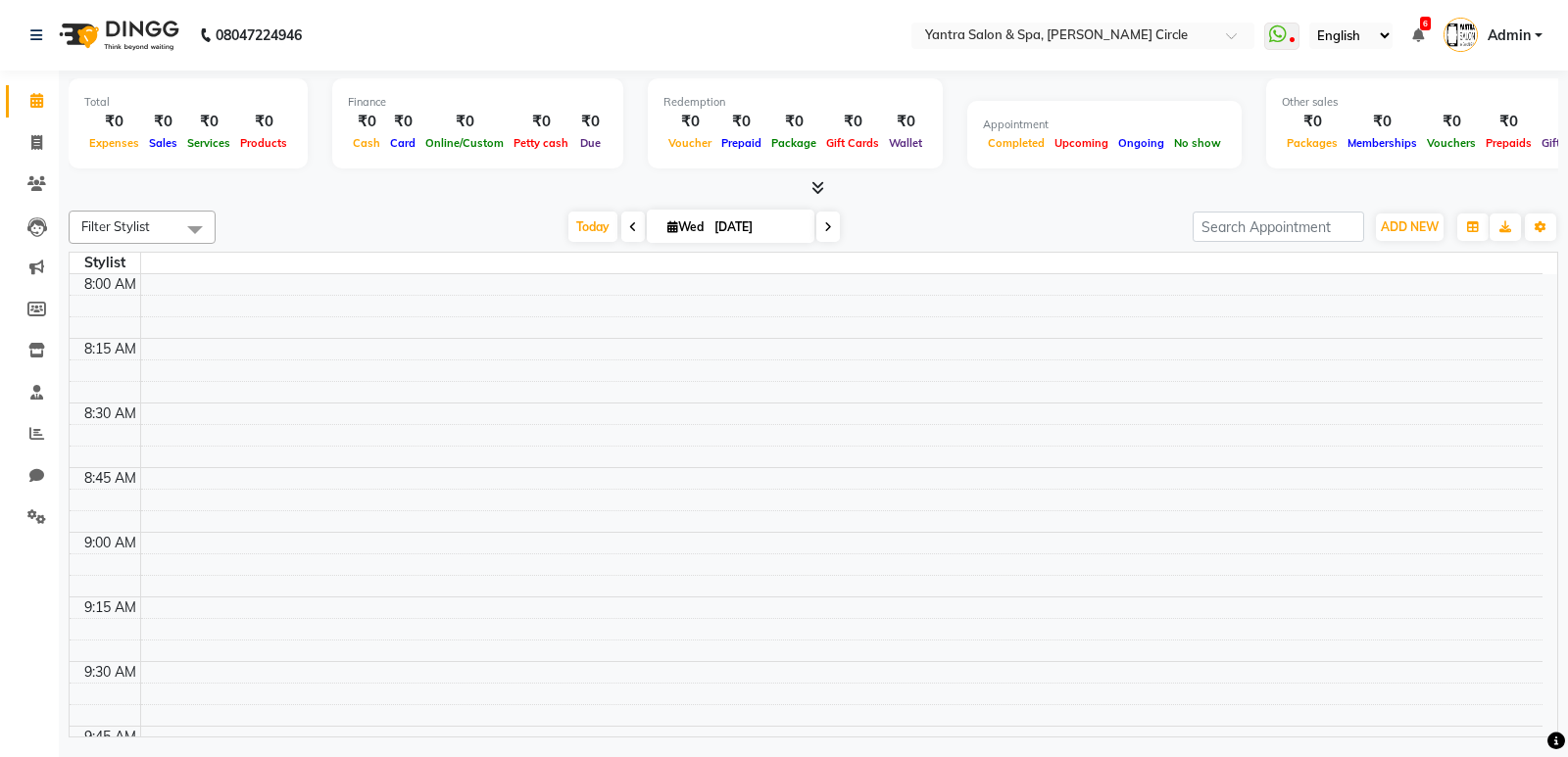
click at [982, 223] on div "Today Wed 03-09-2025" at bounding box center [704, 227] width 958 height 30
click at [586, 226] on span "Today" at bounding box center [592, 226] width 49 height 31
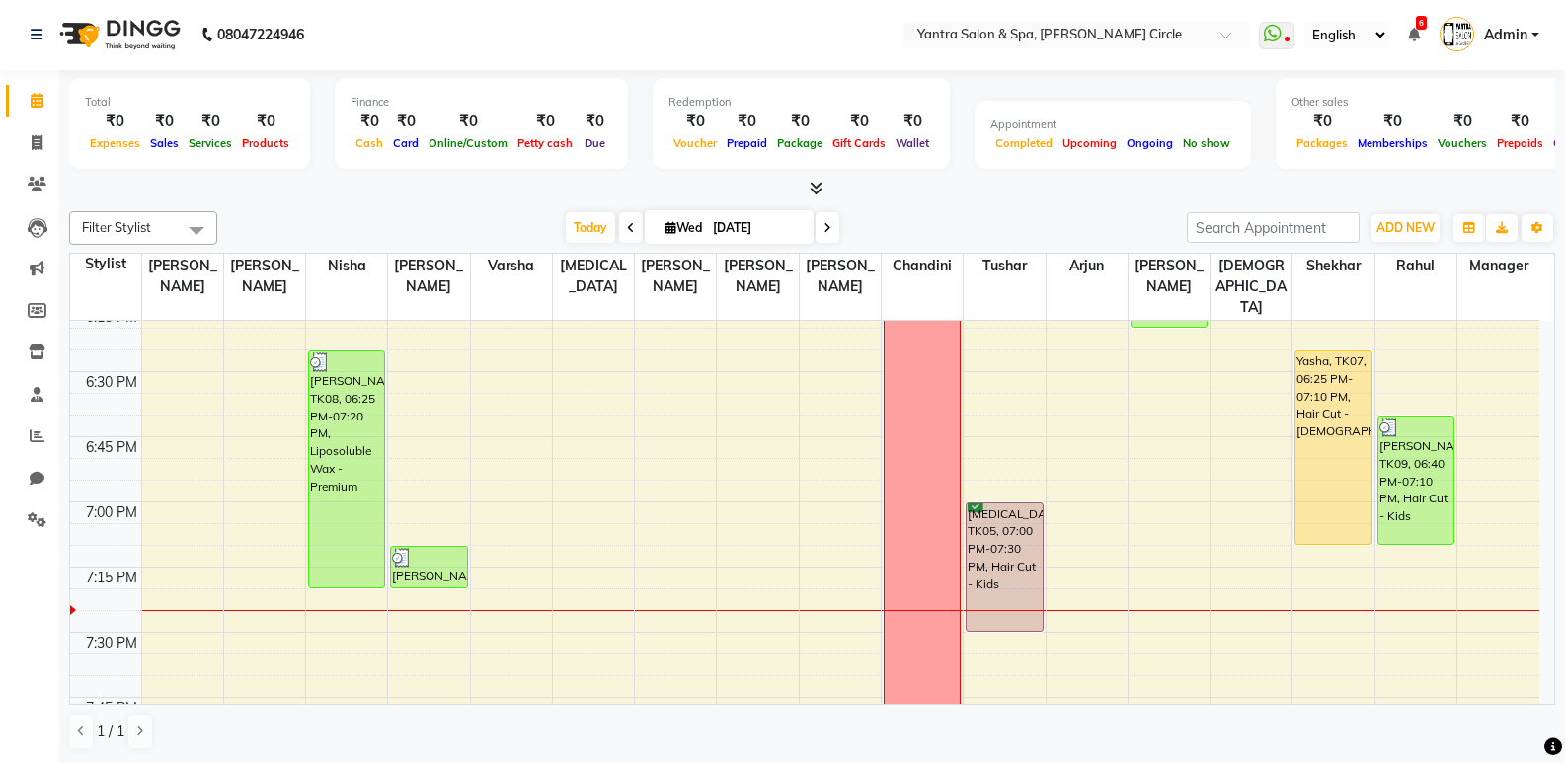
scroll to position [2724, 0]
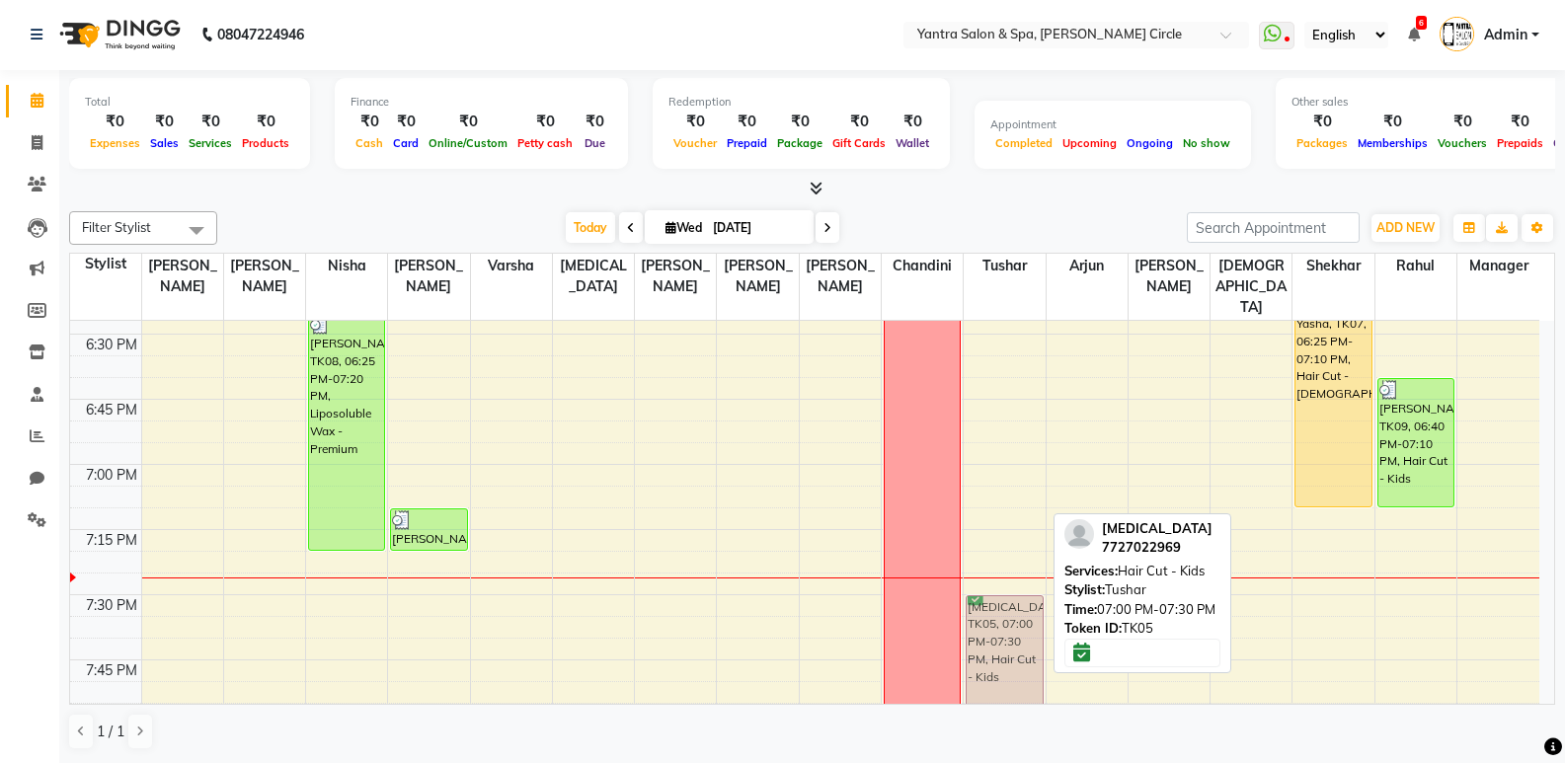
drag, startPoint x: 1019, startPoint y: 471, endPoint x: 1026, endPoint y: 595, distance: 123.6
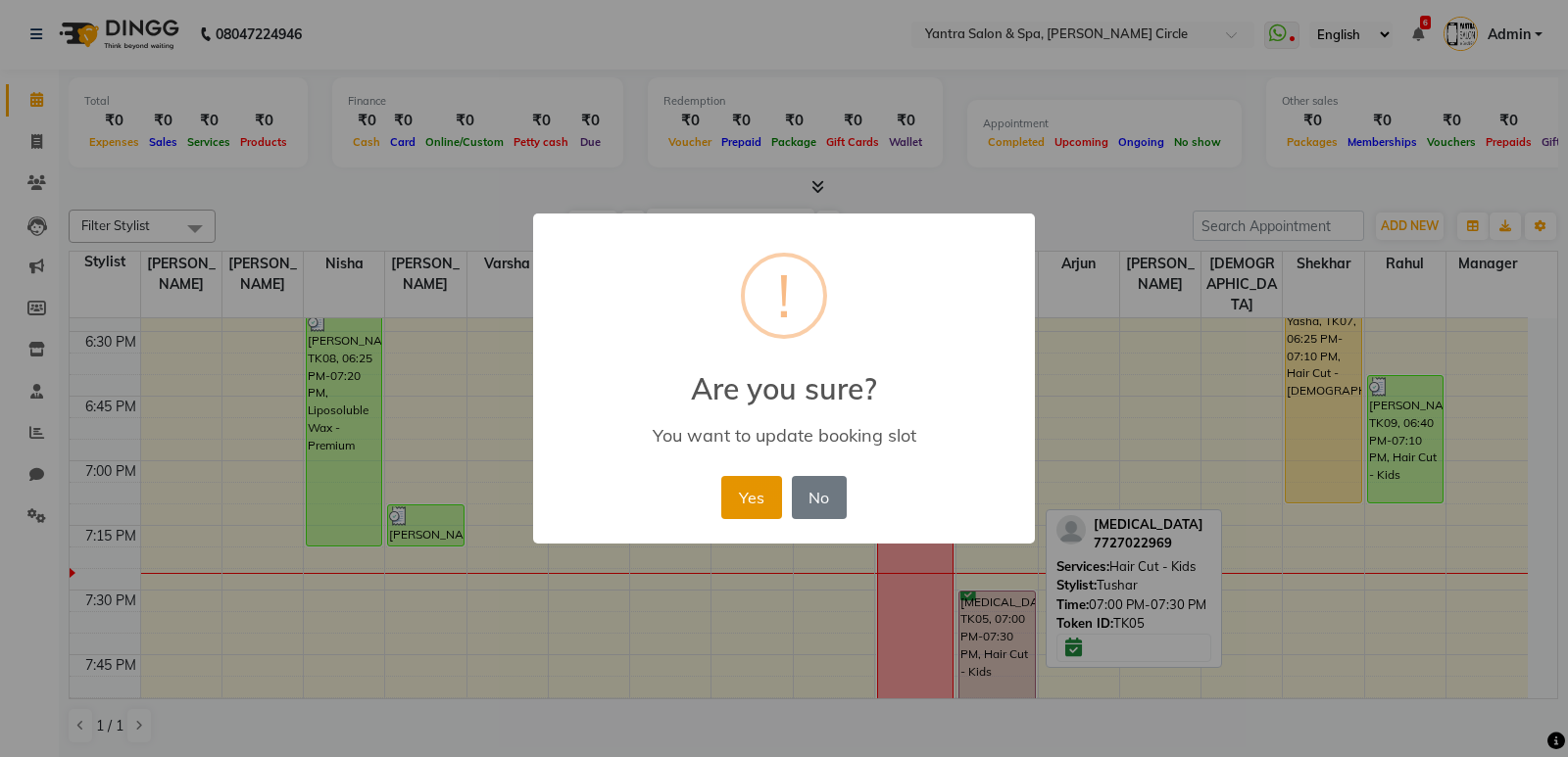
click at [752, 502] on button "Yes" at bounding box center [751, 497] width 60 height 43
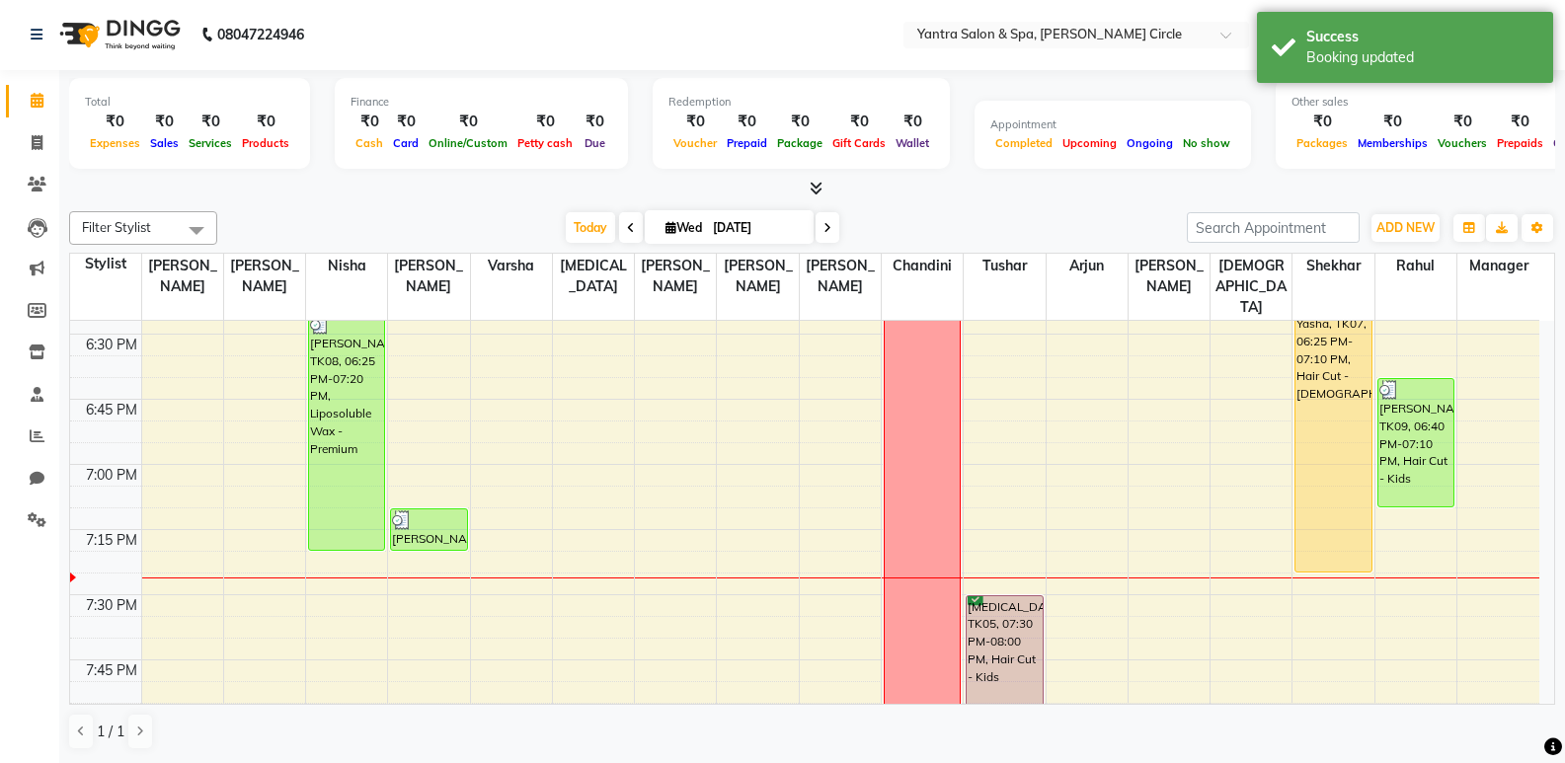
drag, startPoint x: 1332, startPoint y: 481, endPoint x: 1171, endPoint y: 597, distance: 198.7
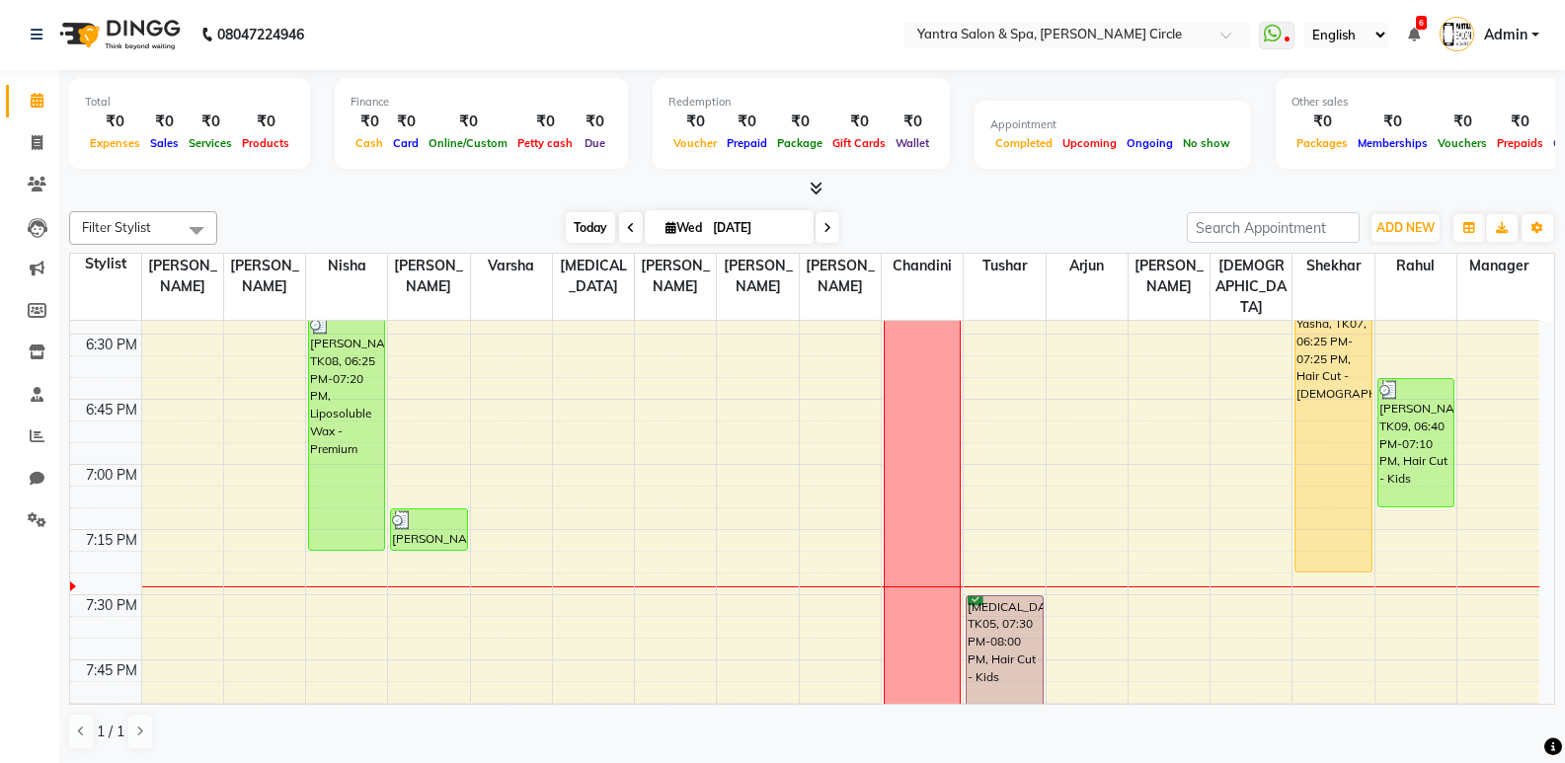
click at [584, 228] on span "Today" at bounding box center [590, 227] width 49 height 31
drag, startPoint x: 1335, startPoint y: 549, endPoint x: 1335, endPoint y: 566, distance: 16.8
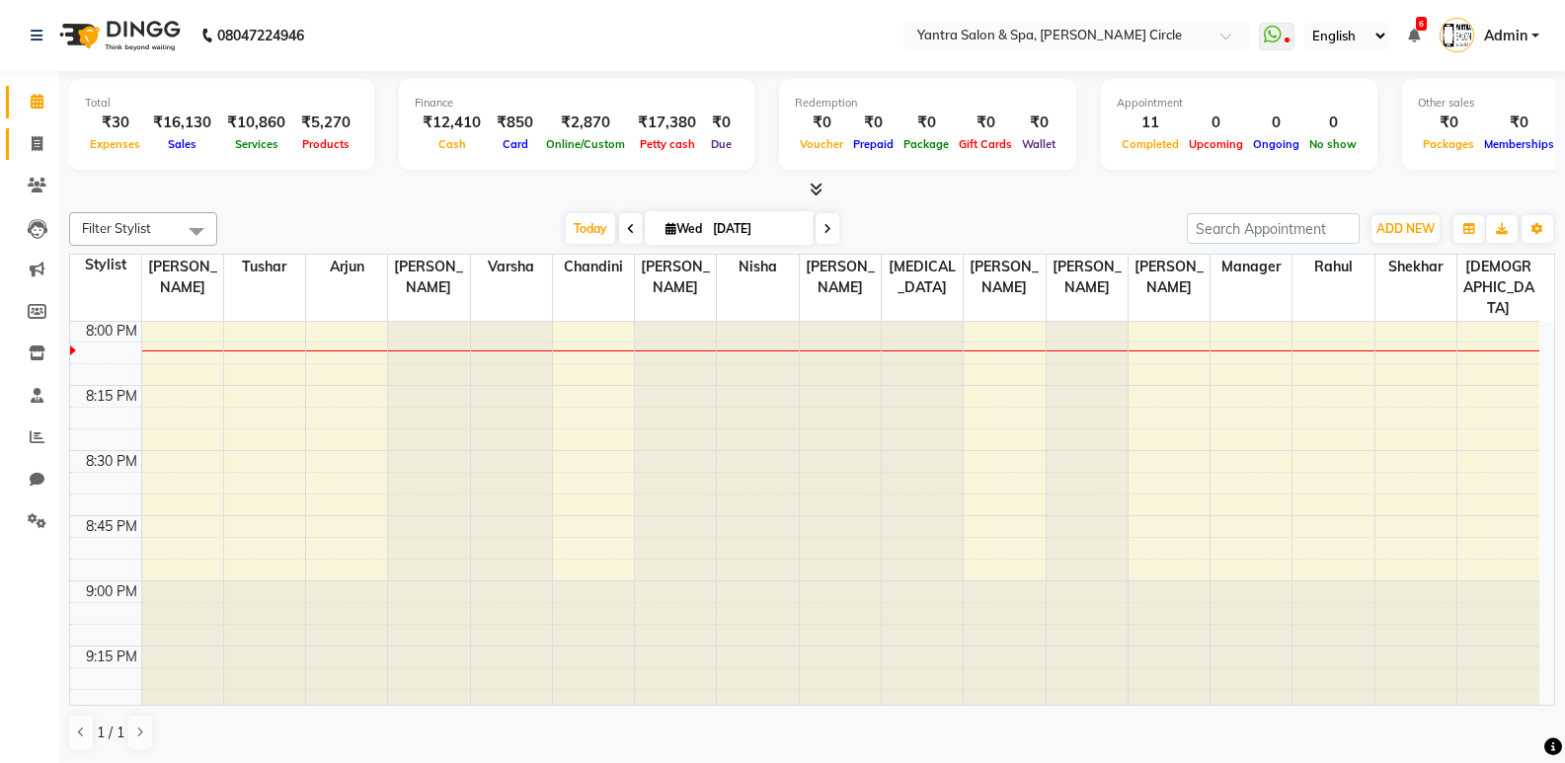
click at [31, 155] on link "Invoice" at bounding box center [29, 144] width 47 height 33
select select "service"
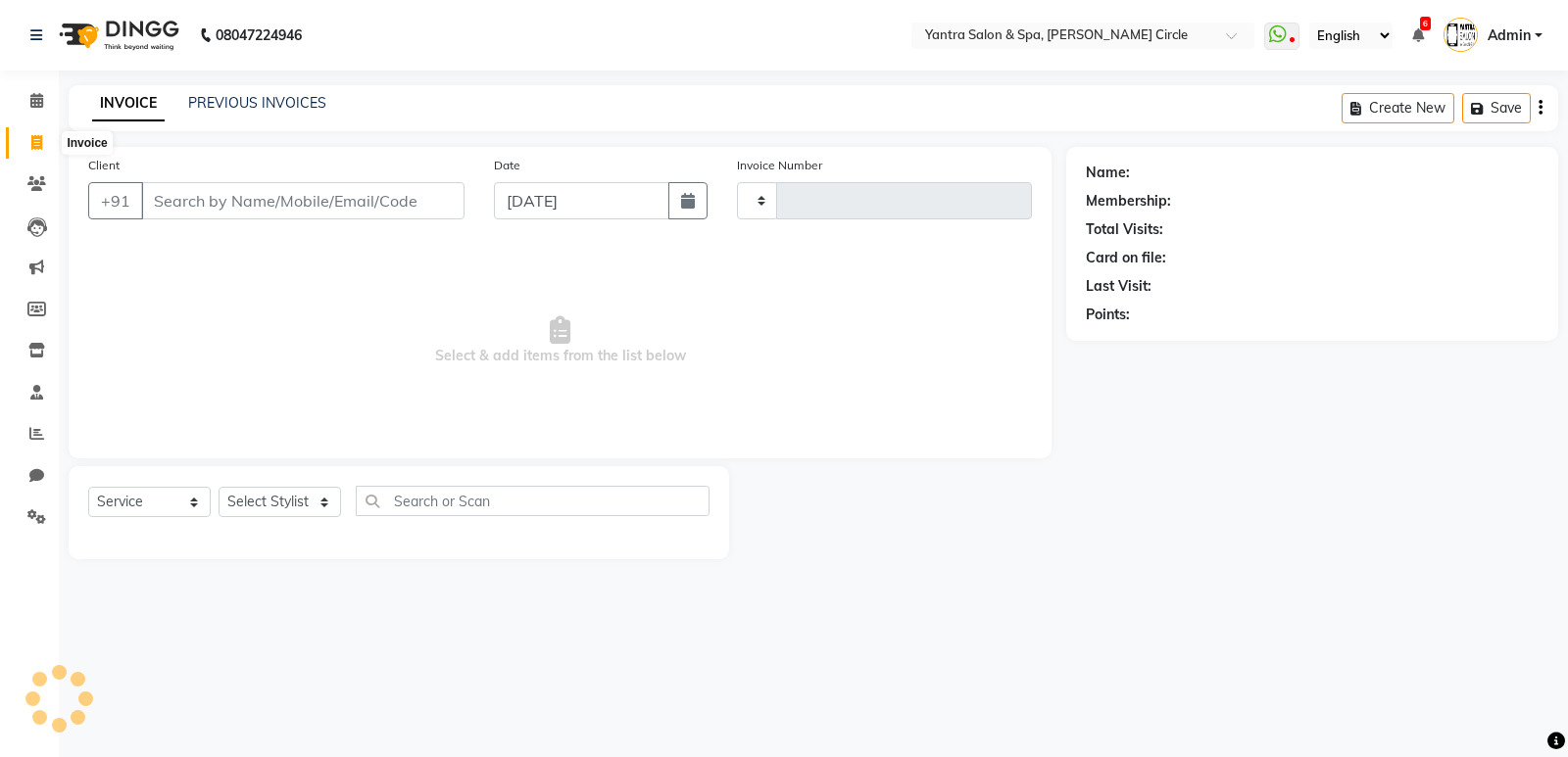
type input "3919"
select select "152"
click at [216, 110] on link "PREVIOUS INVOICES" at bounding box center [257, 103] width 138 height 18
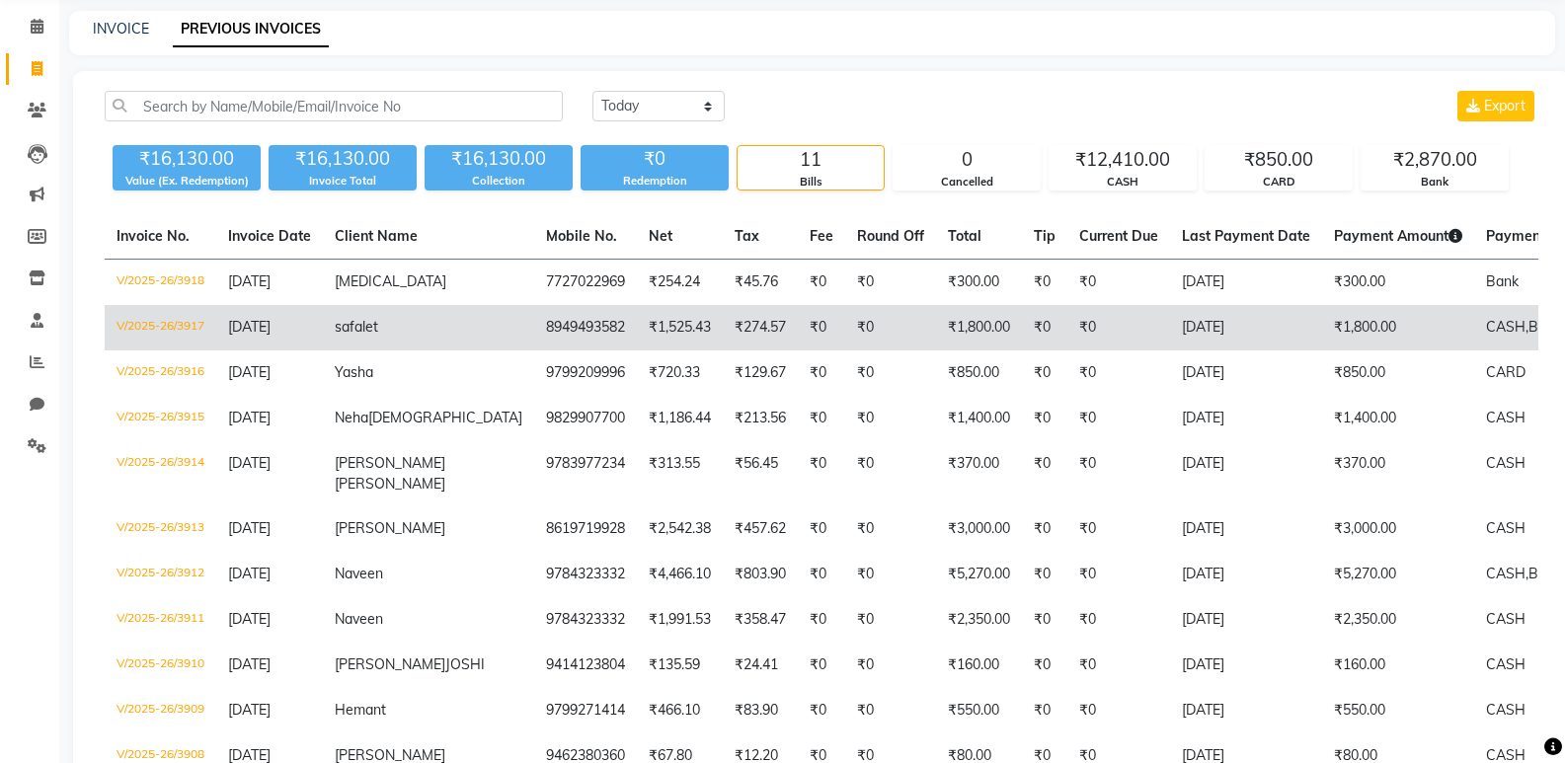
scroll to position [16, 0]
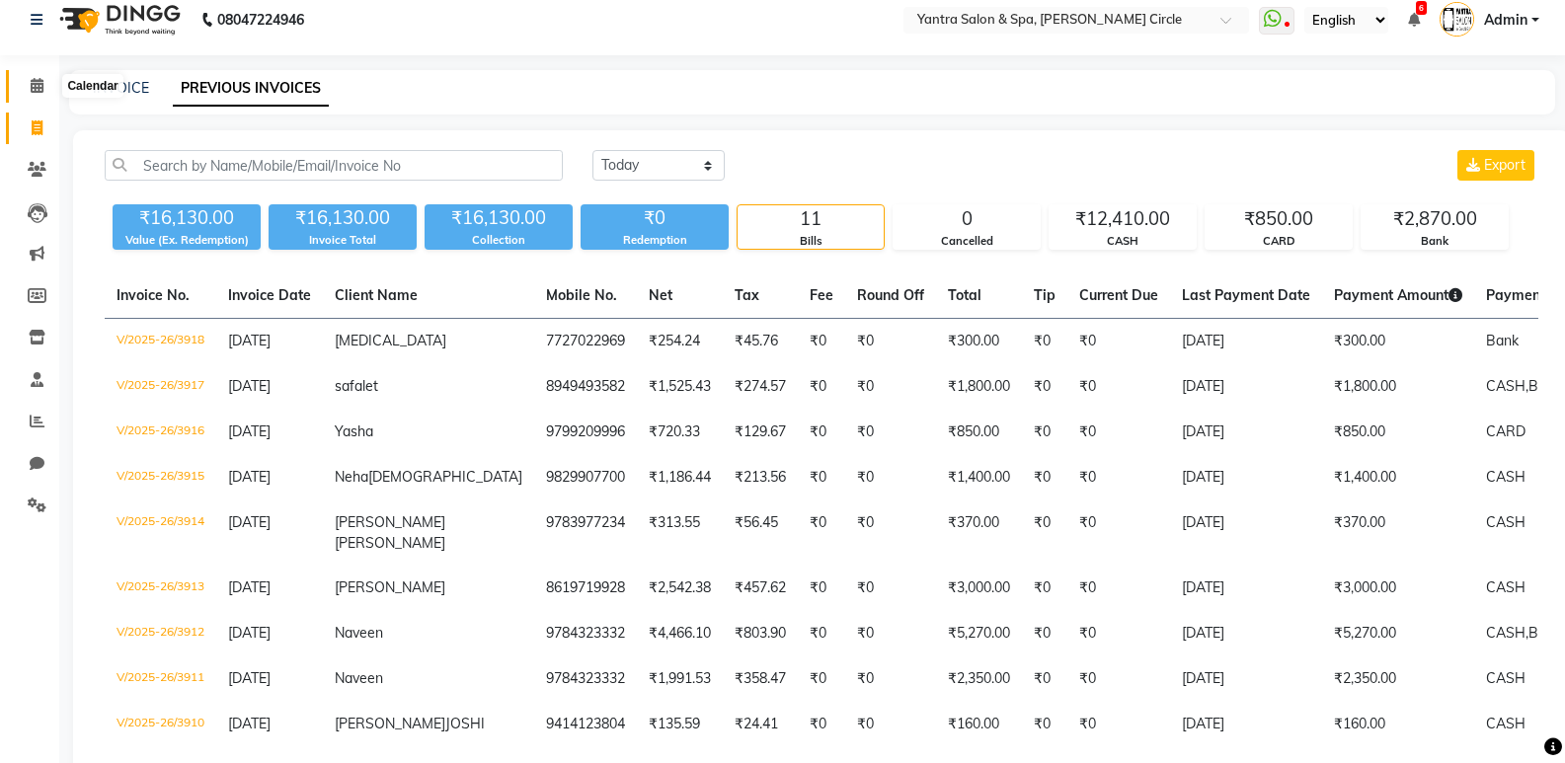
click at [31, 82] on icon at bounding box center [37, 85] width 13 height 15
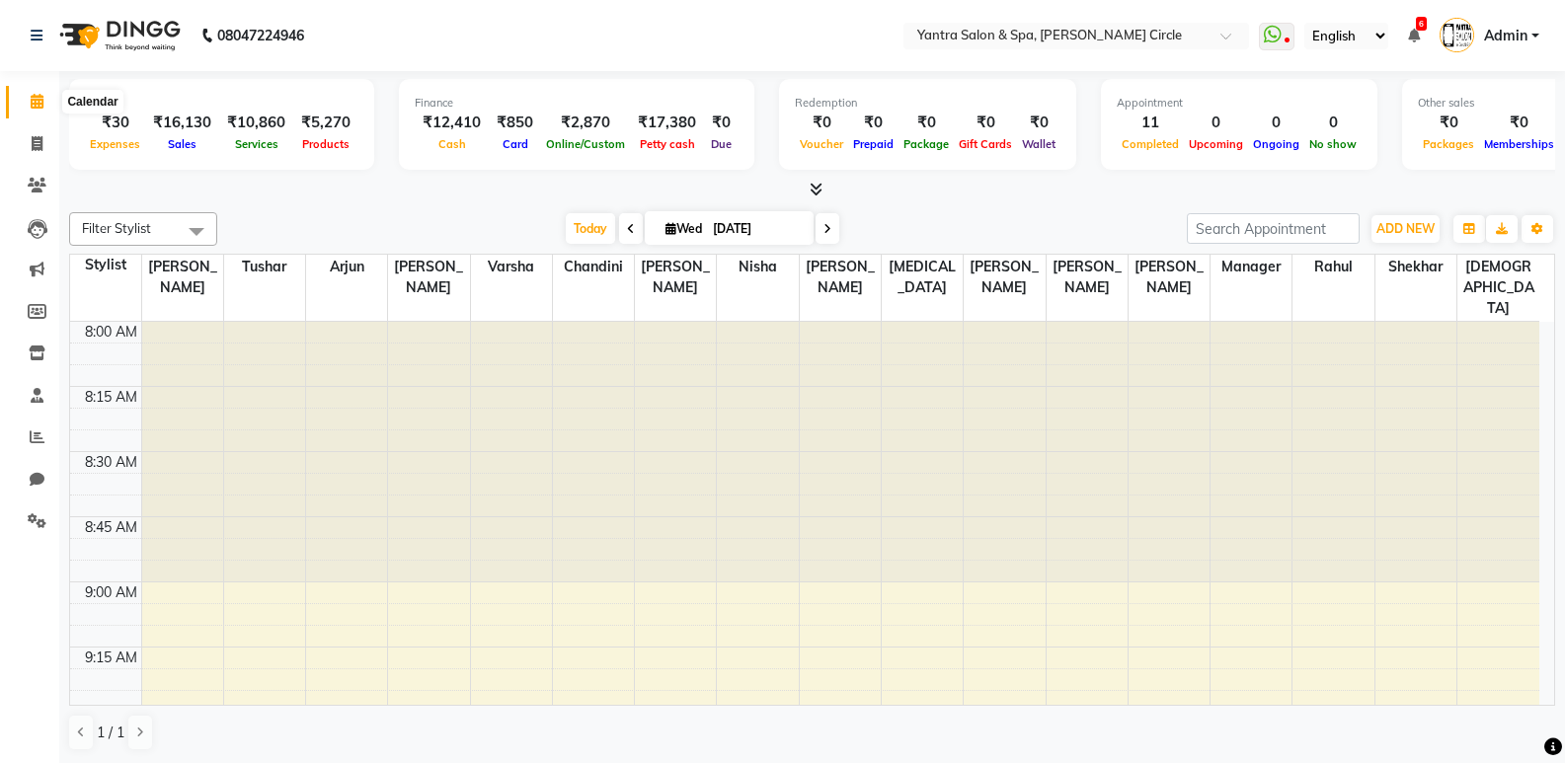
click at [22, 110] on span at bounding box center [37, 102] width 35 height 23
click at [30, 150] on span at bounding box center [37, 144] width 35 height 23
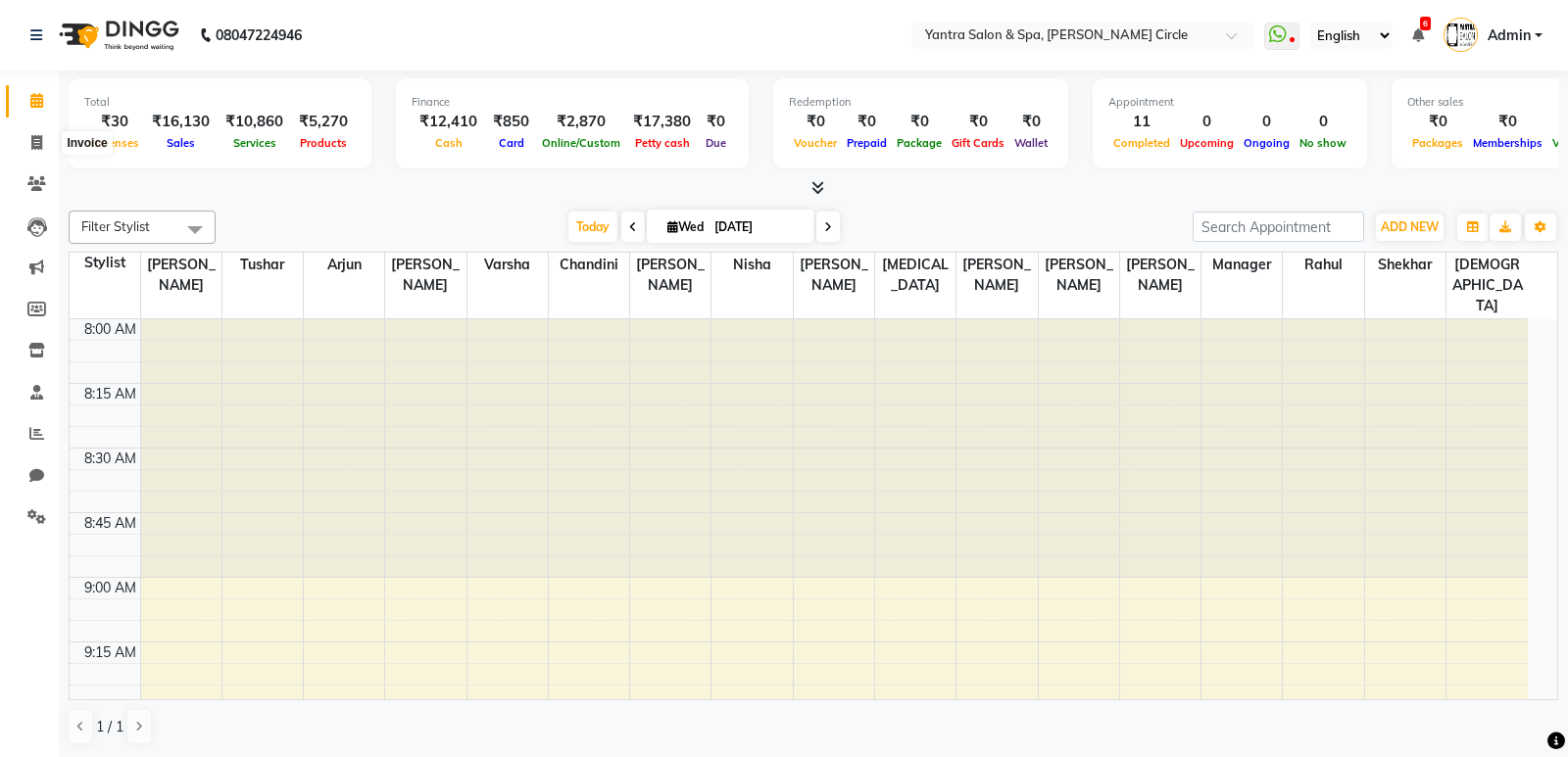
select select "service"
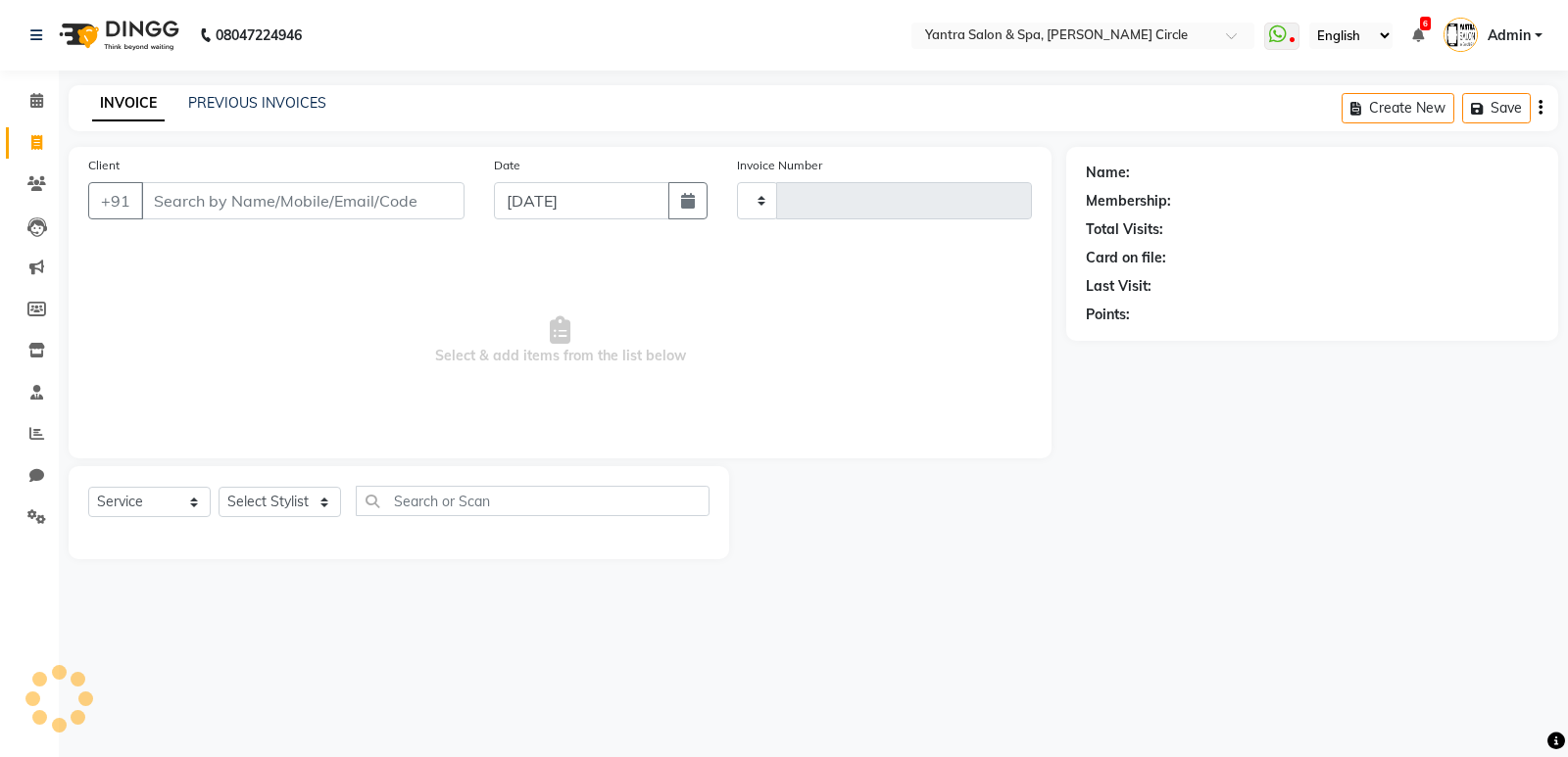
type input "3919"
select select "152"
click at [227, 102] on link "PREVIOUS INVOICES" at bounding box center [257, 103] width 138 height 18
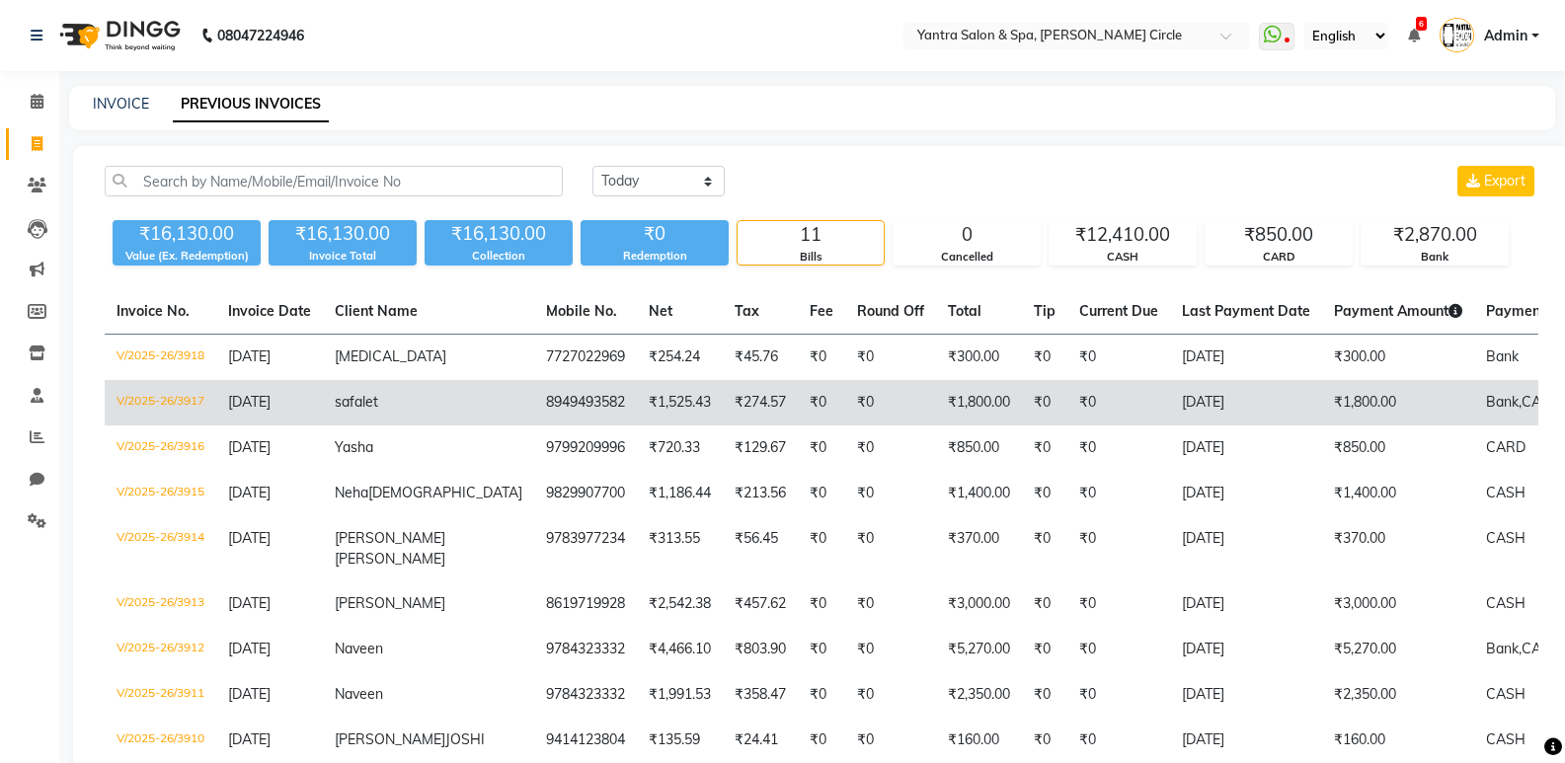
scroll to position [213, 0]
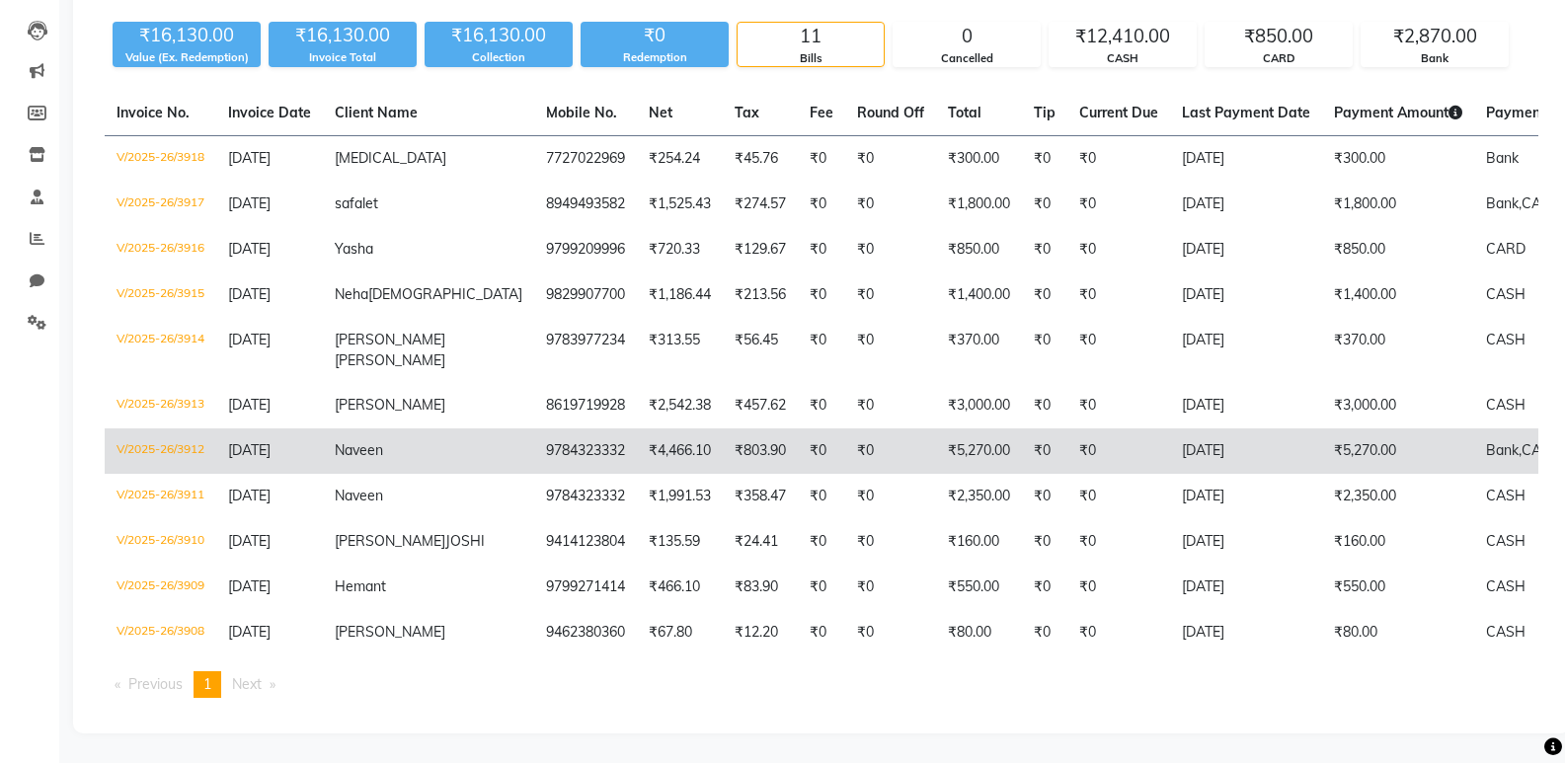
click at [1068, 429] on td "₹0" at bounding box center [1119, 451] width 103 height 45
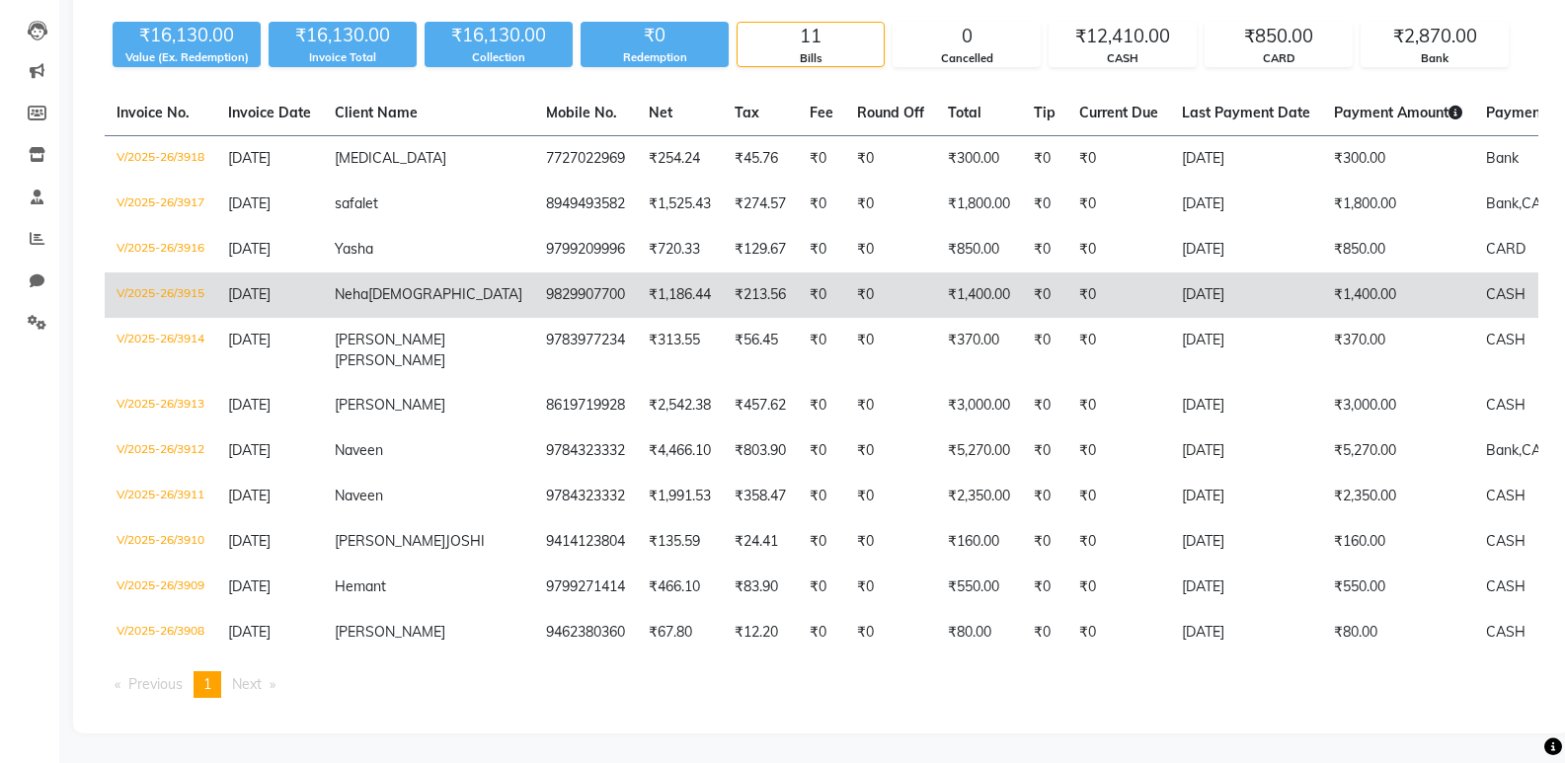
click at [723, 283] on td "₹213.56" at bounding box center [760, 295] width 75 height 45
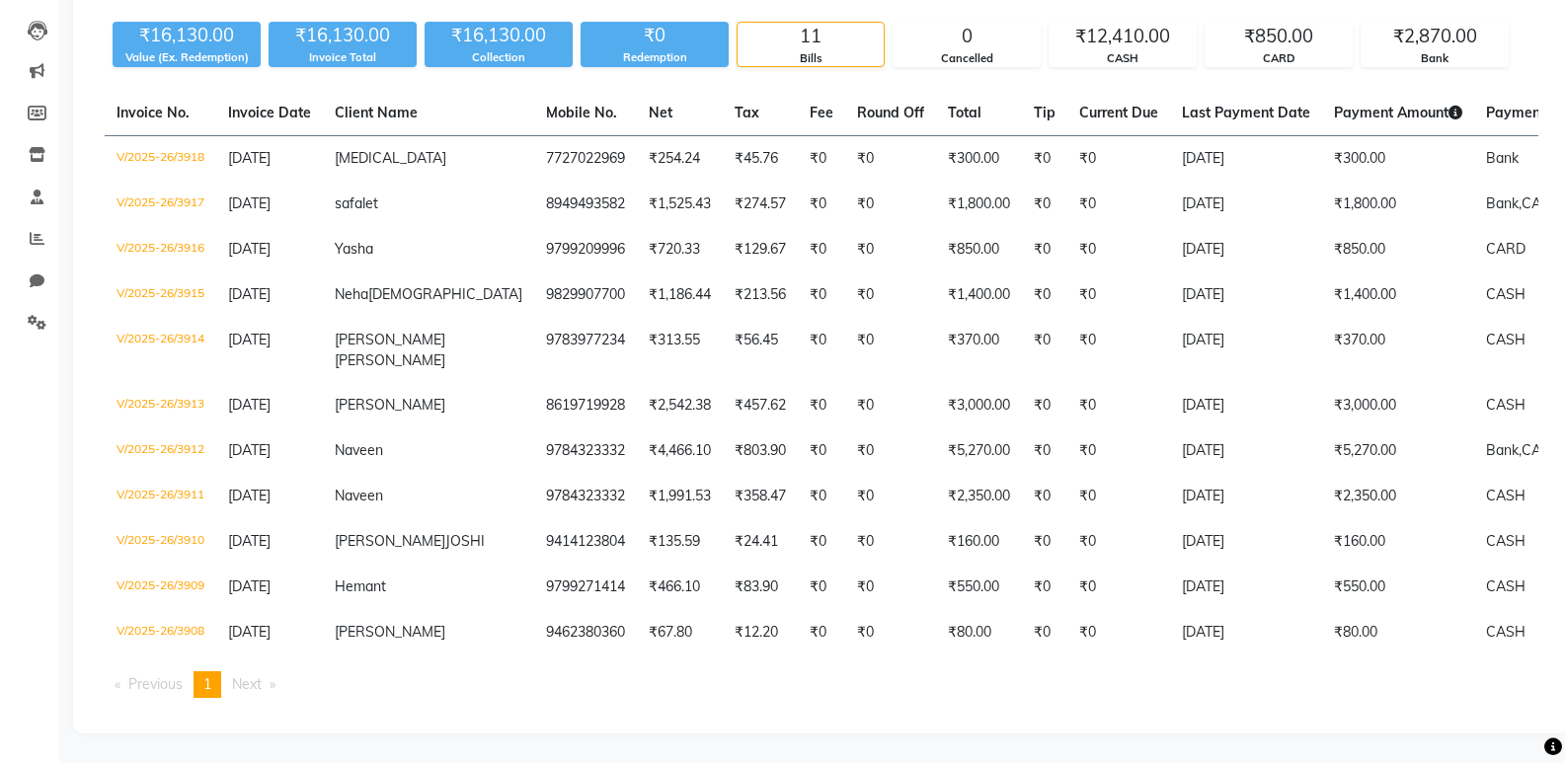
scroll to position [0, 0]
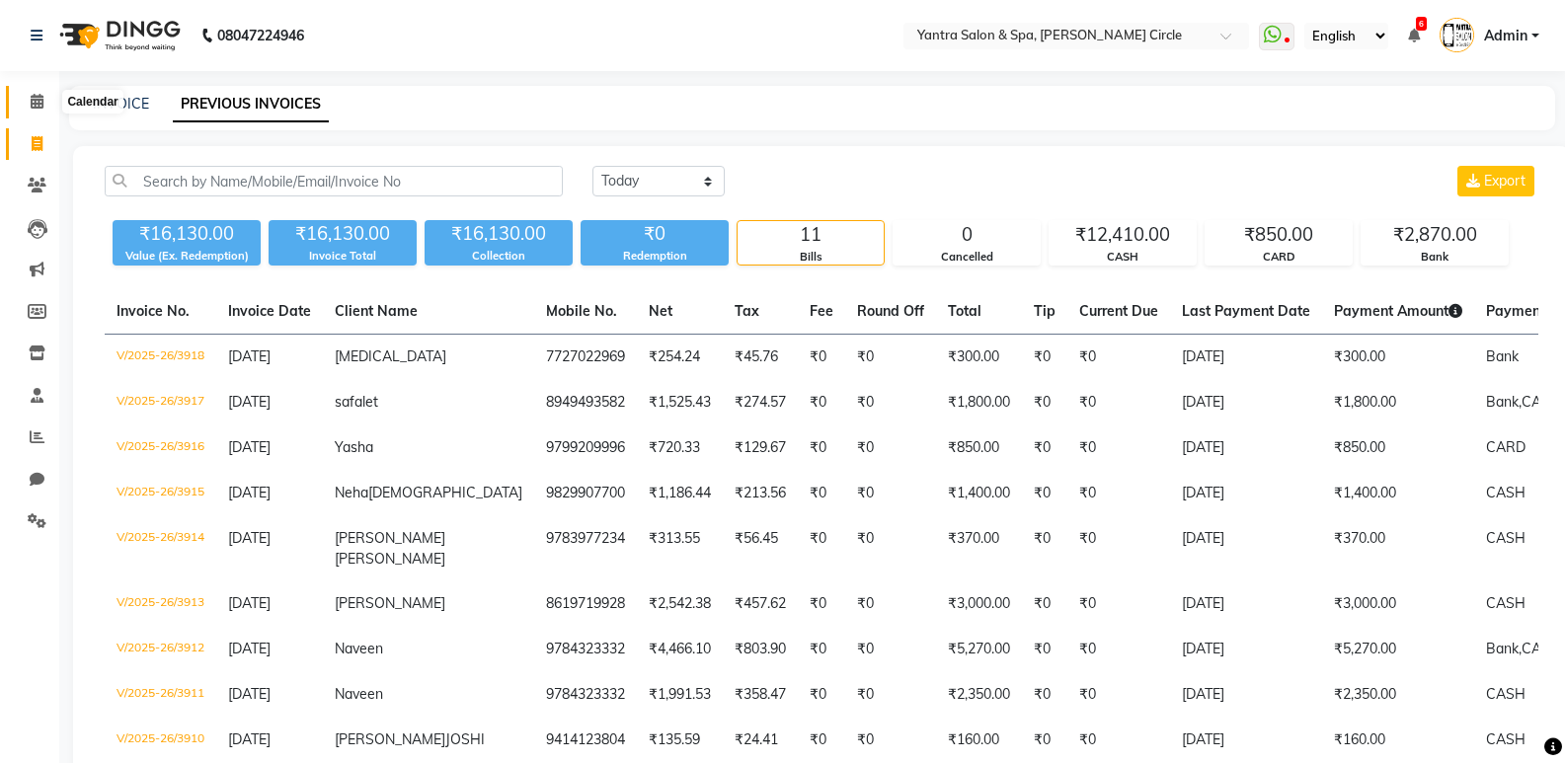
click at [35, 107] on icon at bounding box center [37, 101] width 13 height 15
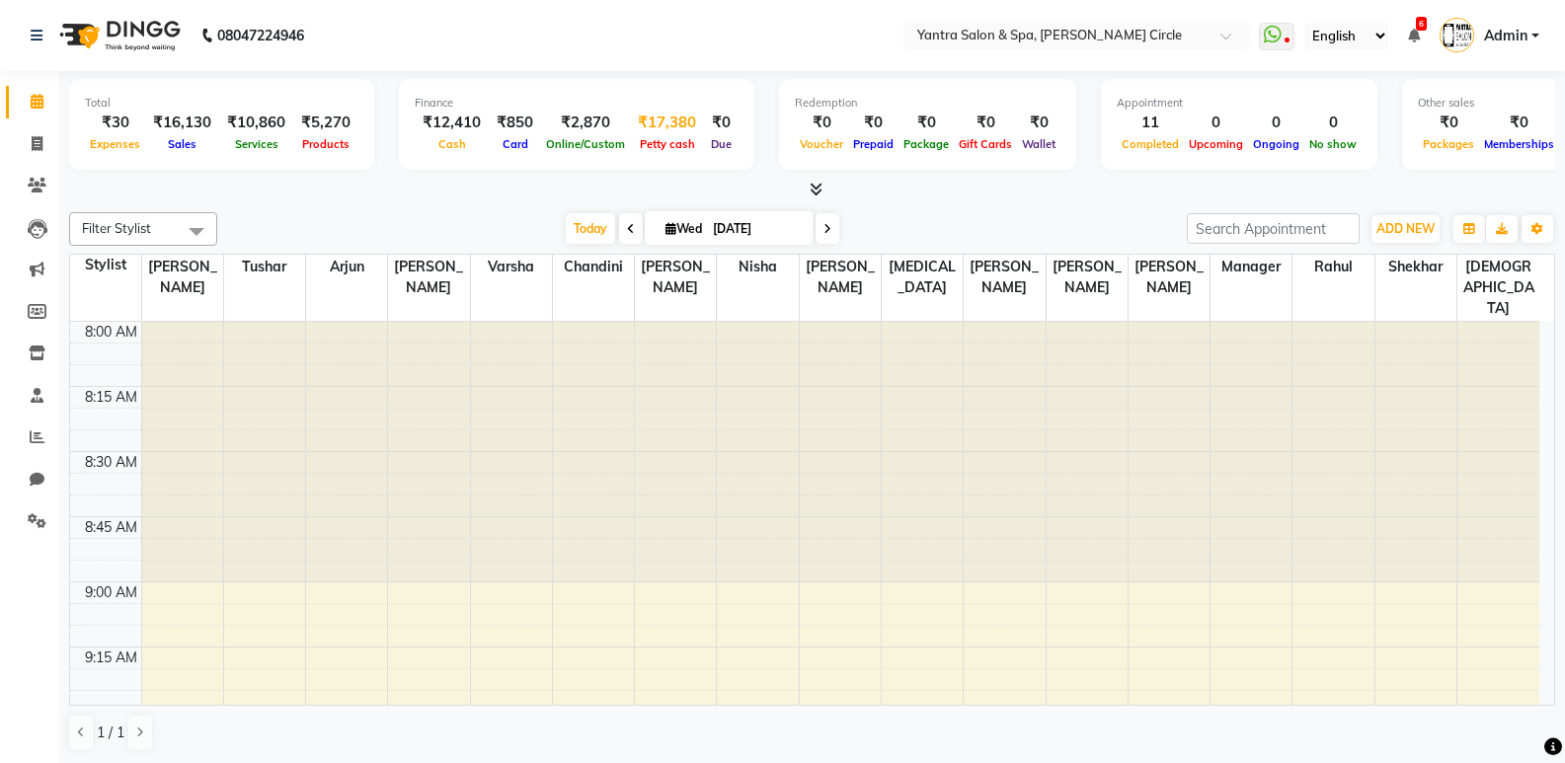
click at [667, 118] on div "₹17,380" at bounding box center [667, 123] width 74 height 23
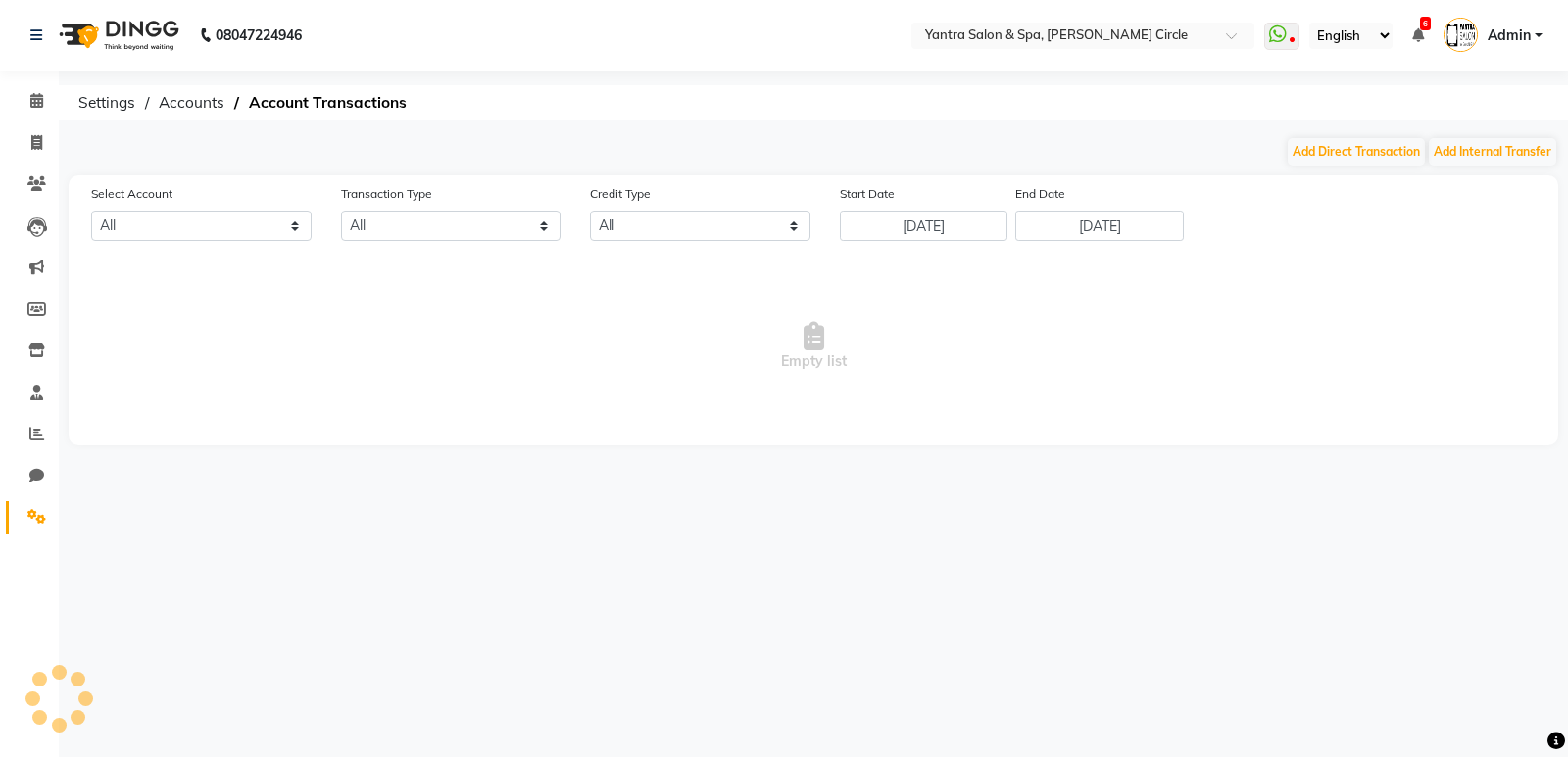
select select "2513"
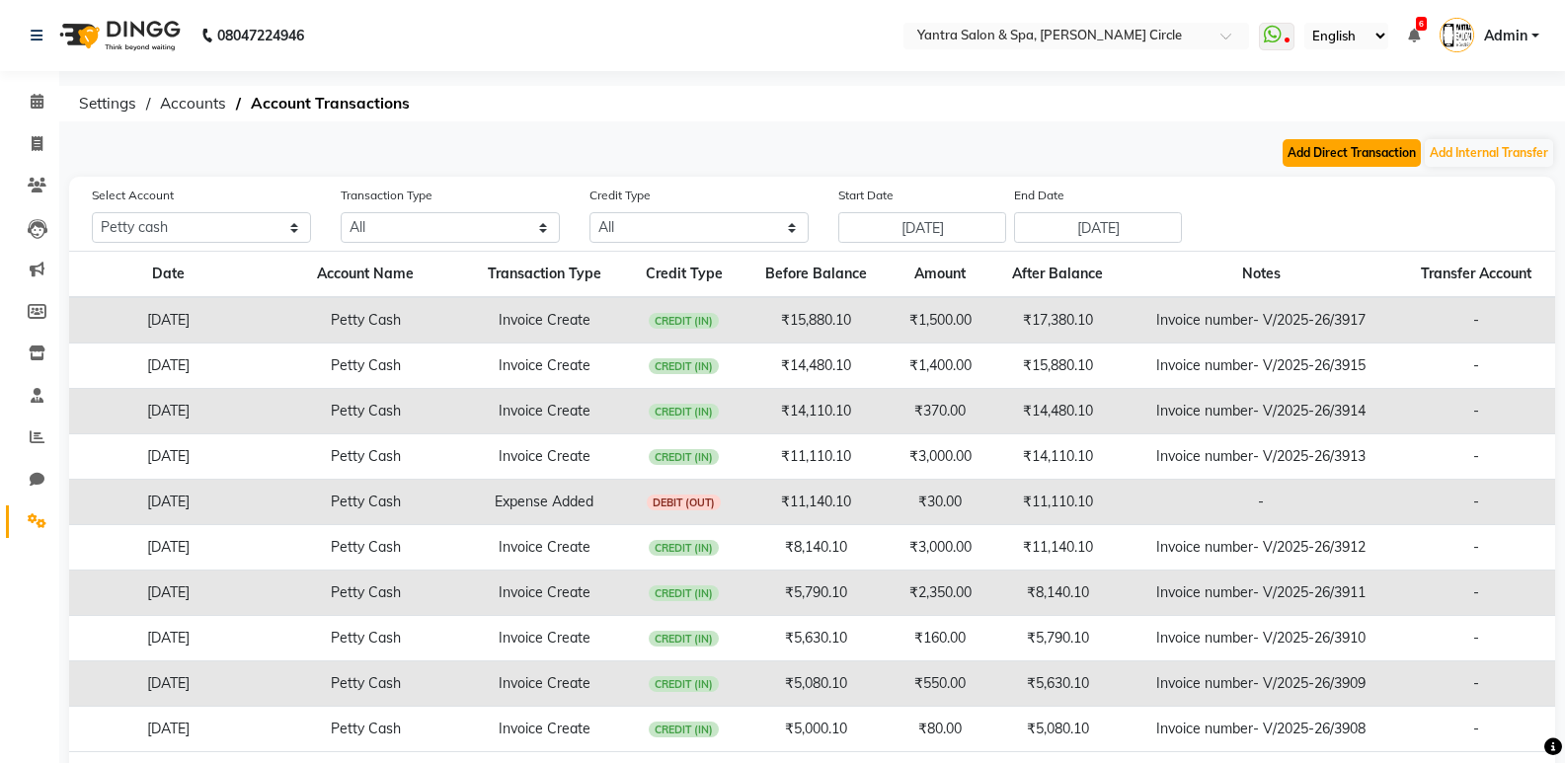
click at [1351, 150] on button "Add Direct Transaction" at bounding box center [1352, 153] width 138 height 28
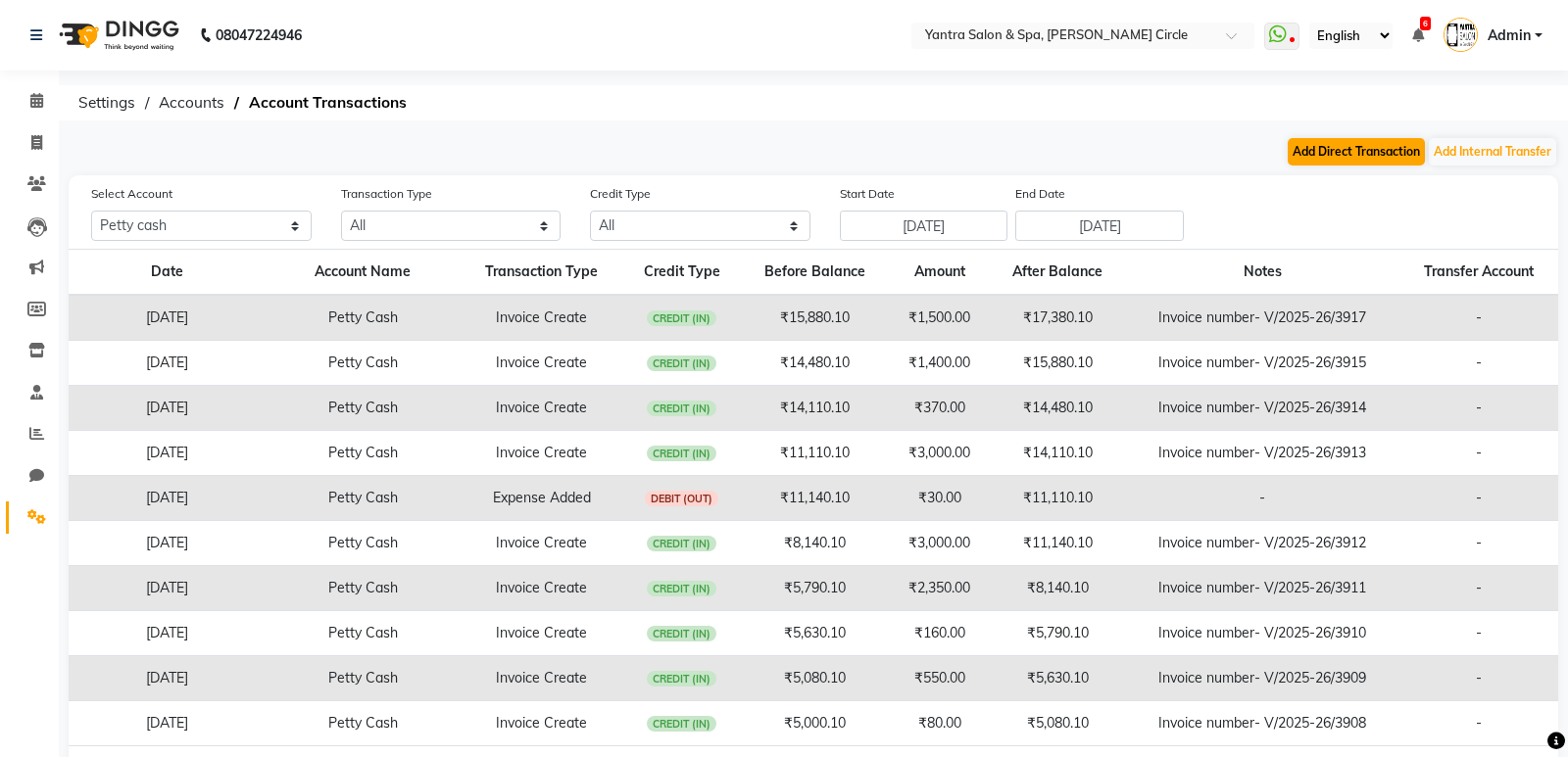
select select "direct"
select select "2513"
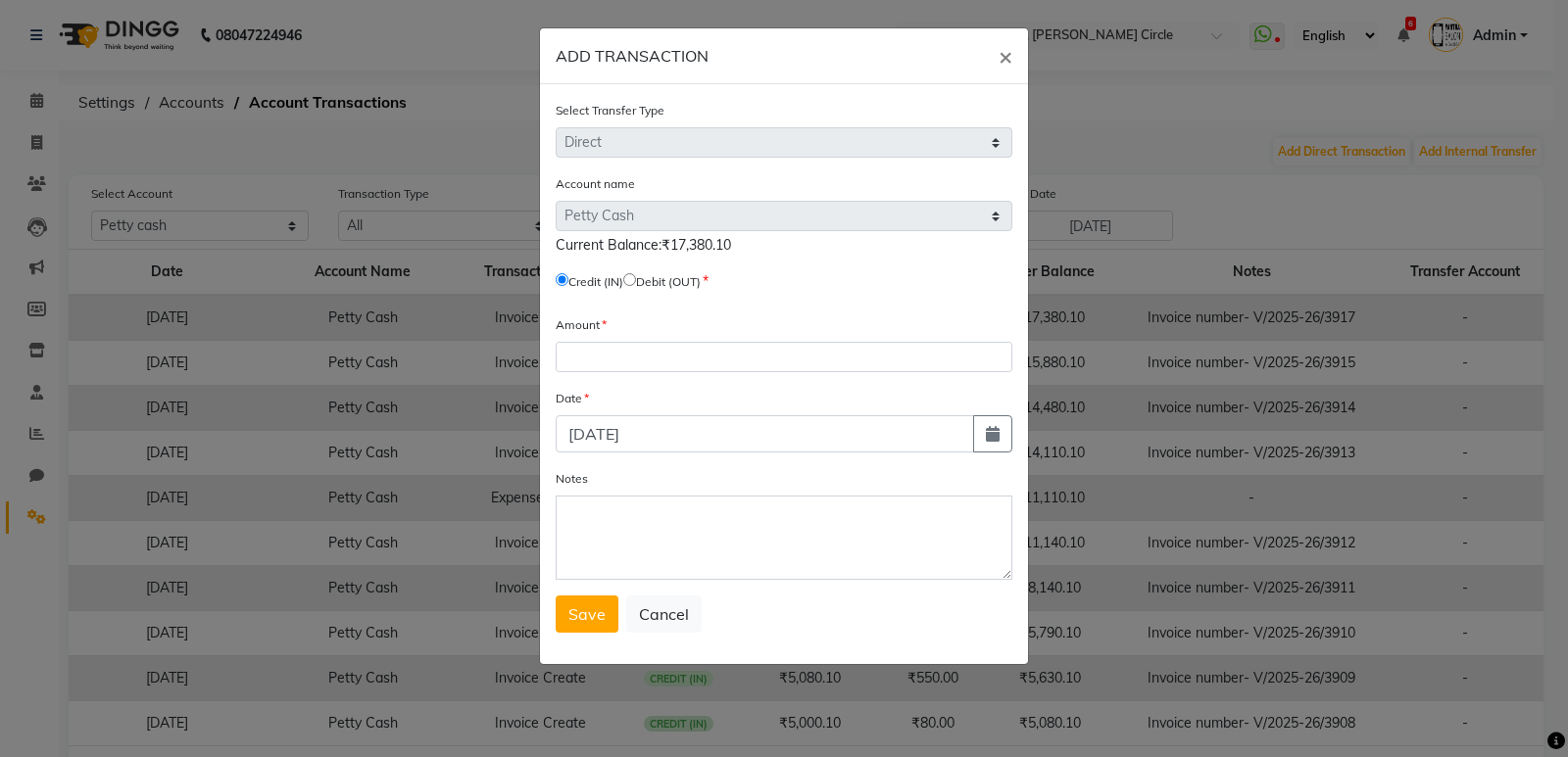
click at [636, 280] on input "radio" at bounding box center [629, 280] width 13 height 13
radio input "true"
click at [635, 348] on input "number" at bounding box center [784, 357] width 457 height 31
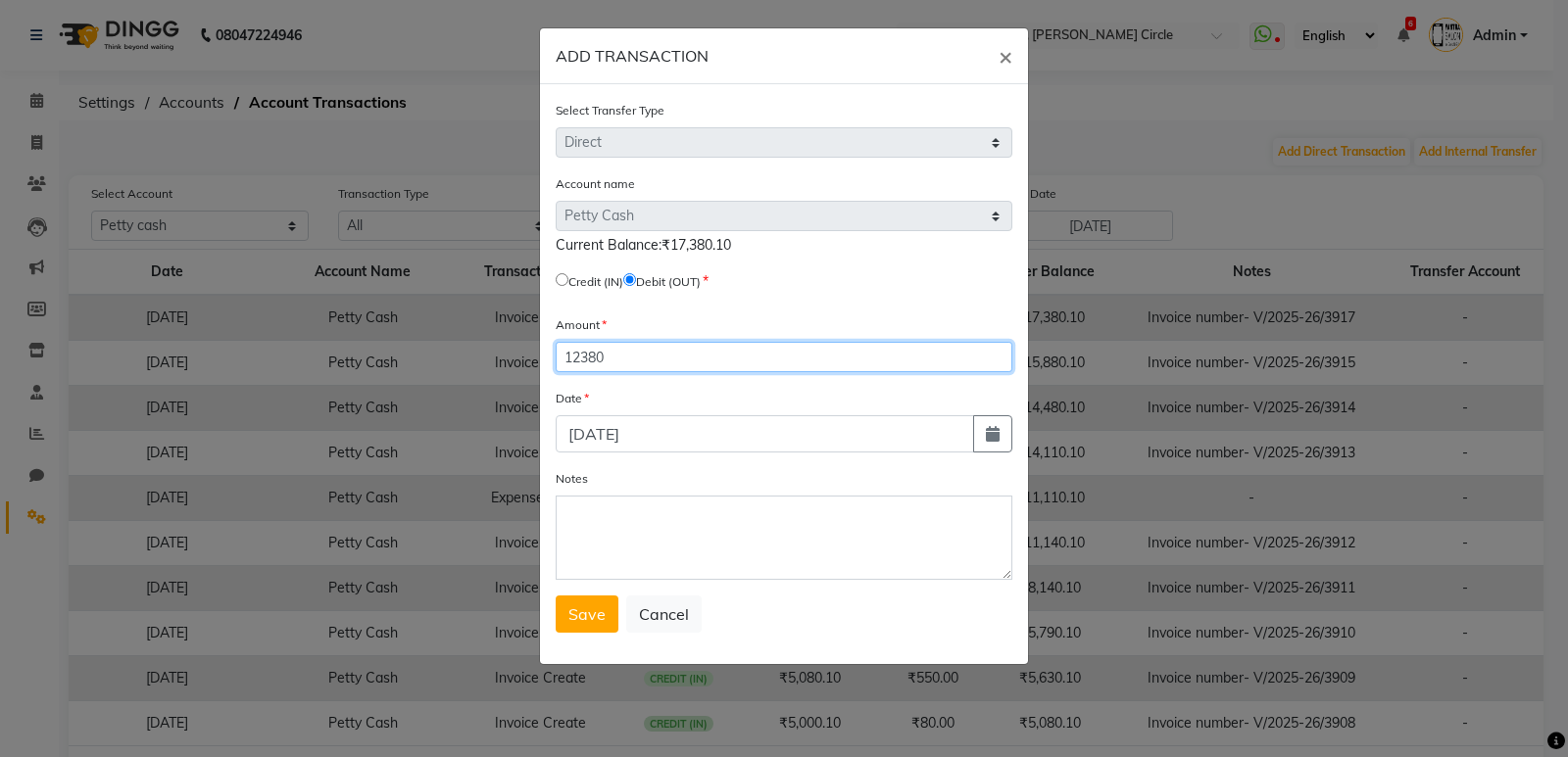
type input "12380"
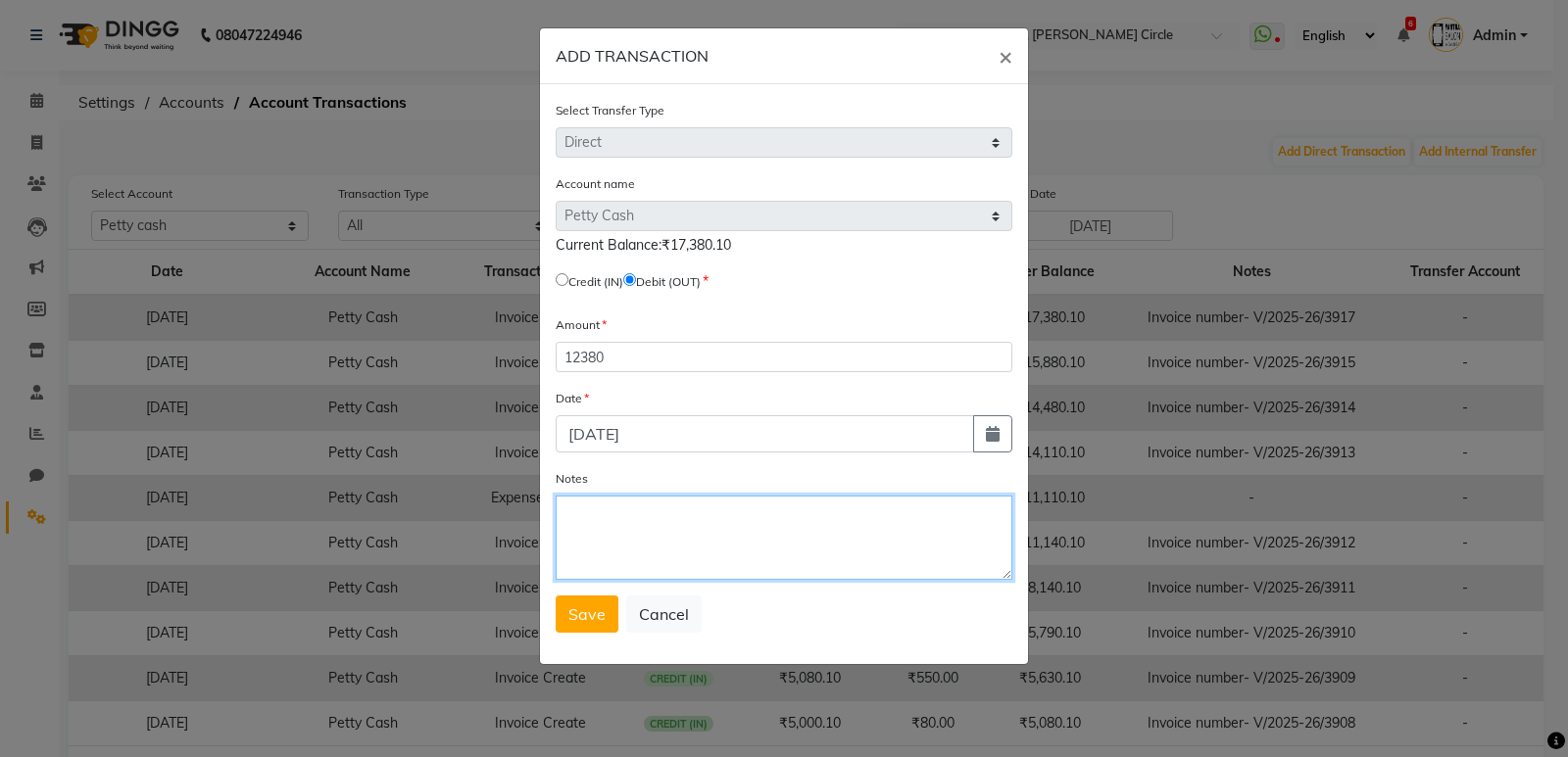
click at [573, 525] on textarea "Notes" at bounding box center [784, 538] width 457 height 84
type textarea "cashout"
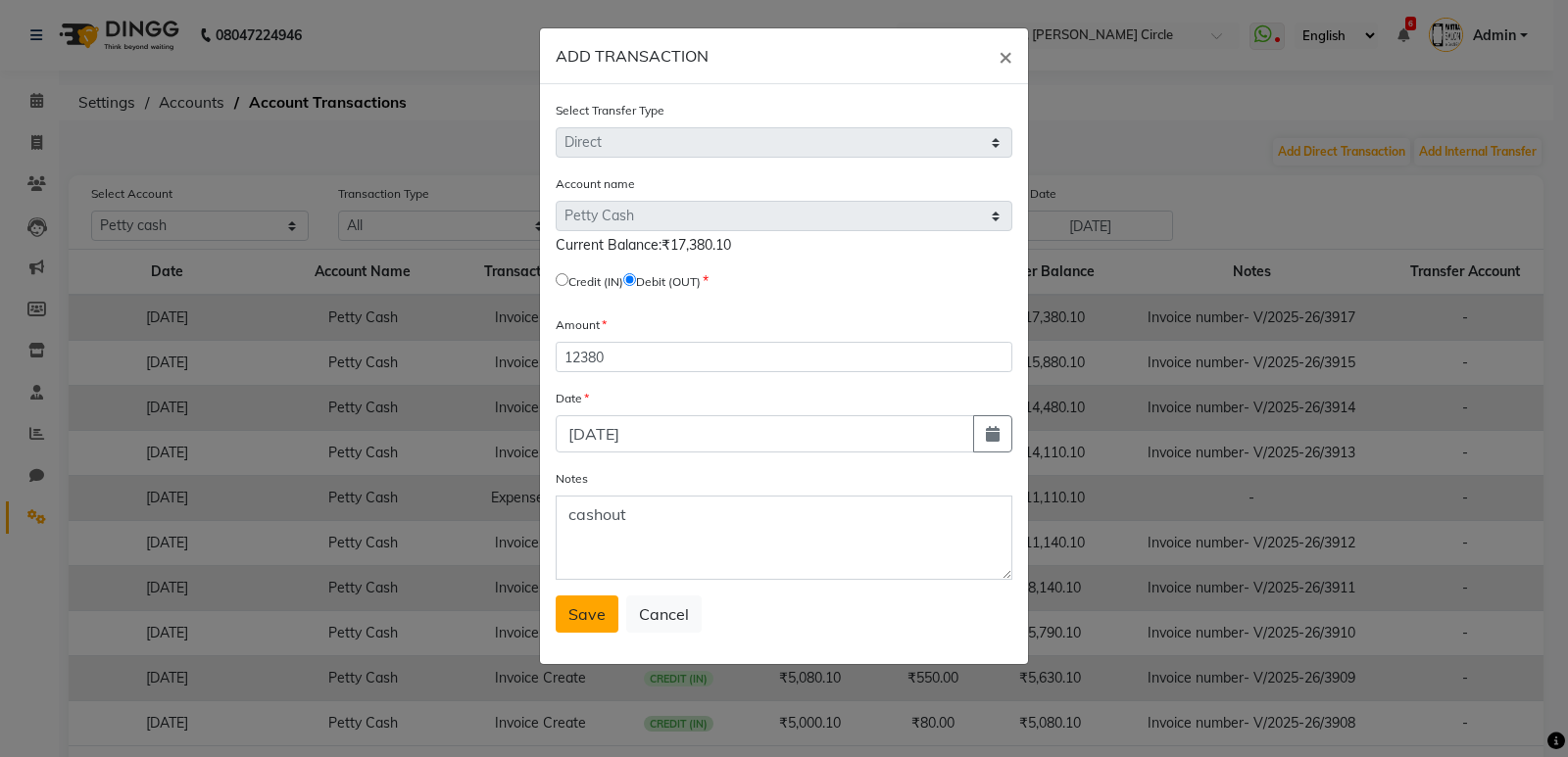
click at [598, 615] on span "Save" at bounding box center [588, 614] width 38 height 20
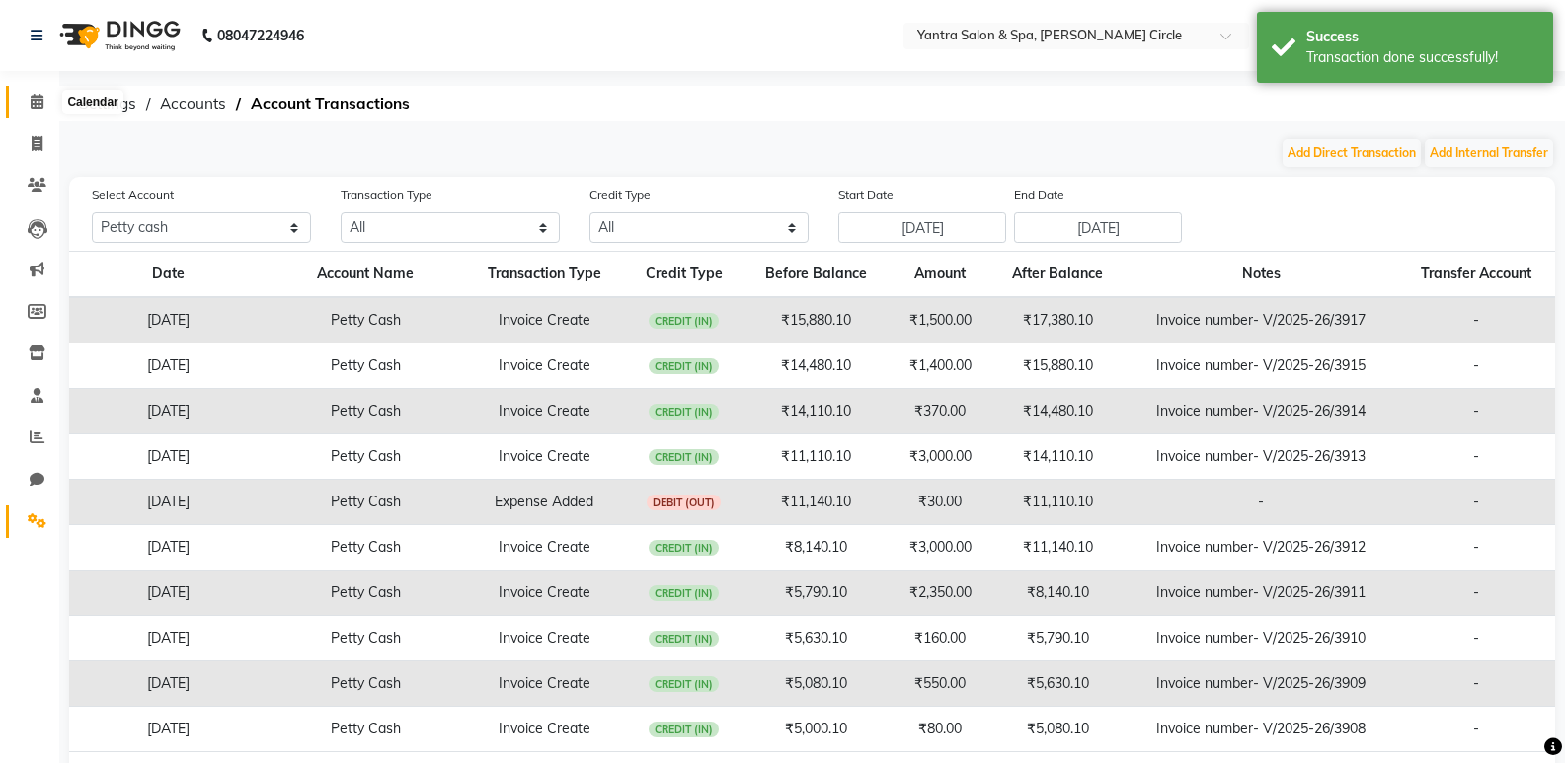
click at [37, 102] on icon at bounding box center [37, 101] width 13 height 15
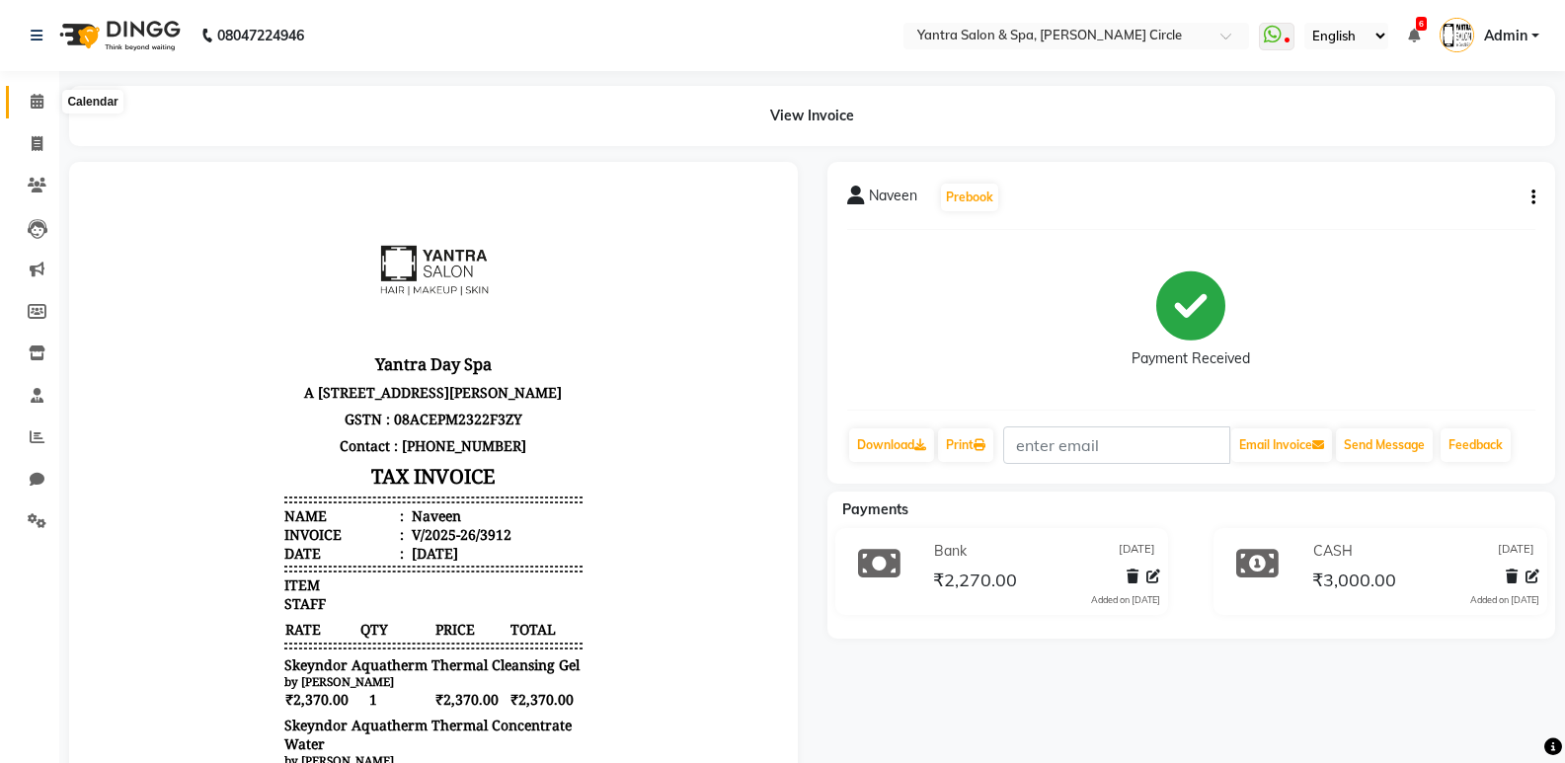
click at [29, 93] on span at bounding box center [37, 102] width 35 height 23
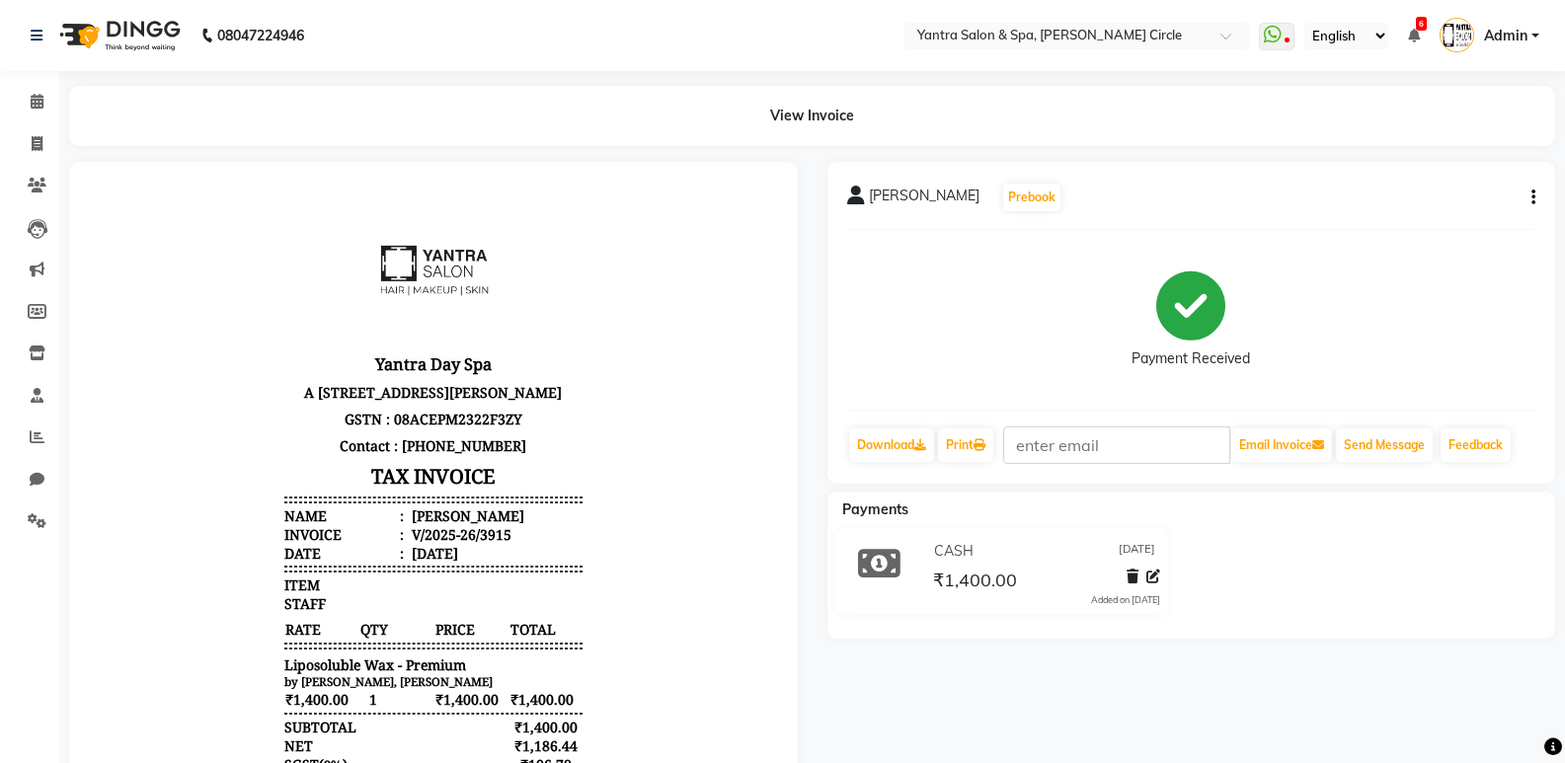
scroll to position [16, 0]
click at [32, 91] on span at bounding box center [37, 102] width 35 height 23
